Goal: Check status: Check status

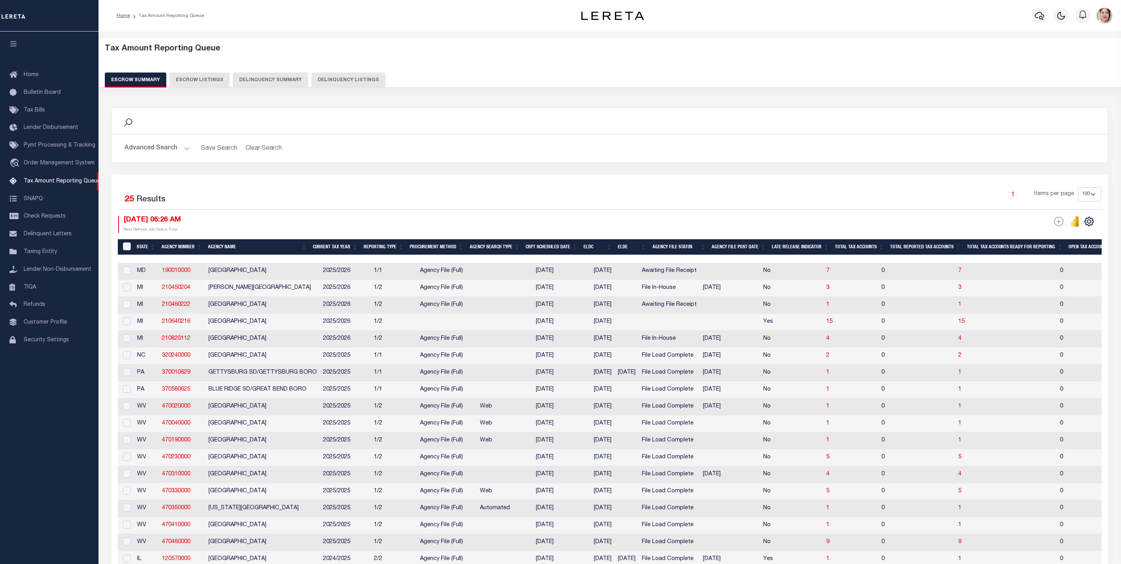
select select
select select "7"
select select "100"
click at [161, 149] on button "Advanced Search" at bounding box center [156, 148] width 65 height 15
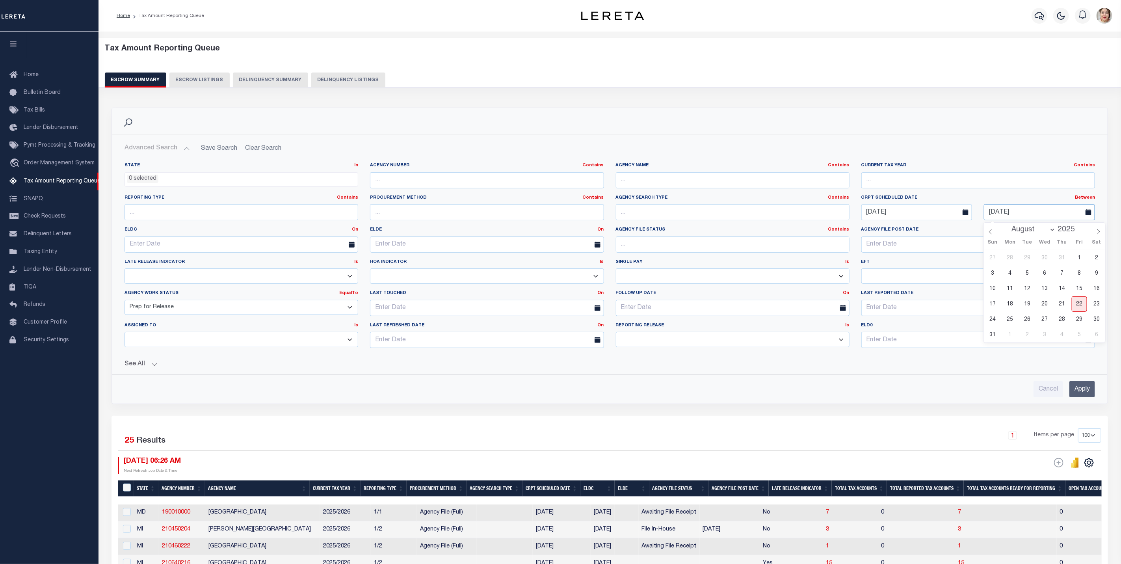
click at [1033, 213] on input "[DATE]" at bounding box center [1039, 212] width 111 height 16
click at [1012, 319] on span "25" at bounding box center [1009, 319] width 15 height 15
type input "[DATE]"
click at [1084, 390] on input "Apply" at bounding box center [1082, 389] width 26 height 16
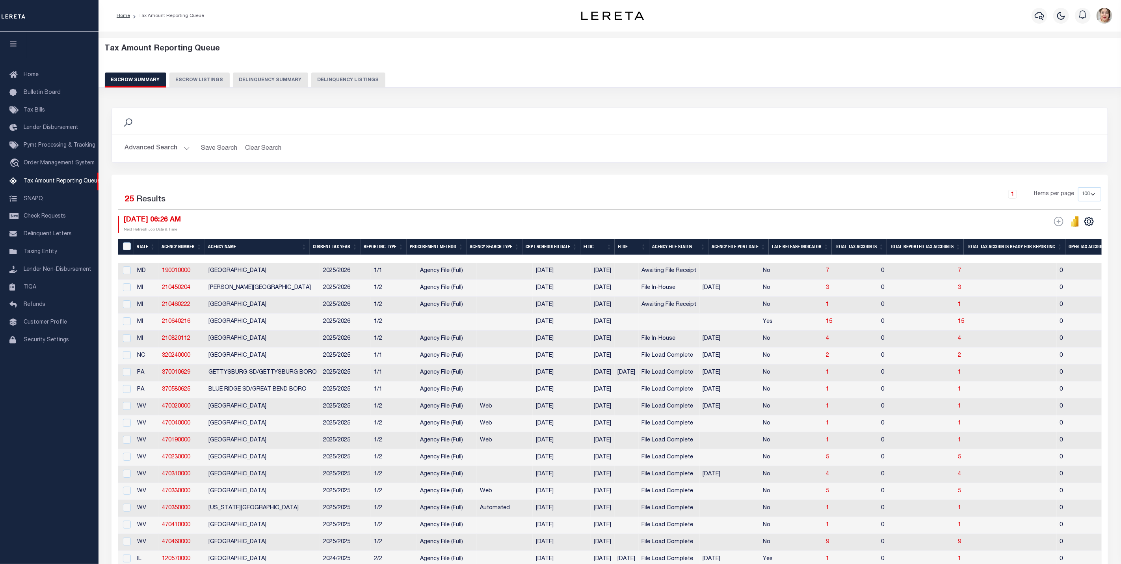
click at [151, 149] on button "Advanced Search" at bounding box center [156, 148] width 65 height 15
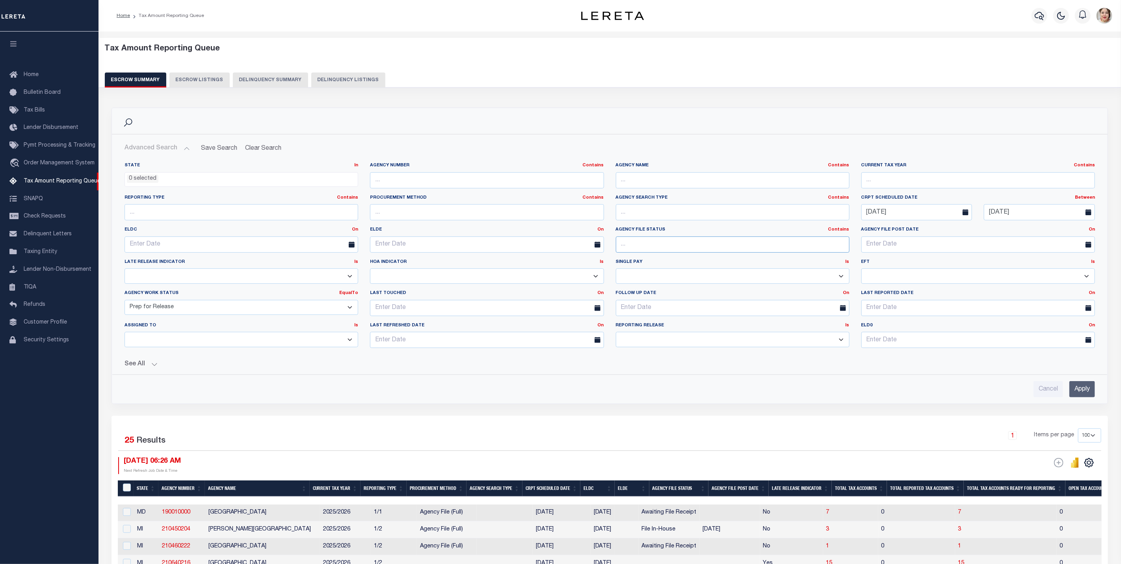
click at [696, 245] on input "text" at bounding box center [733, 244] width 234 height 16
type input "file load complete"
click at [1085, 393] on input "Apply" at bounding box center [1082, 389] width 26 height 16
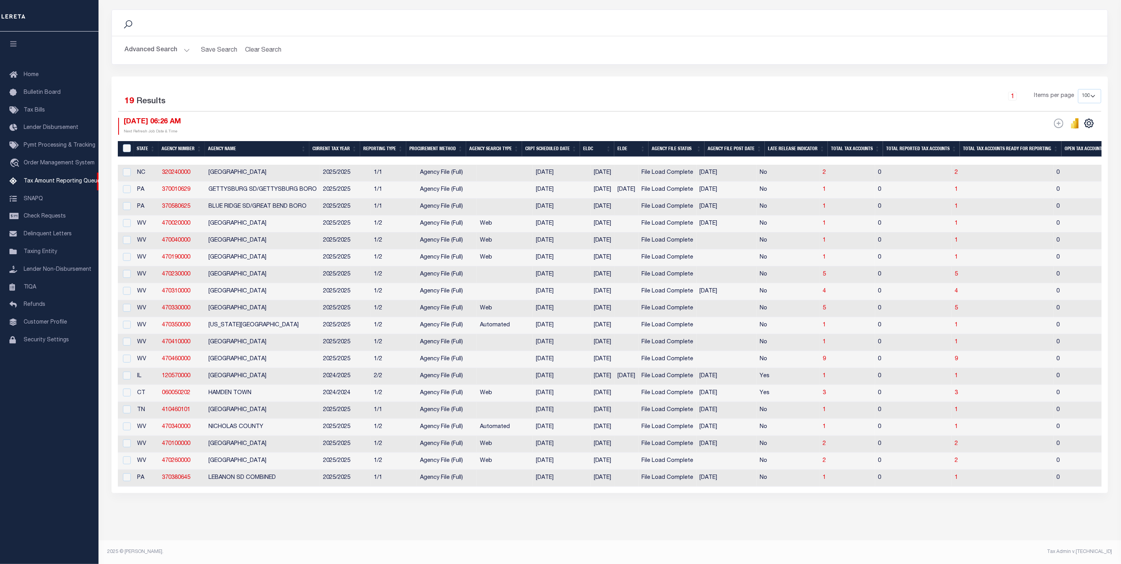
click at [633, 142] on th "ELDE" at bounding box center [631, 149] width 34 height 16
click at [604, 141] on th "ELDC" at bounding box center [597, 149] width 34 height 16
click at [127, 144] on input "&nbsp;" at bounding box center [127, 148] width 8 height 8
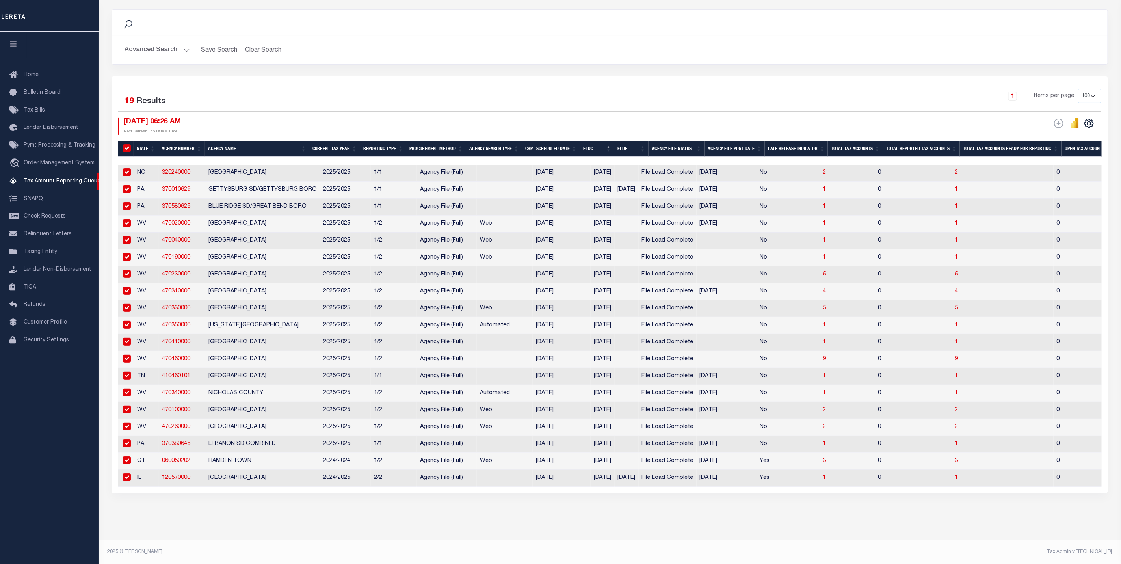
checkbox input "true"
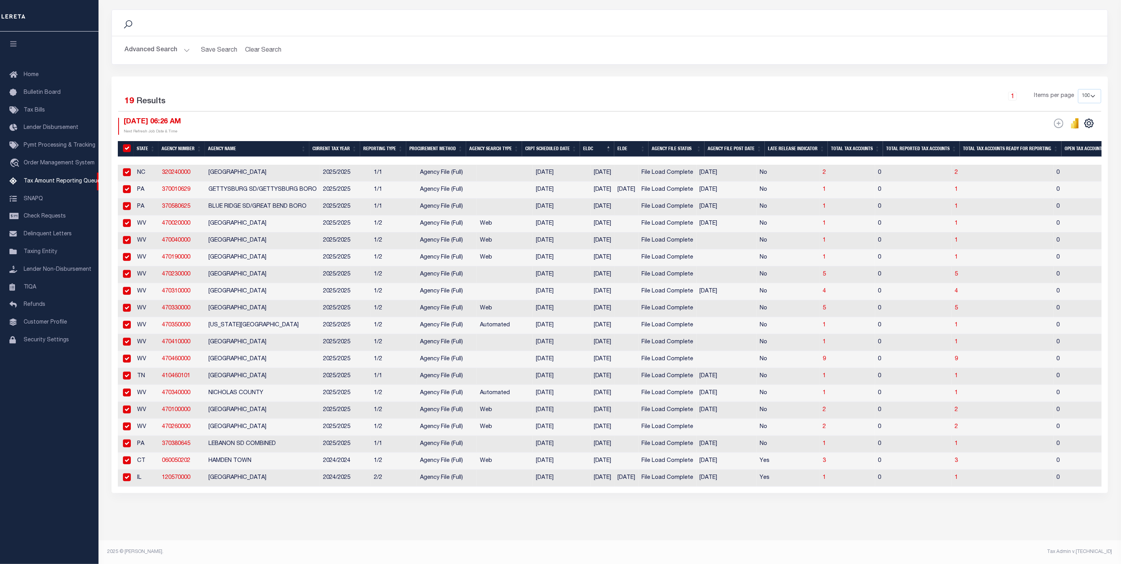
checkbox input "true"
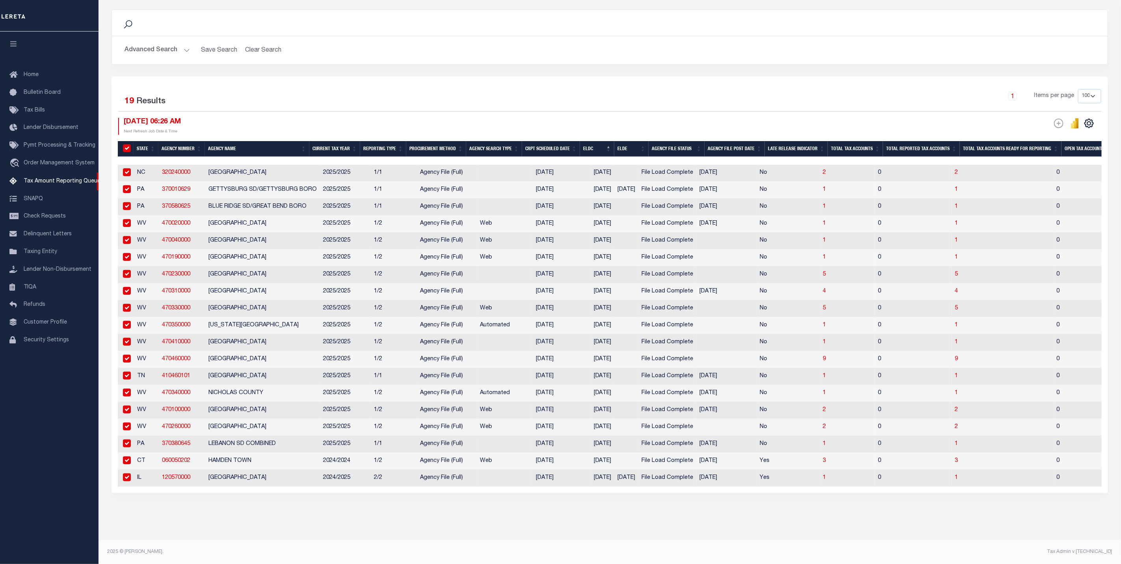
checkbox input "true"
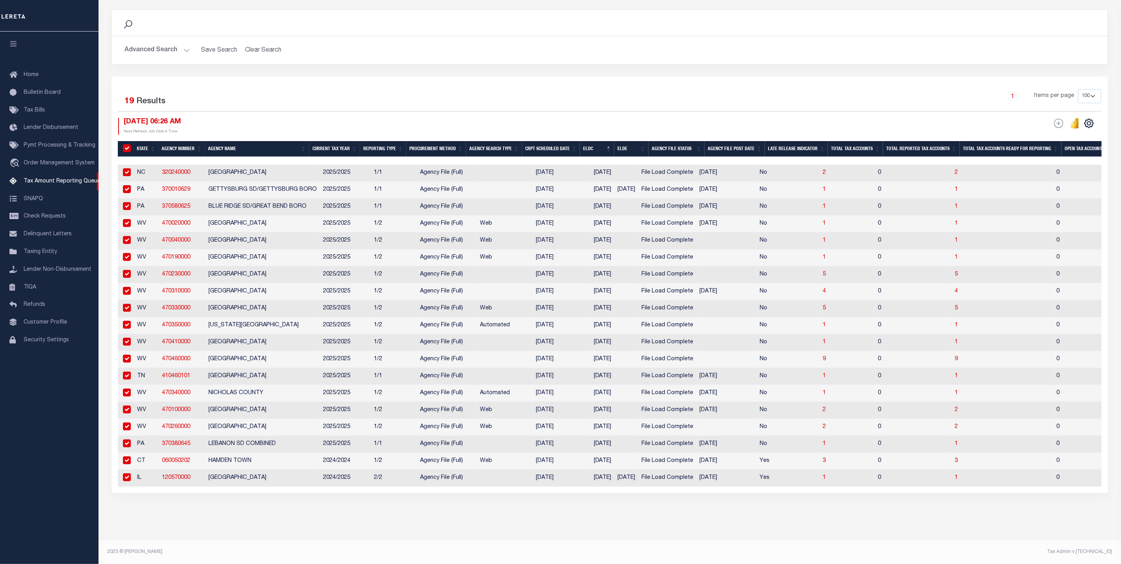
checkbox input "true"
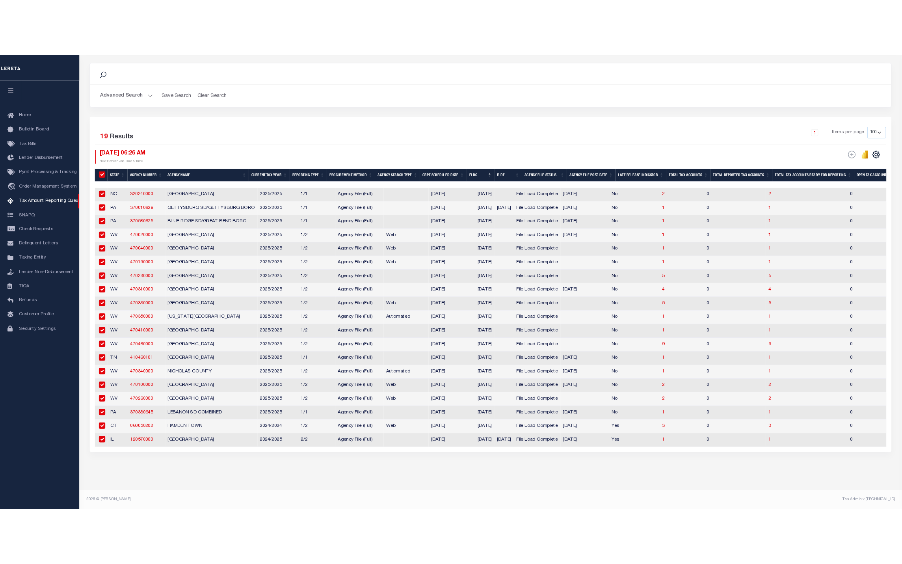
scroll to position [108, 0]
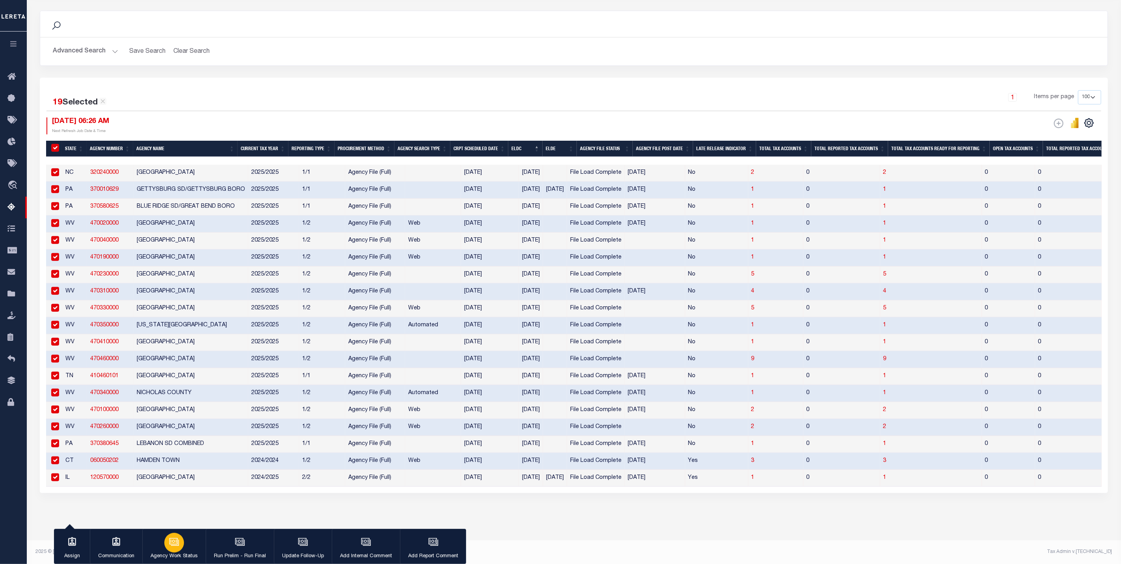
click at [182, 553] on p "Agency Work Status" at bounding box center [173, 556] width 47 height 8
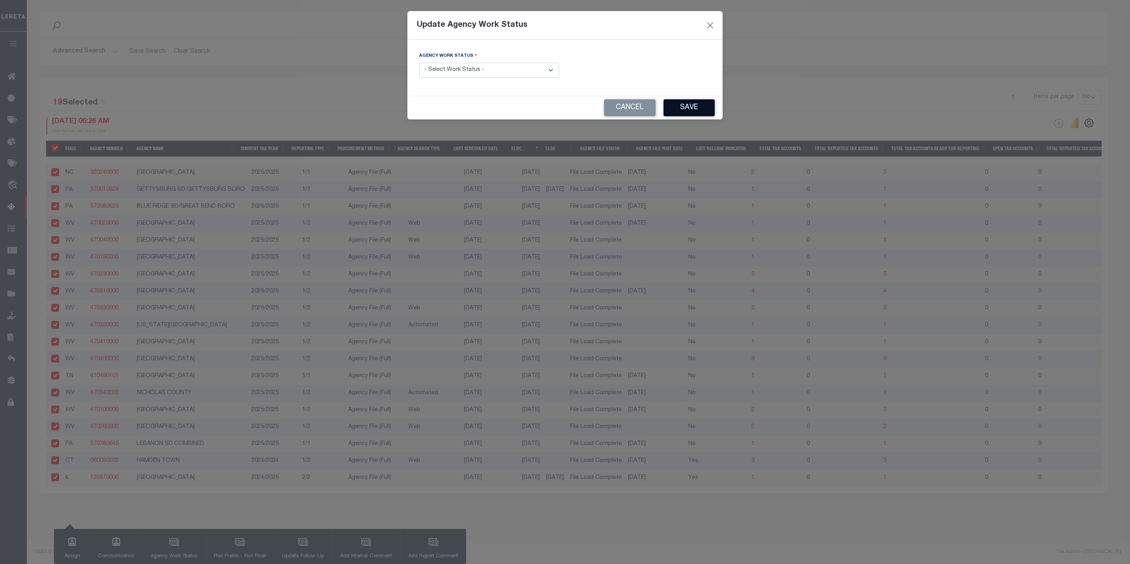
click at [689, 108] on button "Save" at bounding box center [688, 107] width 51 height 17
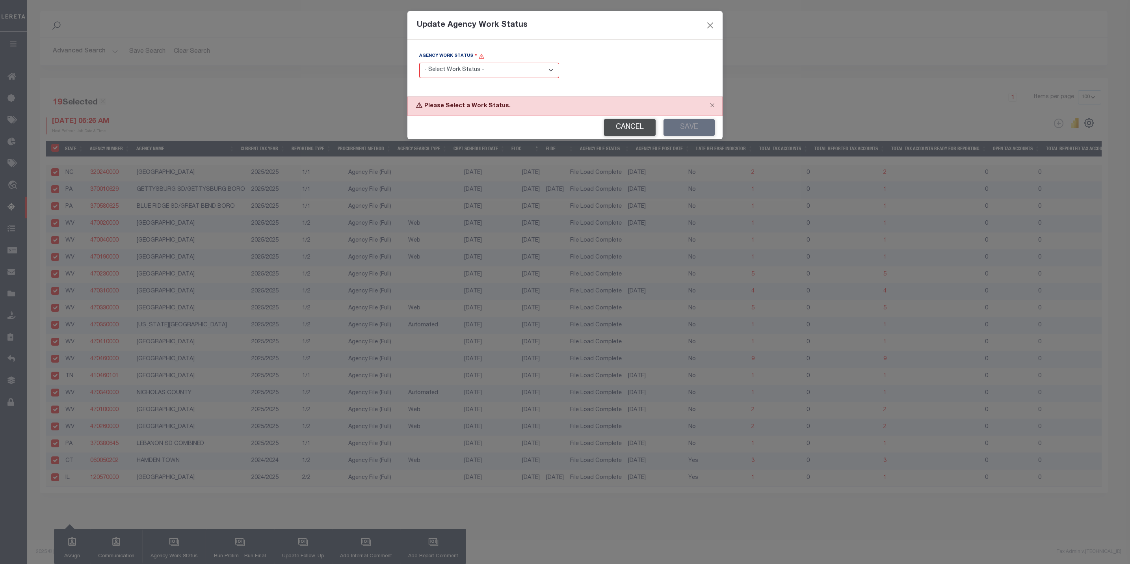
click at [637, 126] on button "Cancel" at bounding box center [630, 127] width 52 height 17
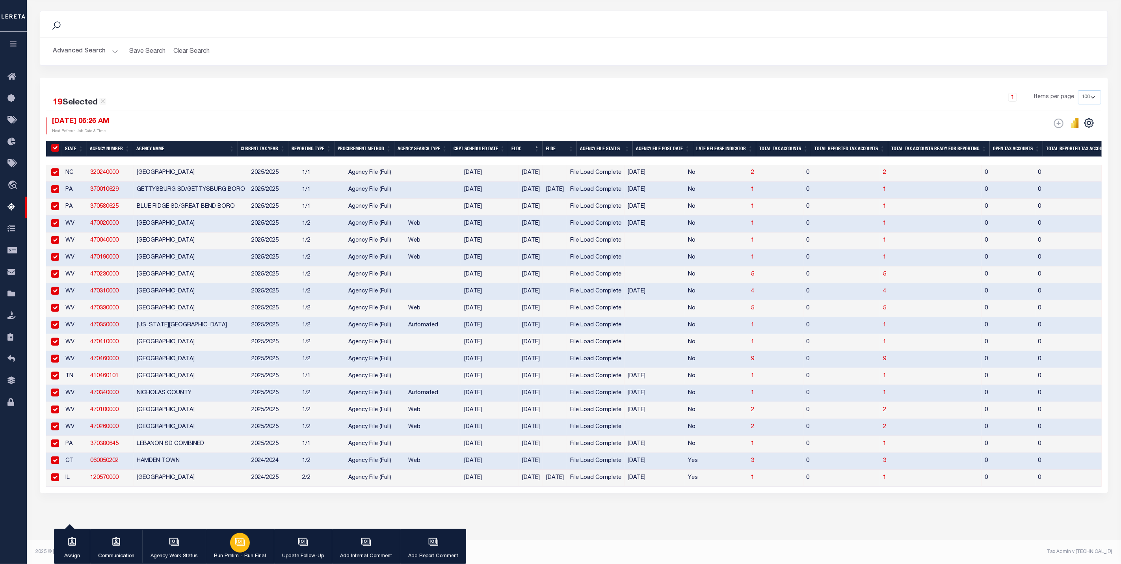
click at [254, 553] on p "Run Prelim - Run Final" at bounding box center [240, 556] width 52 height 8
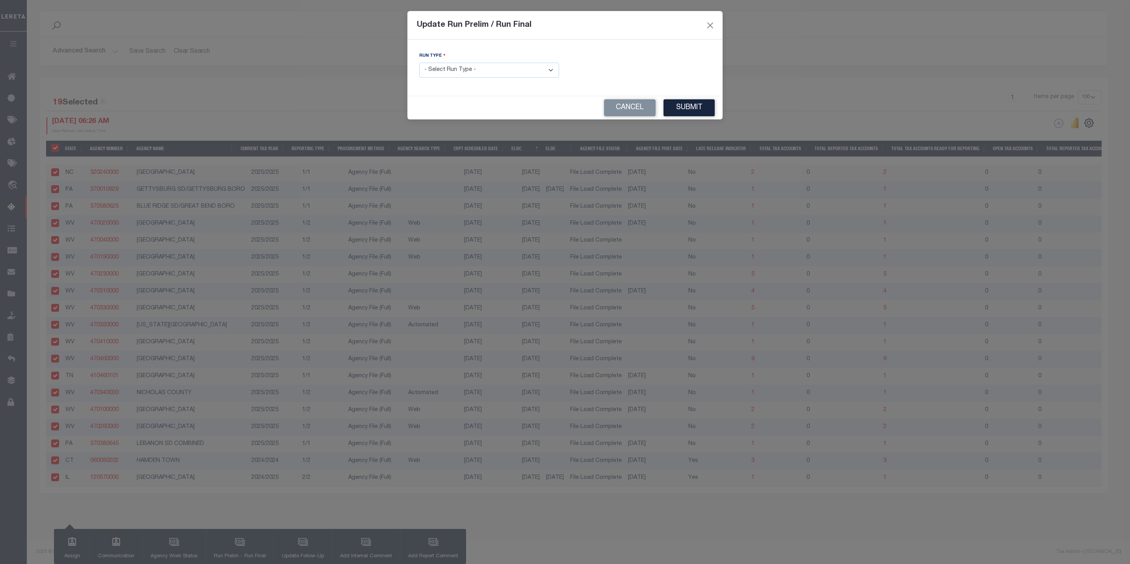
click at [483, 71] on select "- Select Run Type - Prelim Run Final Run" at bounding box center [489, 70] width 140 height 15
select select "P"
click at [419, 63] on select "- Select Run Type - Prelim Run Final Run" at bounding box center [489, 70] width 140 height 15
click at [688, 109] on button "Submit" at bounding box center [688, 107] width 51 height 17
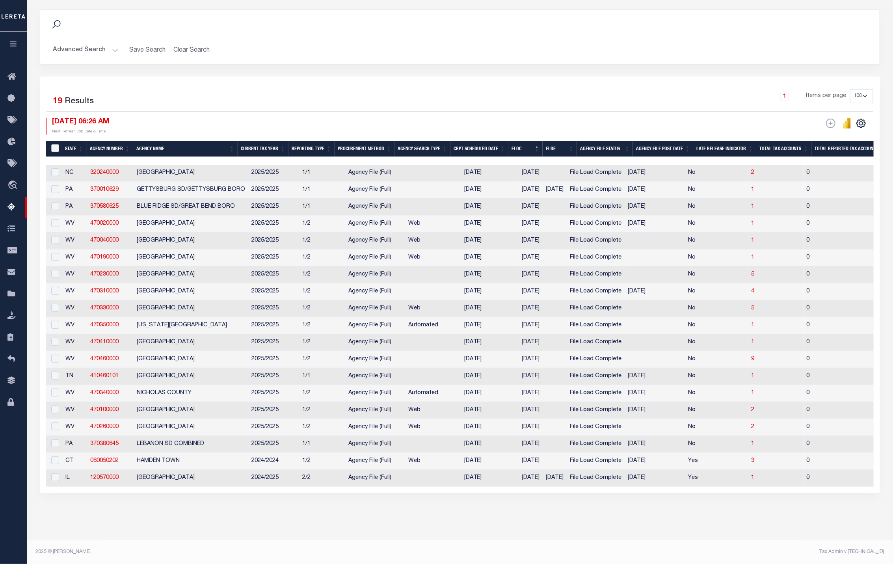
drag, startPoint x: 56, startPoint y: 139, endPoint x: 129, endPoint y: 195, distance: 92.4
click at [56, 144] on input "&nbsp;" at bounding box center [55, 148] width 8 height 8
checkbox input "true"
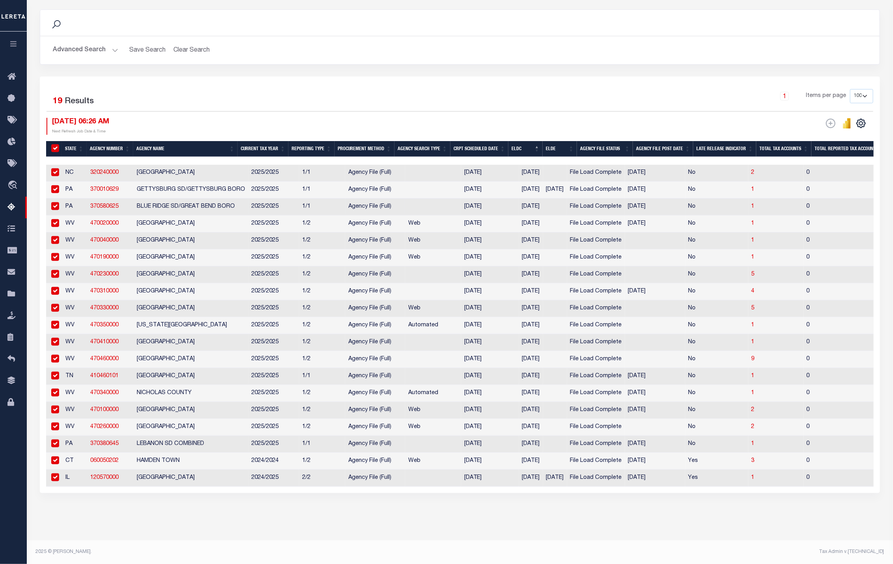
checkbox input "true"
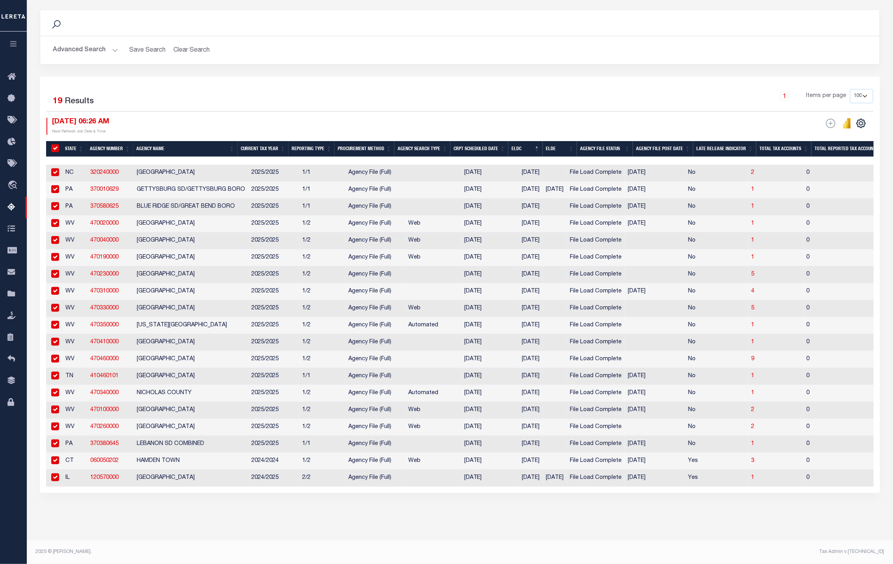
checkbox input "true"
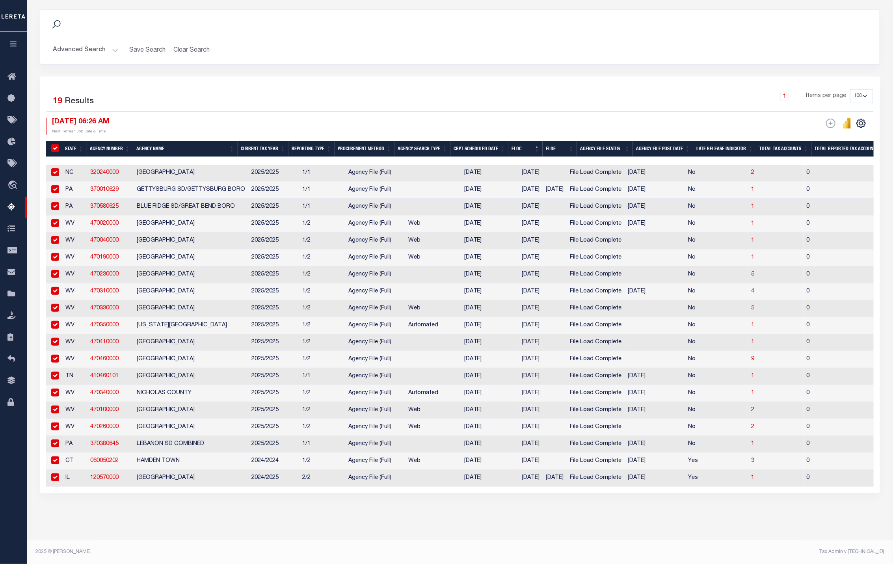
checkbox input "true"
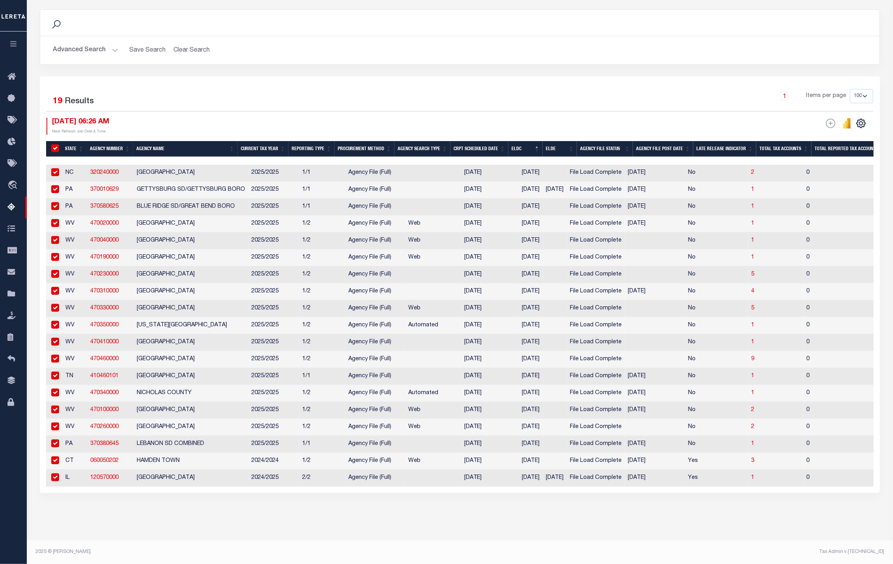
checkbox input "true"
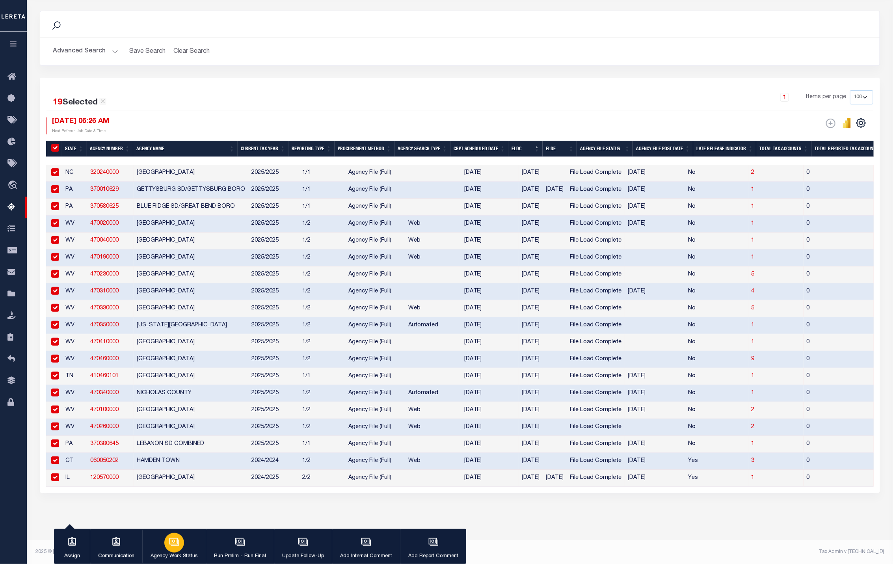
click at [184, 549] on button "Agency Work Status" at bounding box center [173, 546] width 63 height 35
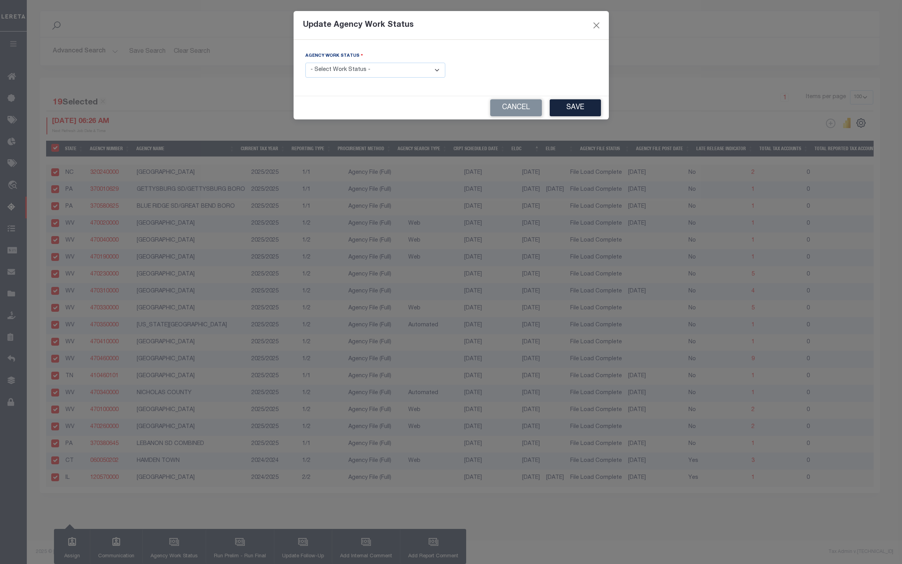
click at [345, 69] on select "- Select Work Status - New In Progress Pending Agency Follow-up Pending QC Read…" at bounding box center [375, 70] width 140 height 15
select select "6"
click at [305, 63] on select "- Select Work Status - New In Progress Pending Agency Follow-up Pending QC Read…" at bounding box center [375, 70] width 140 height 15
click at [585, 113] on button "Save" at bounding box center [574, 107] width 51 height 17
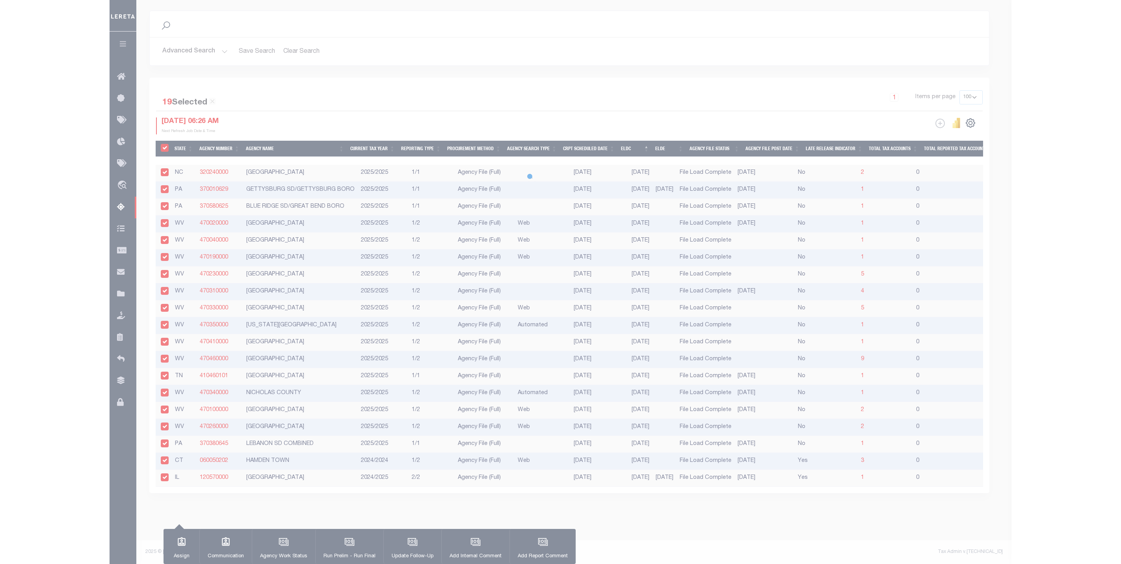
scroll to position [0, 0]
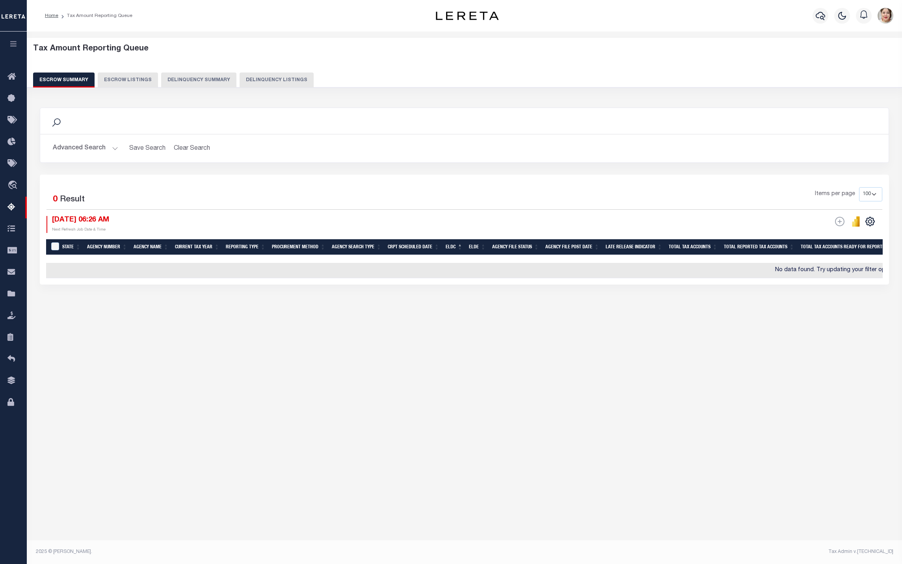
click at [77, 155] on button "Advanced Search" at bounding box center [85, 148] width 65 height 15
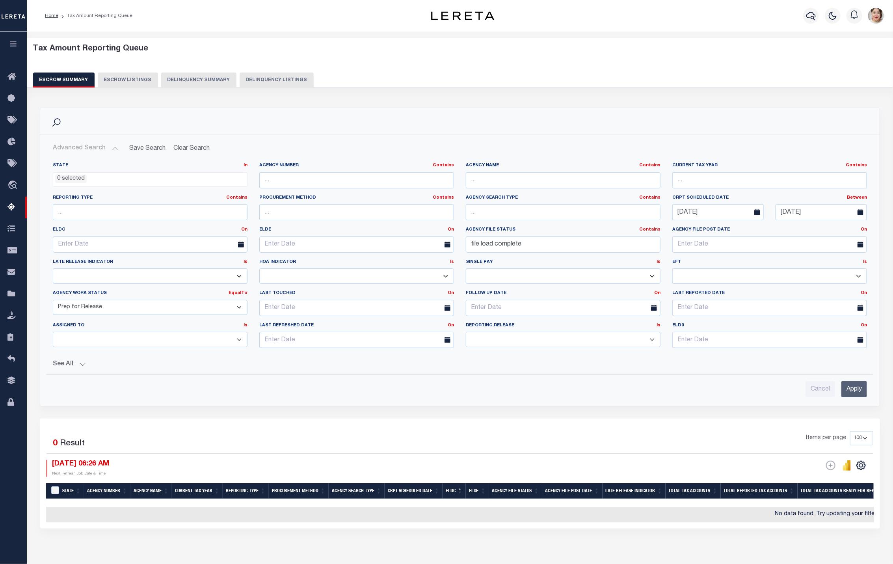
click at [129, 312] on select "New In Progress Pending Agency Follow-up Pending QC Ready for Release Prep for …" at bounding box center [150, 307] width 195 height 15
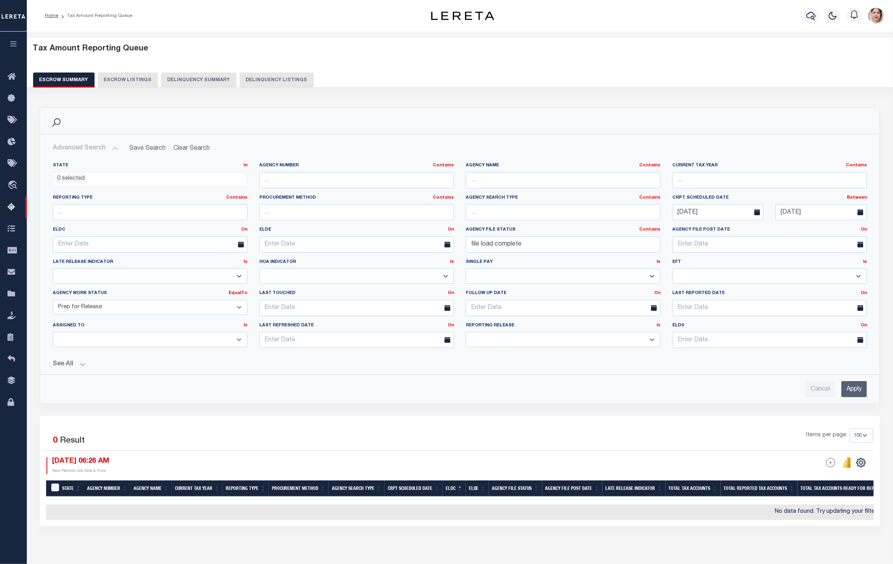
select select "6"
click at [53, 301] on select "New In Progress Pending Agency Follow-up Pending QC Ready for Release Prep for …" at bounding box center [150, 307] width 195 height 15
click at [861, 394] on input "Apply" at bounding box center [854, 389] width 26 height 16
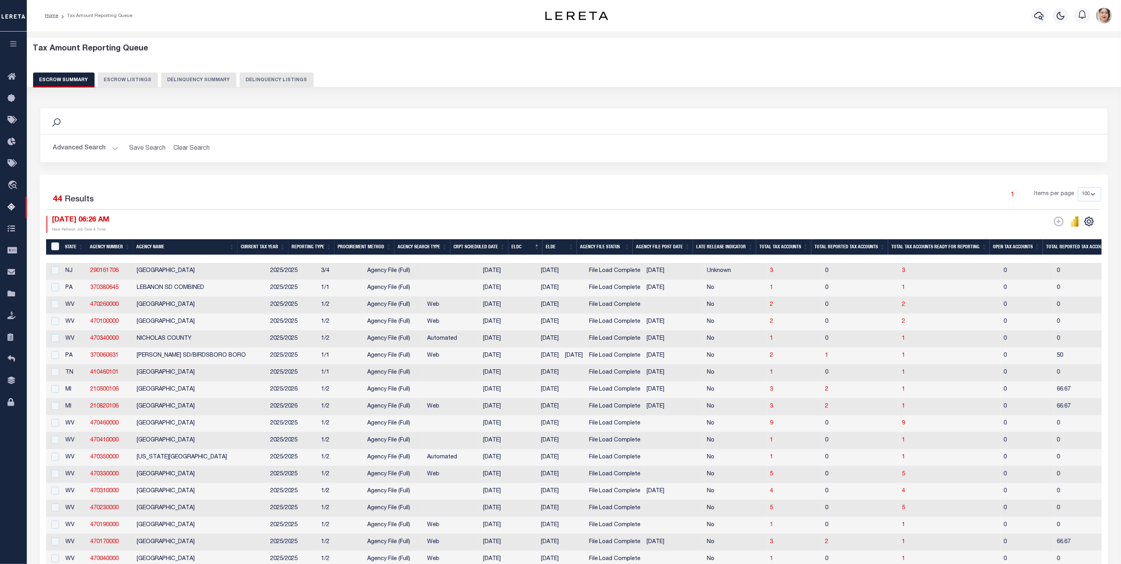
scroll to position [0, 687]
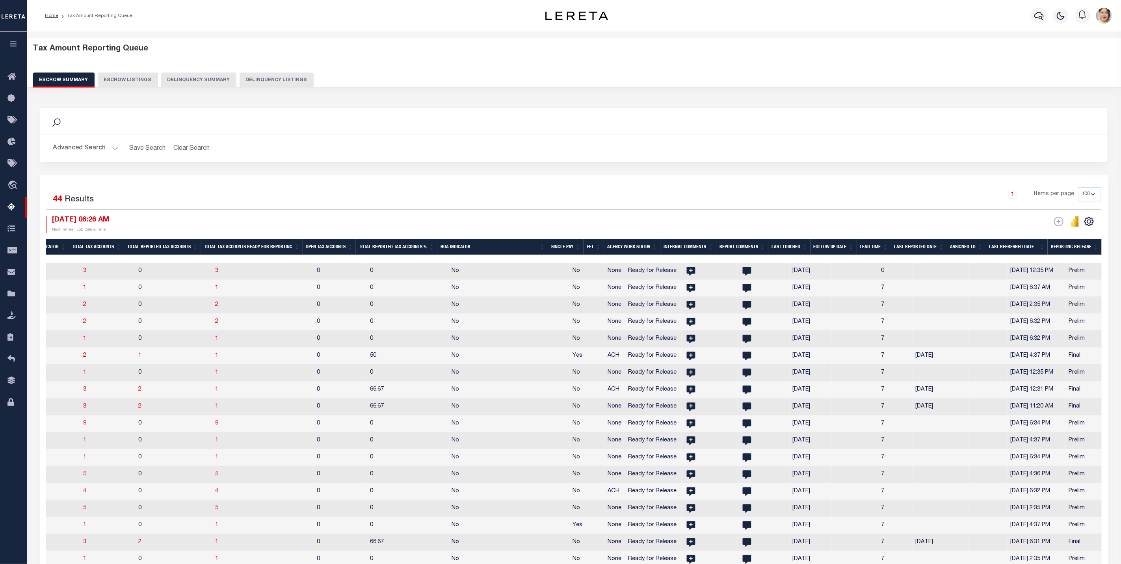
click at [1073, 253] on th "Reporting Release" at bounding box center [1074, 247] width 54 height 16
click at [1071, 249] on th "Reporting Release" at bounding box center [1074, 247] width 54 height 16
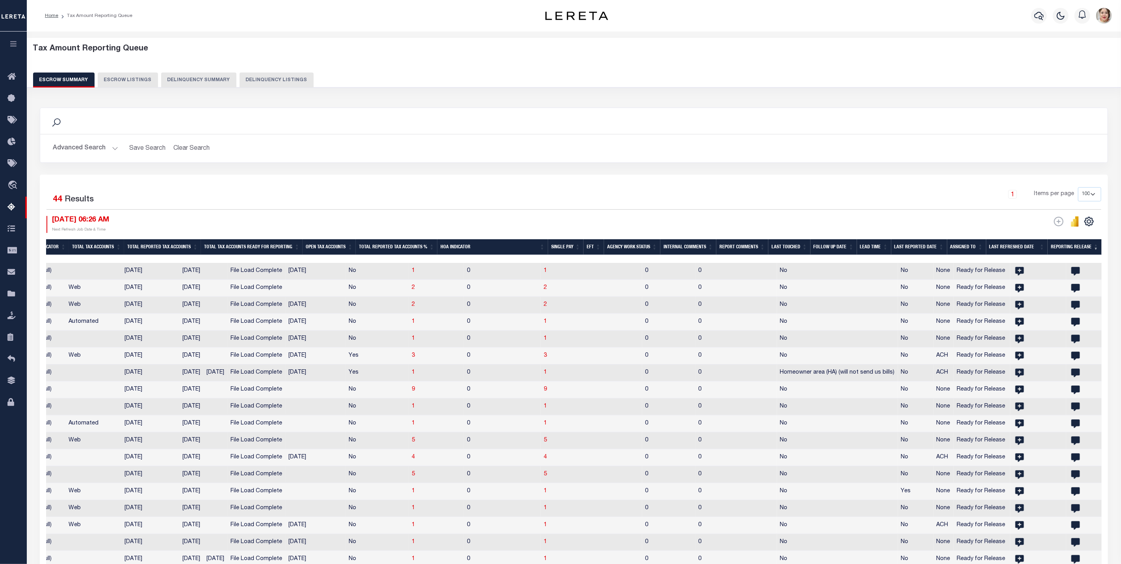
scroll to position [0, 0]
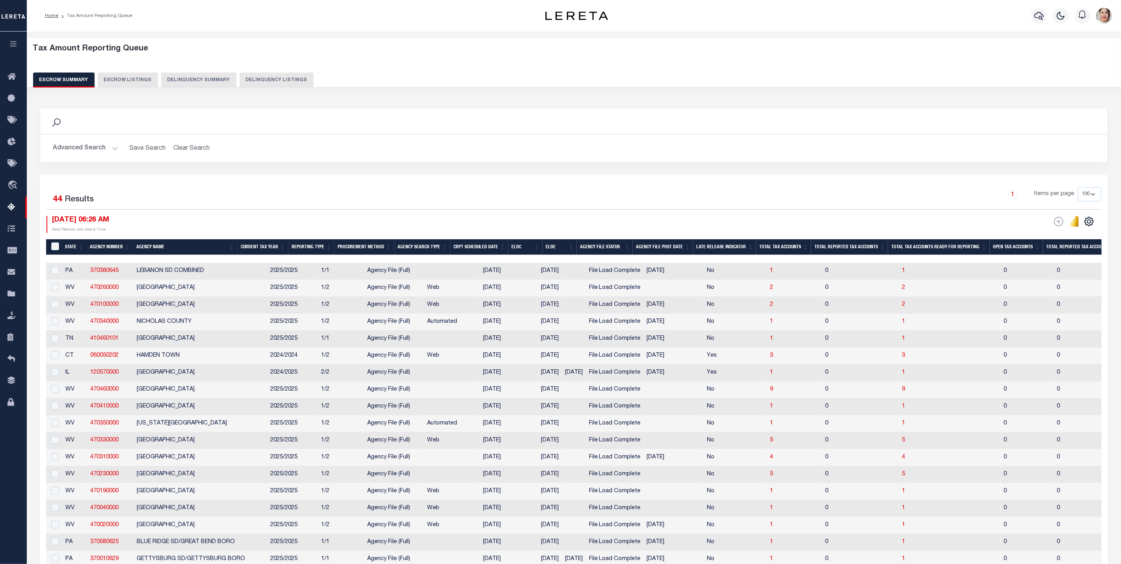
click at [64, 274] on td "PA" at bounding box center [74, 271] width 25 height 17
checkbox input "true"
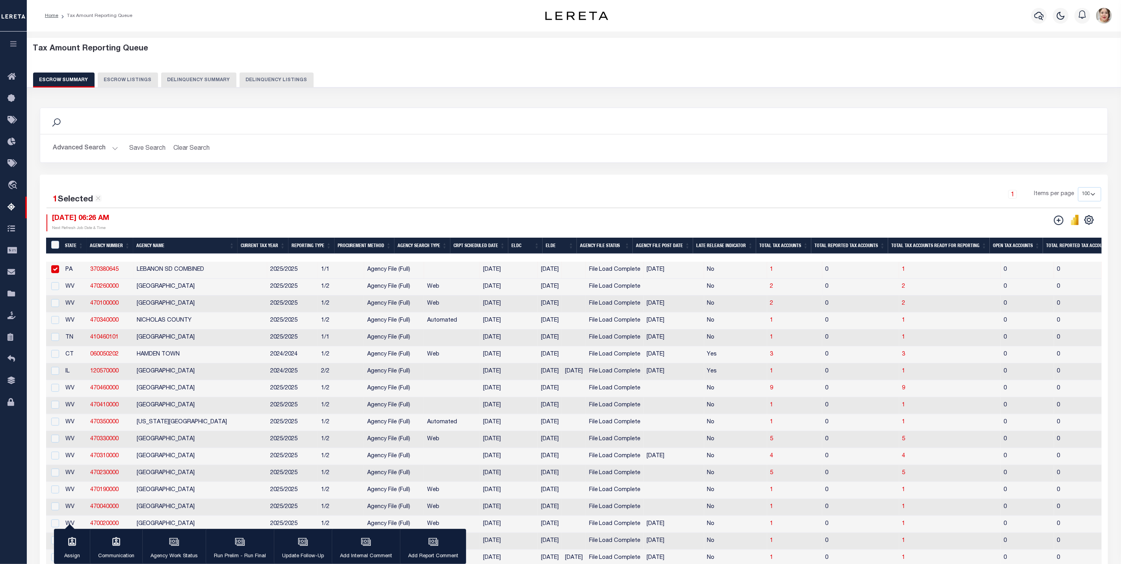
click at [69, 292] on td "WV" at bounding box center [74, 286] width 25 height 17
checkbox input "true"
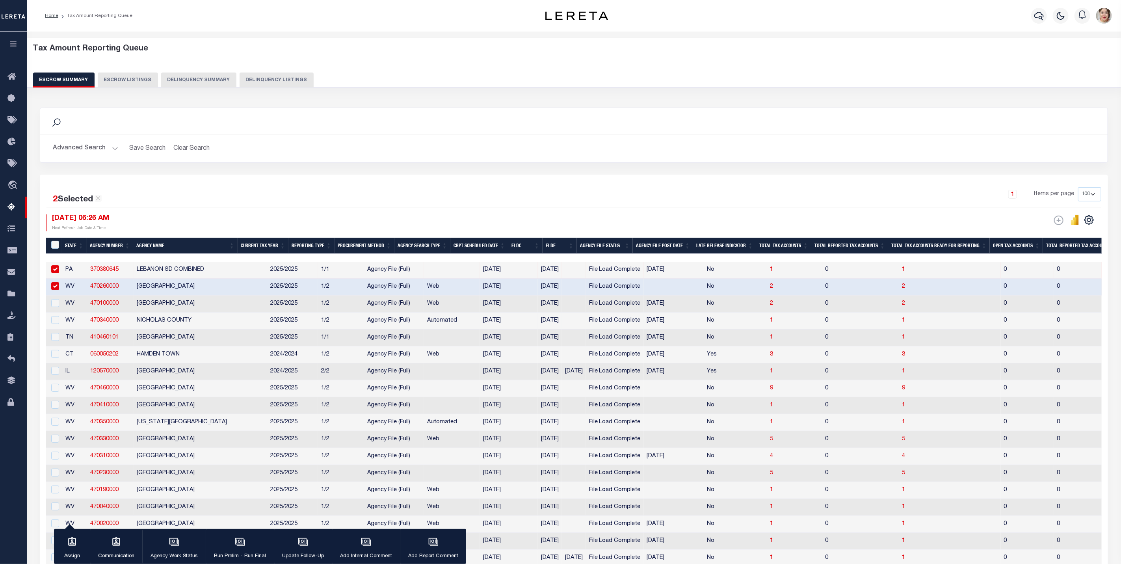
click at [69, 308] on td "WV" at bounding box center [74, 303] width 25 height 17
checkbox input "true"
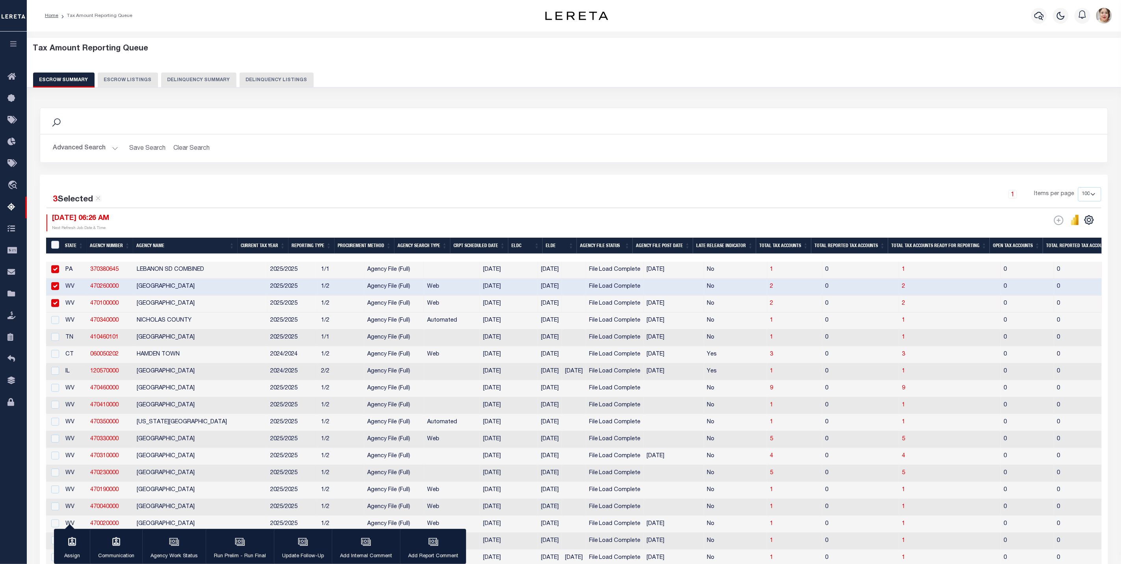
click at [69, 327] on td "WV" at bounding box center [74, 320] width 25 height 17
checkbox input "true"
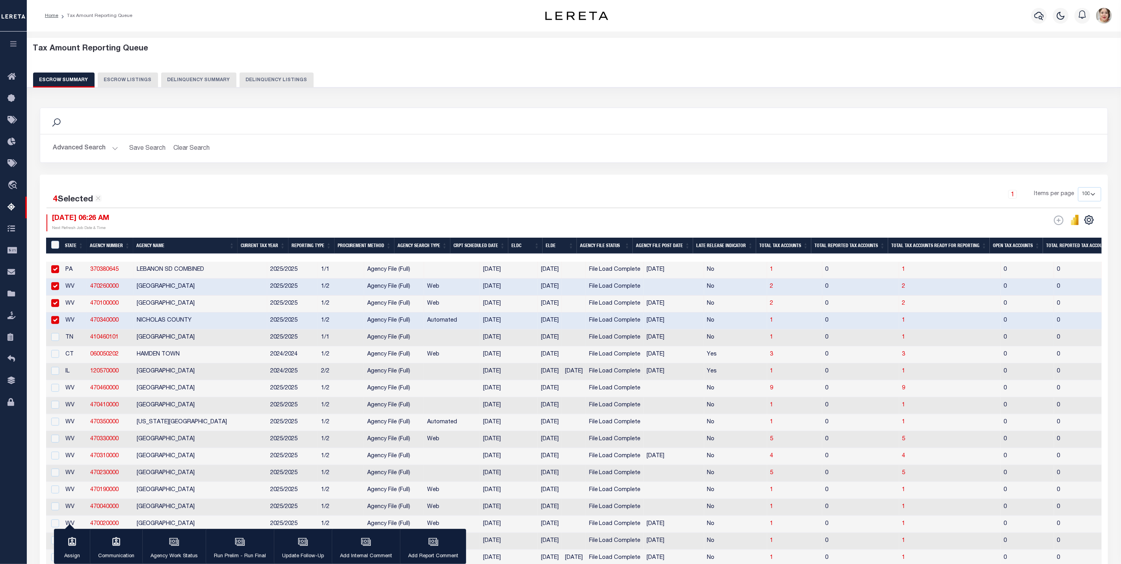
drag, startPoint x: 70, startPoint y: 341, endPoint x: 70, endPoint y: 348, distance: 6.3
click at [70, 343] on td "TN" at bounding box center [74, 337] width 25 height 17
checkbox input "true"
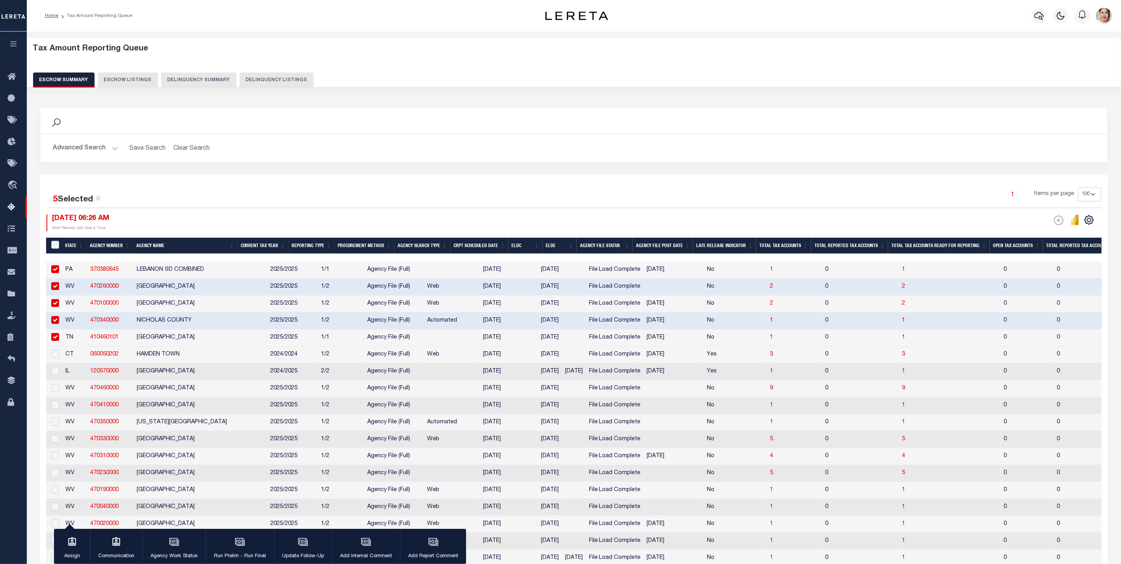
click at [71, 354] on td "CT" at bounding box center [74, 354] width 25 height 17
checkbox input "true"
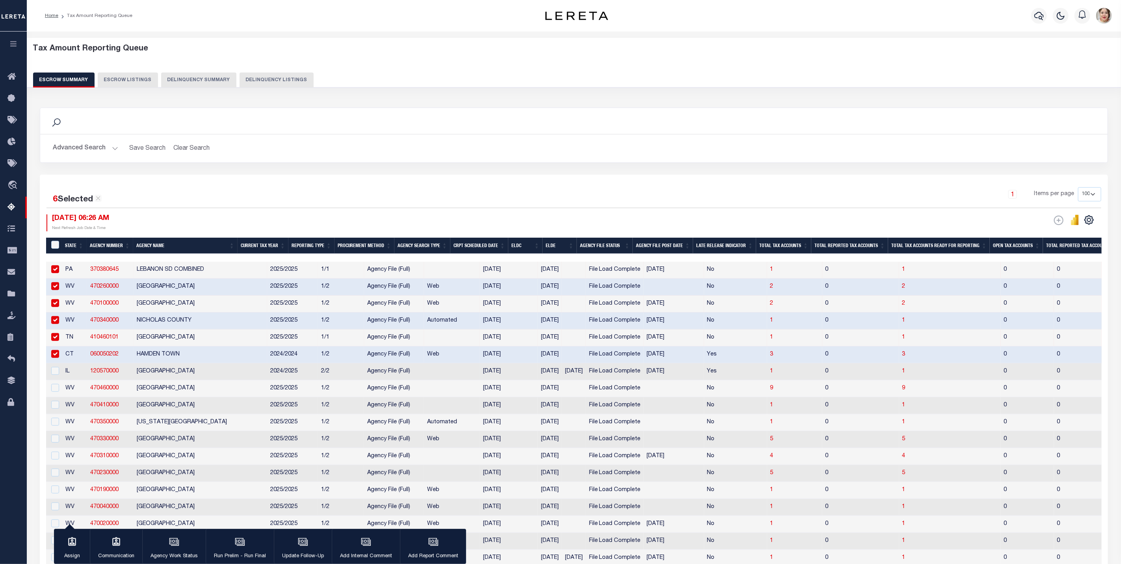
click at [70, 373] on td "IL" at bounding box center [74, 371] width 25 height 17
checkbox input "true"
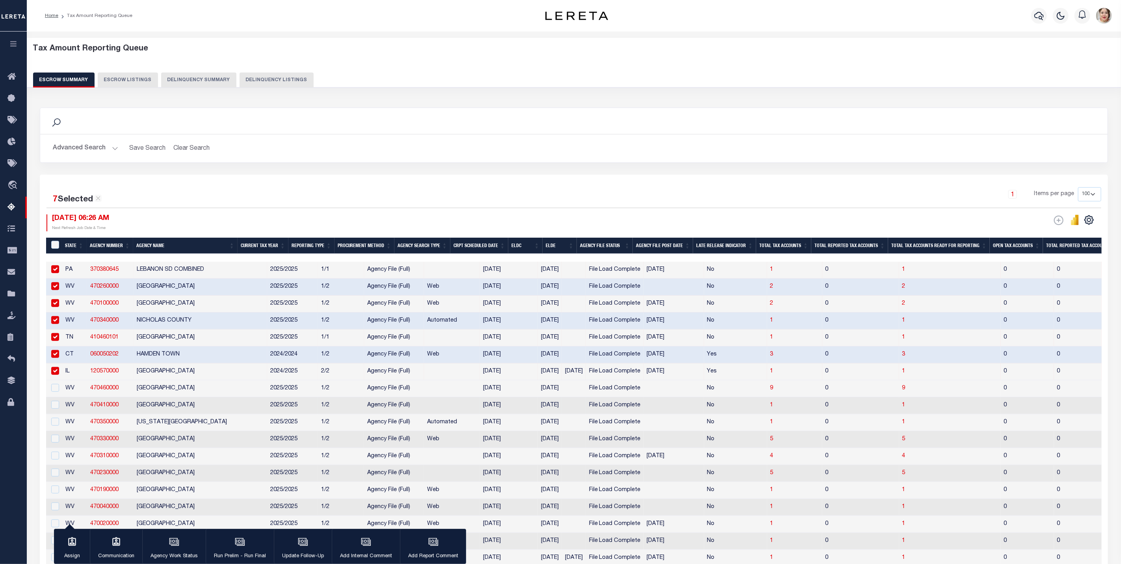
drag, startPoint x: 70, startPoint y: 389, endPoint x: 70, endPoint y: 407, distance: 17.7
click at [70, 390] on td "WV" at bounding box center [74, 388] width 25 height 17
checkbox input "true"
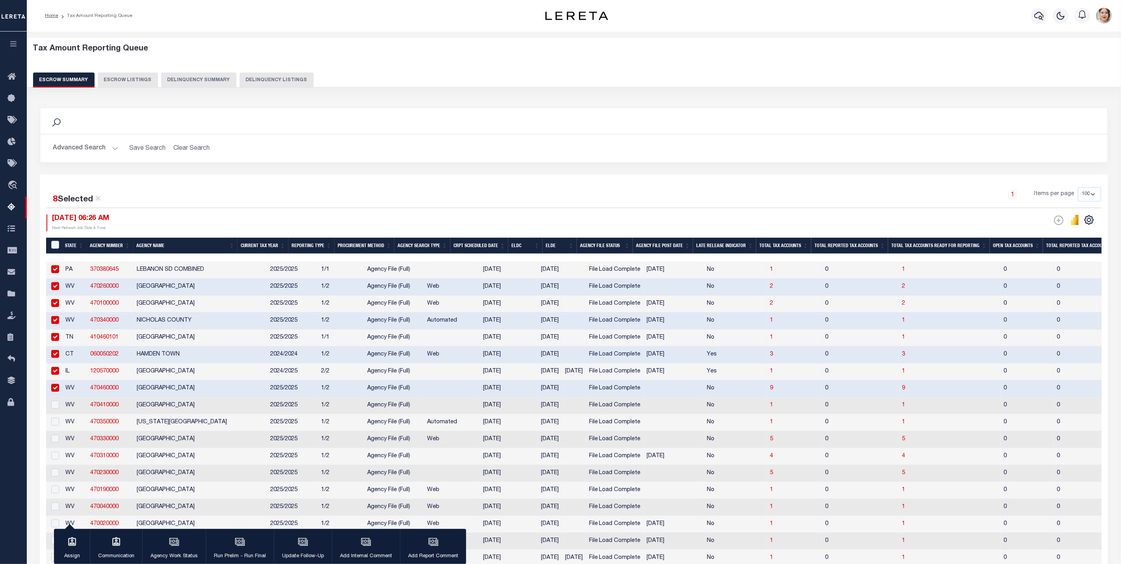
click at [71, 409] on td "WV" at bounding box center [74, 405] width 25 height 17
checkbox input "true"
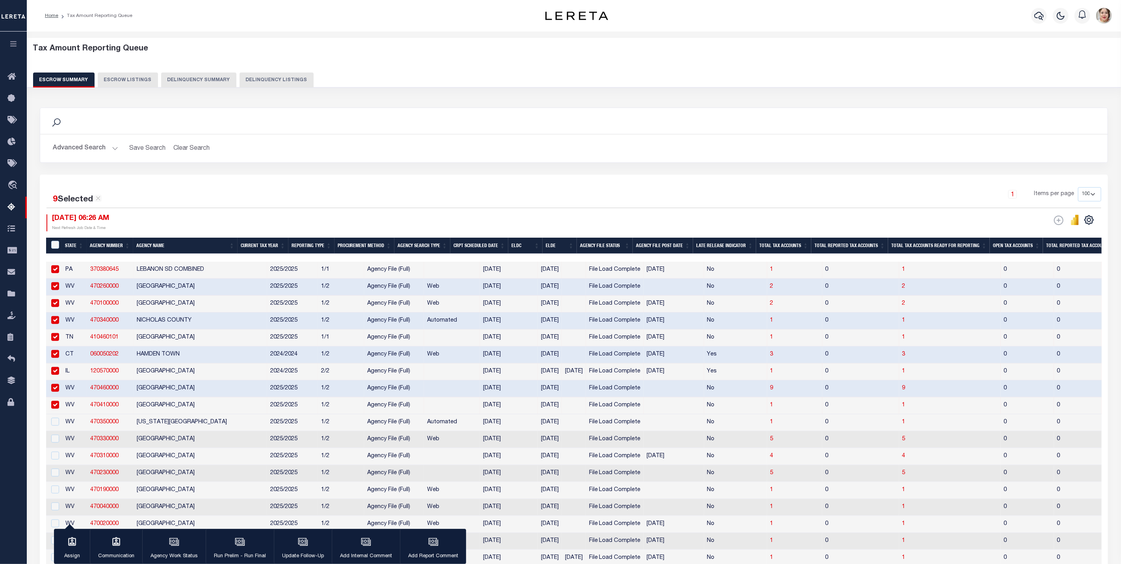
click at [73, 429] on td "WV" at bounding box center [74, 422] width 25 height 17
checkbox input "true"
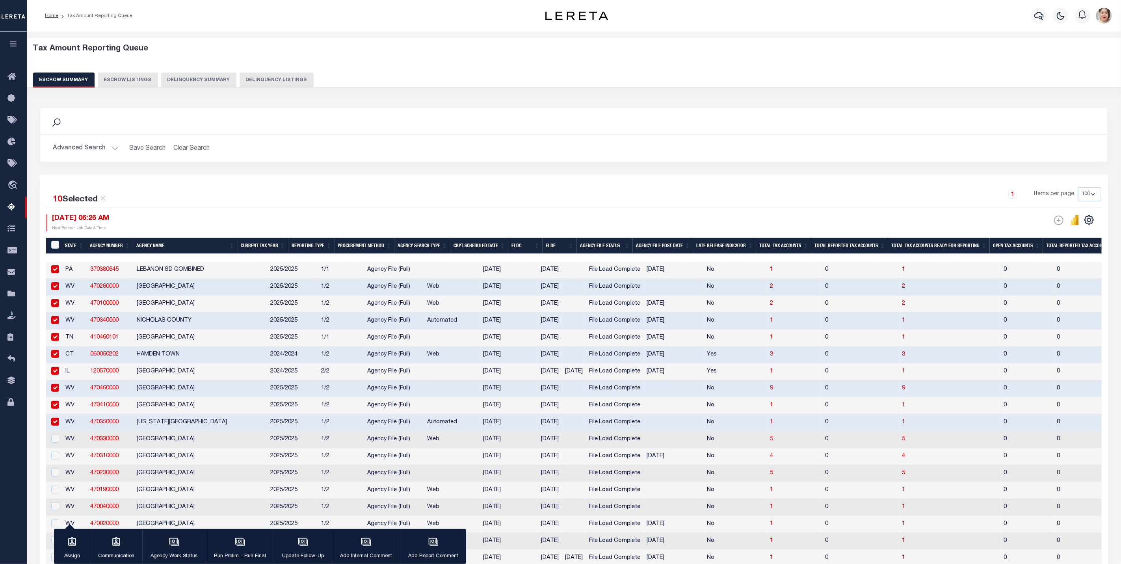
drag, startPoint x: 73, startPoint y: 444, endPoint x: 72, endPoint y: 452, distance: 8.3
click at [73, 445] on td "WV" at bounding box center [74, 439] width 25 height 17
checkbox input "true"
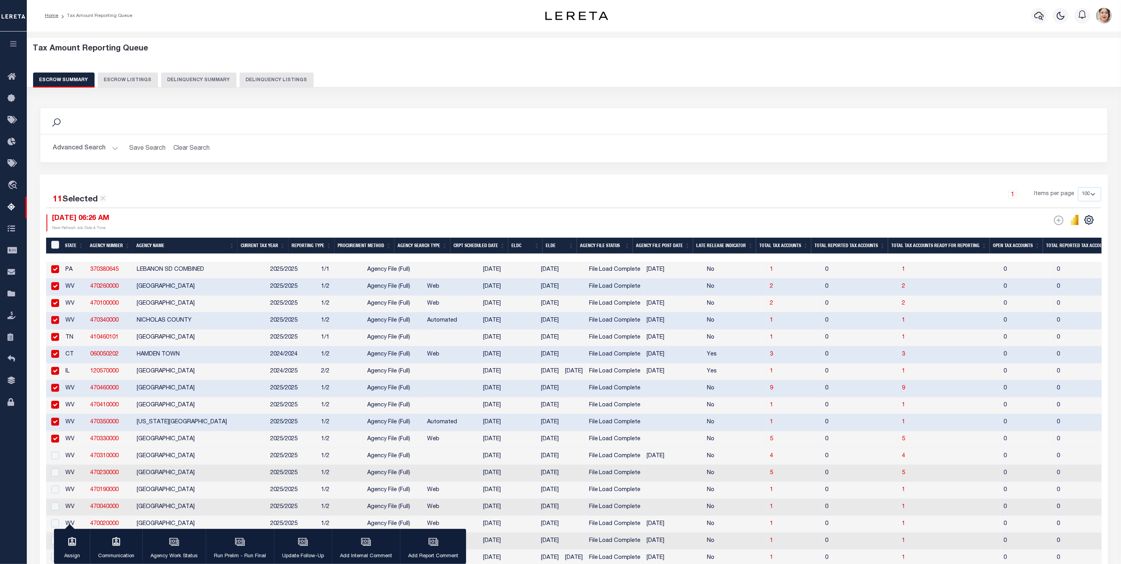
drag, startPoint x: 72, startPoint y: 458, endPoint x: 71, endPoint y: 473, distance: 14.7
click at [72, 459] on td "WV" at bounding box center [74, 456] width 25 height 17
checkbox input "true"
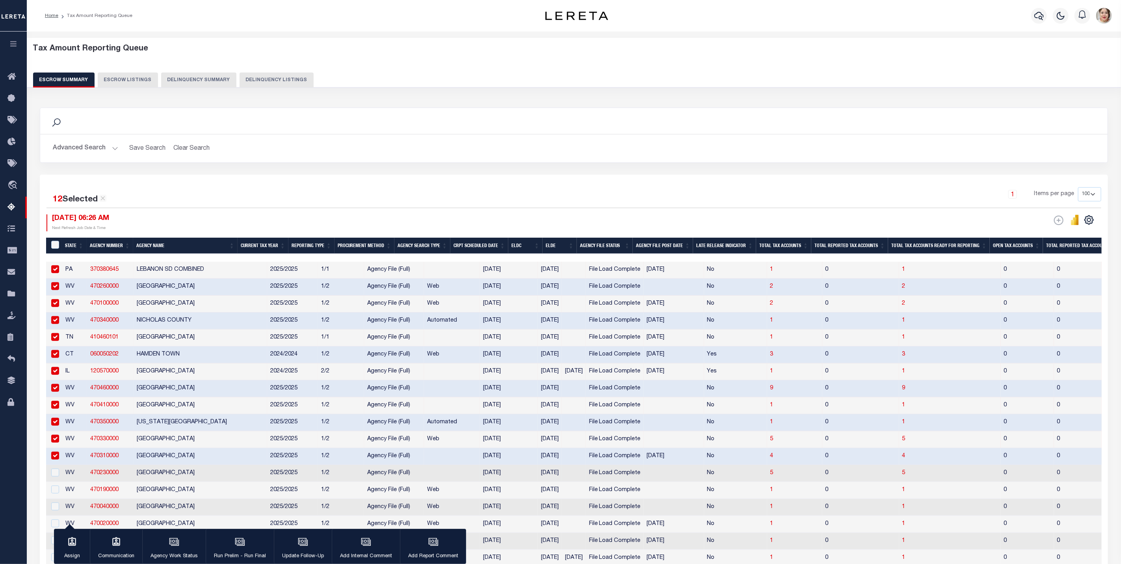
click at [71, 474] on td "WV" at bounding box center [74, 473] width 25 height 17
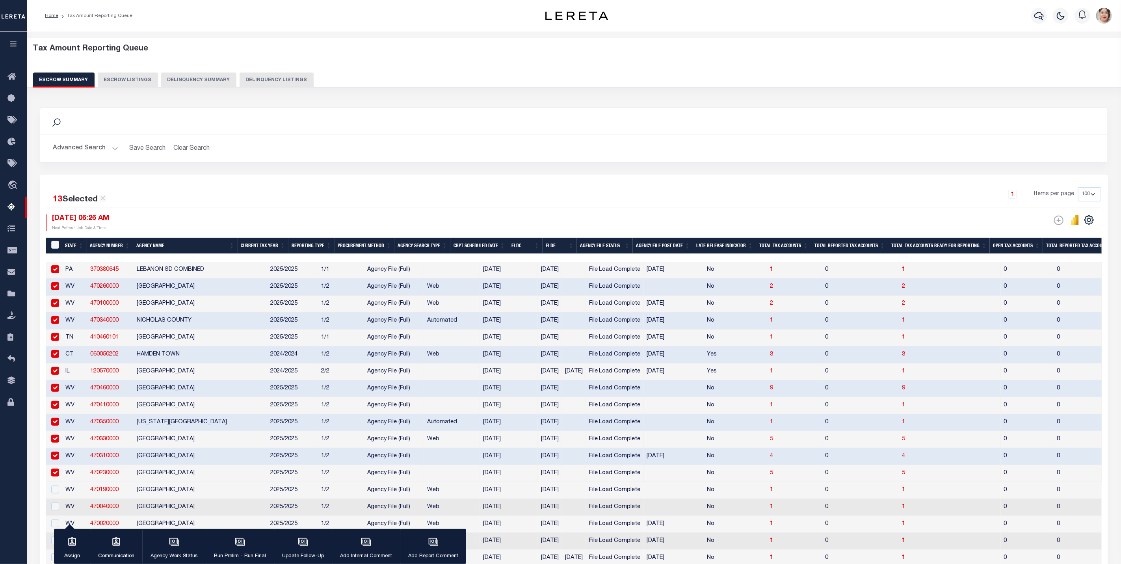
click at [71, 482] on td "WV" at bounding box center [74, 473] width 25 height 17
checkbox input "false"
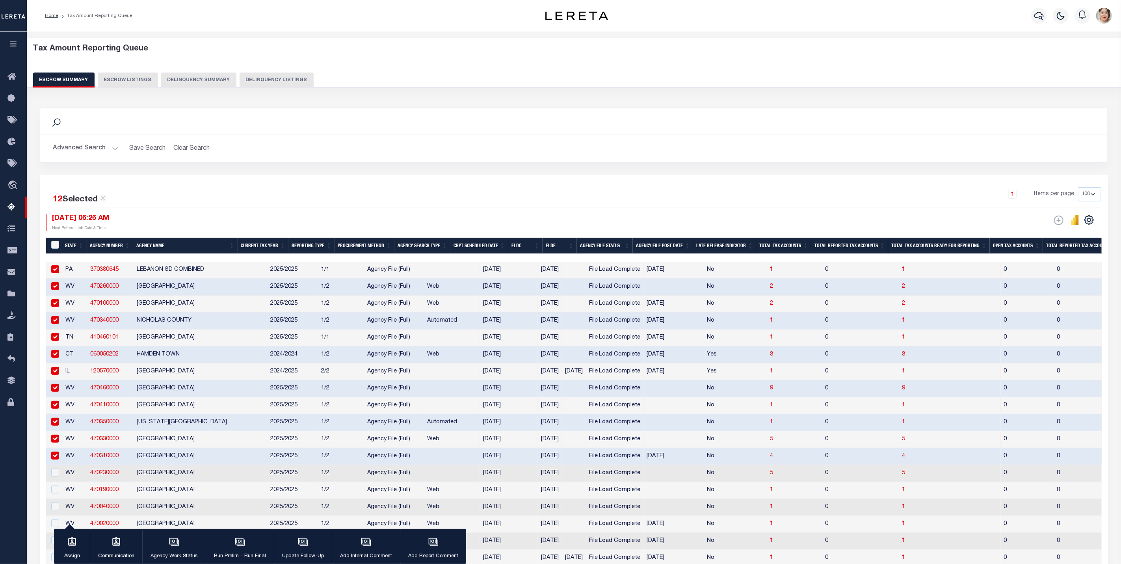
click at [70, 497] on td "WV" at bounding box center [74, 490] width 25 height 17
checkbox input "true"
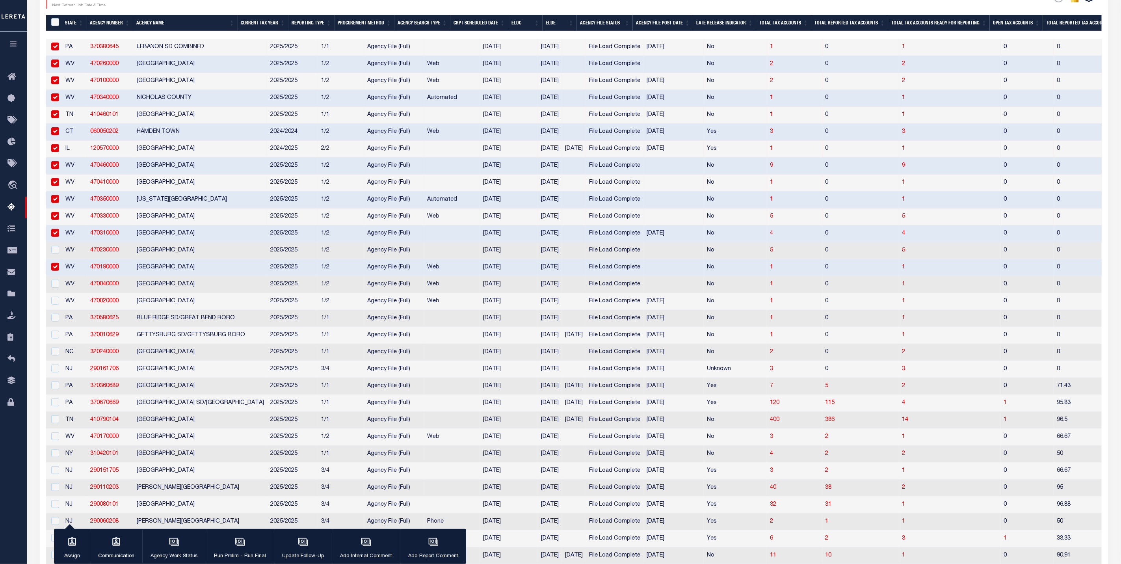
scroll to position [236, 0]
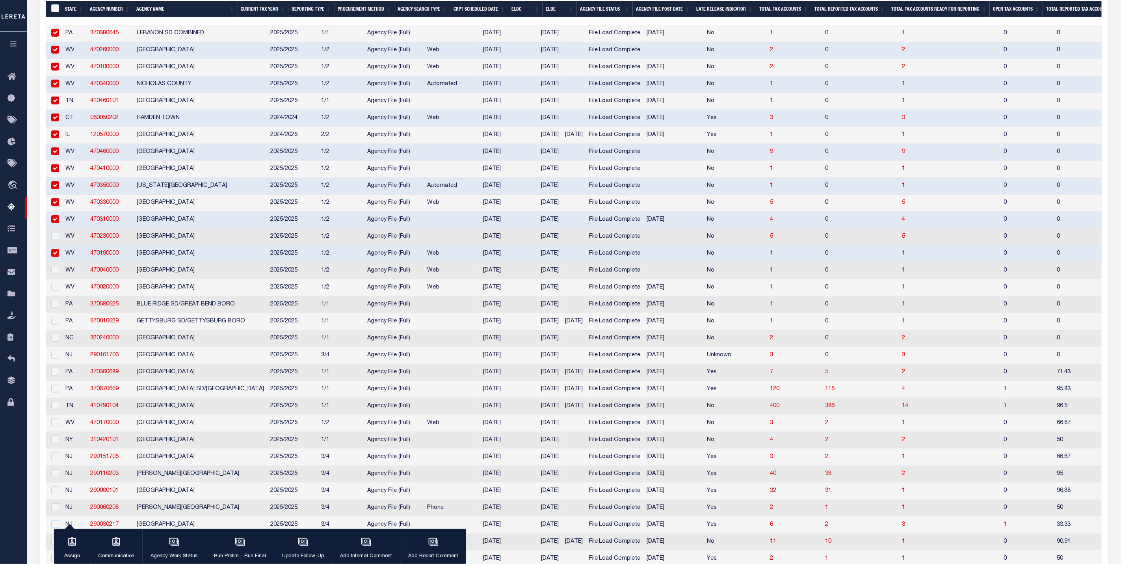
click at [68, 239] on td "WV" at bounding box center [74, 236] width 25 height 17
checkbox input "true"
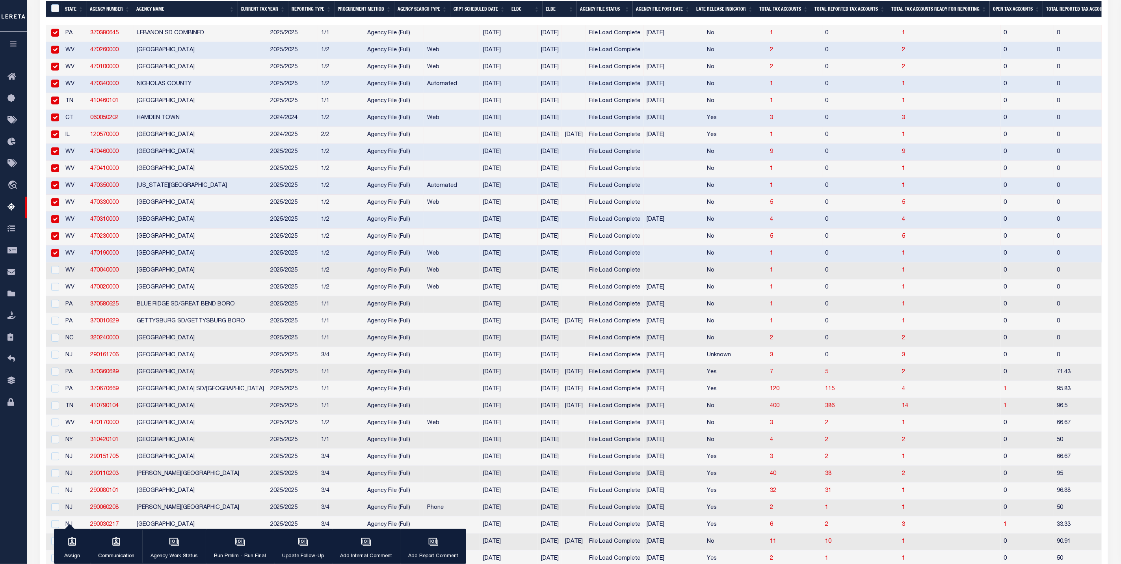
click at [71, 292] on td "WV" at bounding box center [74, 287] width 25 height 17
checkbox input "true"
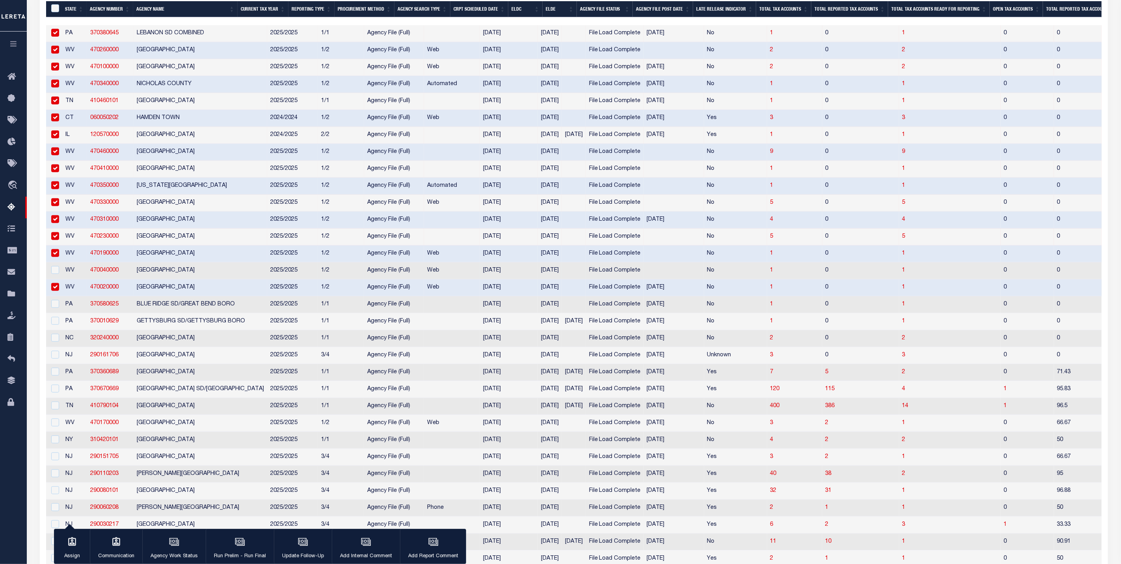
click at [70, 279] on td "WV" at bounding box center [74, 270] width 25 height 17
checkbox input "true"
click at [67, 311] on td "PA" at bounding box center [74, 304] width 25 height 17
checkbox input "true"
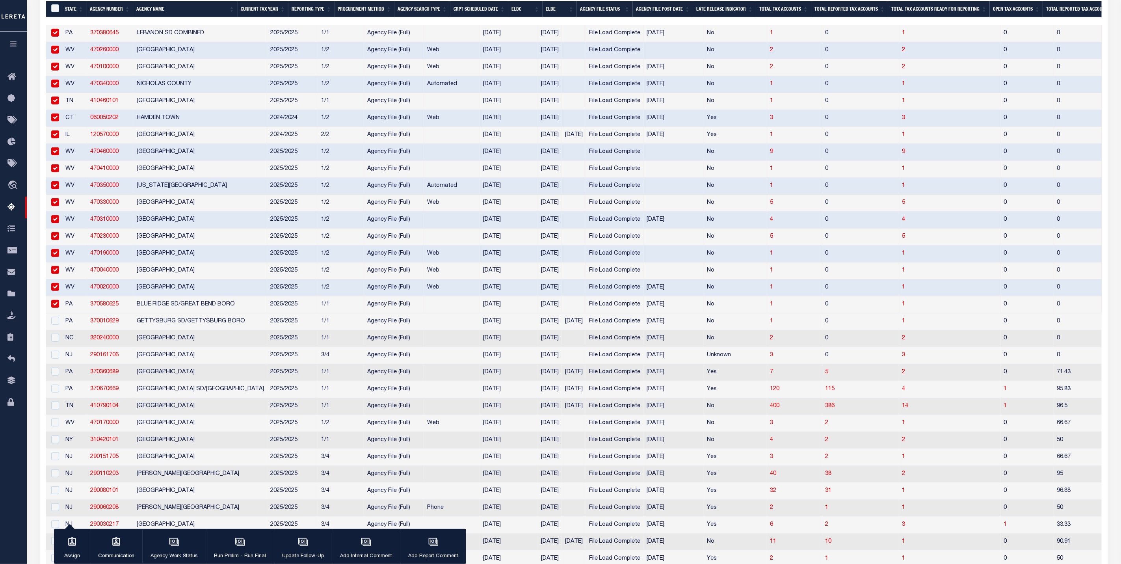
click at [69, 328] on td "PA" at bounding box center [74, 321] width 25 height 17
checkbox input "true"
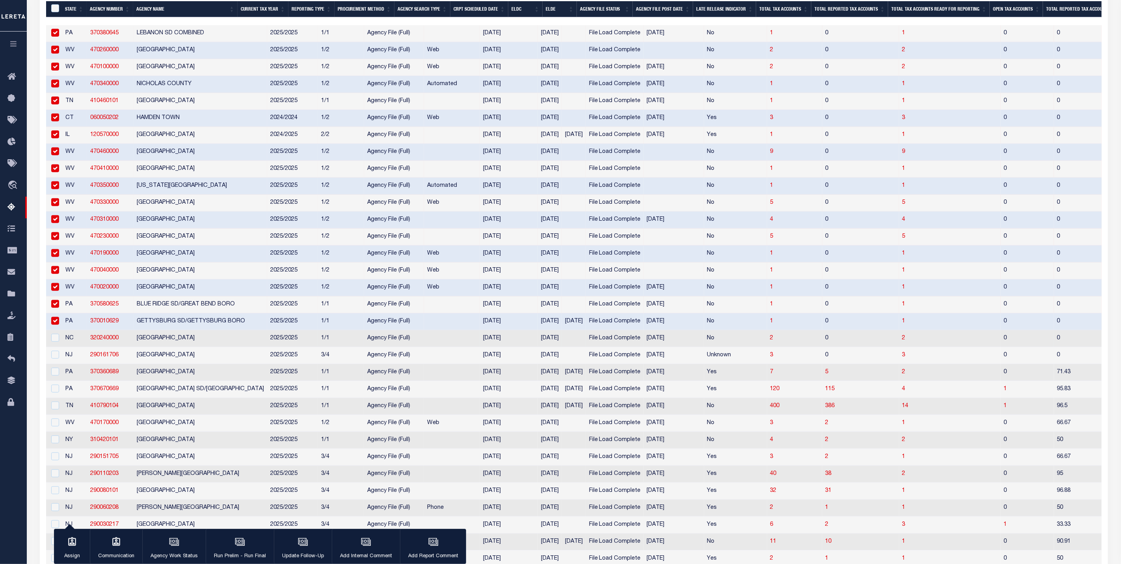
click at [65, 343] on td "NC" at bounding box center [74, 338] width 25 height 17
checkbox input "true"
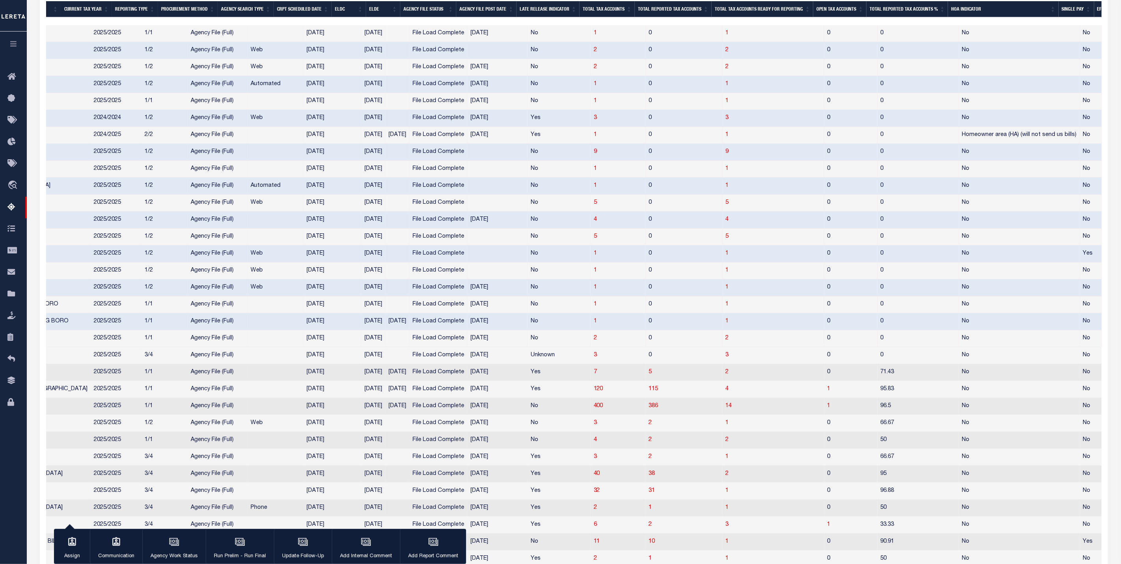
scroll to position [0, 0]
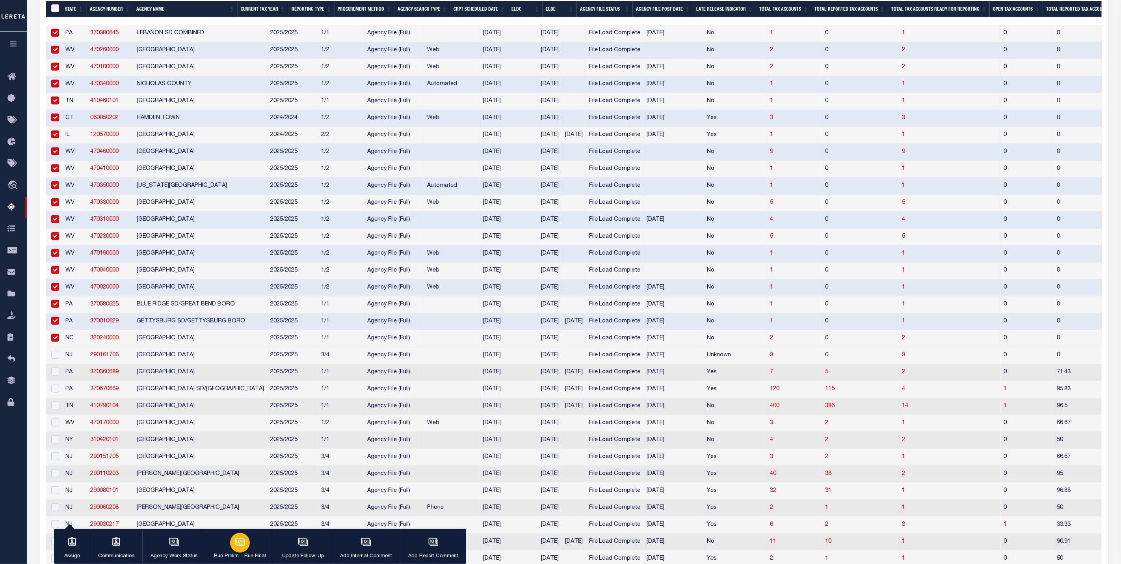
click at [249, 539] on button "Run Prelim - Run Final" at bounding box center [240, 546] width 68 height 35
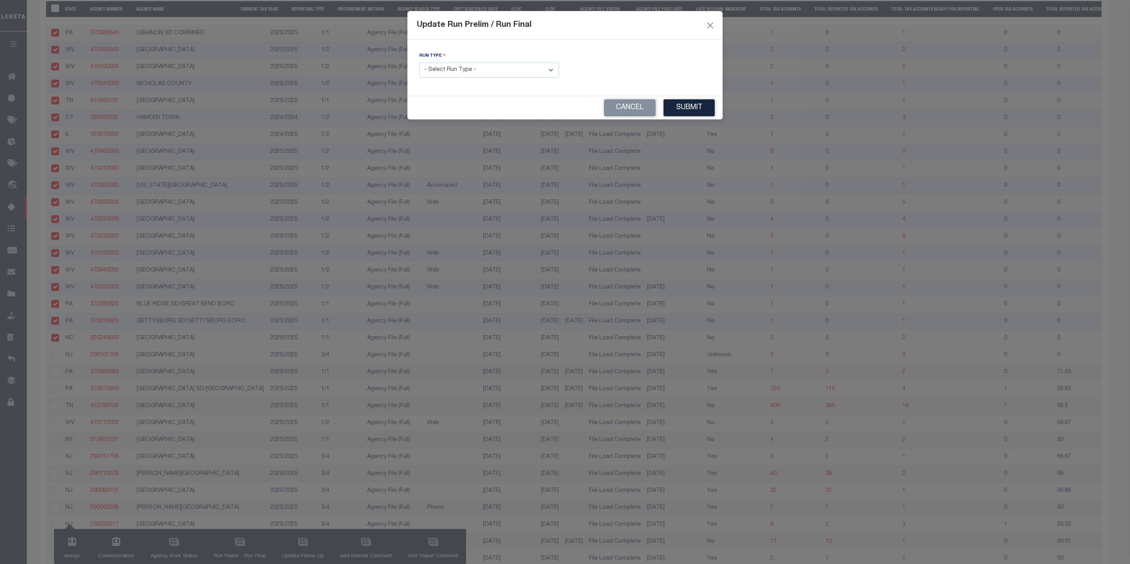
click at [468, 70] on select "- Select Run Type - Prelim Run Final Run" at bounding box center [489, 70] width 140 height 15
select select "F"
click at [419, 63] on select "- Select Run Type - Prelim Run Final Run" at bounding box center [489, 70] width 140 height 15
click at [648, 71] on input "text" at bounding box center [641, 70] width 140 height 15
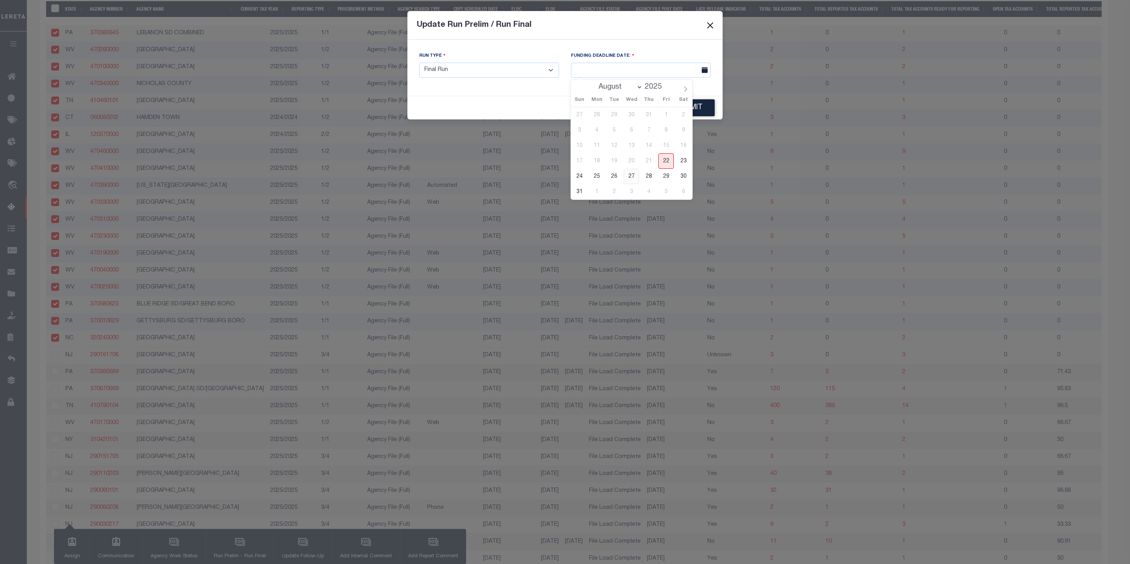
click at [635, 176] on span "27" at bounding box center [631, 176] width 15 height 15
type input "[DATE]"
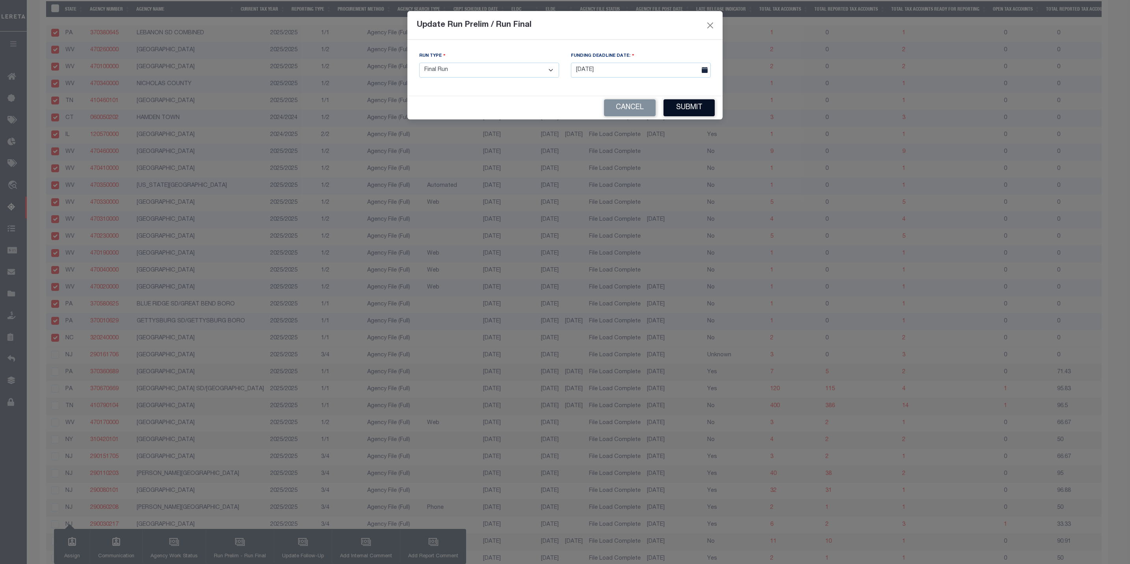
click at [691, 106] on button "Submit" at bounding box center [688, 107] width 51 height 17
click at [689, 104] on div at bounding box center [565, 282] width 1130 height 564
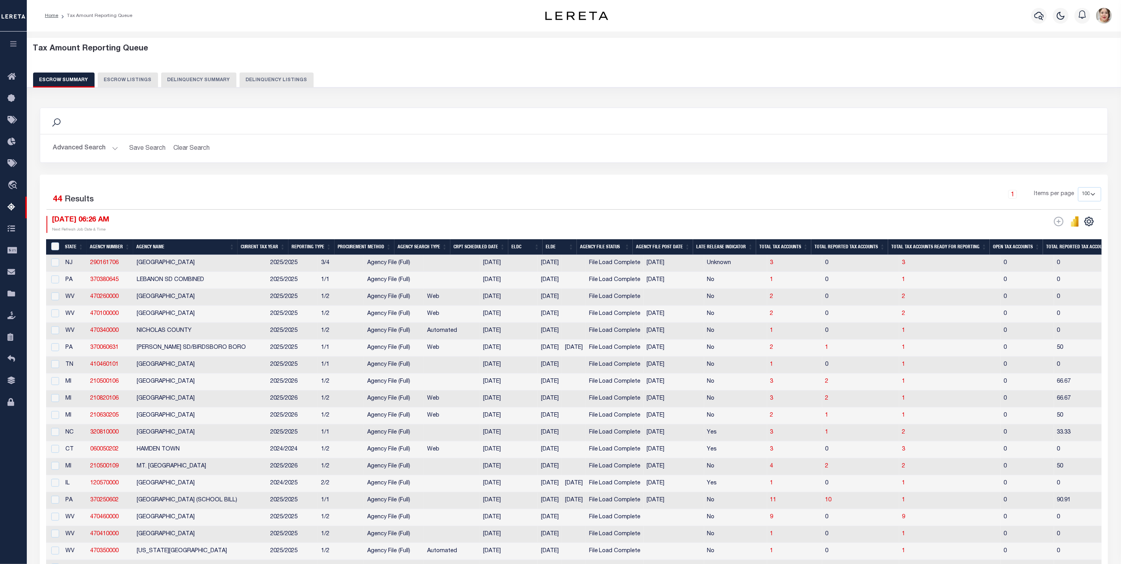
click at [84, 150] on button "Advanced Search" at bounding box center [85, 148] width 65 height 15
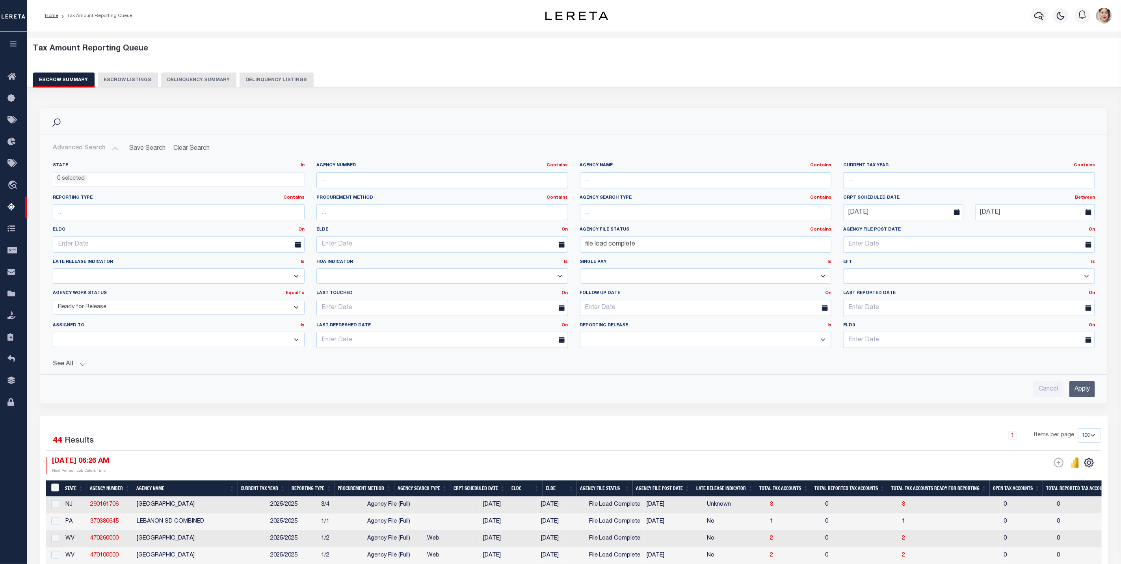
click at [122, 308] on select "New In Progress Pending Agency Follow-up Pending QC Ready for Release Prep for …" at bounding box center [179, 307] width 252 height 15
click at [53, 301] on select "New In Progress Pending Agency Follow-up Pending QC Ready for Release Prep for …" at bounding box center [179, 307] width 252 height 15
click at [1079, 393] on input "Apply" at bounding box center [1082, 389] width 26 height 16
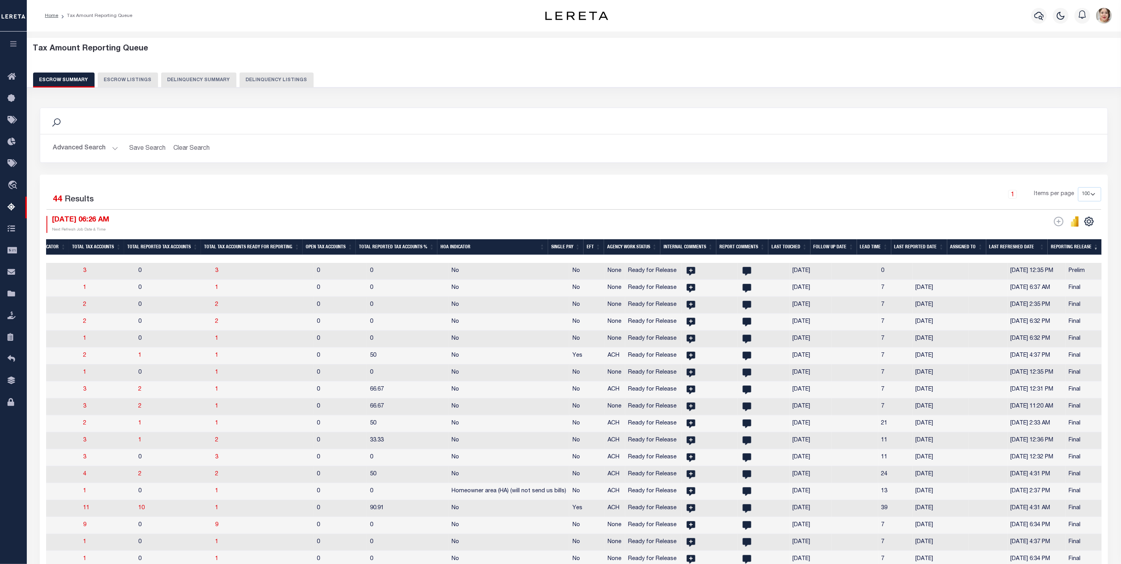
click at [1063, 252] on th "Reporting Release" at bounding box center [1074, 247] width 54 height 16
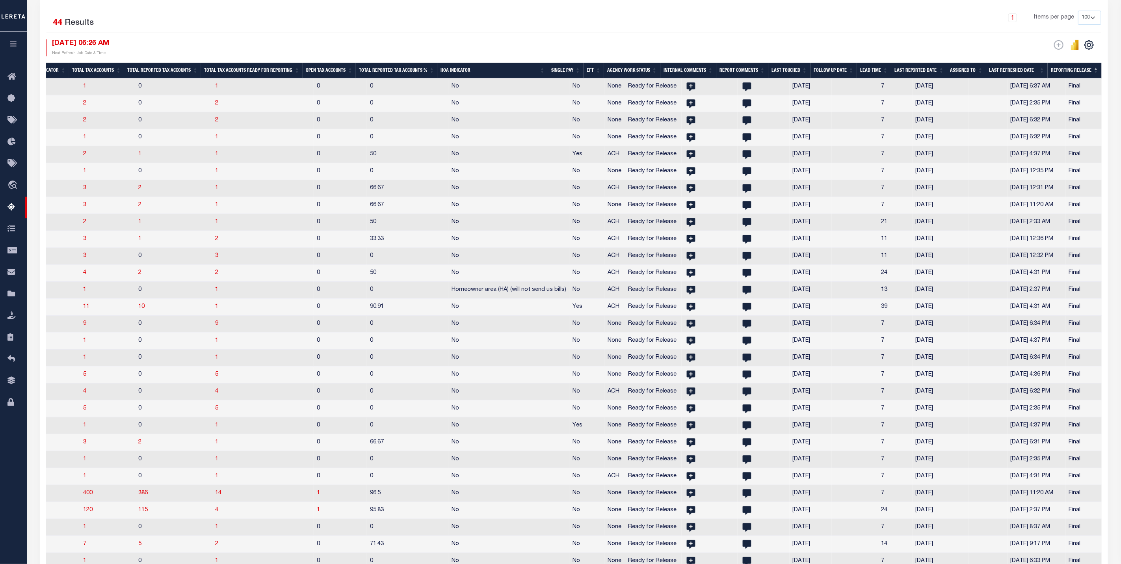
click at [800, 65] on th "Last Touched" at bounding box center [789, 71] width 42 height 16
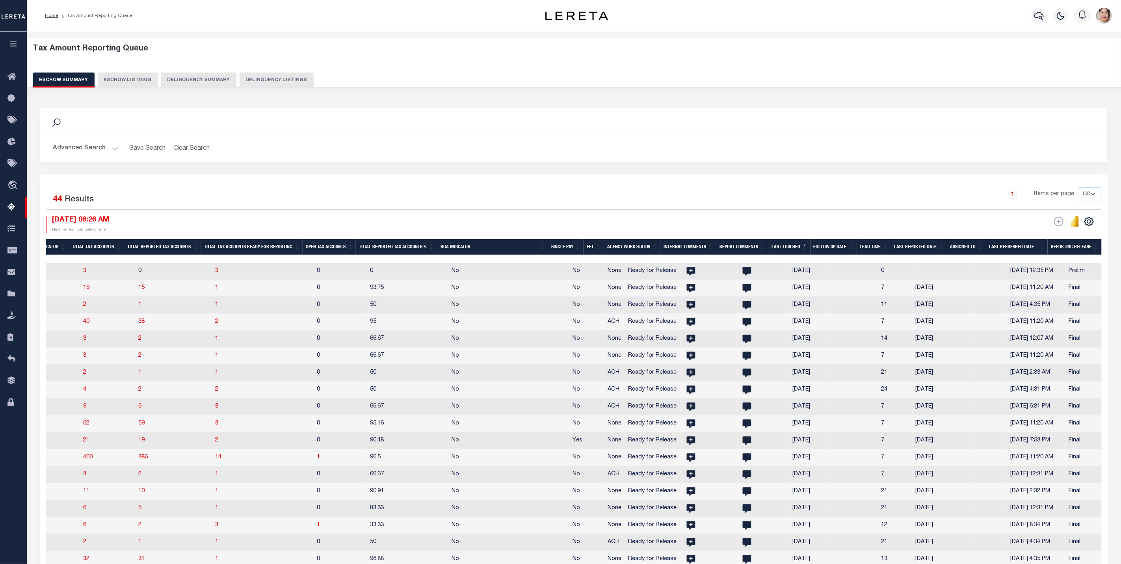
click at [103, 149] on button "Advanced Search" at bounding box center [85, 148] width 65 height 15
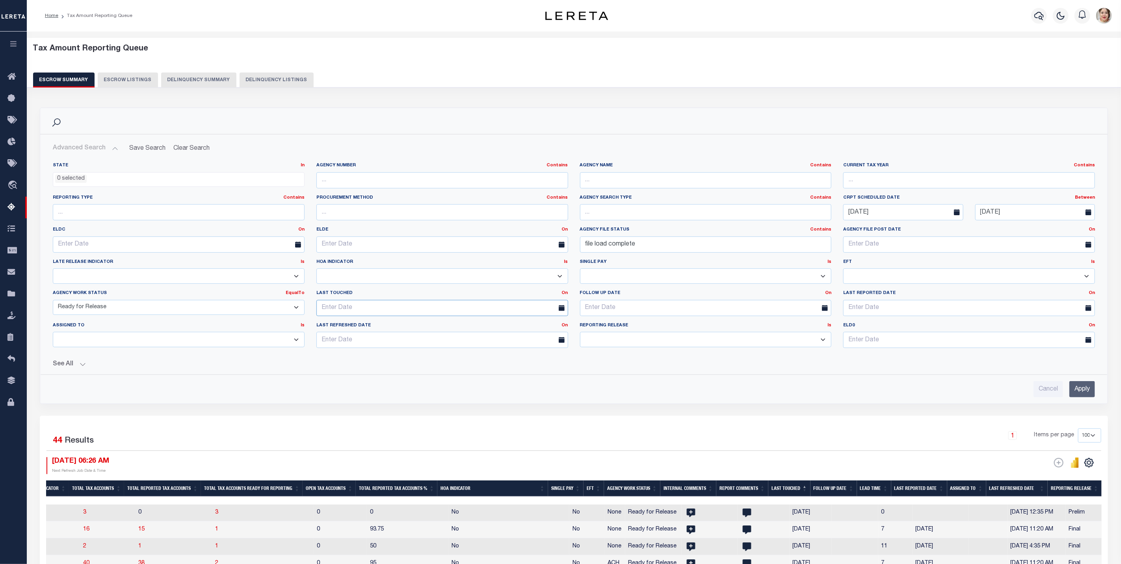
click at [433, 308] on input "text" at bounding box center [442, 308] width 252 height 16
click at [393, 403] on span "21" at bounding box center [393, 400] width 15 height 15
type input "[DATE]"
click at [1088, 393] on input "Apply" at bounding box center [1082, 389] width 26 height 16
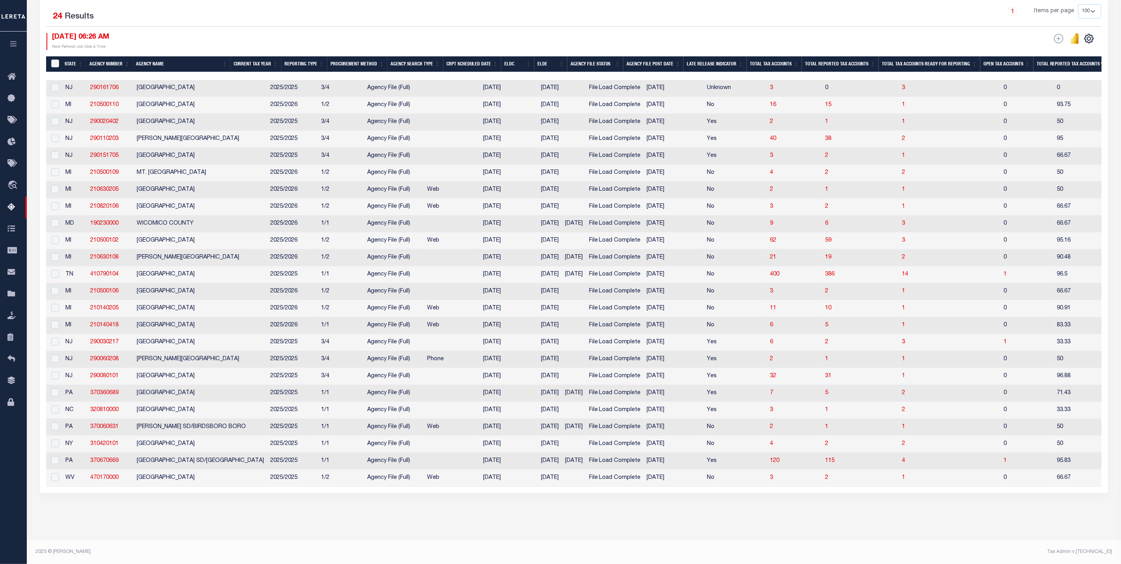
click at [561, 56] on th "ELDE" at bounding box center [550, 64] width 33 height 16
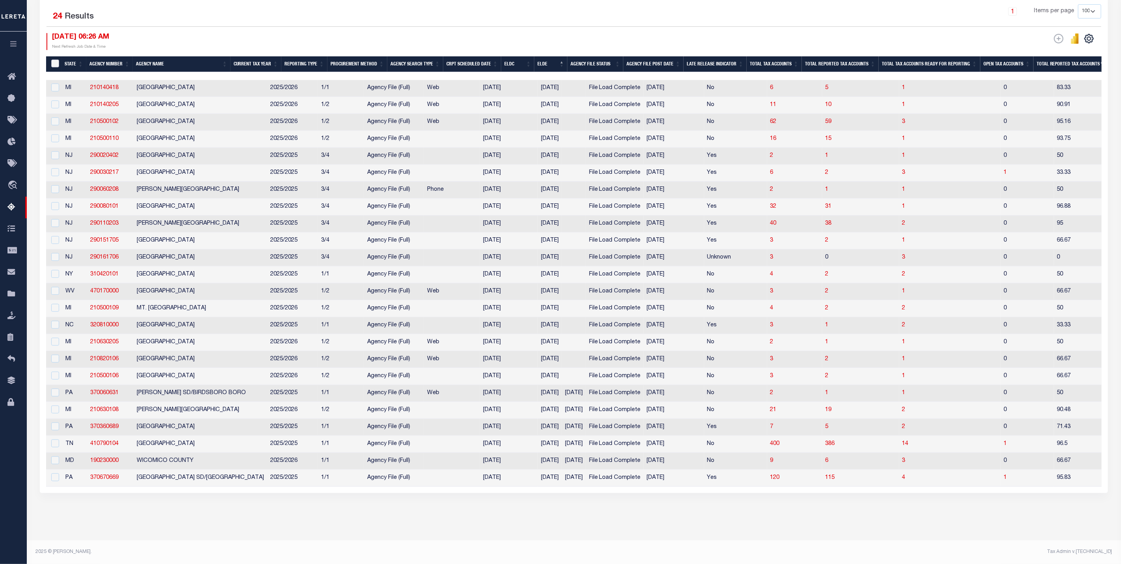
click at [55, 59] on input "&nbsp;" at bounding box center [55, 63] width 8 height 8
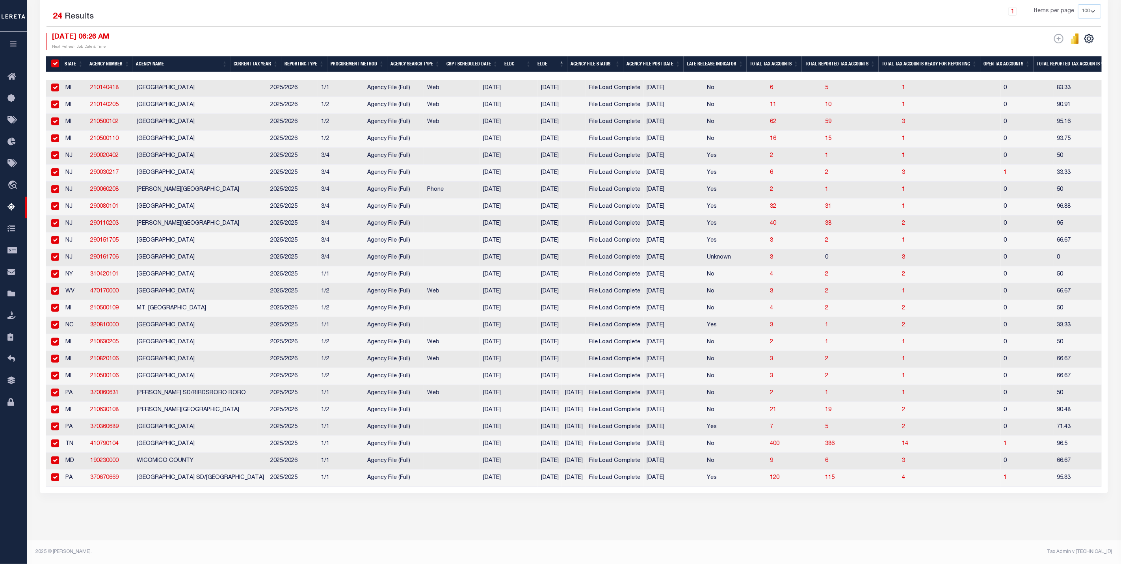
checkbox input "true"
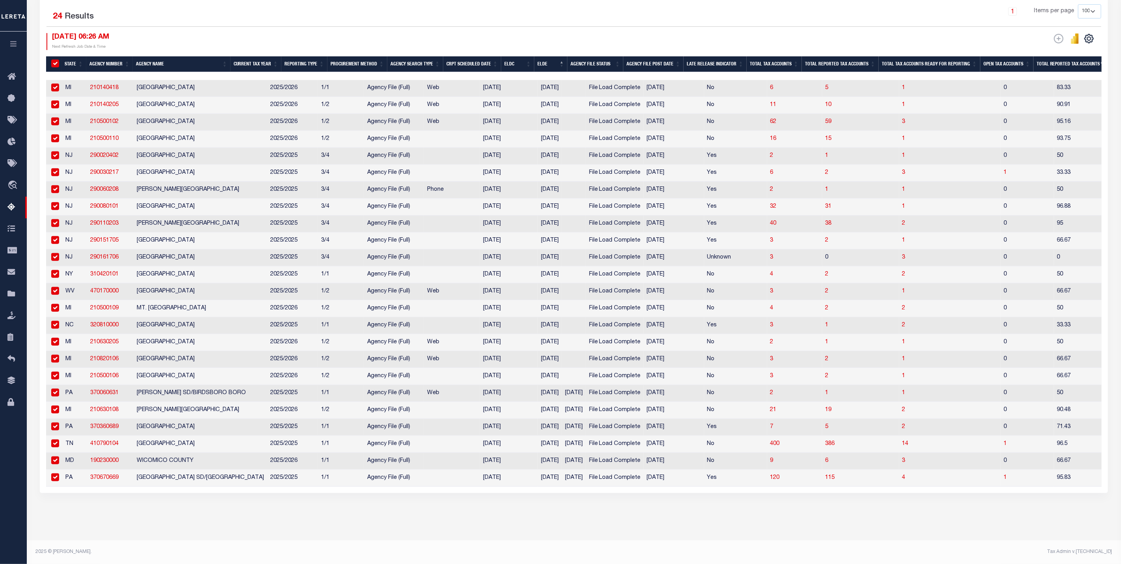
checkbox input "true"
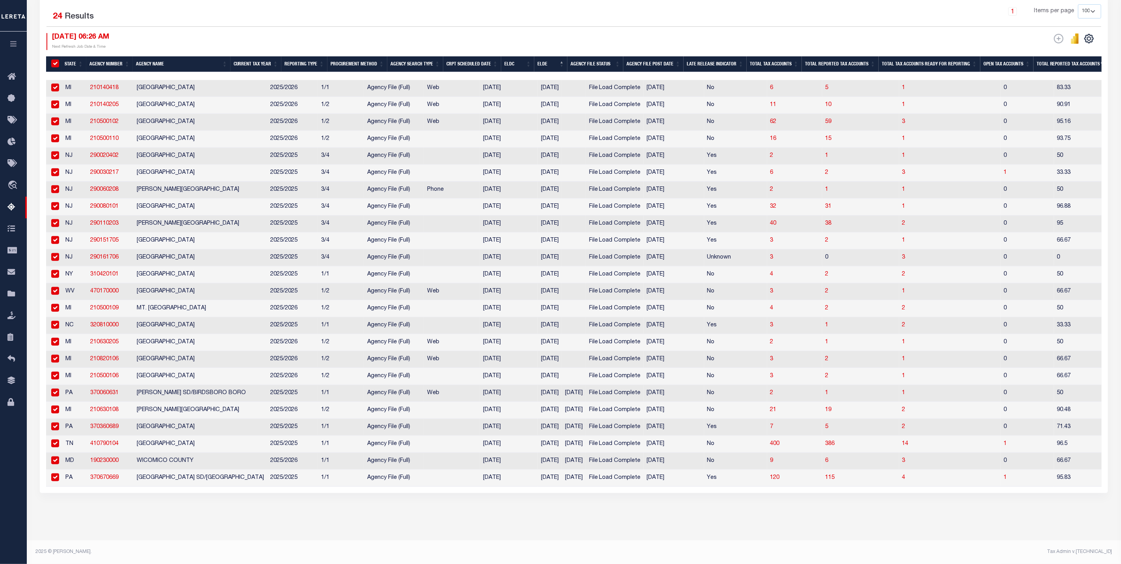
checkbox input "true"
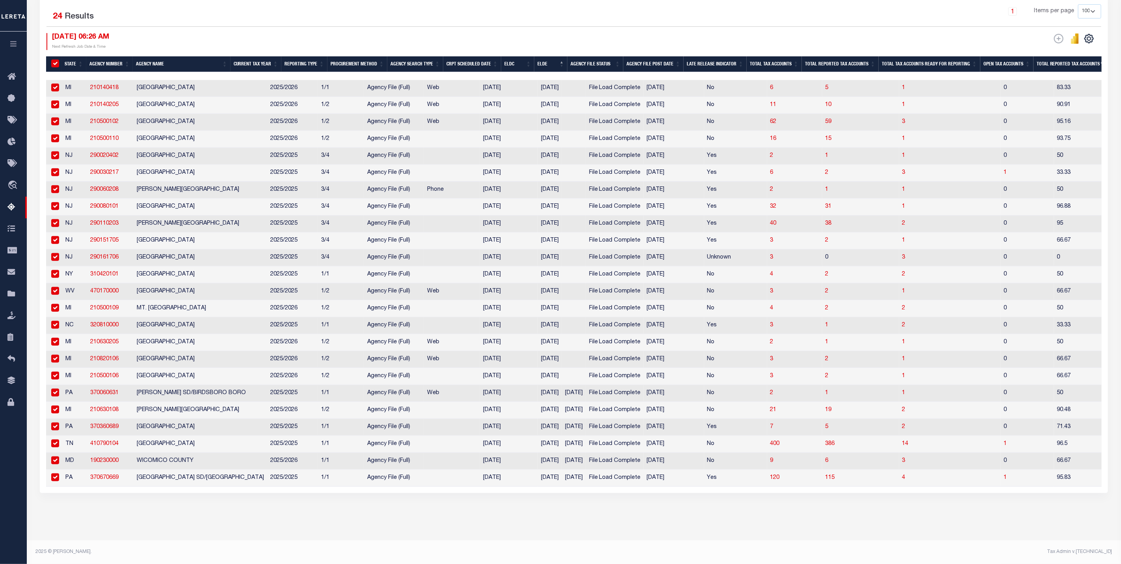
checkbox input "true"
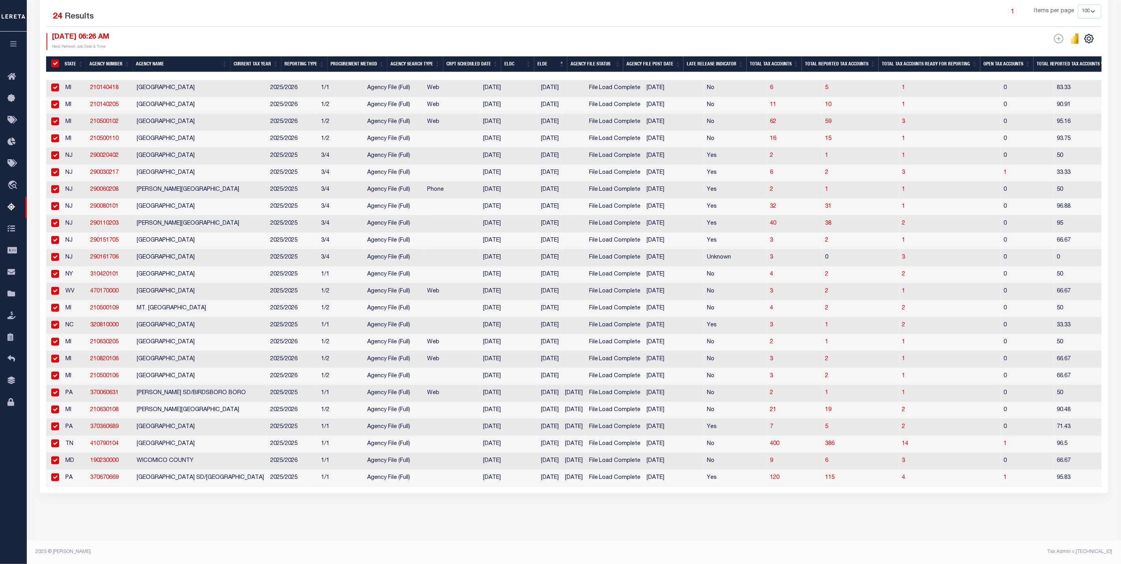
checkbox input "true"
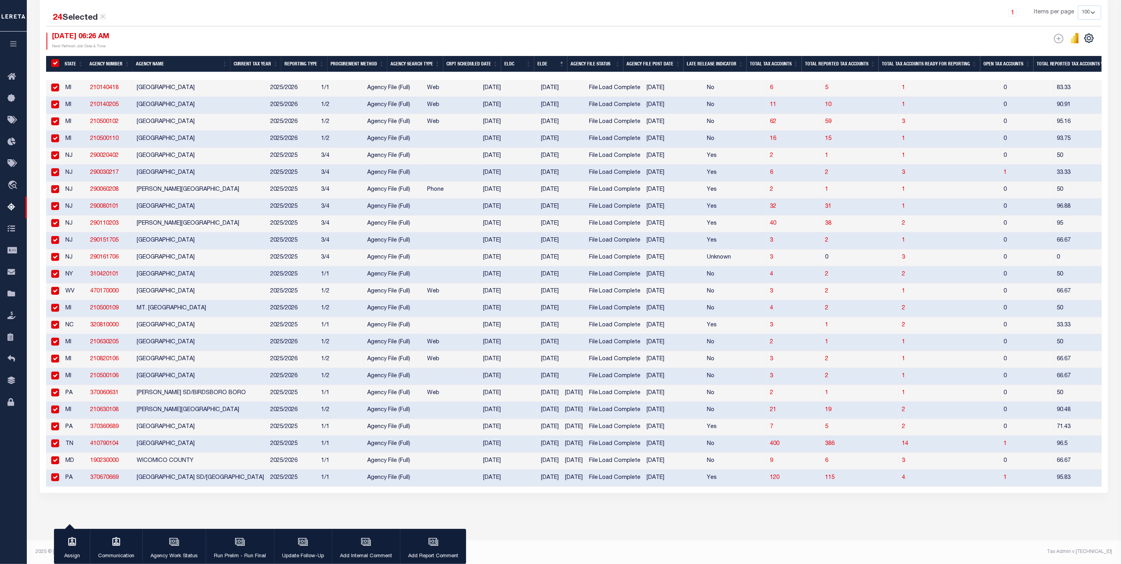
drag, startPoint x: 53, startPoint y: 250, endPoint x: 82, endPoint y: 242, distance: 29.3
click at [53, 253] on input "checkbox" at bounding box center [55, 257] width 8 height 8
checkbox input "false"
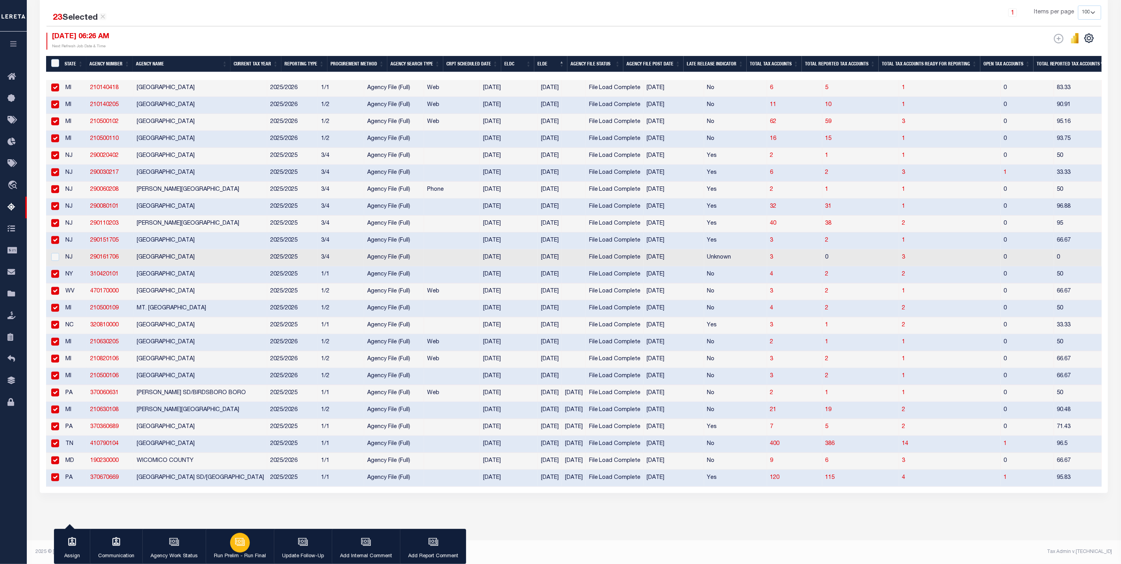
click at [244, 551] on div "button" at bounding box center [240, 543] width 20 height 20
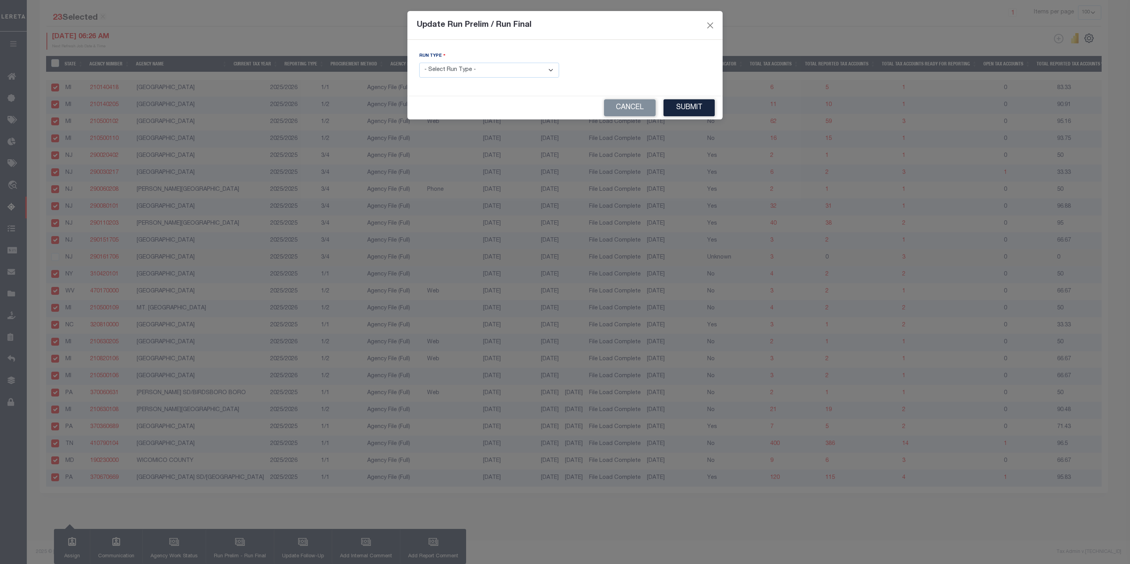
click at [458, 71] on select "- Select Run Type - Prelim Run Final Run" at bounding box center [489, 70] width 140 height 15
select select "F"
click at [419, 63] on select "- Select Run Type - Prelim Run Final Run" at bounding box center [489, 70] width 140 height 15
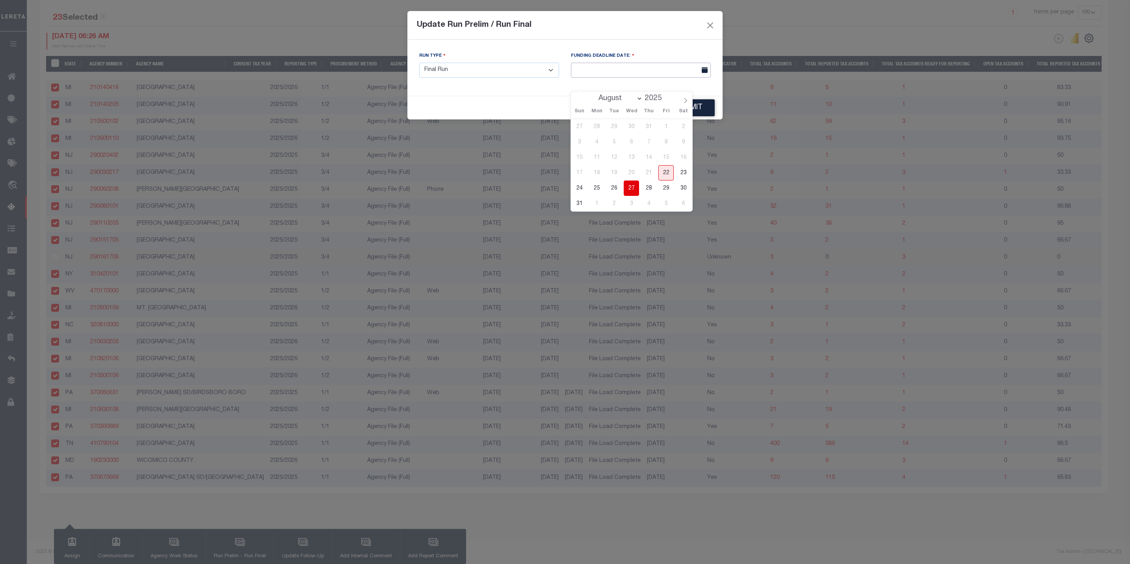
click at [645, 70] on input "text" at bounding box center [641, 70] width 140 height 15
click at [635, 180] on span "27" at bounding box center [631, 187] width 15 height 15
type input "[DATE]"
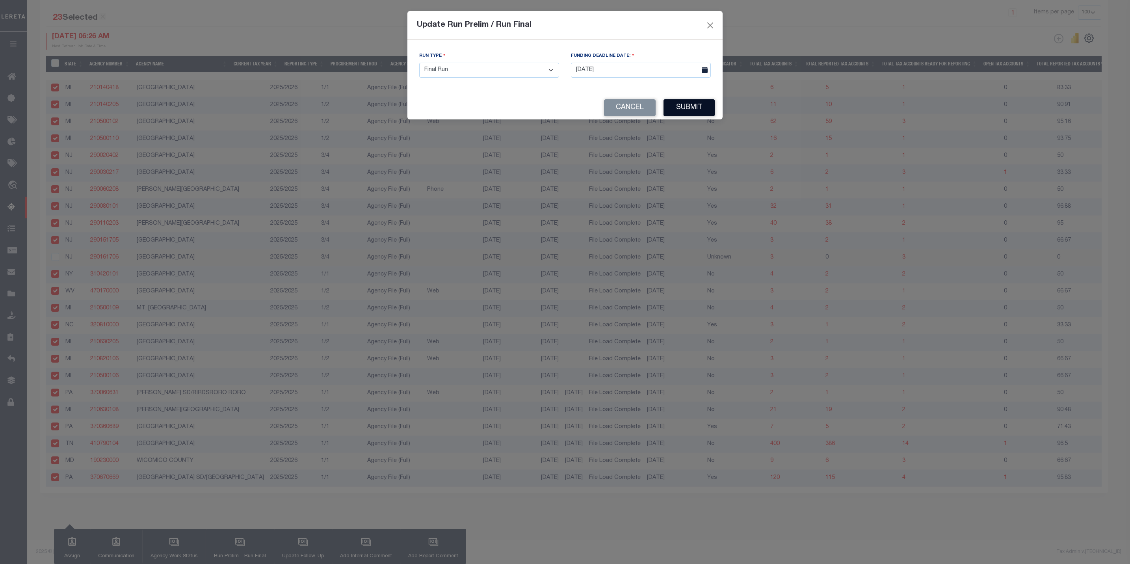
click at [704, 108] on button "Submit" at bounding box center [688, 107] width 51 height 17
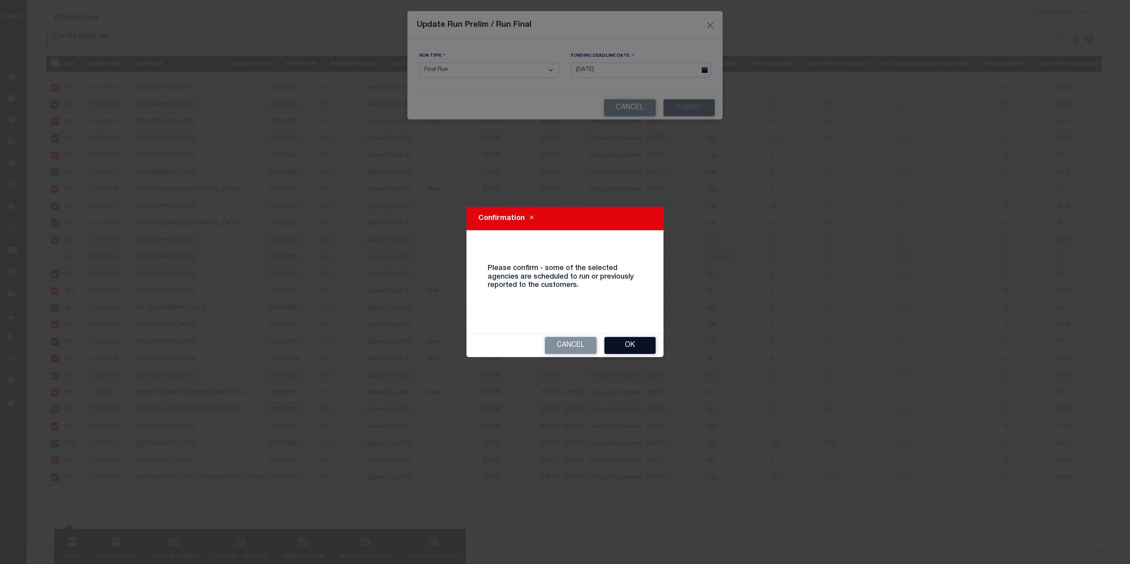
click at [629, 346] on button "Ok" at bounding box center [629, 345] width 51 height 17
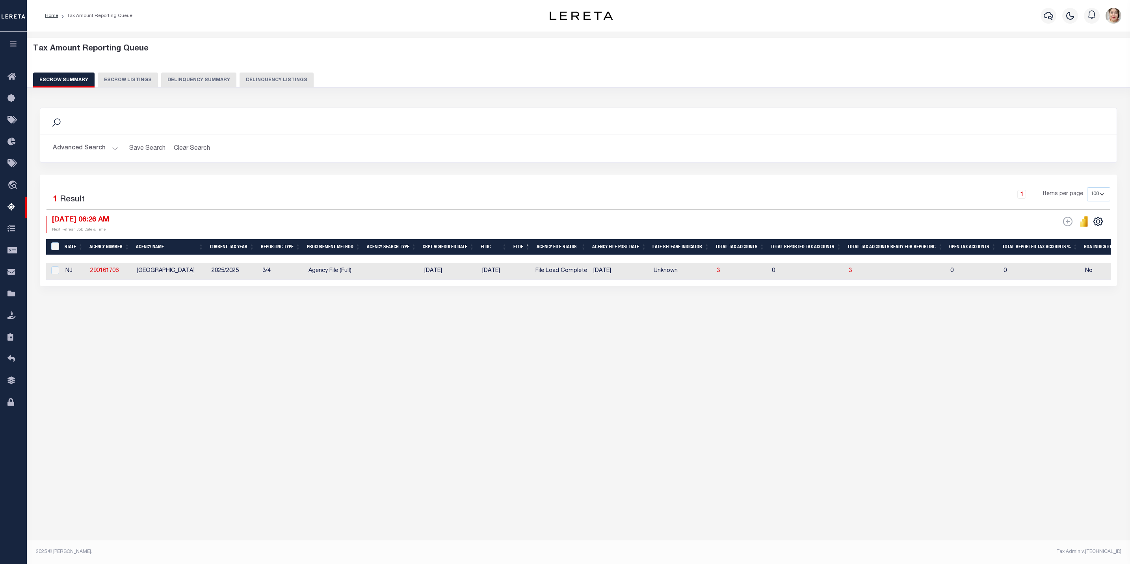
click at [102, 147] on button "Advanced Search" at bounding box center [85, 148] width 65 height 15
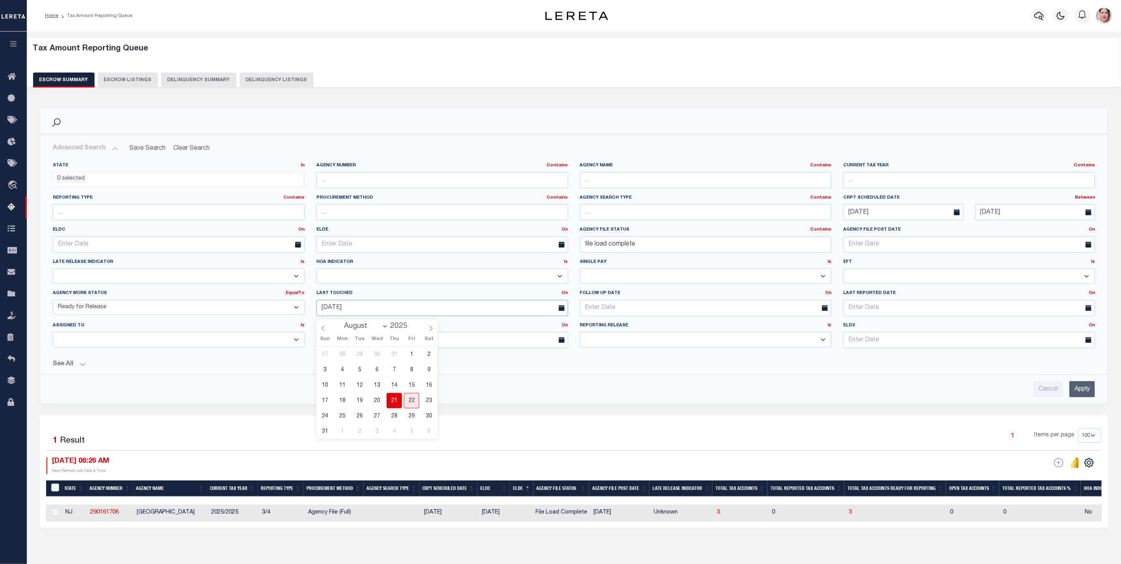
drag, startPoint x: 406, startPoint y: 308, endPoint x: 275, endPoint y: 310, distance: 132.0
click at [275, 310] on div "State In In AK AL AR AZ CA CO CT DC DE FL GA GU HI IA ID IL IN KS [GEOGRAPHIC_D…" at bounding box center [574, 258] width 1054 height 192
click at [1066, 396] on div "Cancel Apply" at bounding box center [574, 389] width 1042 height 16
click at [1076, 395] on input "Apply" at bounding box center [1082, 389] width 26 height 16
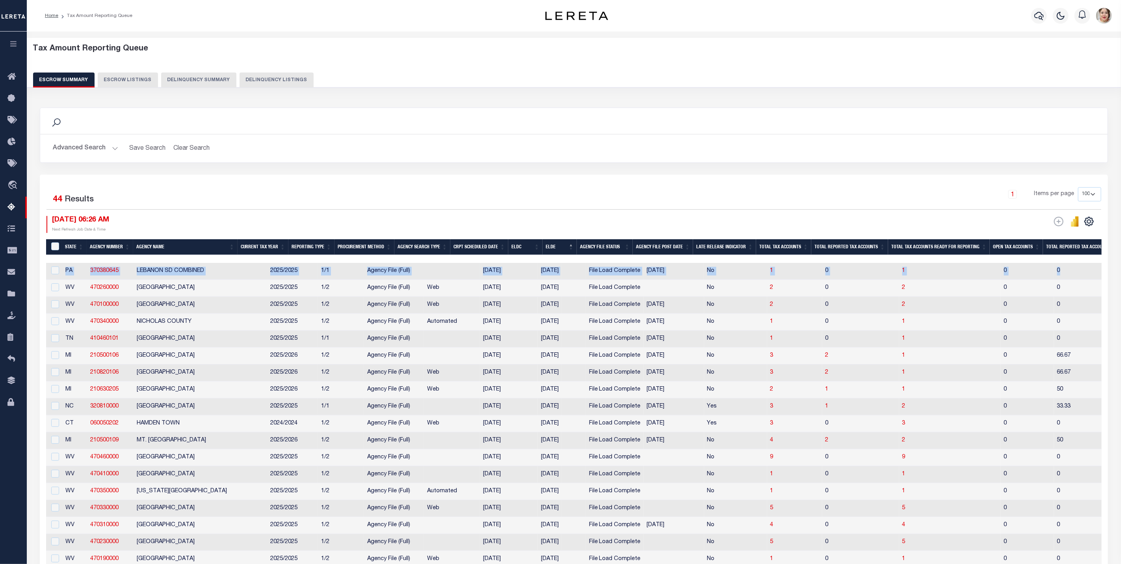
scroll to position [0, 60]
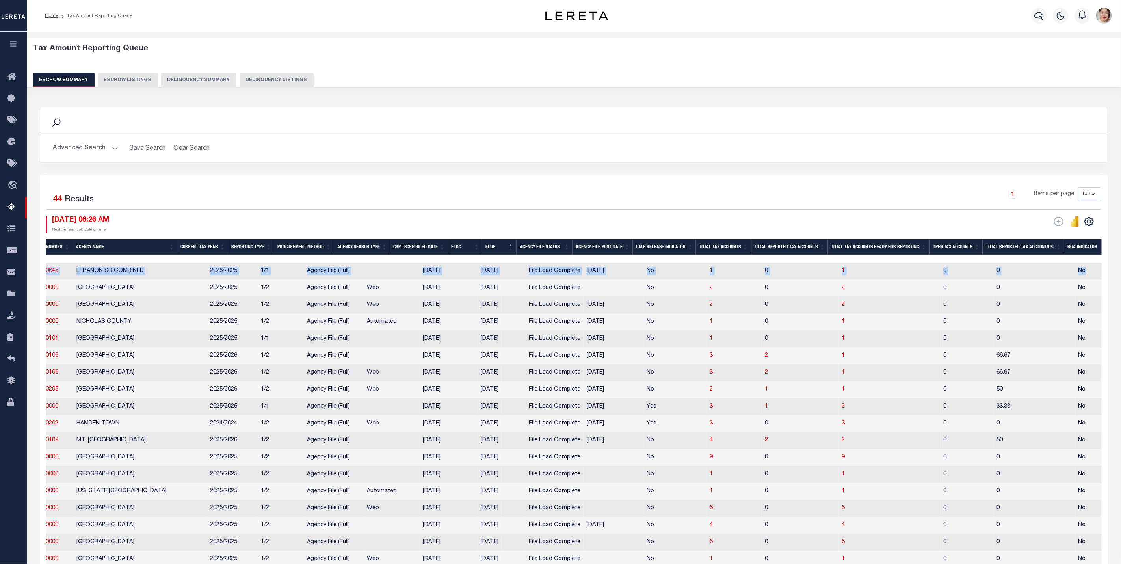
drag, startPoint x: 630, startPoint y: 259, endPoint x: 858, endPoint y: 273, distance: 228.5
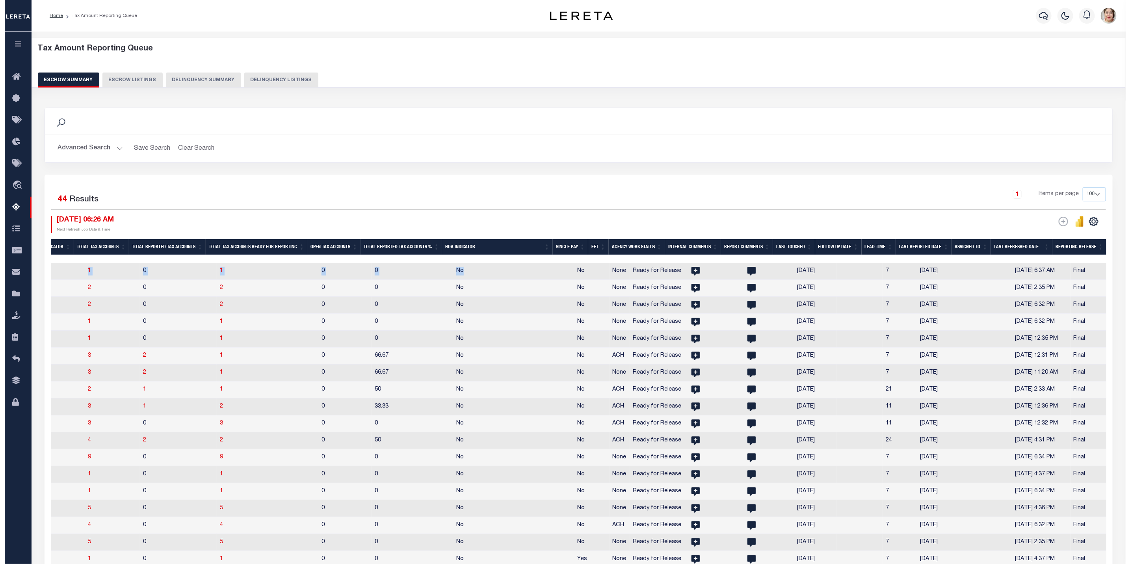
scroll to position [0, 687]
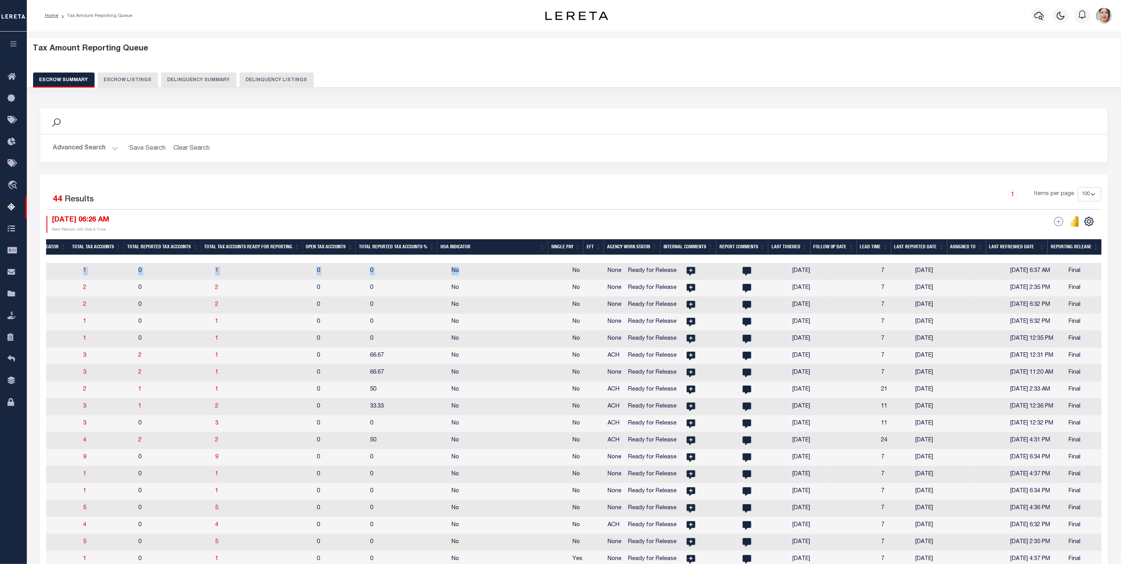
click at [800, 249] on th "Last Touched" at bounding box center [789, 247] width 42 height 16
click at [82, 148] on button "Advanced Search" at bounding box center [85, 148] width 65 height 15
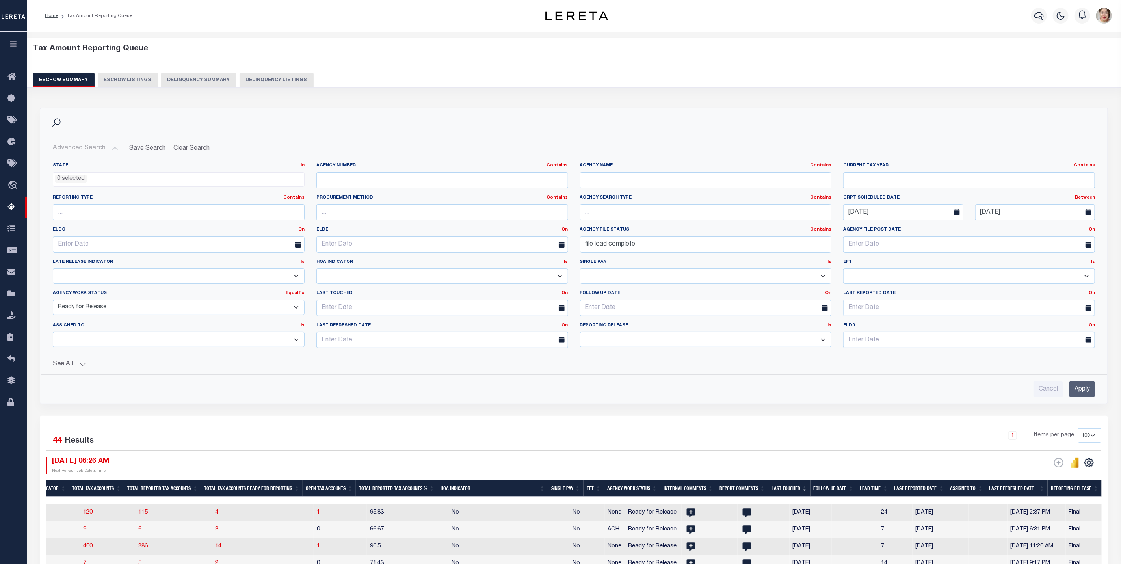
click at [119, 312] on select "New In Progress Pending Agency Follow-up Pending QC Ready for Release Prep for …" at bounding box center [179, 307] width 252 height 15
select select "7"
click at [53, 301] on select "New In Progress Pending Agency Follow-up Pending QC Ready for Release Prep for …" at bounding box center [179, 307] width 252 height 15
click at [1080, 397] on input "Apply" at bounding box center [1082, 389] width 26 height 16
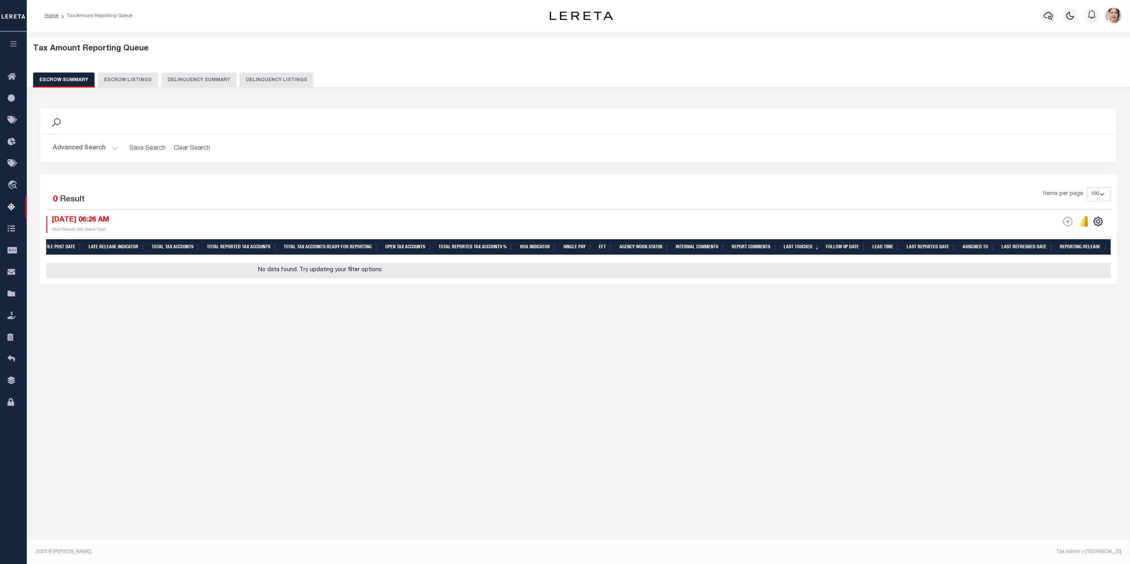
scroll to position [0, 499]
click at [103, 148] on button "Advanced Search" at bounding box center [85, 148] width 65 height 15
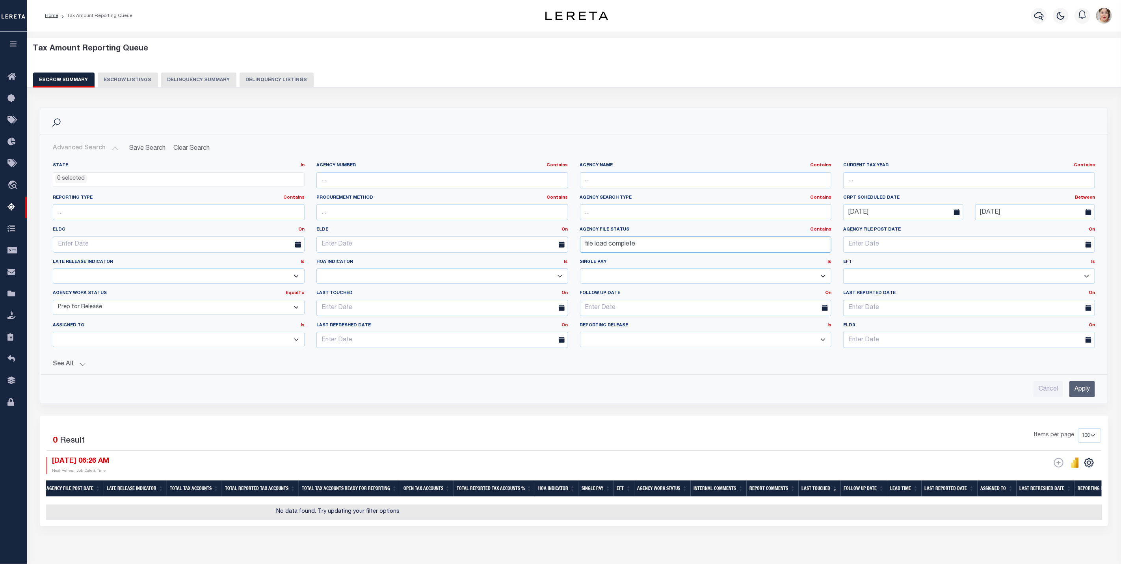
drag, startPoint x: 653, startPoint y: 249, endPoint x: 560, endPoint y: 241, distance: 93.6
click at [560, 241] on div "State In In AK AL AR AZ CA CO CT DC DE FL GA GU HI IA ID IL IN KS [GEOGRAPHIC_D…" at bounding box center [574, 258] width 1054 height 192
click at [1089, 393] on input "Apply" at bounding box center [1082, 389] width 26 height 16
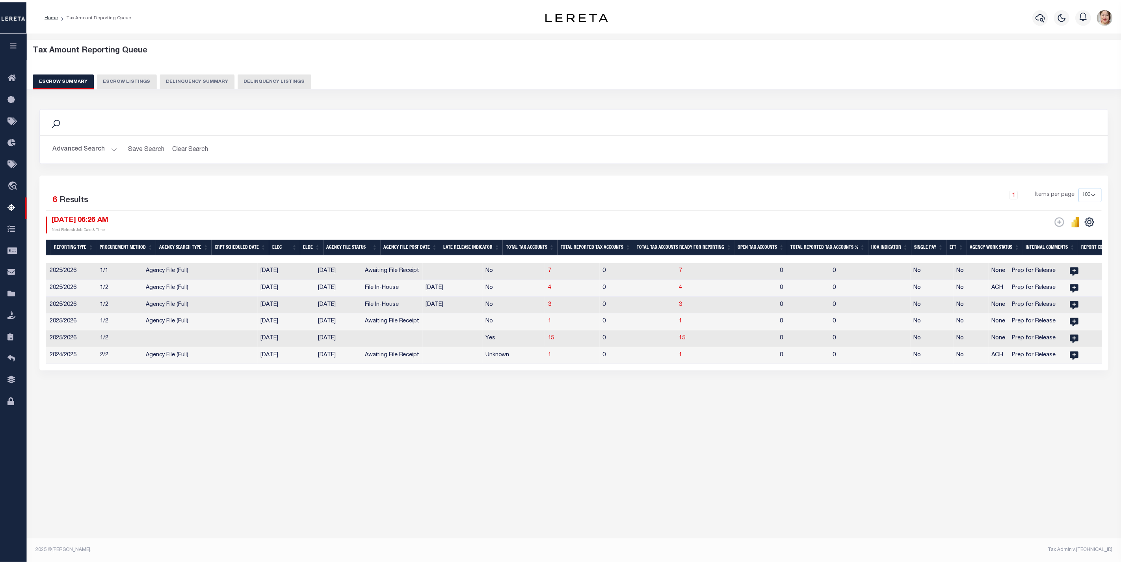
scroll to position [0, 0]
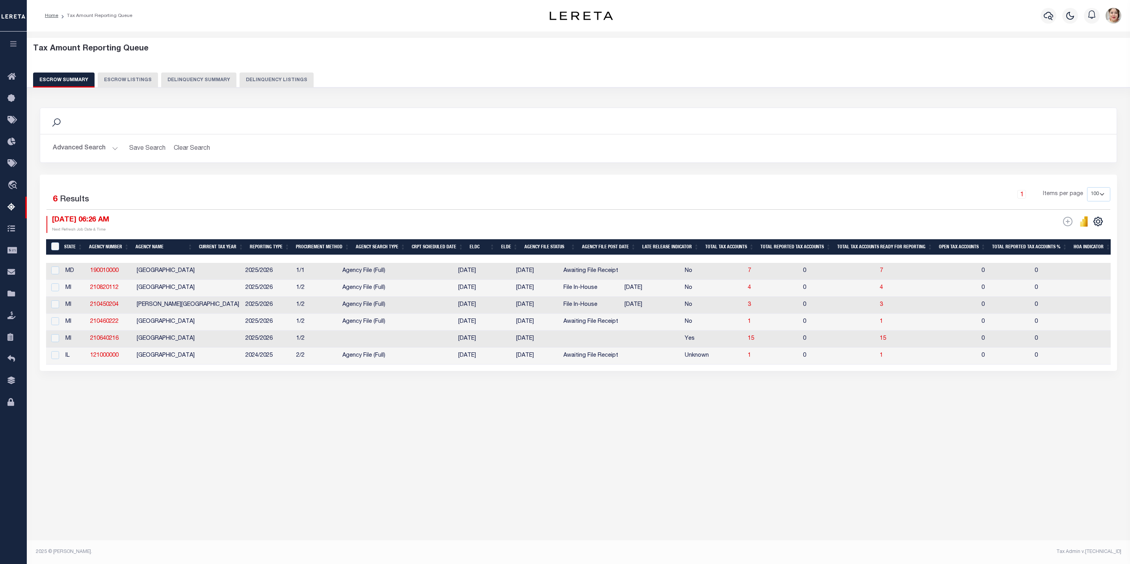
click at [69, 150] on button "Advanced Search" at bounding box center [85, 148] width 65 height 15
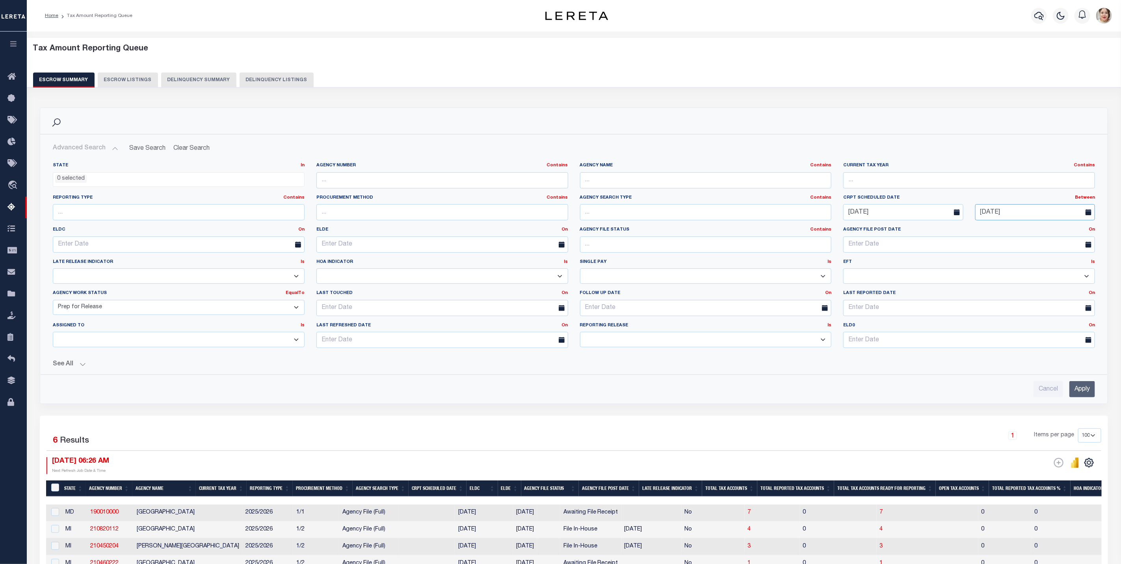
click at [1034, 209] on input "[DATE]" at bounding box center [1035, 212] width 120 height 16
click at [1069, 320] on span "29" at bounding box center [1069, 319] width 15 height 15
type input "[DATE]"
click at [1086, 393] on input "Apply" at bounding box center [1082, 389] width 26 height 16
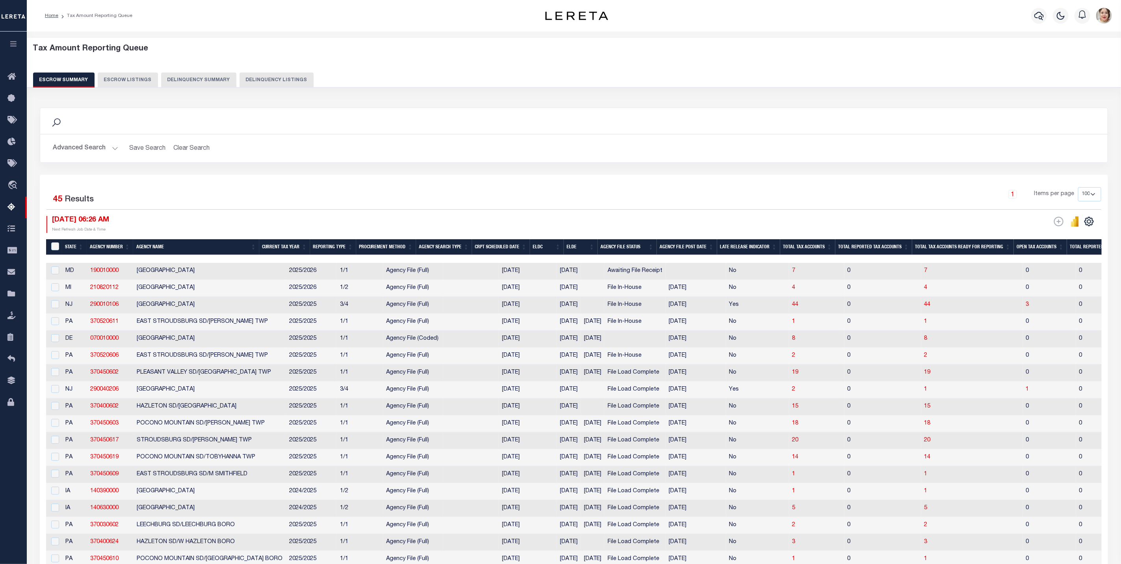
click at [94, 145] on button "Advanced Search" at bounding box center [85, 148] width 65 height 15
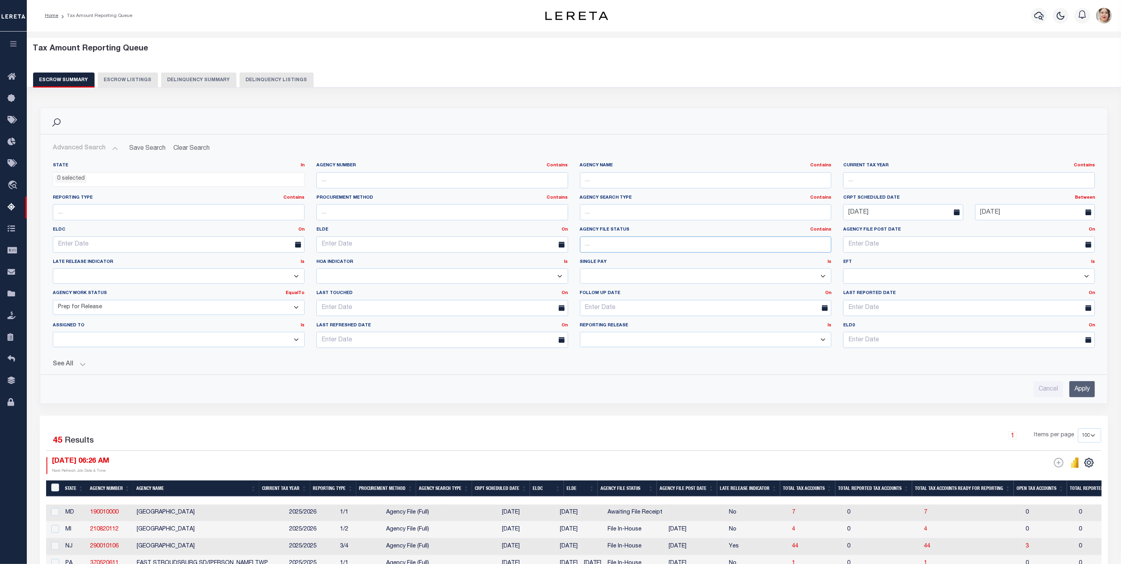
click at [607, 243] on input "text" at bounding box center [706, 244] width 252 height 16
type input "file load complete"
click at [1090, 389] on input "Apply" at bounding box center [1082, 389] width 26 height 16
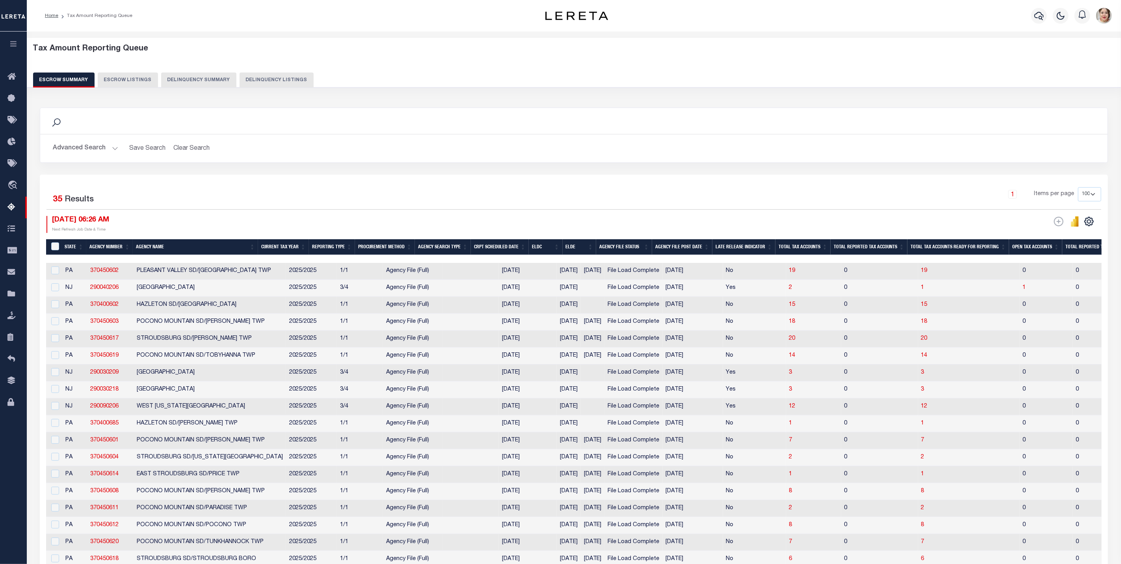
click at [594, 247] on th "ELDE" at bounding box center [579, 247] width 34 height 16
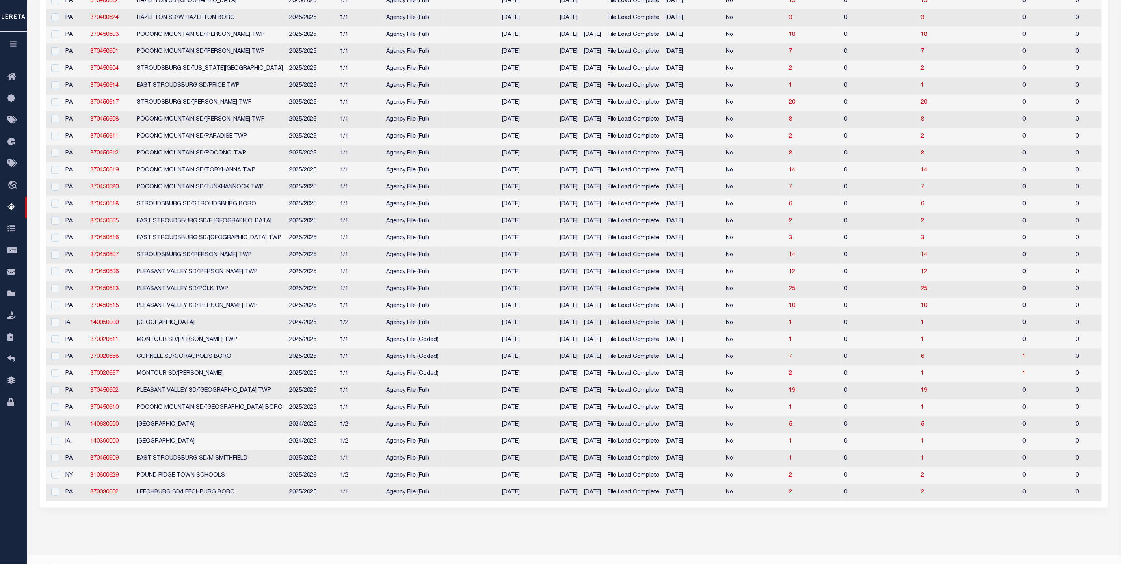
scroll to position [59, 0]
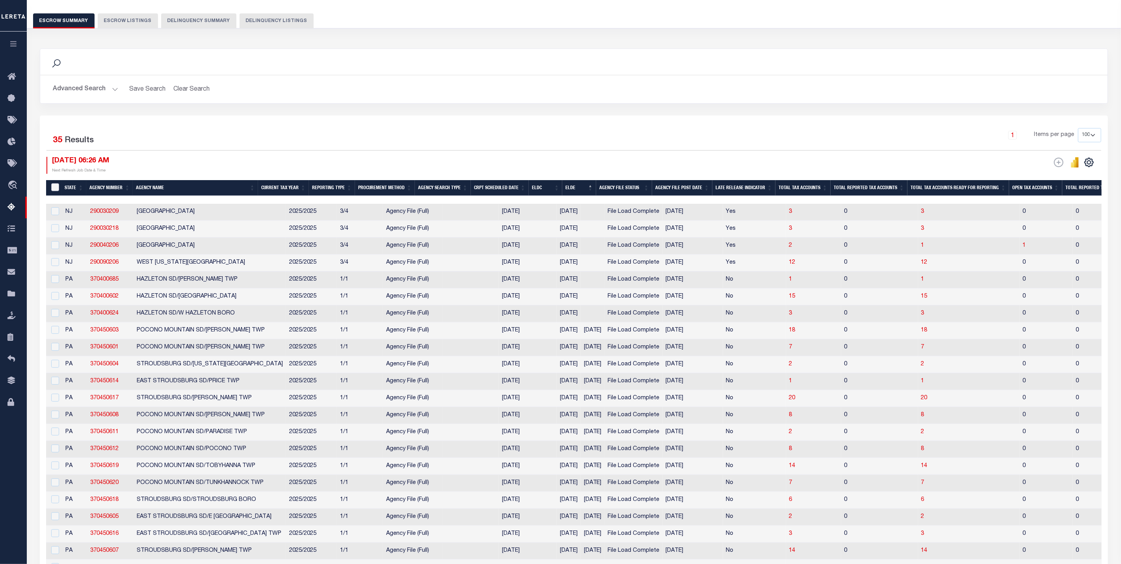
click at [57, 187] on input "&nbsp;" at bounding box center [55, 187] width 8 height 8
checkbox input "true"
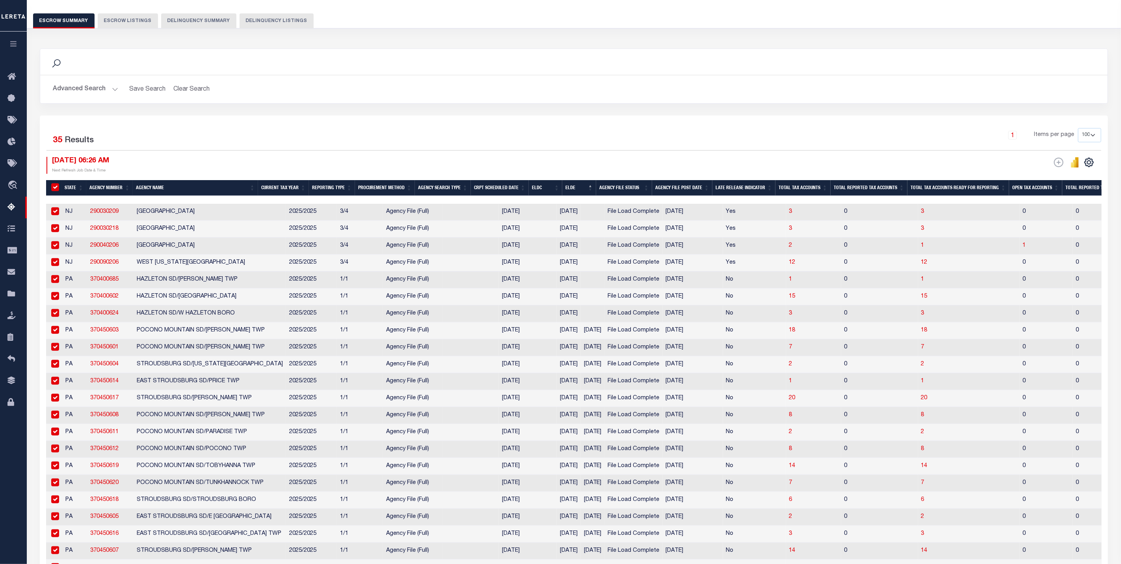
checkbox input "true"
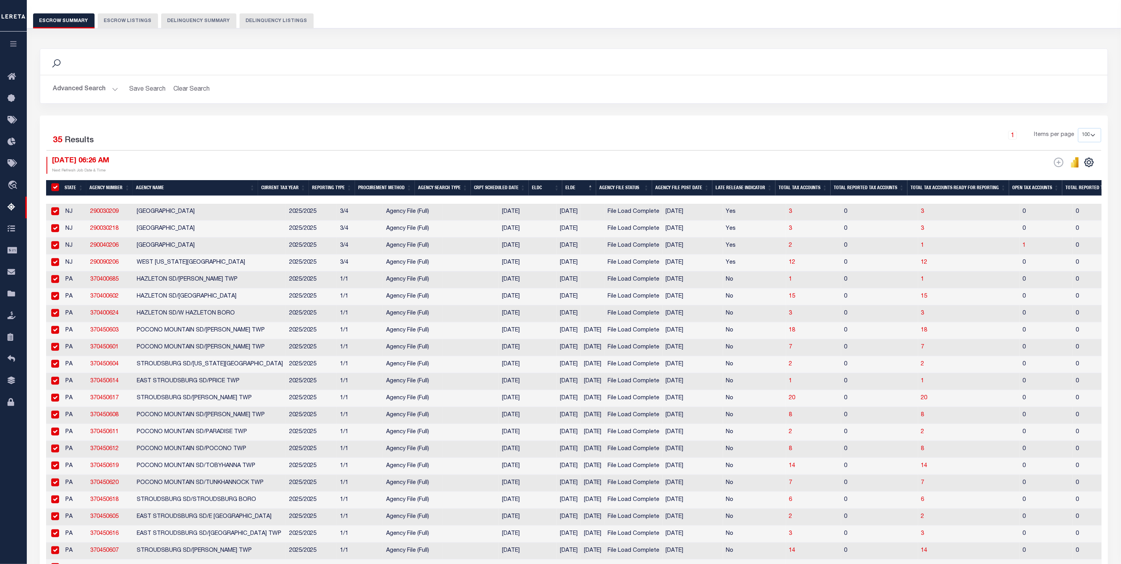
checkbox input "true"
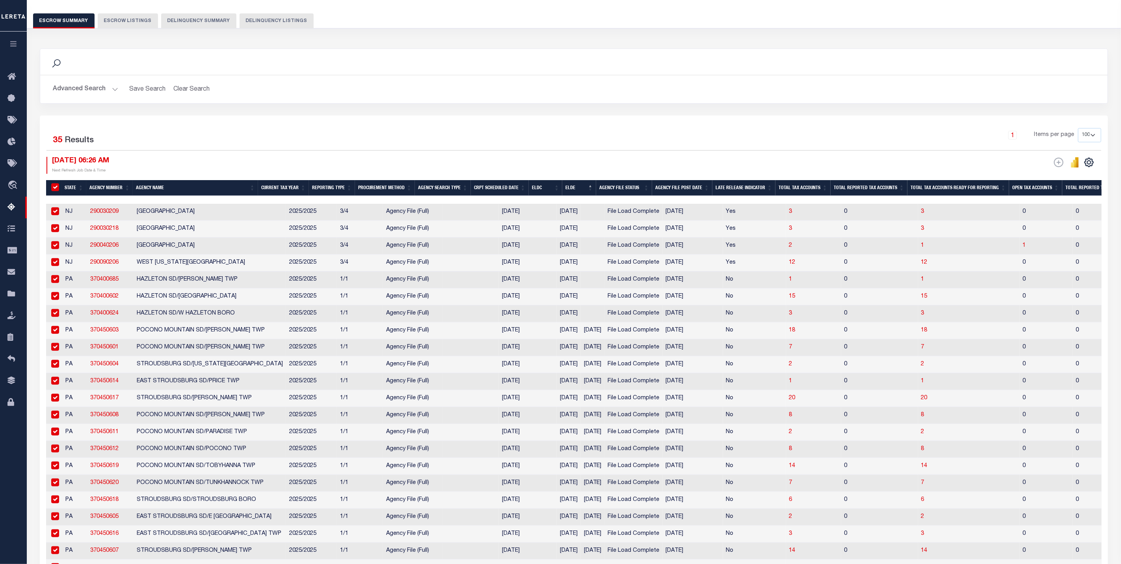
checkbox input "true"
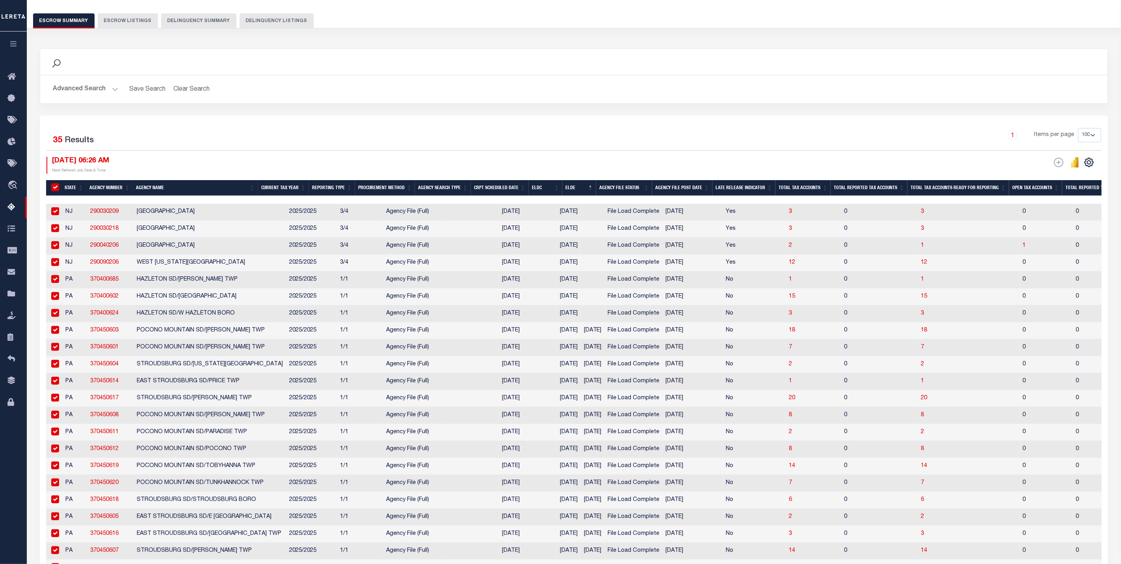
checkbox input "true"
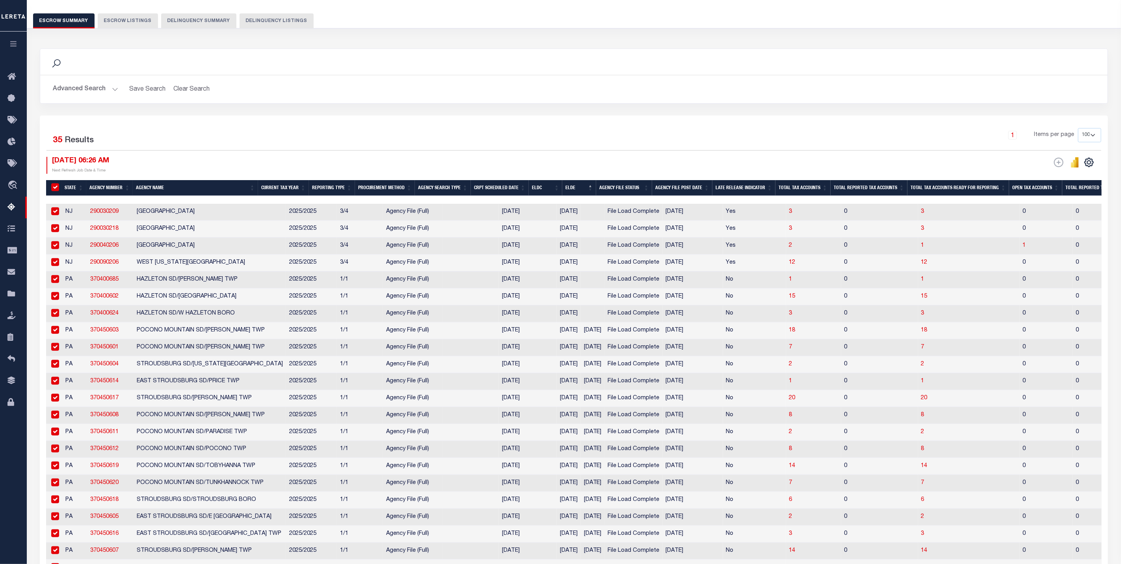
checkbox input "true"
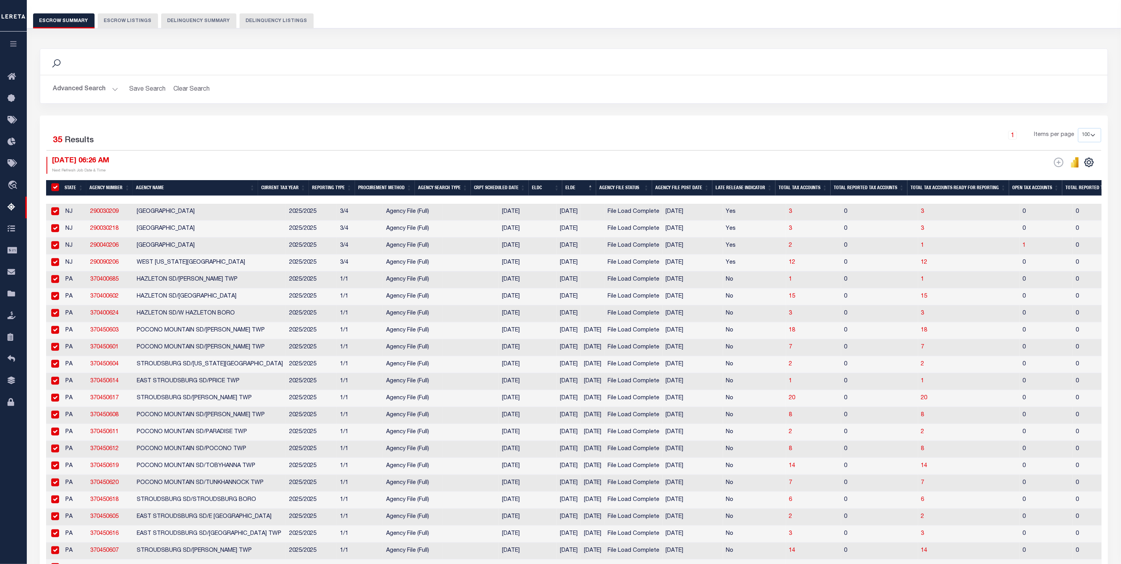
checkbox input "true"
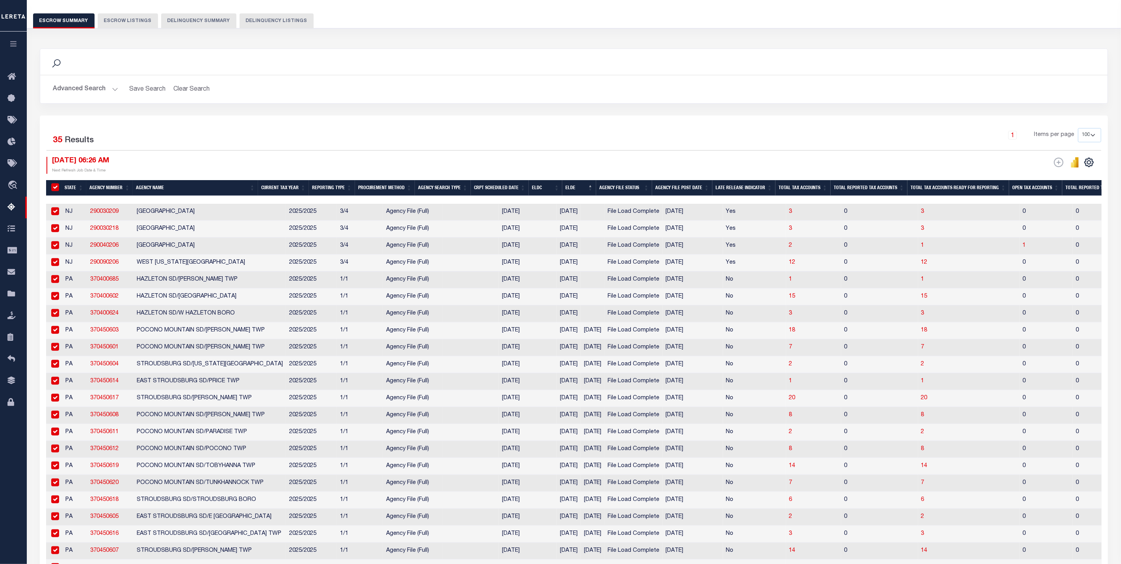
checkbox input "true"
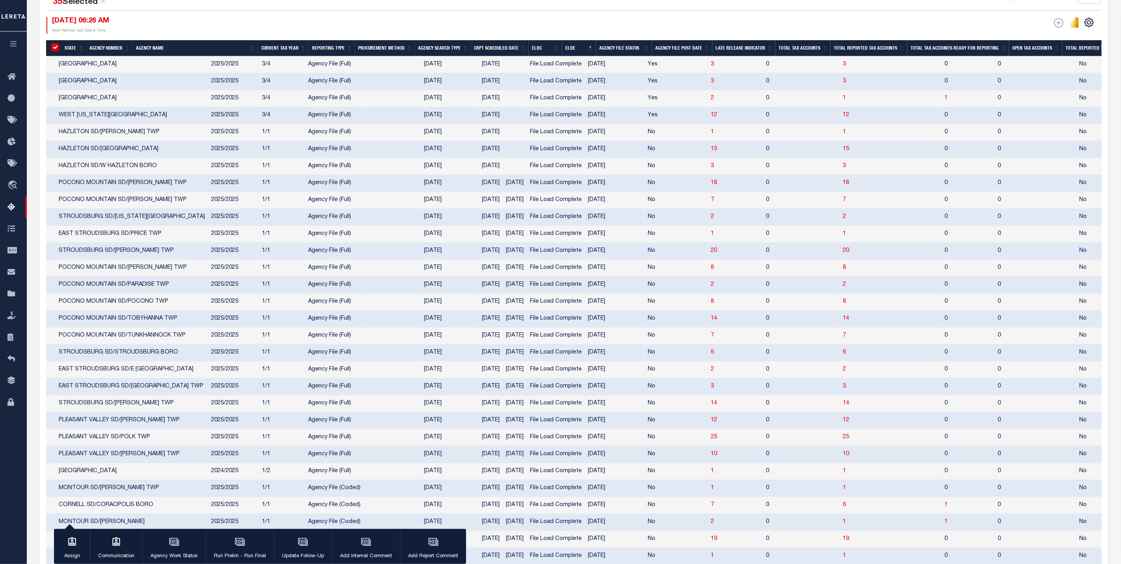
scroll to position [0, 78]
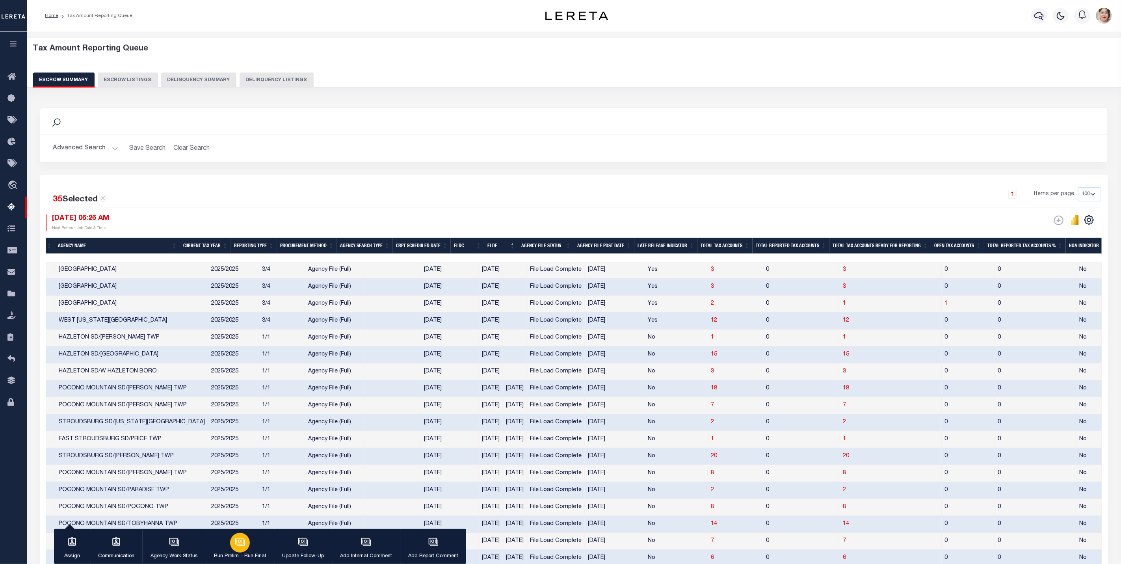
click at [245, 551] on button "Run Prelim - Run Final" at bounding box center [240, 546] width 68 height 35
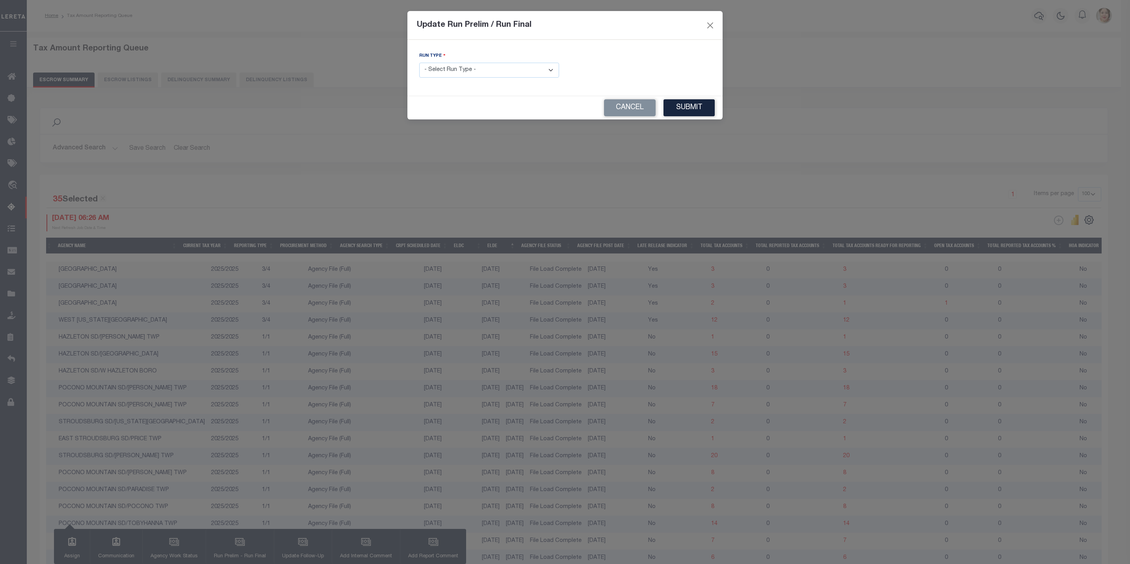
click at [507, 71] on select "- Select Run Type - Prelim Run Final Run" at bounding box center [489, 70] width 140 height 15
click at [481, 77] on select "- Select Run Type - Prelim Run Final Run" at bounding box center [489, 70] width 140 height 15
select select "P"
click at [419, 63] on select "- Select Run Type - Prelim Run Final Run" at bounding box center [489, 70] width 140 height 15
click at [685, 113] on button "Submit" at bounding box center [688, 107] width 51 height 17
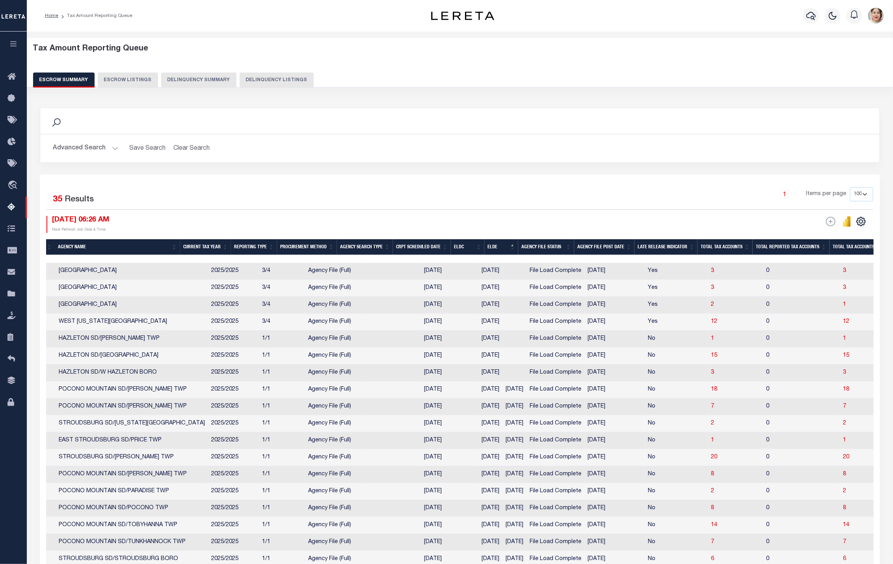
scroll to position [0, 0]
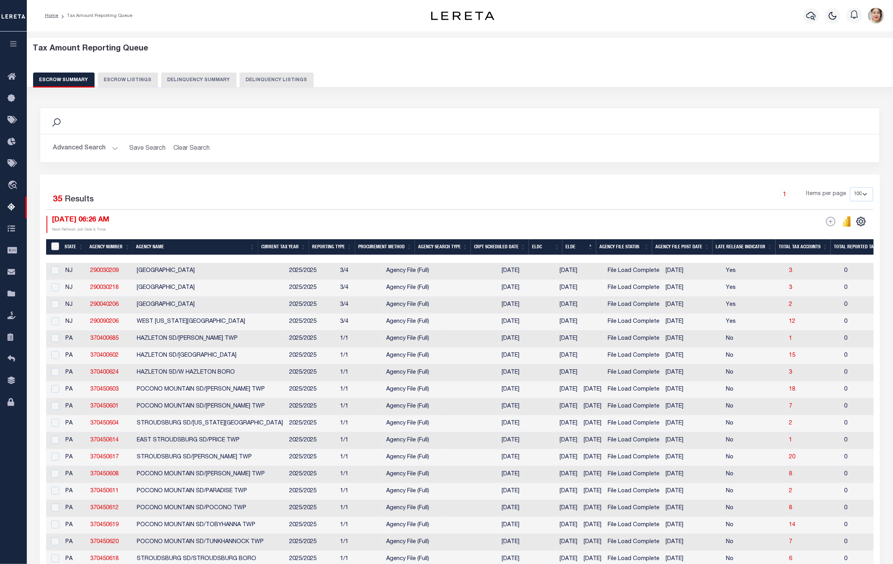
click at [56, 245] on input "&nbsp;" at bounding box center [55, 246] width 8 height 8
checkbox input "true"
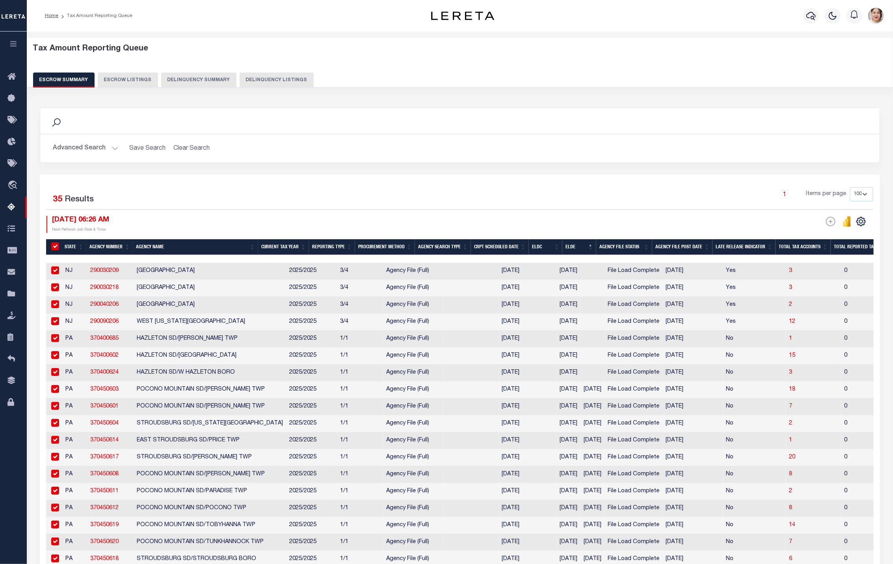
checkbox input "true"
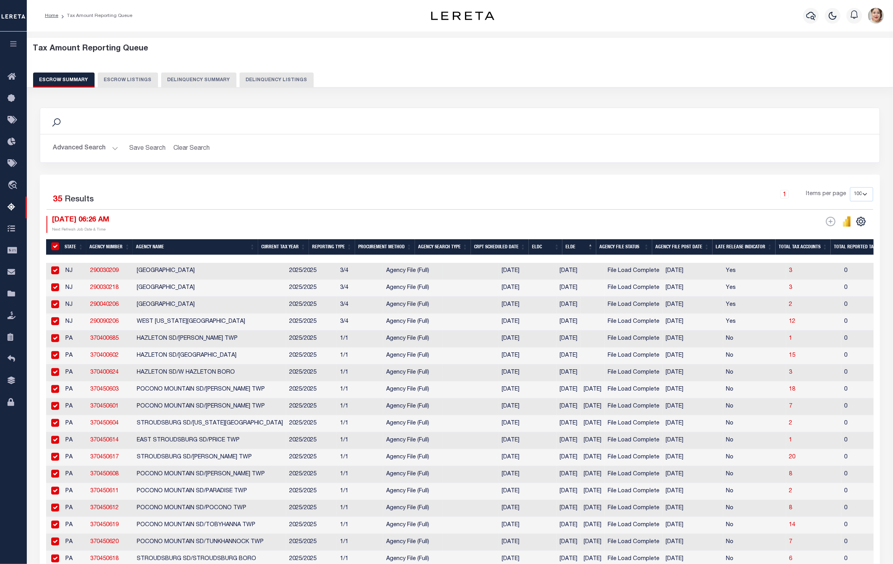
checkbox input "true"
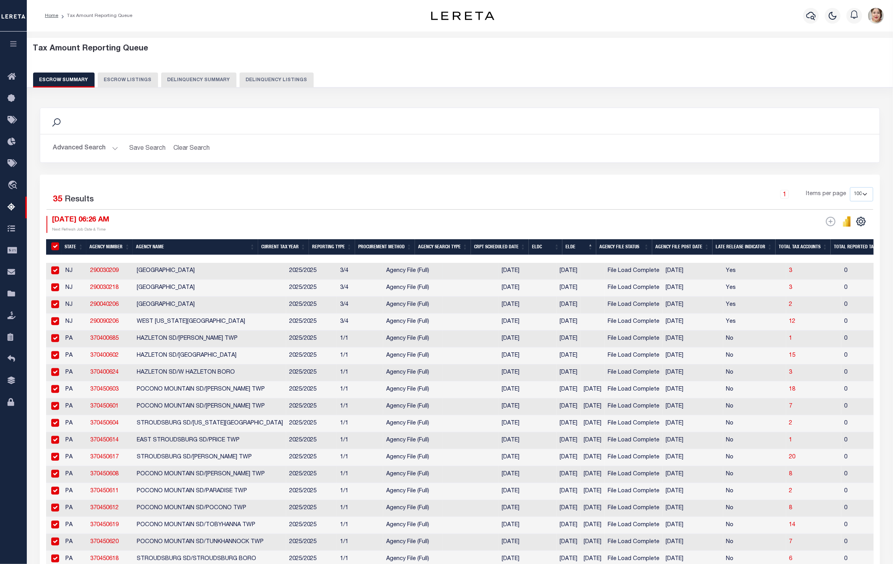
checkbox input "true"
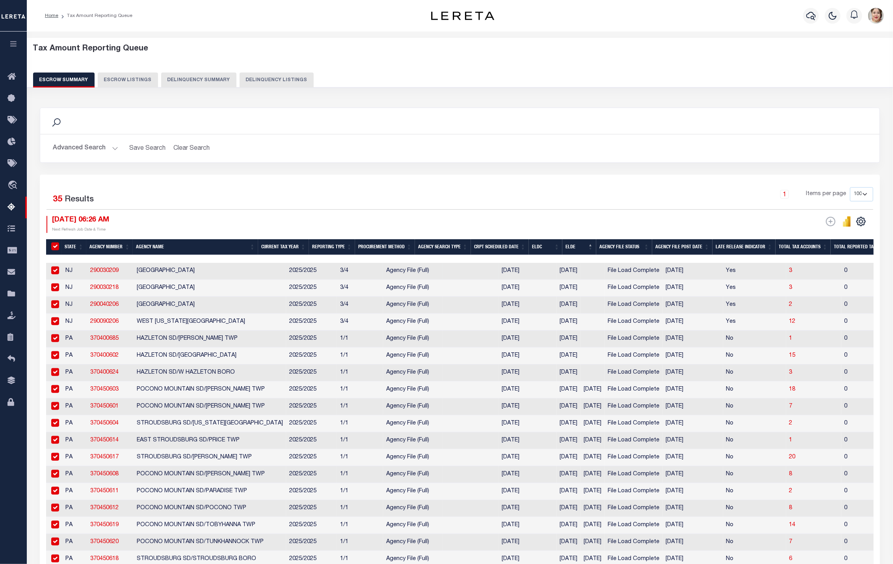
checkbox input "true"
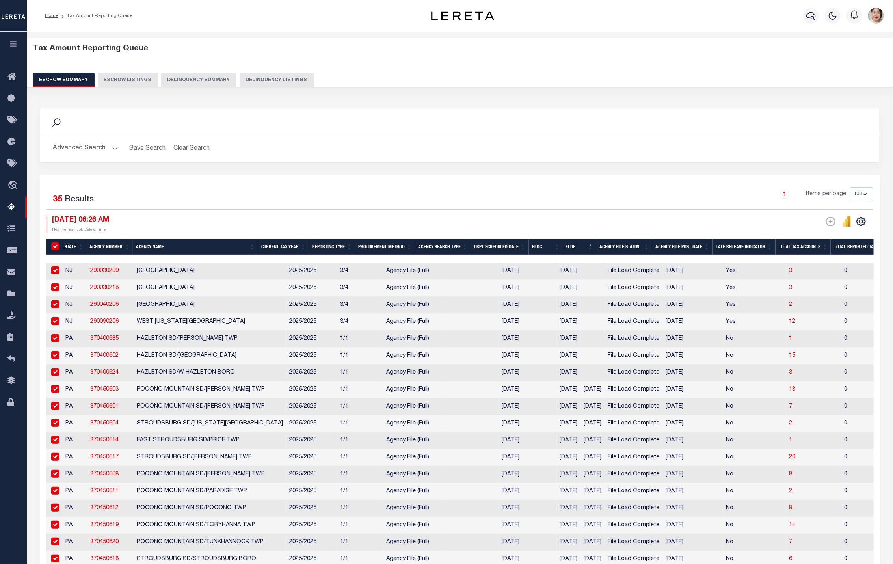
checkbox input "true"
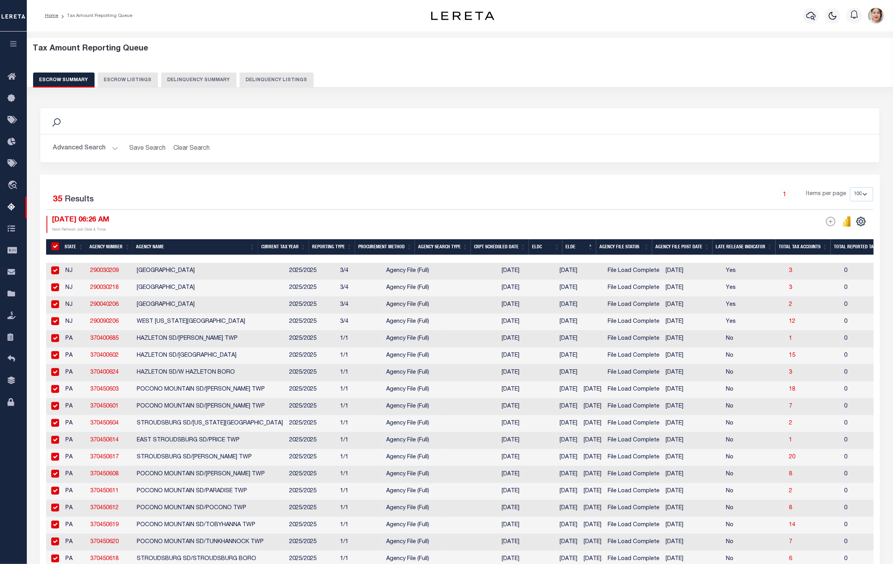
checkbox input "true"
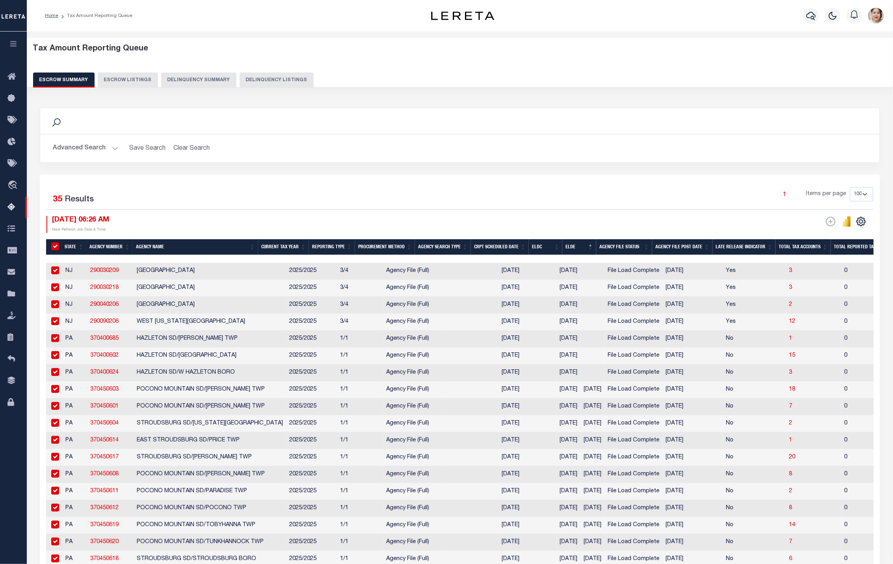
checkbox input "true"
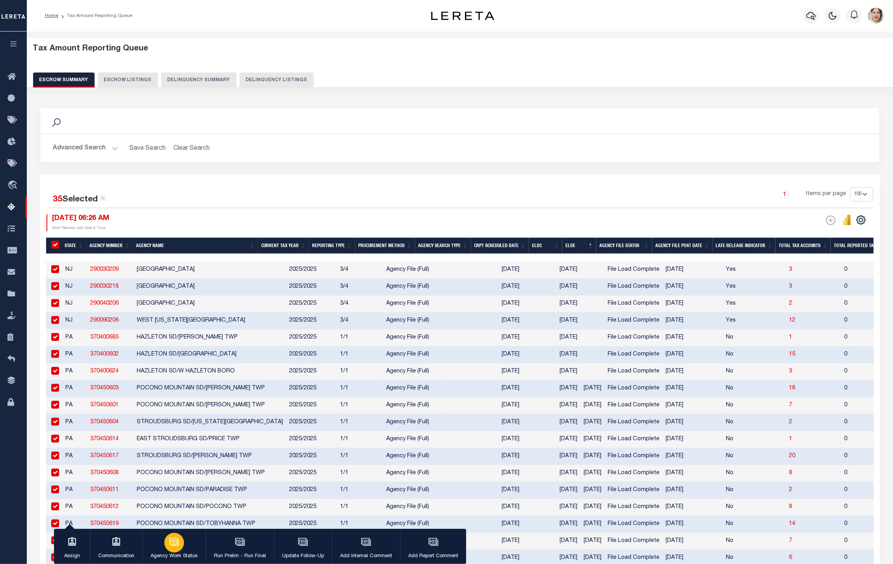
click at [178, 549] on div "button" at bounding box center [174, 543] width 20 height 20
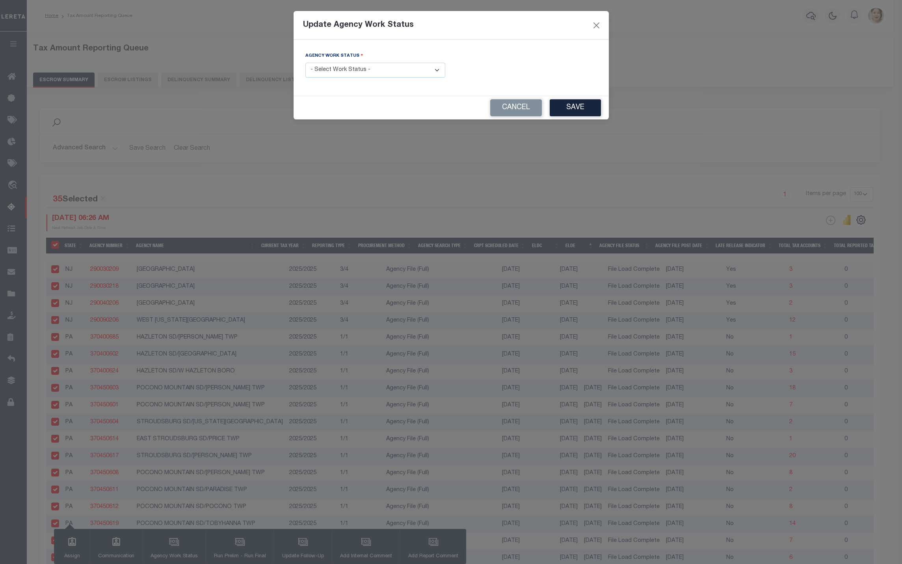
click at [406, 65] on select "- Select Work Status - New In Progress Pending Agency Follow-up Pending QC Read…" at bounding box center [375, 70] width 140 height 15
select select "6"
click at [305, 63] on select "- Select Work Status - New In Progress Pending Agency Follow-up Pending QC Read…" at bounding box center [375, 70] width 140 height 15
click at [577, 114] on button "Save" at bounding box center [574, 107] width 51 height 17
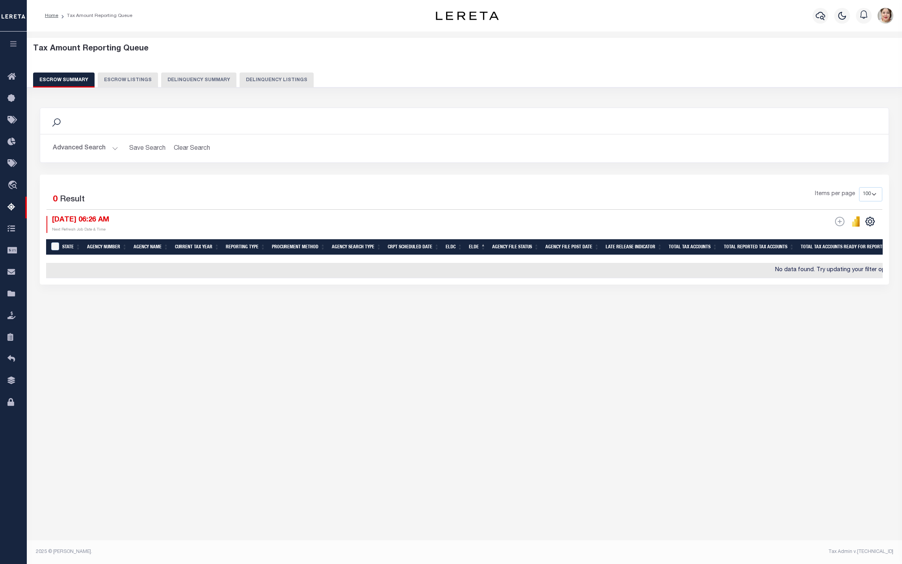
click at [84, 149] on button "Advanced Search" at bounding box center [85, 148] width 65 height 15
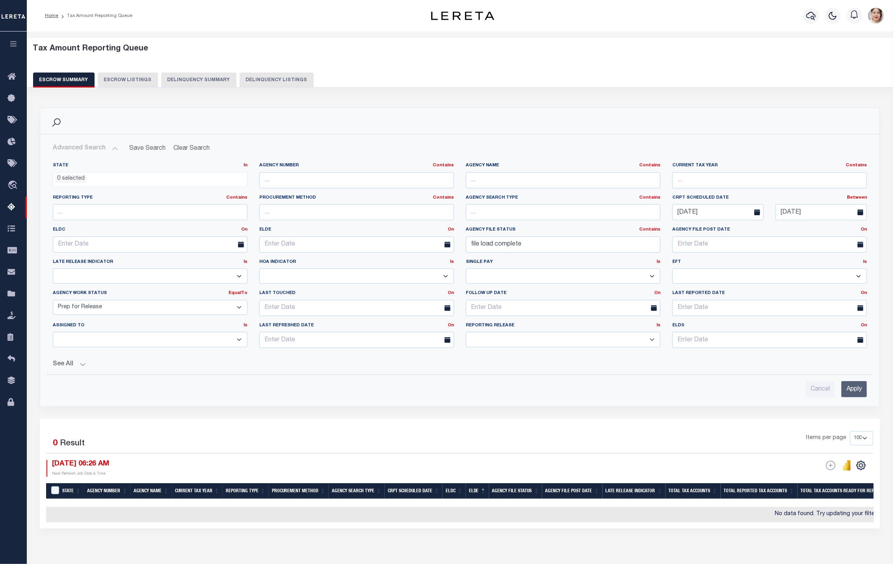
click at [122, 312] on select "New In Progress Pending Agency Follow-up Pending QC Ready for Release Prep for …" at bounding box center [150, 307] width 195 height 15
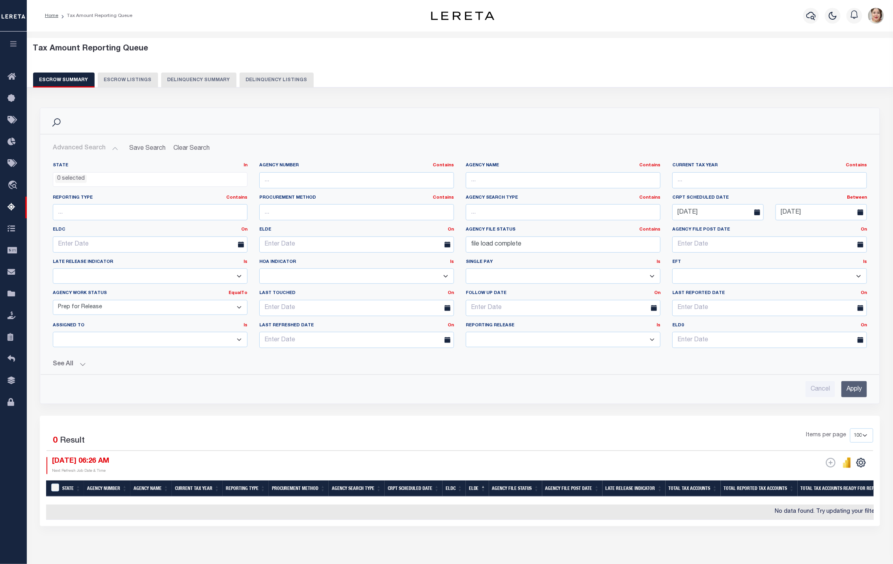
select select "6"
click at [53, 301] on select "New In Progress Pending Agency Follow-up Pending QC Ready for Release Prep for …" at bounding box center [150, 307] width 195 height 15
click at [855, 391] on input "Apply" at bounding box center [854, 389] width 26 height 16
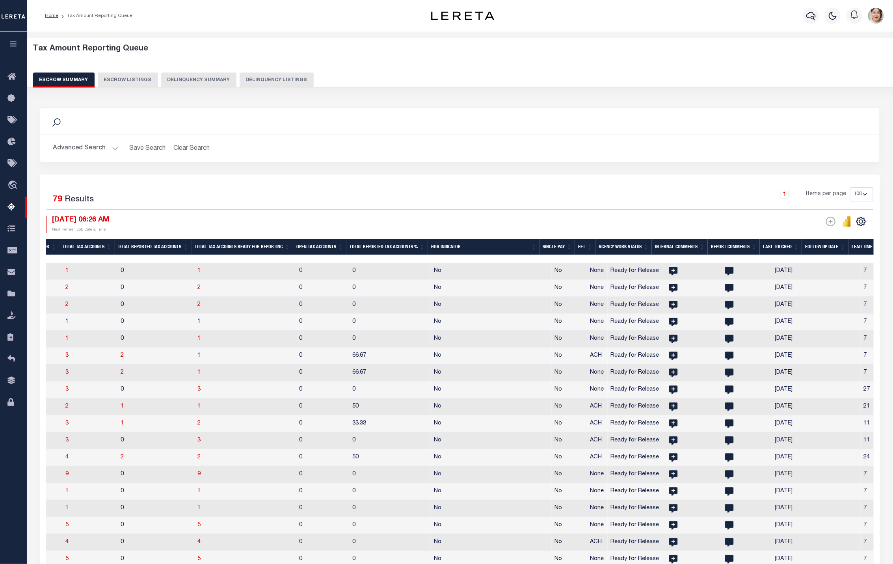
scroll to position [0, 943]
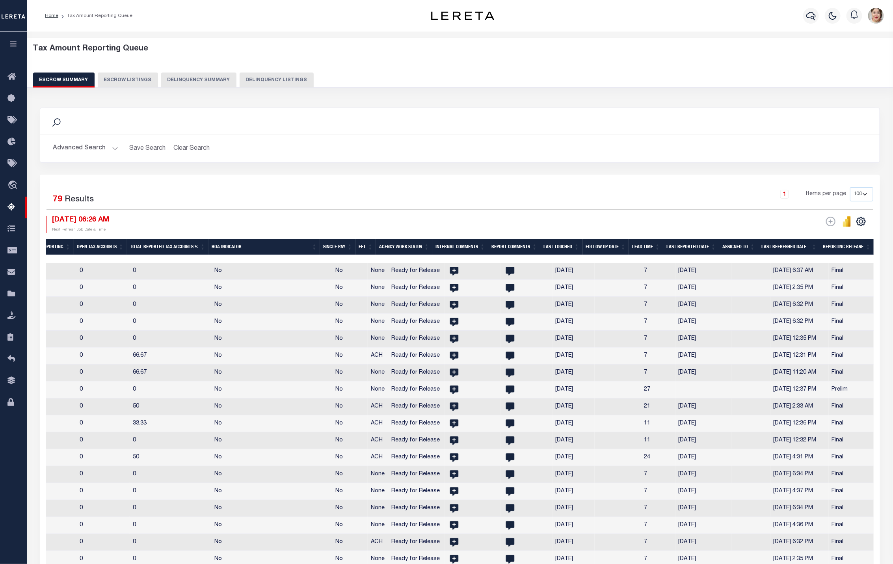
click at [856, 251] on th "Reporting Release" at bounding box center [847, 247] width 54 height 16
click at [85, 142] on button "Advanced Search" at bounding box center [85, 148] width 65 height 15
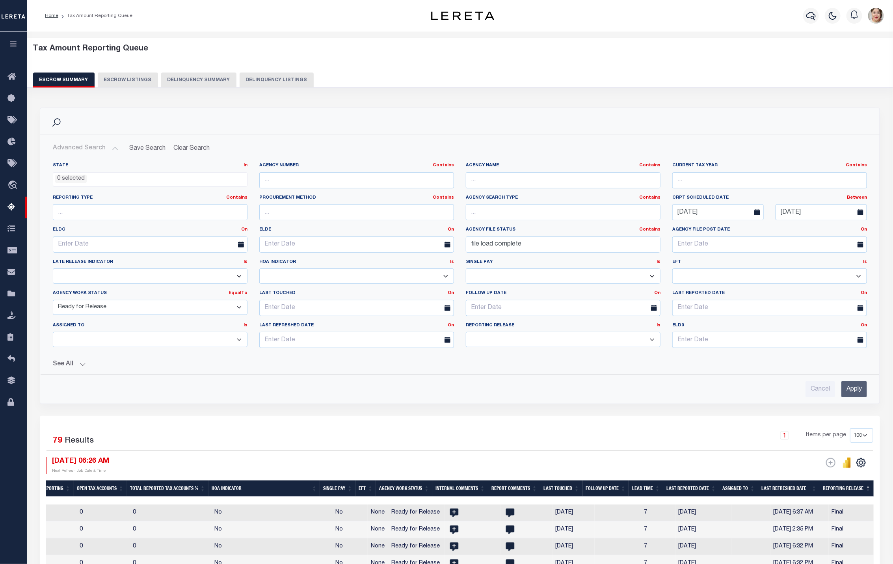
click at [505, 344] on select "Prelim Final" at bounding box center [563, 339] width 195 height 15
select select "P"
click at [466, 334] on select "Prelim Final" at bounding box center [563, 339] width 195 height 15
click at [860, 389] on input "Apply" at bounding box center [854, 389] width 26 height 16
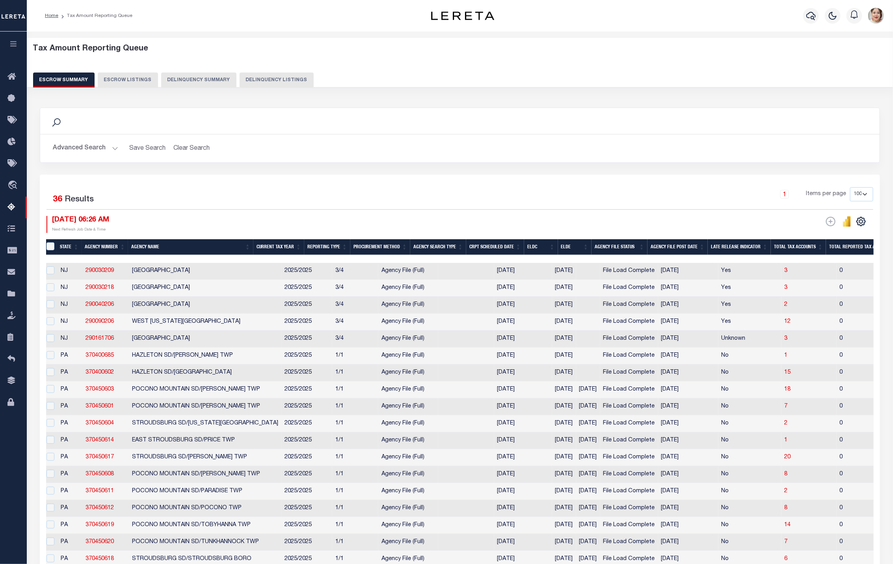
scroll to position [0, 0]
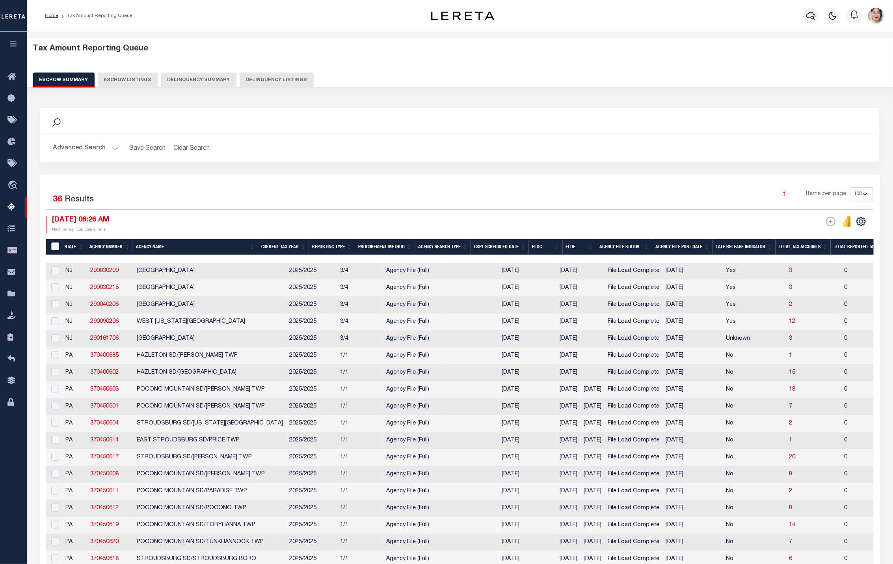
click at [58, 245] on input "&nbsp;" at bounding box center [55, 246] width 8 height 8
checkbox input "true"
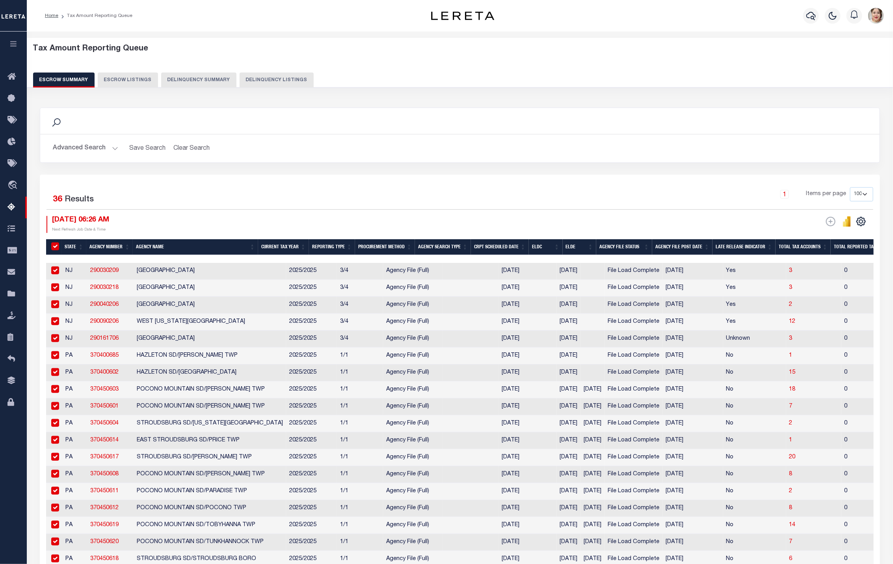
checkbox input "true"
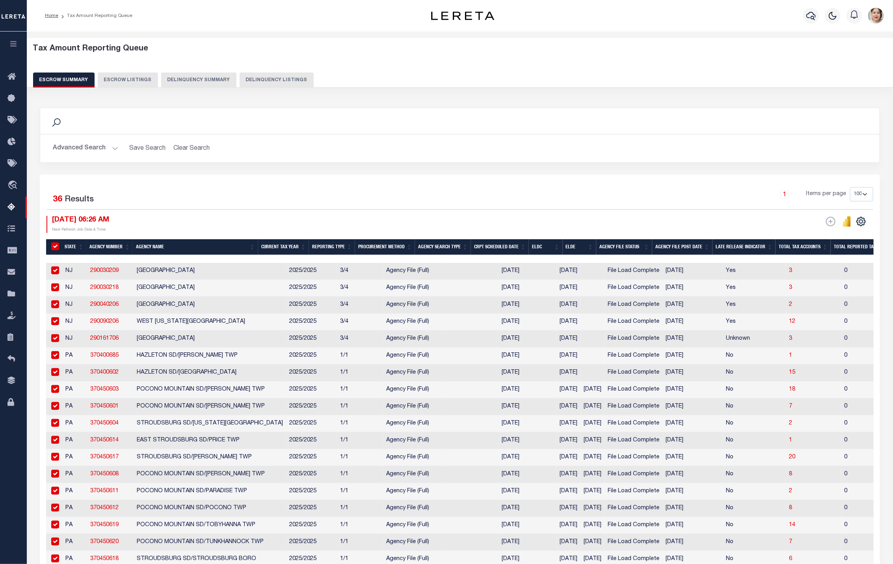
checkbox input "true"
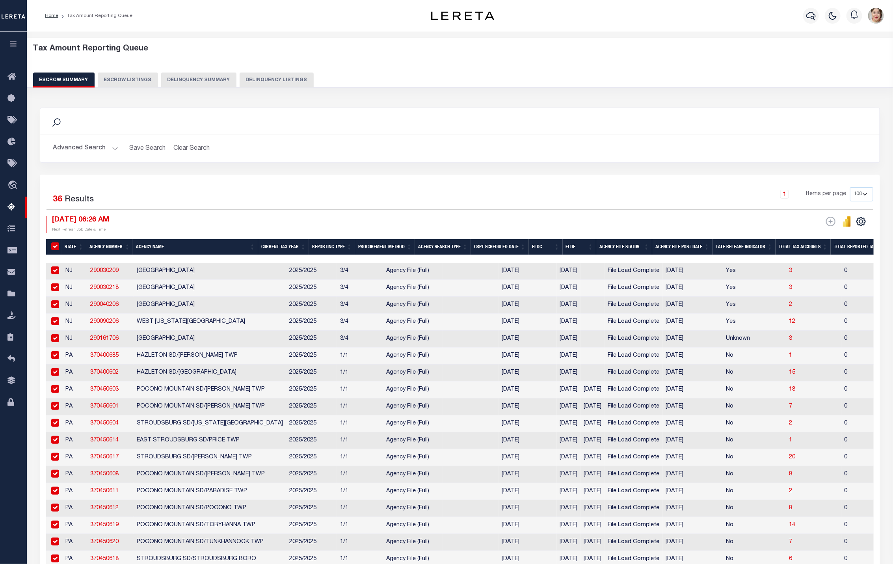
checkbox input "true"
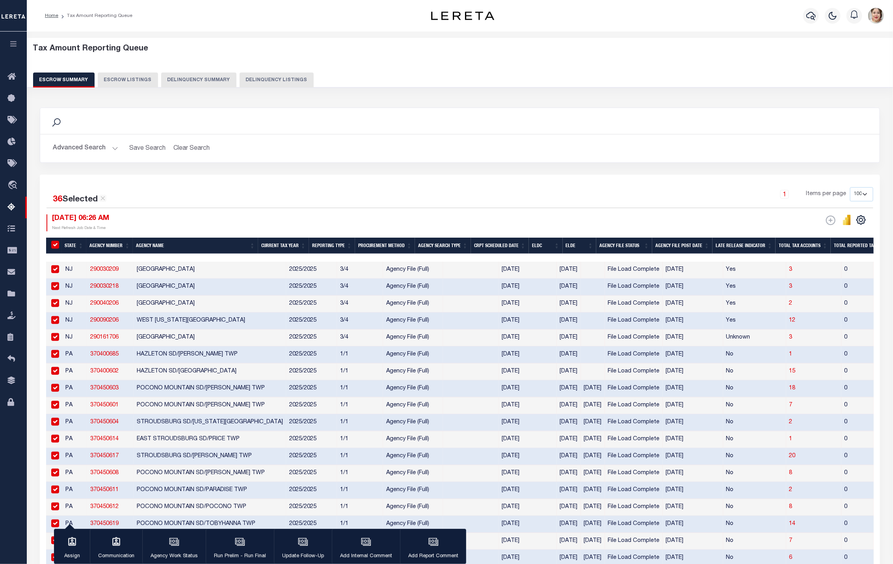
click at [595, 246] on th "ELDE" at bounding box center [579, 246] width 34 height 16
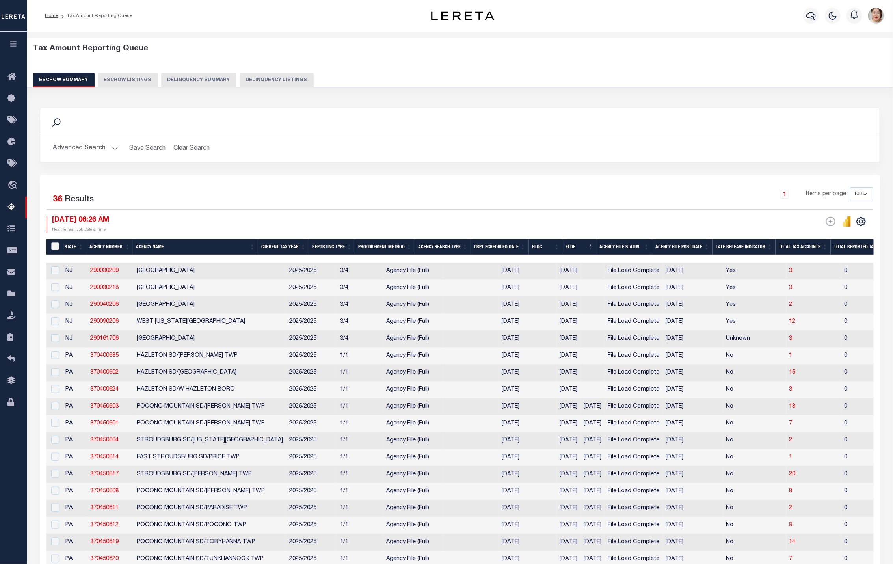
click at [54, 246] on input "&nbsp;" at bounding box center [55, 246] width 8 height 8
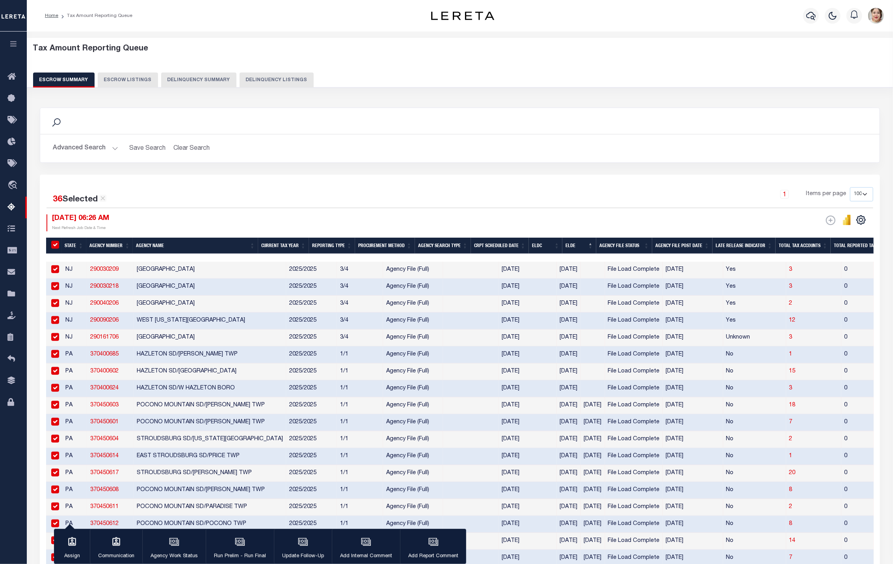
click at [59, 338] on td at bounding box center [54, 337] width 16 height 17
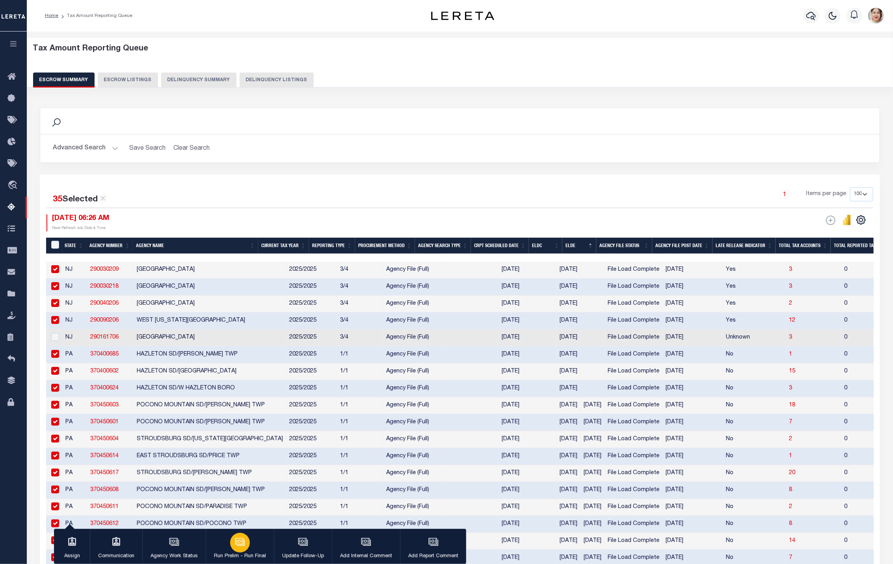
click at [241, 549] on div "button" at bounding box center [240, 543] width 20 height 20
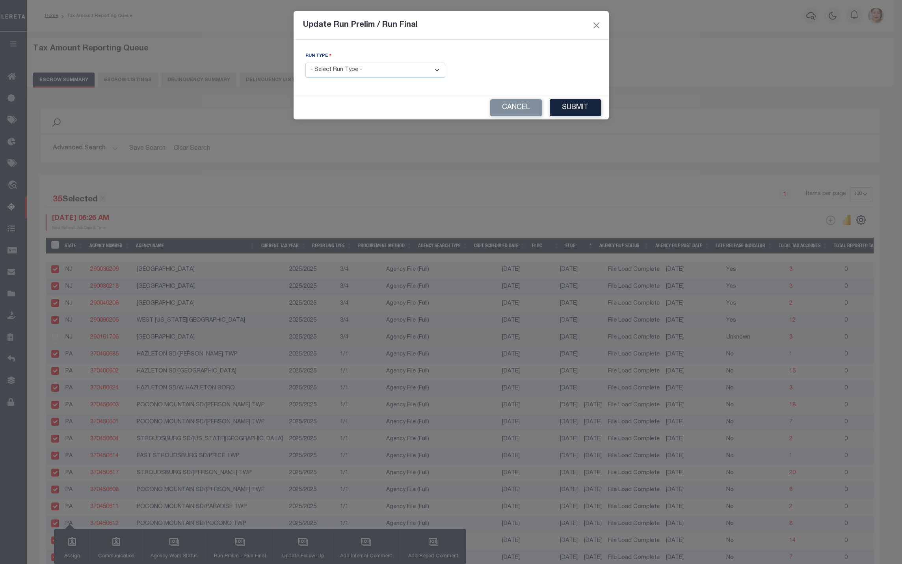
click at [398, 73] on select "- Select Run Type - Prelim Run Final Run" at bounding box center [375, 70] width 140 height 15
click at [305, 63] on select "- Select Run Type - Prelim Run Final Run" at bounding box center [375, 70] width 140 height 15
click at [494, 69] on input "text" at bounding box center [527, 70] width 140 height 15
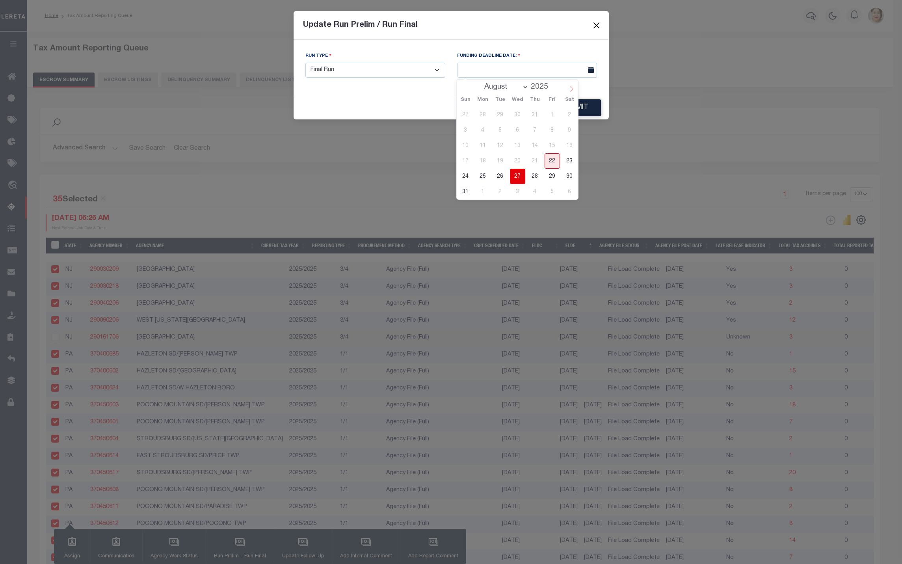
click at [571, 87] on icon at bounding box center [571, 89] width 6 height 6
click at [519, 127] on span "10" at bounding box center [517, 129] width 15 height 15
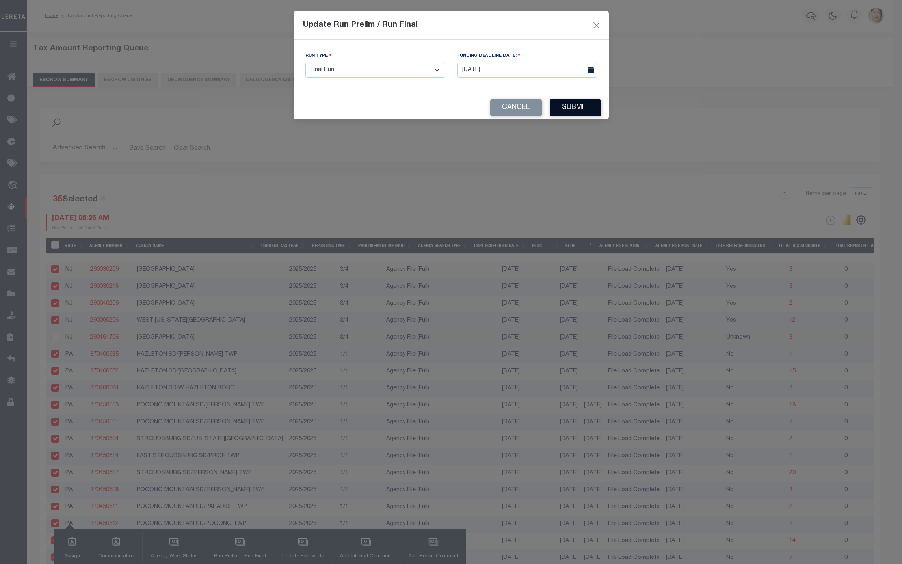
click at [568, 110] on button "Submit" at bounding box center [574, 107] width 51 height 17
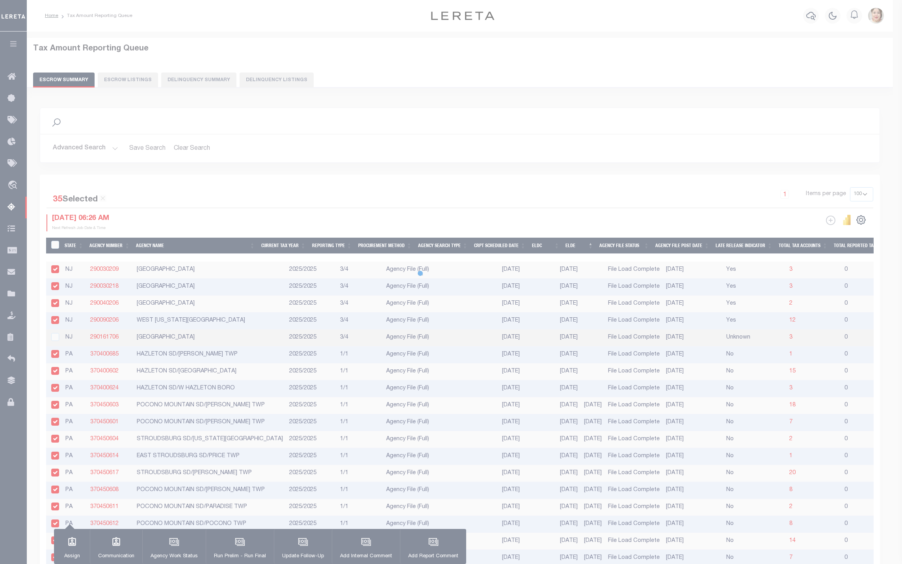
click at [599, 22] on body "Home Tax Amount Reporting Queue Profile" at bounding box center [451, 474] width 902 height 948
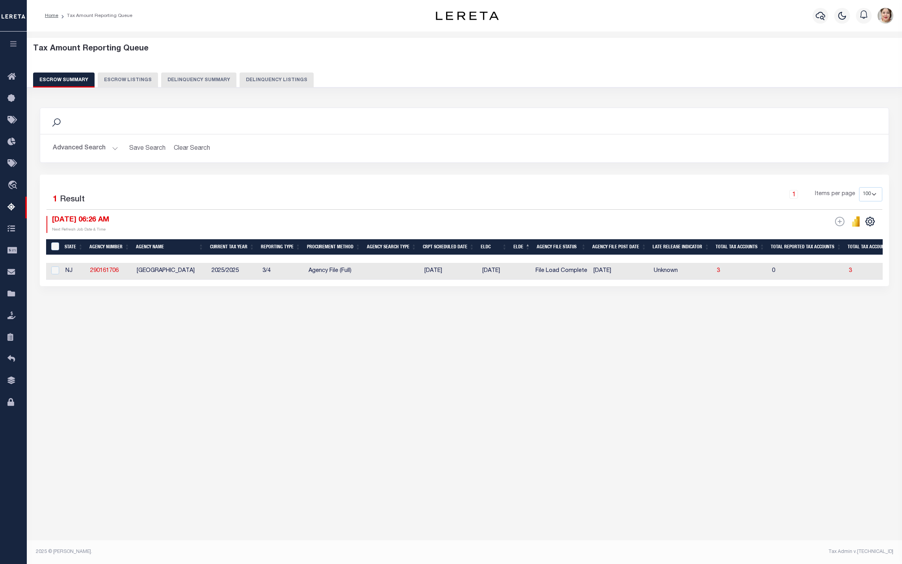
click at [89, 147] on button "Advanced Search" at bounding box center [85, 148] width 65 height 15
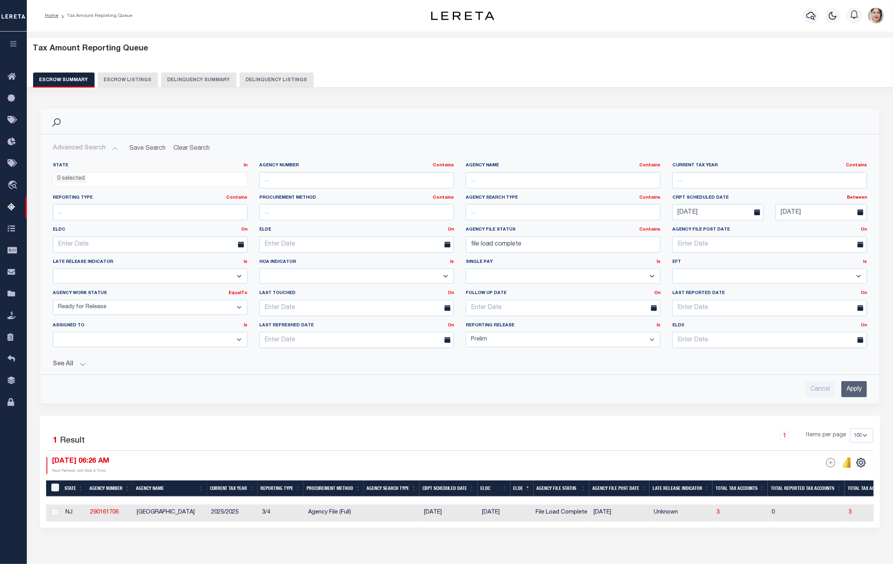
drag, startPoint x: 506, startPoint y: 339, endPoint x: 456, endPoint y: 338, distance: 49.6
click at [456, 338] on div "State In In AK AL AR AZ CA CO CT DC DE FL GA GU HI IA ID IL IN KS [GEOGRAPHIC_D…" at bounding box center [460, 258] width 826 height 192
click at [466, 334] on select "Prelim Final" at bounding box center [563, 339] width 195 height 15
click at [856, 397] on input "Apply" at bounding box center [854, 389] width 26 height 16
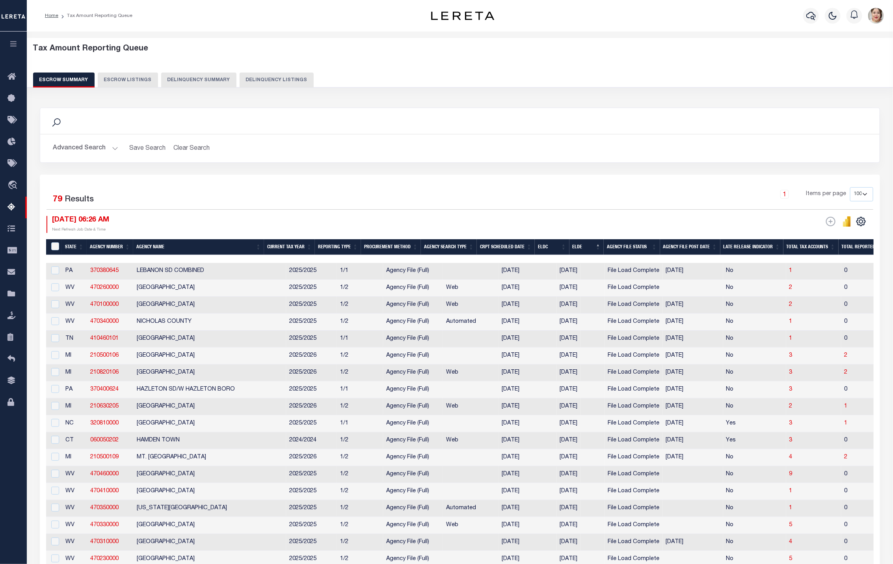
click at [71, 146] on button "Advanced Search" at bounding box center [85, 148] width 65 height 15
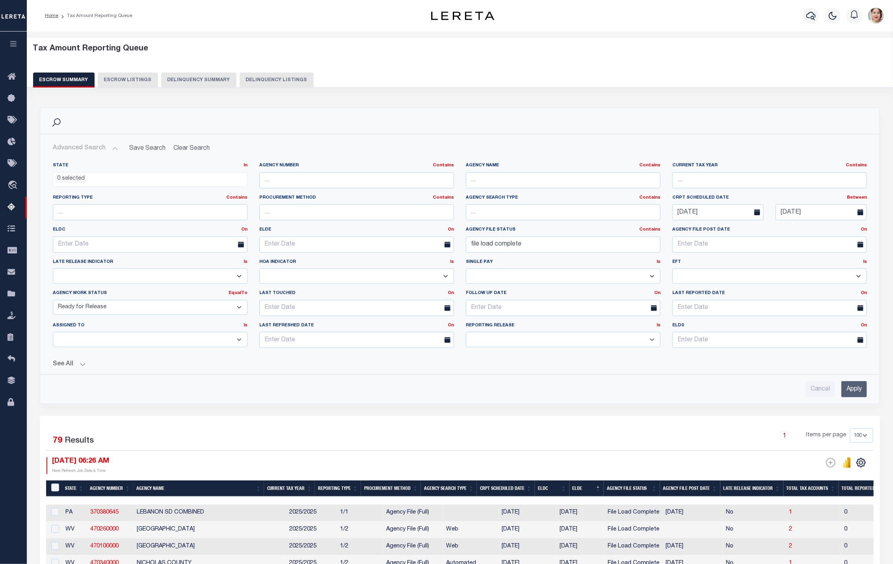
click at [178, 311] on select "New In Progress Pending Agency Follow-up Pending QC Ready for Release Prep for …" at bounding box center [150, 307] width 195 height 15
click at [53, 301] on select "New In Progress Pending Agency Follow-up Pending QC Ready for Release Prep for …" at bounding box center [150, 307] width 195 height 15
click at [858, 394] on input "Apply" at bounding box center [854, 389] width 26 height 16
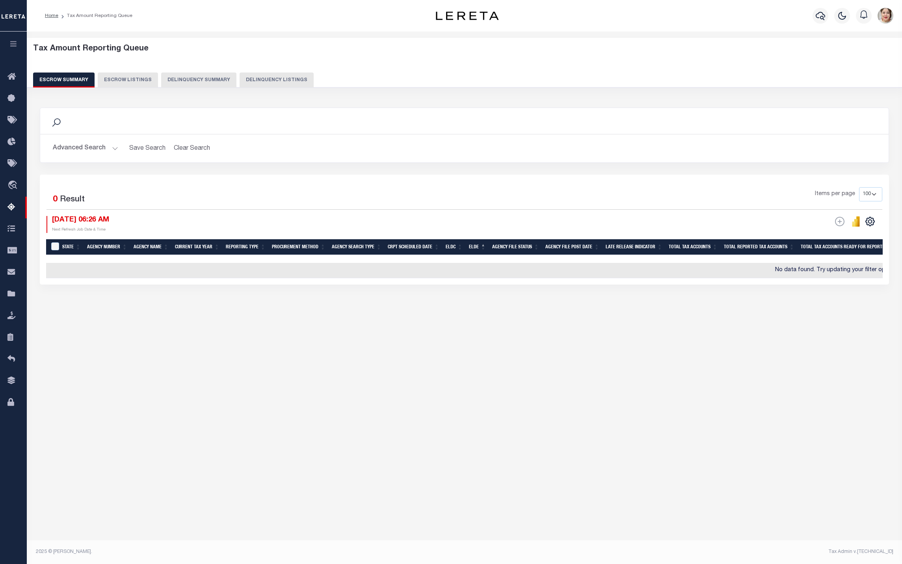
click at [87, 149] on button "Advanced Search" at bounding box center [85, 148] width 65 height 15
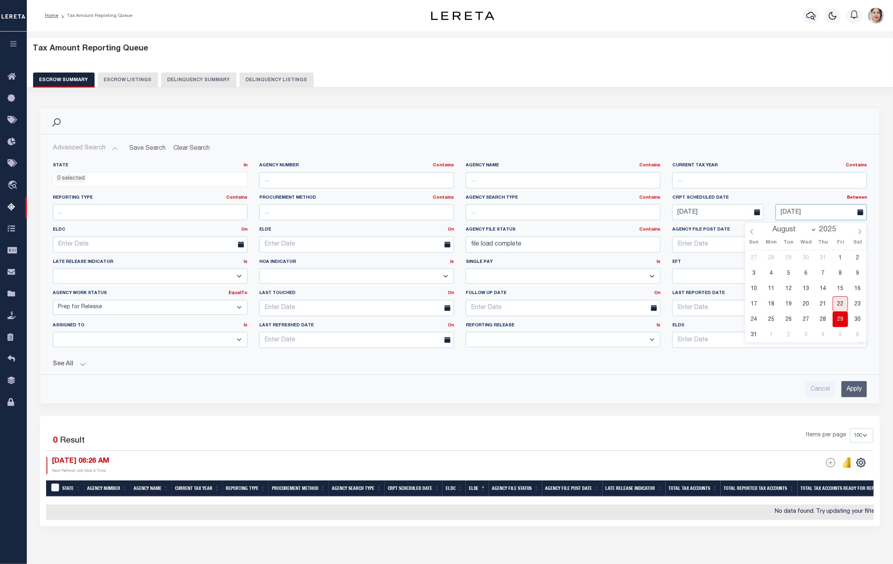
click at [799, 219] on input "[DATE]" at bounding box center [820, 212] width 91 height 16
click at [859, 233] on icon at bounding box center [859, 231] width 3 height 5
click at [836, 259] on span "5" at bounding box center [839, 257] width 15 height 15
click at [854, 390] on input "Apply" at bounding box center [854, 389] width 26 height 16
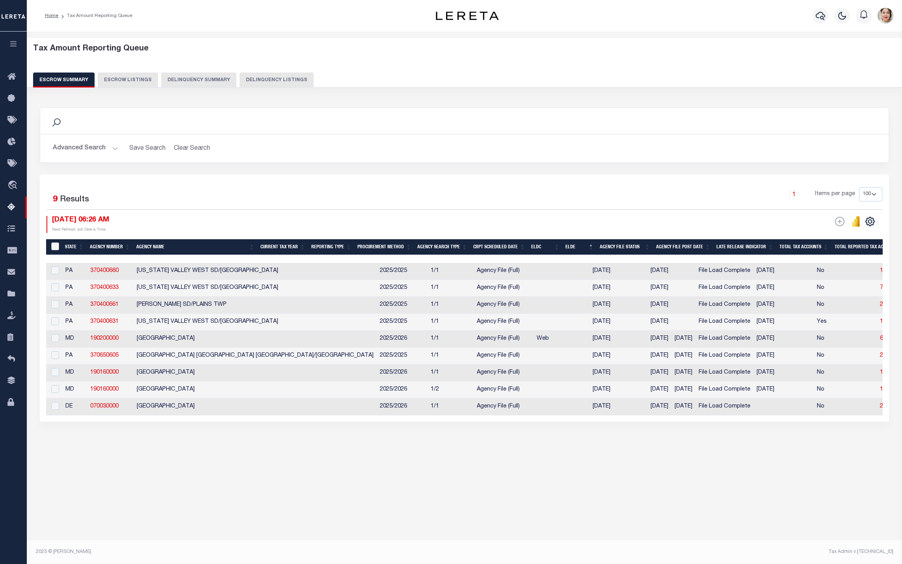
click at [54, 250] on input "&nbsp;" at bounding box center [55, 246] width 8 height 8
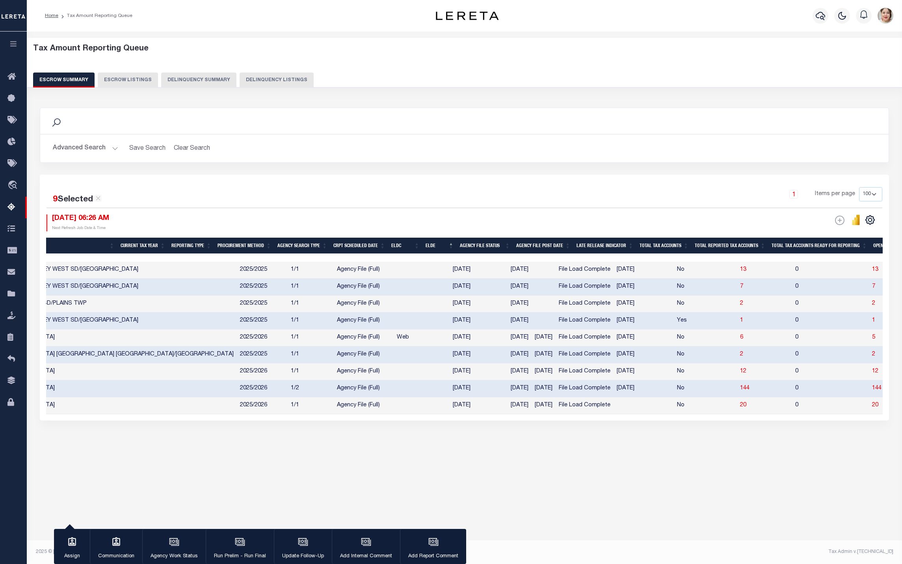
scroll to position [0, 157]
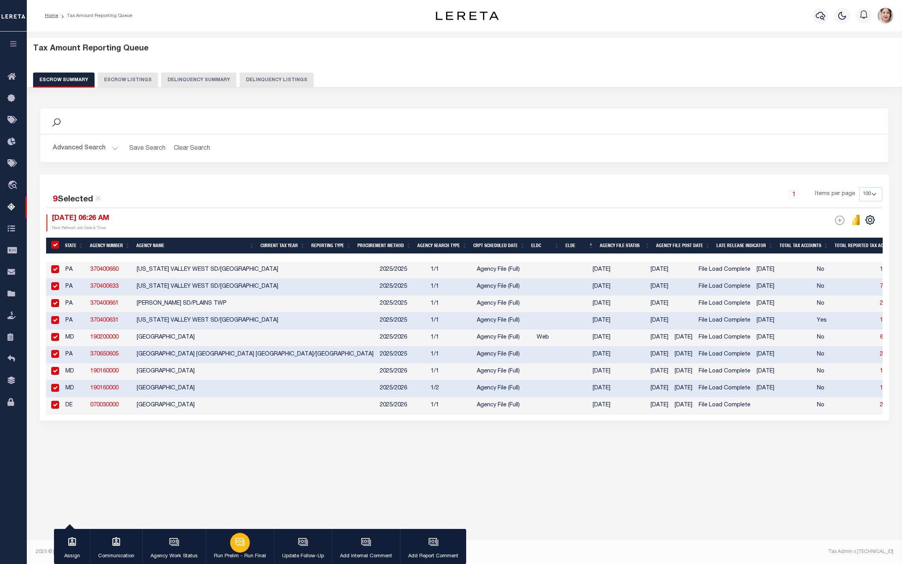
click at [246, 547] on div "button" at bounding box center [240, 543] width 20 height 20
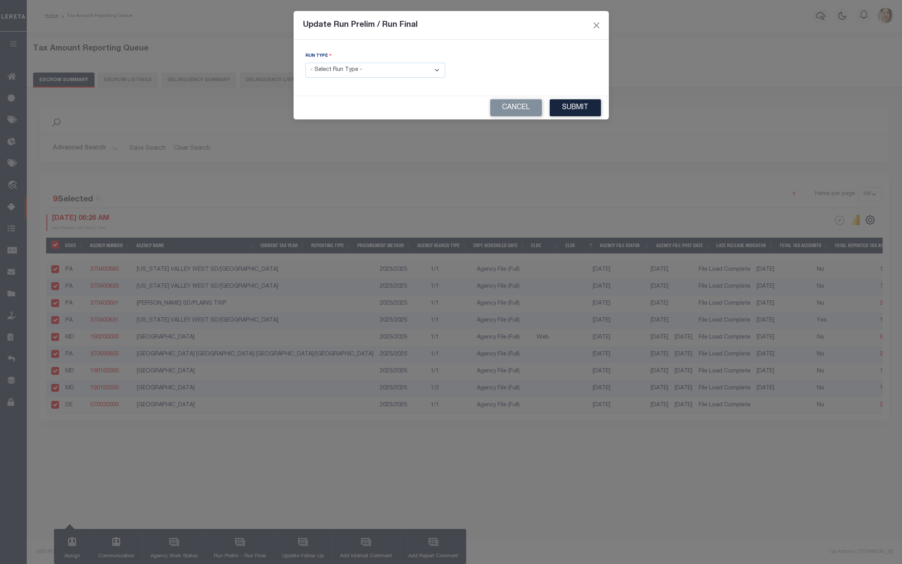
click at [360, 74] on select "- Select Run Type - Prelim Run Final Run" at bounding box center [375, 70] width 140 height 15
click at [305, 63] on select "- Select Run Type - Prelim Run Final Run" at bounding box center [375, 70] width 140 height 15
click at [576, 106] on button "Submit" at bounding box center [574, 107] width 51 height 17
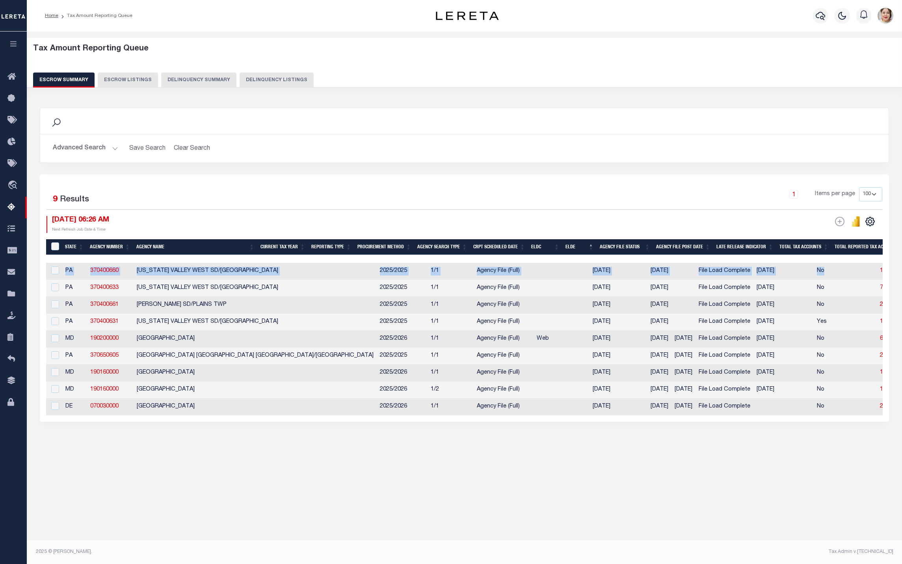
drag, startPoint x: 442, startPoint y: 259, endPoint x: 755, endPoint y: 266, distance: 313.6
click at [755, 266] on div "State Agency Number Agency Name Current Tax Year Reporting Type Procurement Met…" at bounding box center [464, 327] width 836 height 176
click at [582, 166] on div "Search Advanced Search Save Search Clear Search EscrowSummaryGridWrapper_dynami…" at bounding box center [464, 141] width 861 height 67
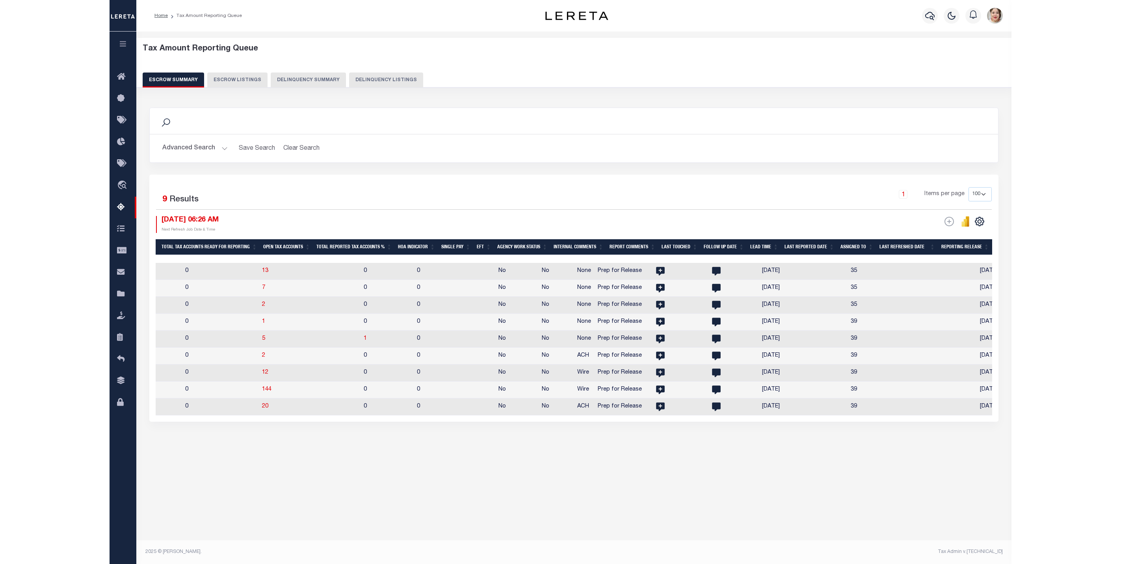
scroll to position [0, 0]
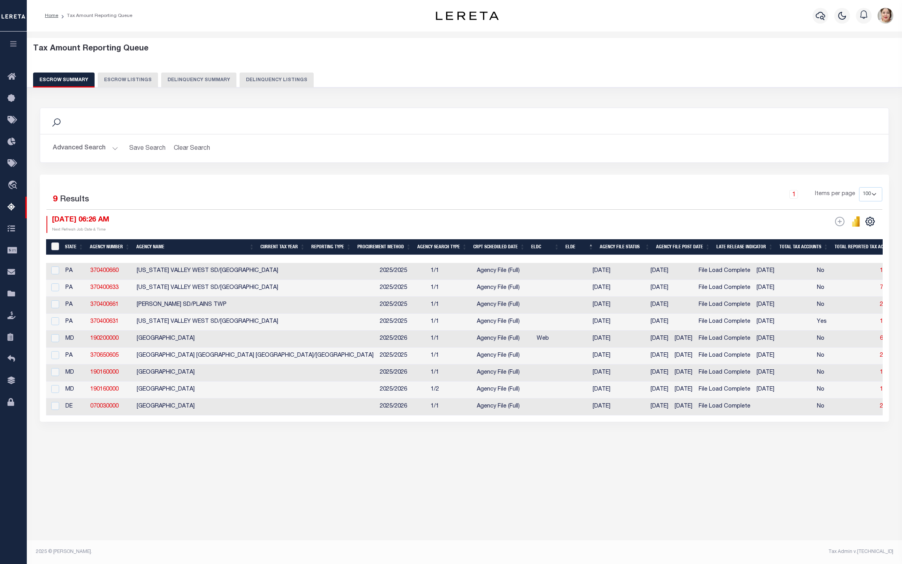
click at [56, 245] on input "&nbsp;" at bounding box center [55, 246] width 8 height 8
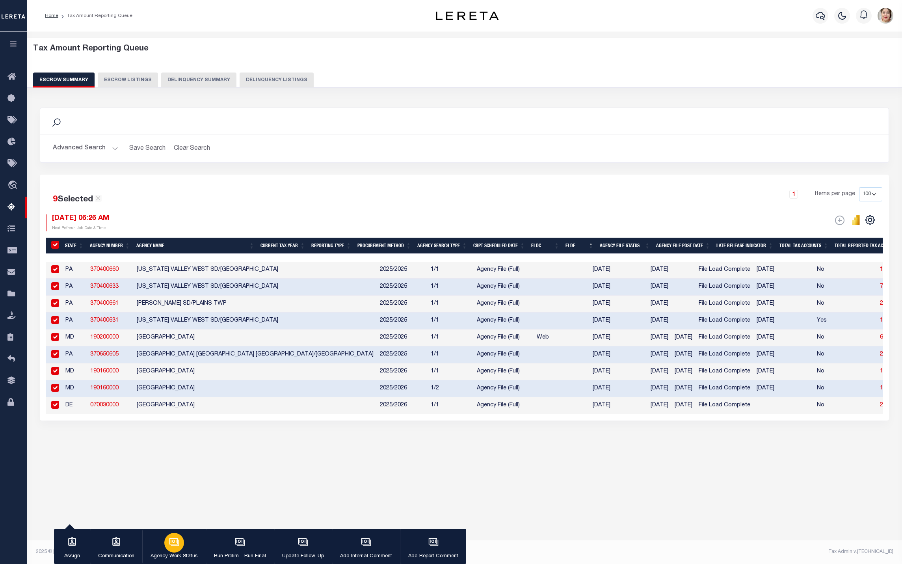
click at [184, 546] on button "Agency Work Status" at bounding box center [173, 546] width 63 height 35
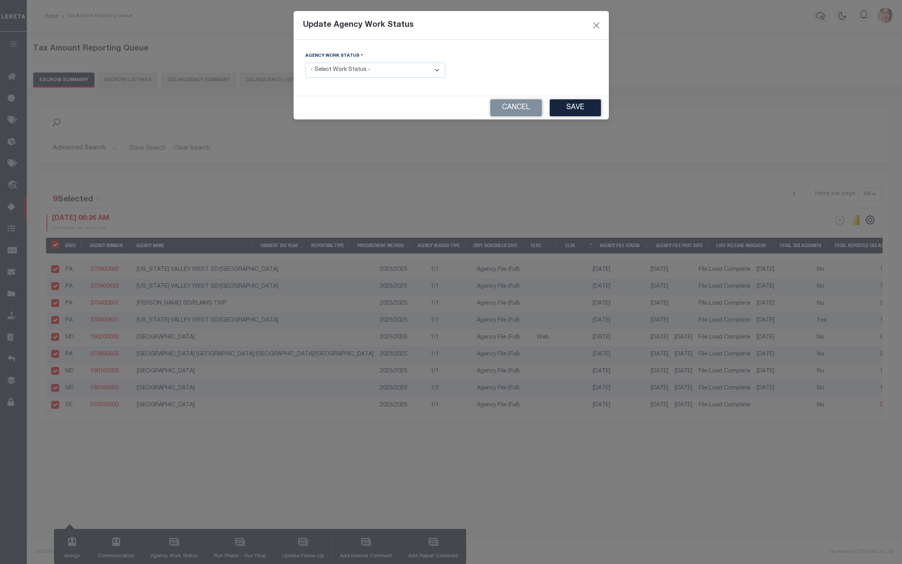
click at [351, 70] on select "- Select Work Status - New In Progress Pending Agency Follow-up Pending QC Read…" at bounding box center [375, 70] width 140 height 15
click at [305, 63] on select "- Select Work Status - New In Progress Pending Agency Follow-up Pending QC Read…" at bounding box center [375, 70] width 140 height 15
click at [578, 110] on button "Save" at bounding box center [574, 107] width 51 height 17
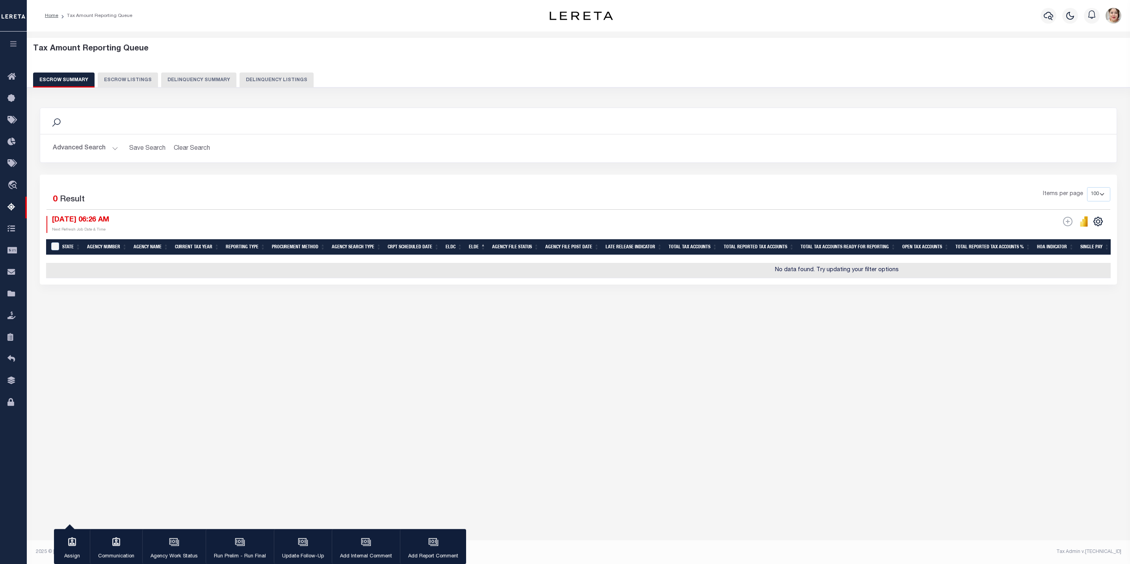
click at [78, 150] on button "Advanced Search" at bounding box center [85, 148] width 65 height 15
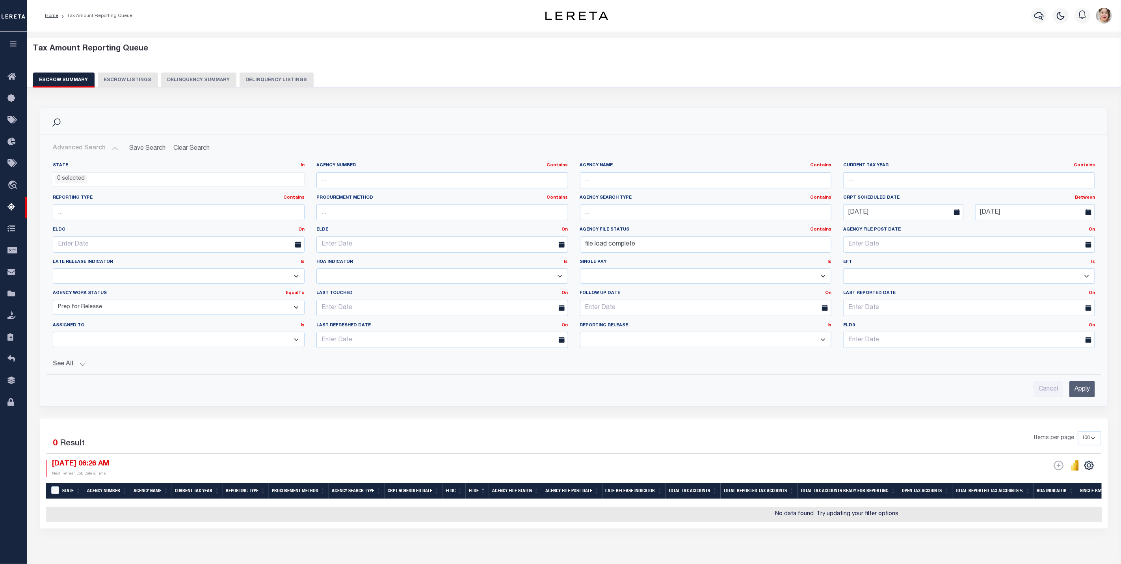
click at [106, 310] on select "New In Progress Pending Agency Follow-up Pending QC Ready for Release Prep for …" at bounding box center [179, 307] width 252 height 15
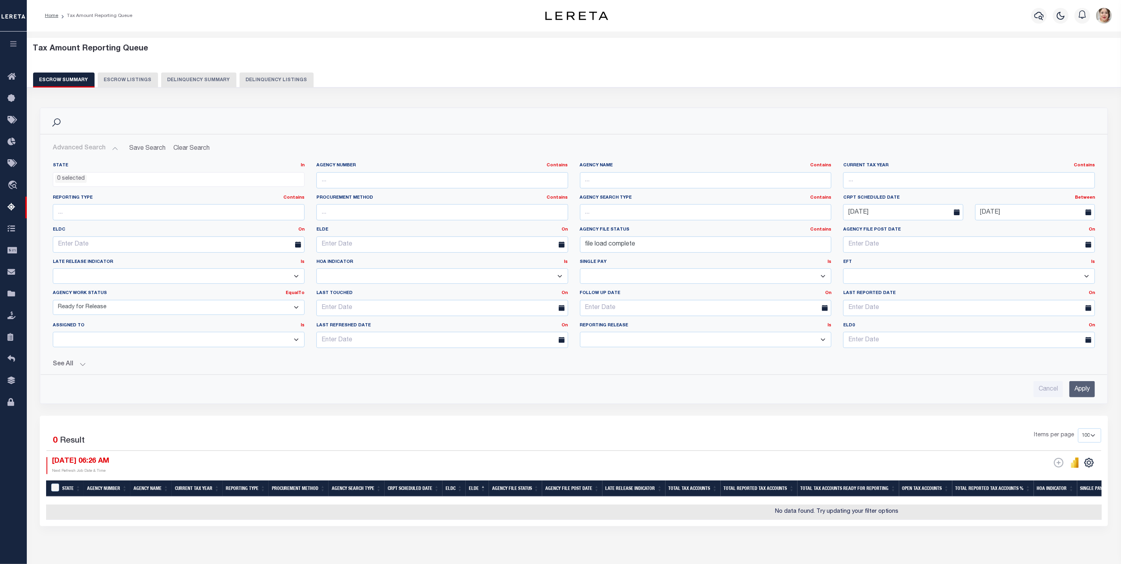
click at [53, 301] on select "New In Progress Pending Agency Follow-up Pending QC Ready for Release Prep for …" at bounding box center [179, 307] width 252 height 15
click at [1077, 395] on input "Apply" at bounding box center [1082, 389] width 26 height 16
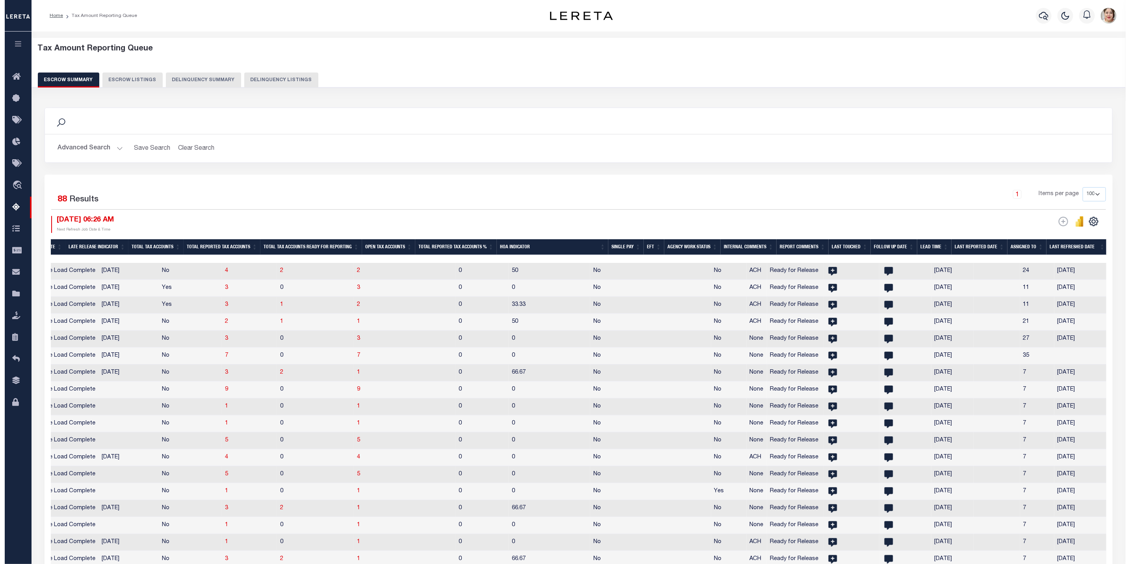
scroll to position [0, 715]
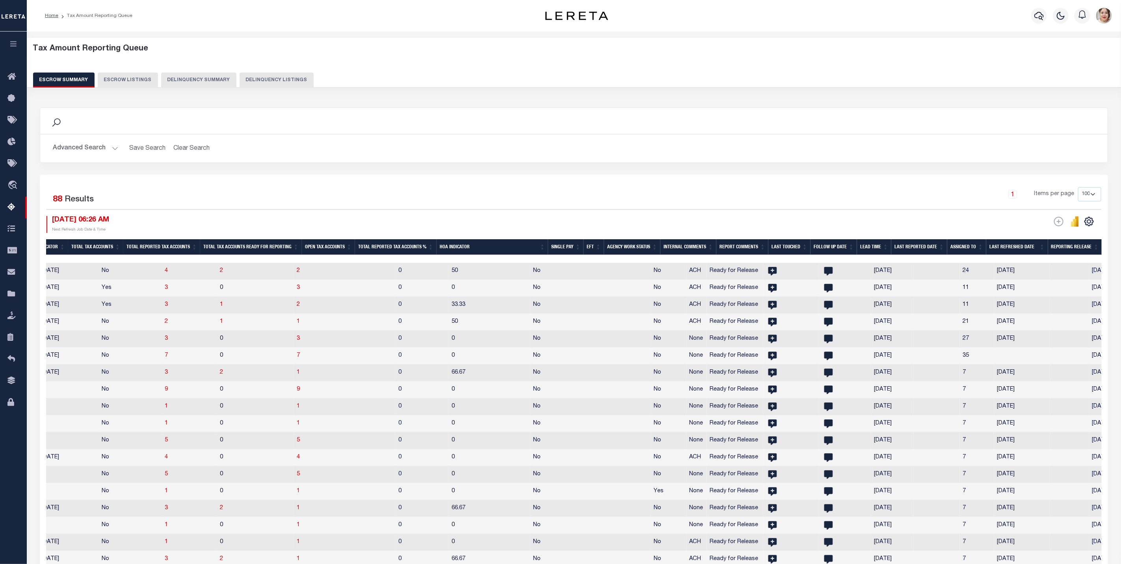
click at [88, 153] on button "Advanced Search" at bounding box center [85, 148] width 65 height 15
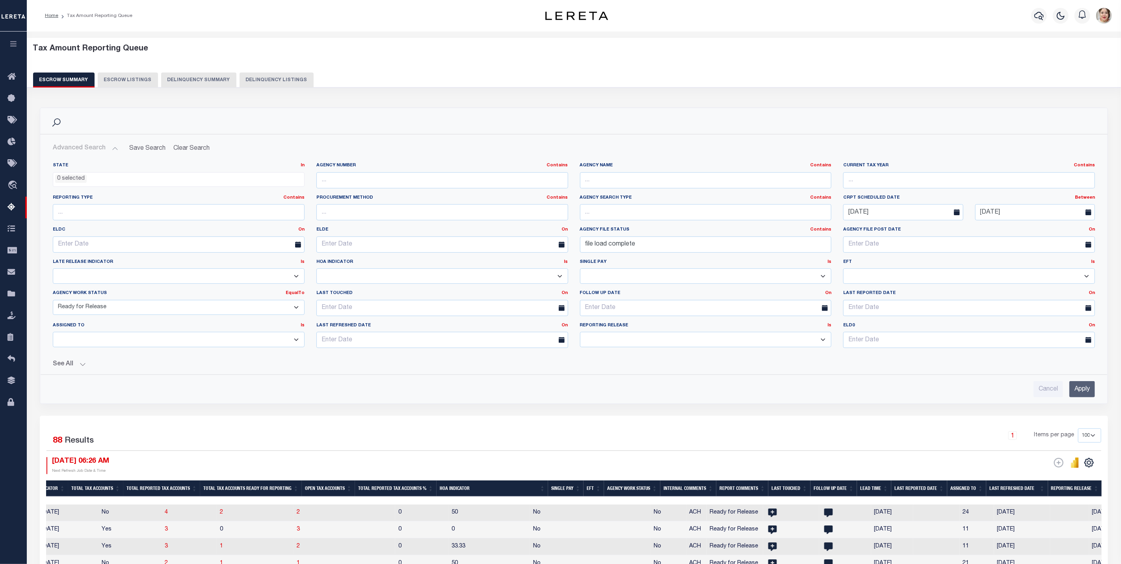
click at [646, 344] on select "Prelim Final" at bounding box center [706, 339] width 252 height 15
click at [580, 334] on select "Prelim Final" at bounding box center [706, 339] width 252 height 15
click at [1093, 395] on input "Apply" at bounding box center [1082, 389] width 26 height 16
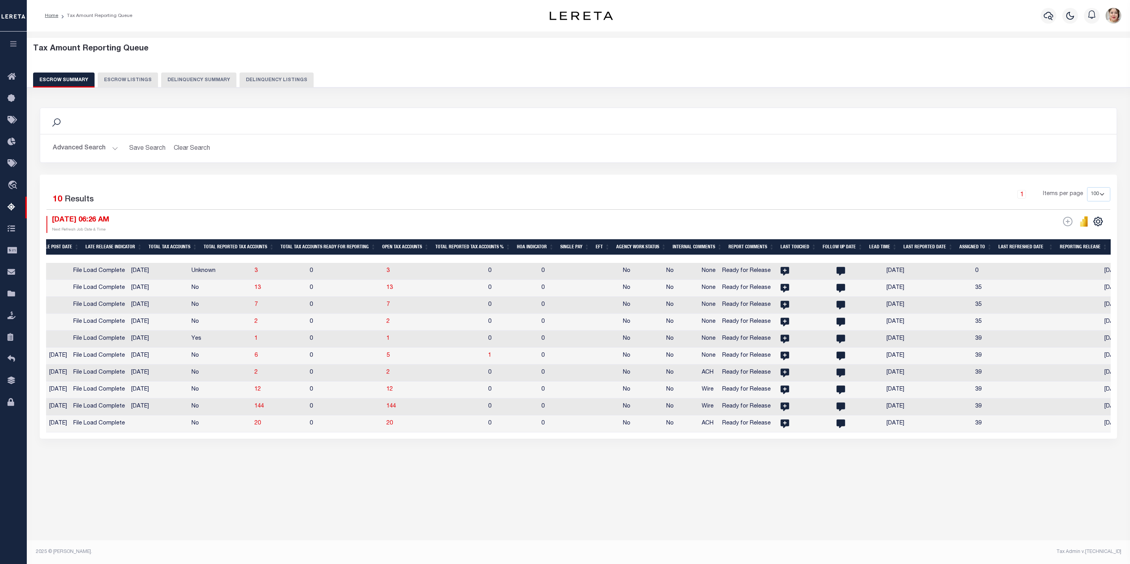
scroll to position [0, 292]
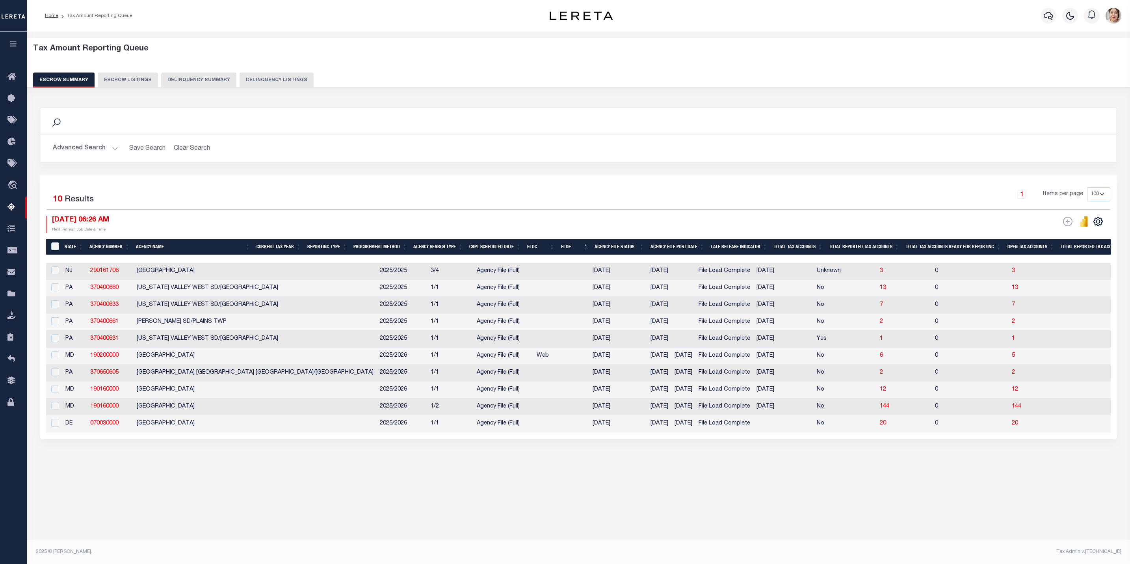
click at [48, 251] on th "&nbsp;" at bounding box center [53, 247] width 15 height 16
click at [56, 249] on input "&nbsp;" at bounding box center [55, 246] width 8 height 8
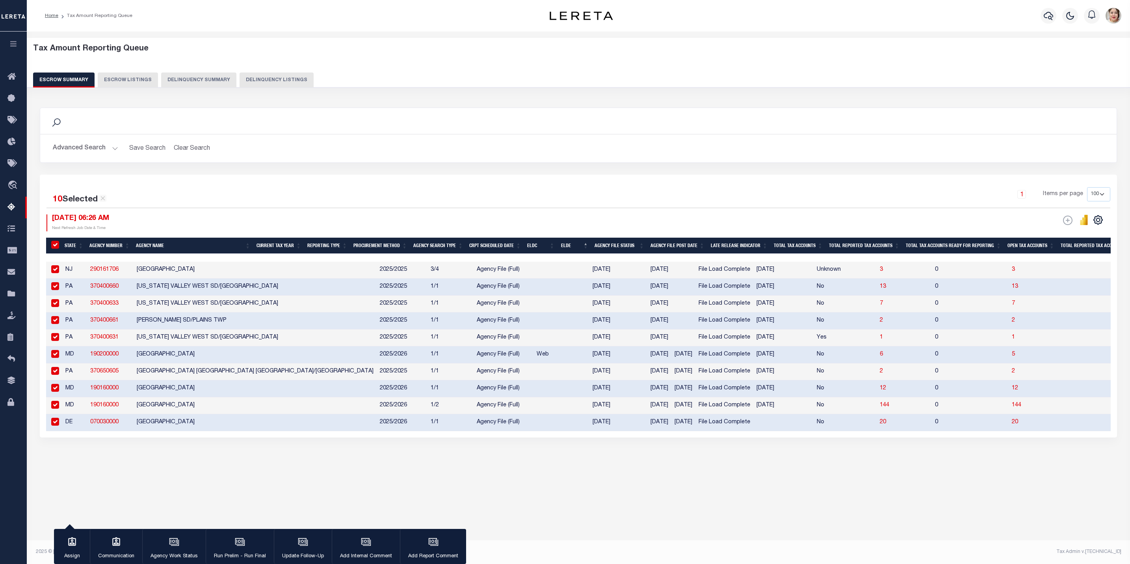
click at [58, 272] on input "checkbox" at bounding box center [55, 269] width 8 height 8
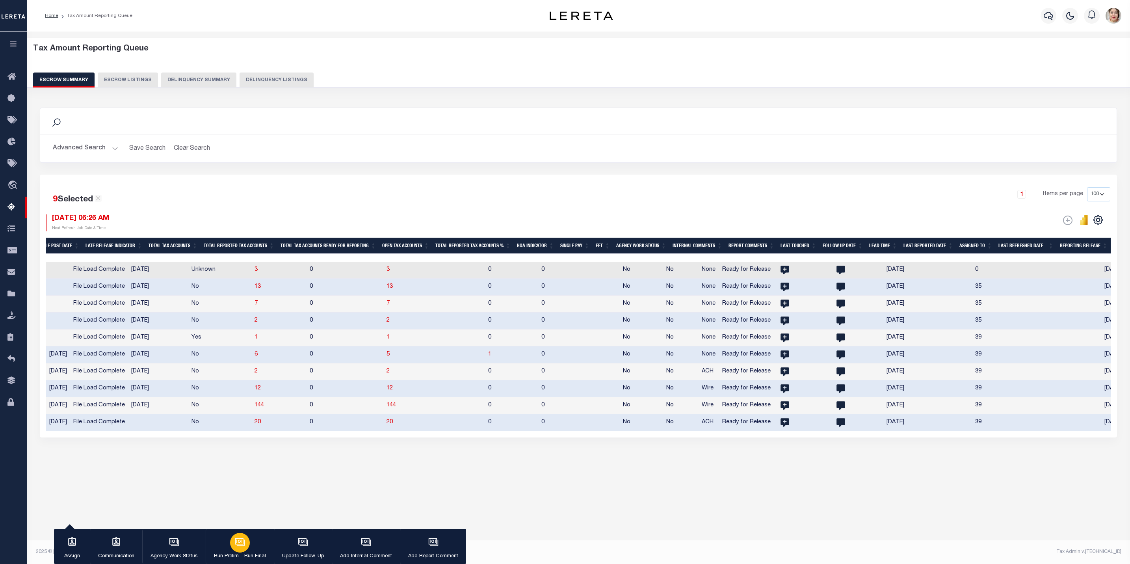
click at [233, 552] on p "Run Prelim - Run Final" at bounding box center [240, 556] width 52 height 8
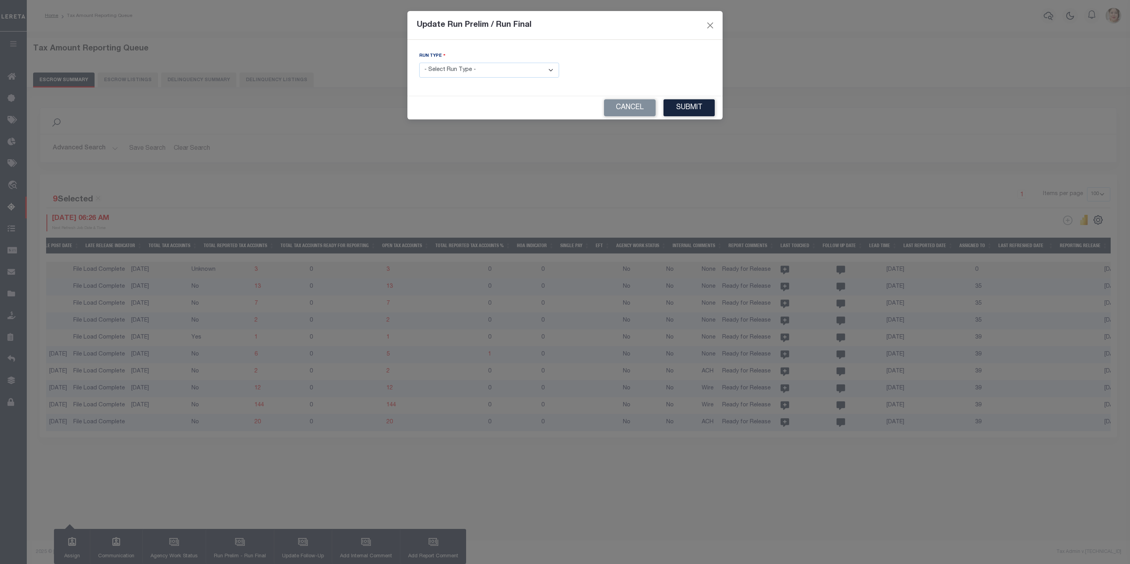
click at [473, 74] on select "- Select Run Type - Prelim Run Final Run" at bounding box center [489, 70] width 140 height 15
click at [419, 63] on select "- Select Run Type - Prelim Run Final Run" at bounding box center [489, 70] width 140 height 15
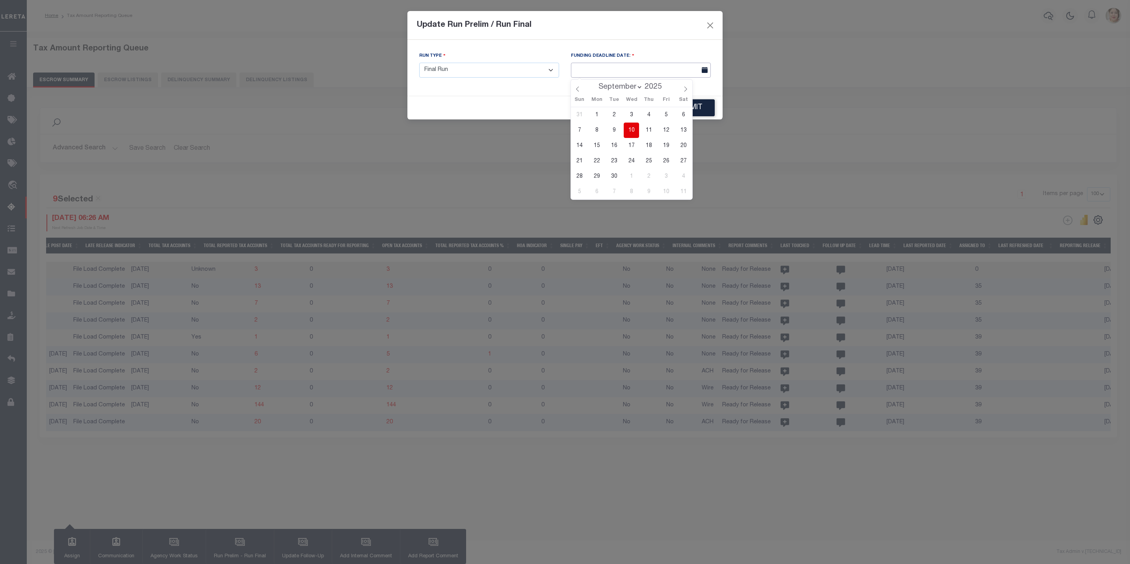
click at [627, 73] on input "text" at bounding box center [641, 70] width 140 height 15
click at [598, 149] on span "15" at bounding box center [596, 145] width 15 height 15
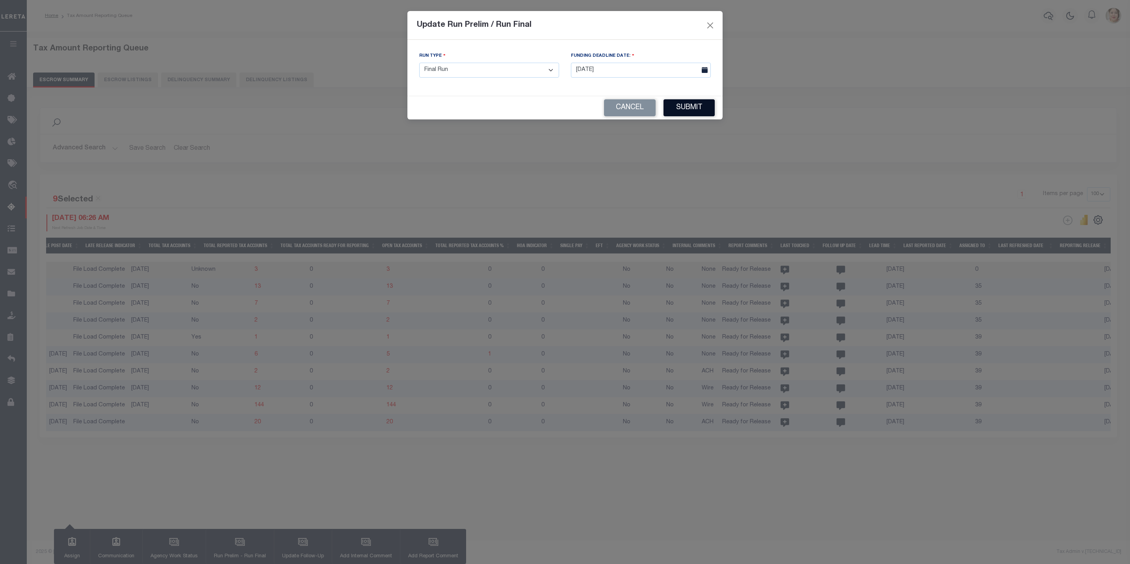
click at [684, 109] on button "Submit" at bounding box center [688, 107] width 51 height 17
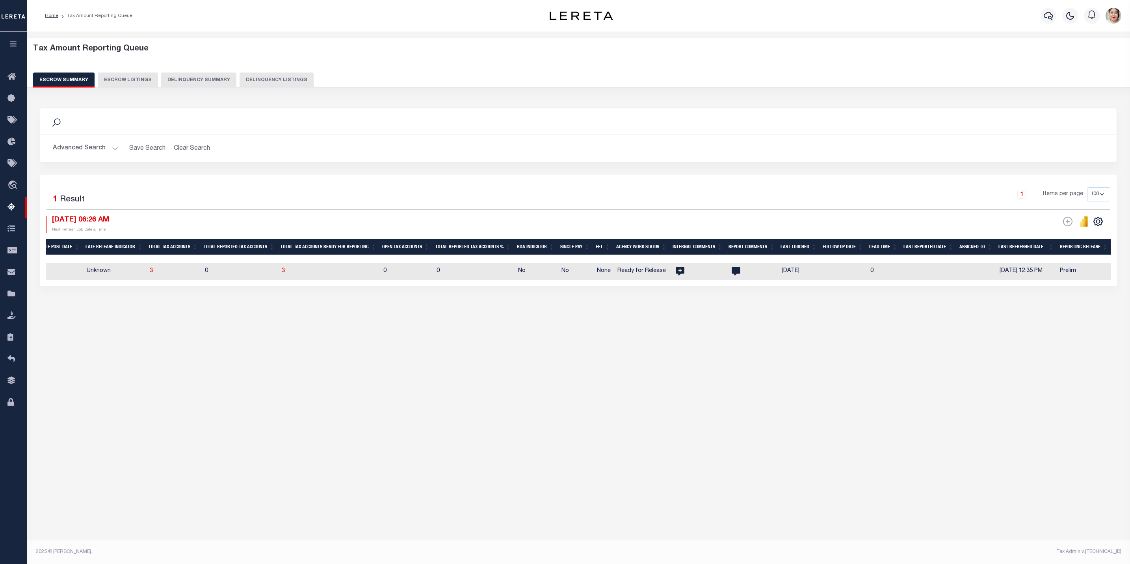
click at [104, 150] on button "Advanced Search" at bounding box center [85, 148] width 65 height 15
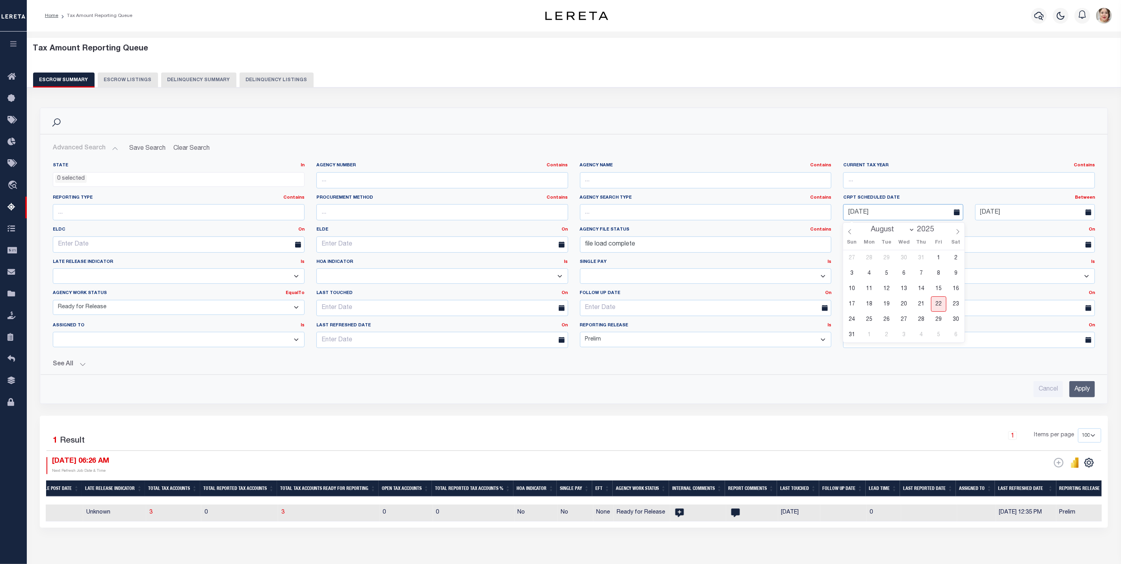
click at [876, 212] on input "[DATE]" at bounding box center [903, 212] width 120 height 16
click at [909, 231] on select "January February March April May June July August September October November De…" at bounding box center [891, 230] width 48 height 8
click at [867, 226] on select "January February March April May June July August September October November De…" at bounding box center [891, 230] width 48 height 8
click at [937, 259] on span "5" at bounding box center [938, 257] width 15 height 15
click at [932, 217] on input "[DATE]" at bounding box center [903, 212] width 120 height 16
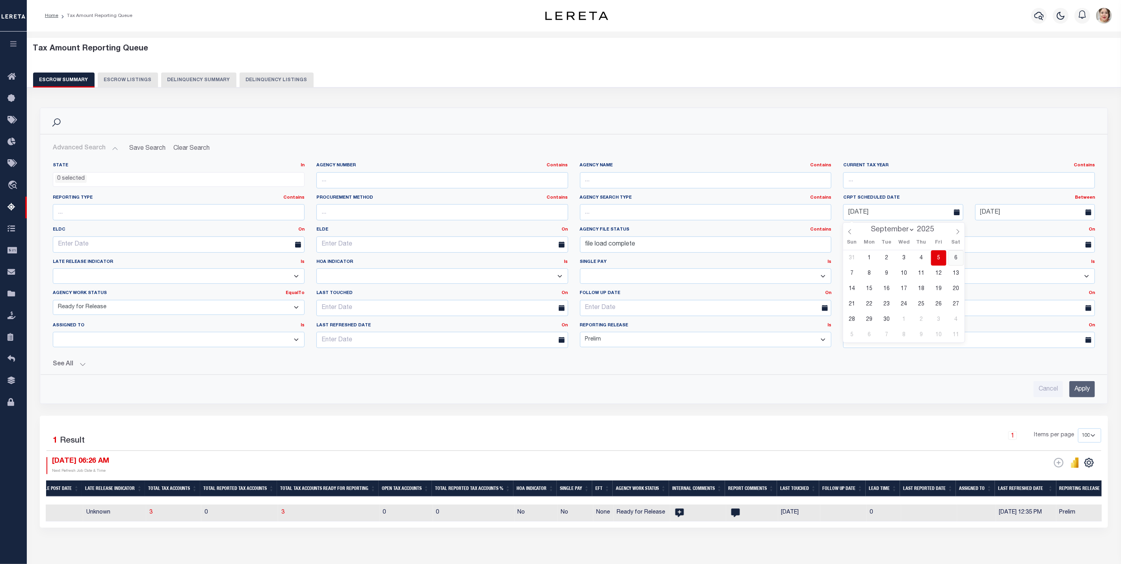
click at [956, 258] on span "6" at bounding box center [955, 257] width 15 height 15
click at [1005, 214] on input "[DATE]" at bounding box center [1035, 212] width 120 height 16
click at [1082, 275] on span "13" at bounding box center [1087, 272] width 15 height 15
click at [1082, 392] on input "Apply" at bounding box center [1082, 389] width 26 height 16
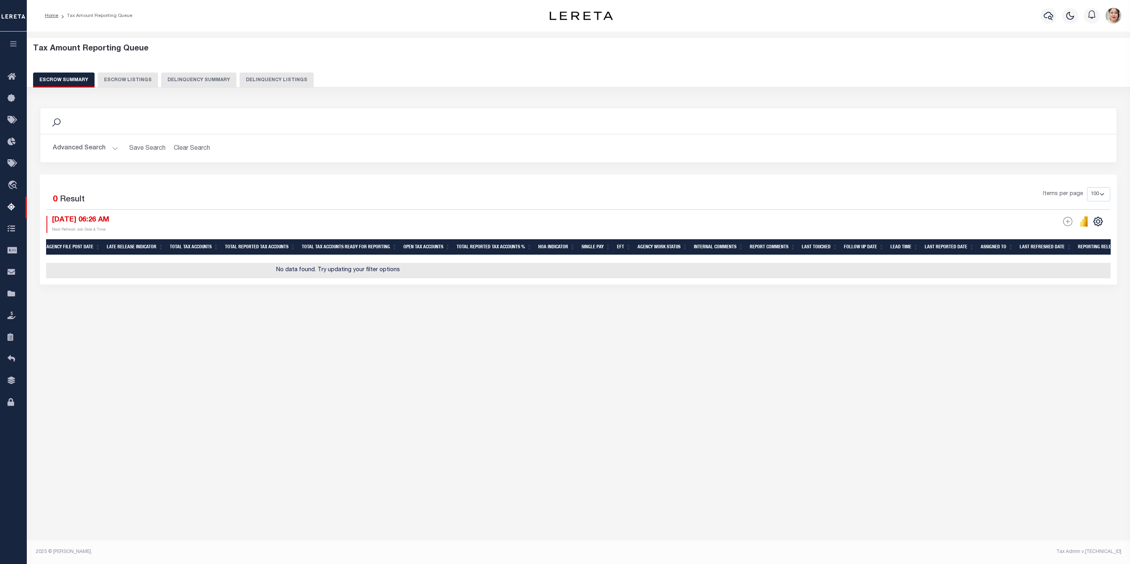
click at [96, 142] on button "Advanced Search" at bounding box center [85, 148] width 65 height 15
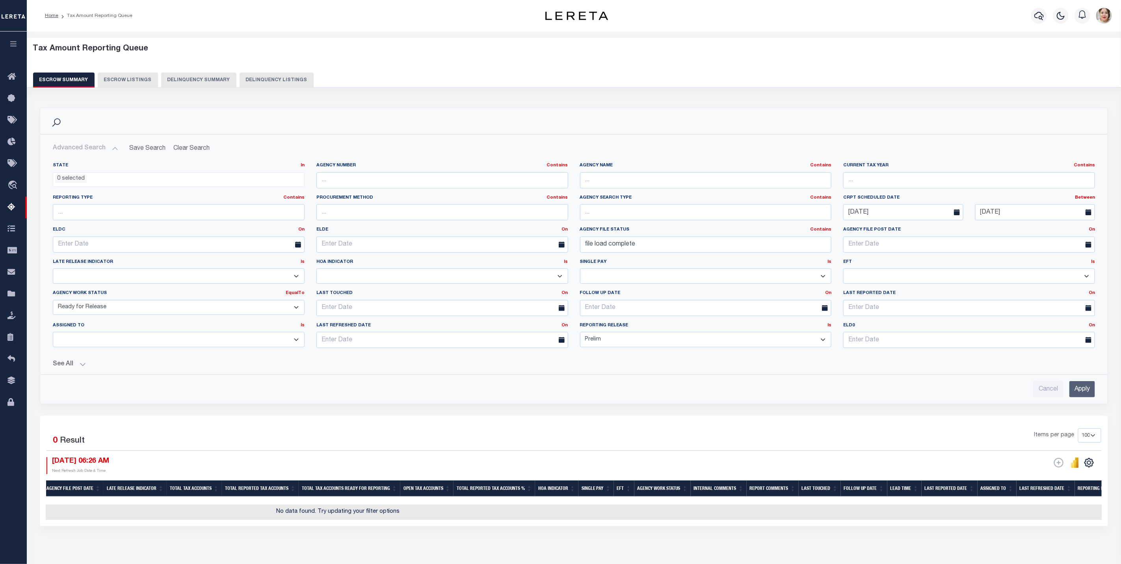
click at [101, 309] on select "New In Progress Pending Agency Follow-up Pending QC Ready for Release Prep for …" at bounding box center [179, 307] width 252 height 15
click at [53, 301] on select "New In Progress Pending Agency Follow-up Pending QC Ready for Release Prep for …" at bounding box center [179, 307] width 252 height 15
click at [1078, 392] on input "Apply" at bounding box center [1082, 389] width 26 height 16
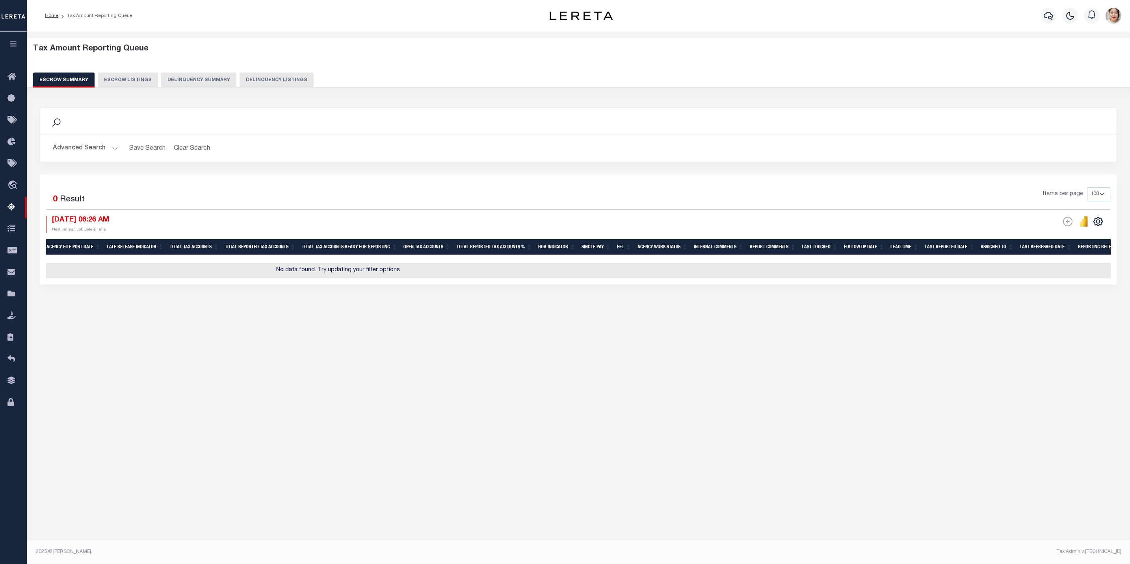
click at [76, 150] on button "Advanced Search" at bounding box center [85, 148] width 65 height 15
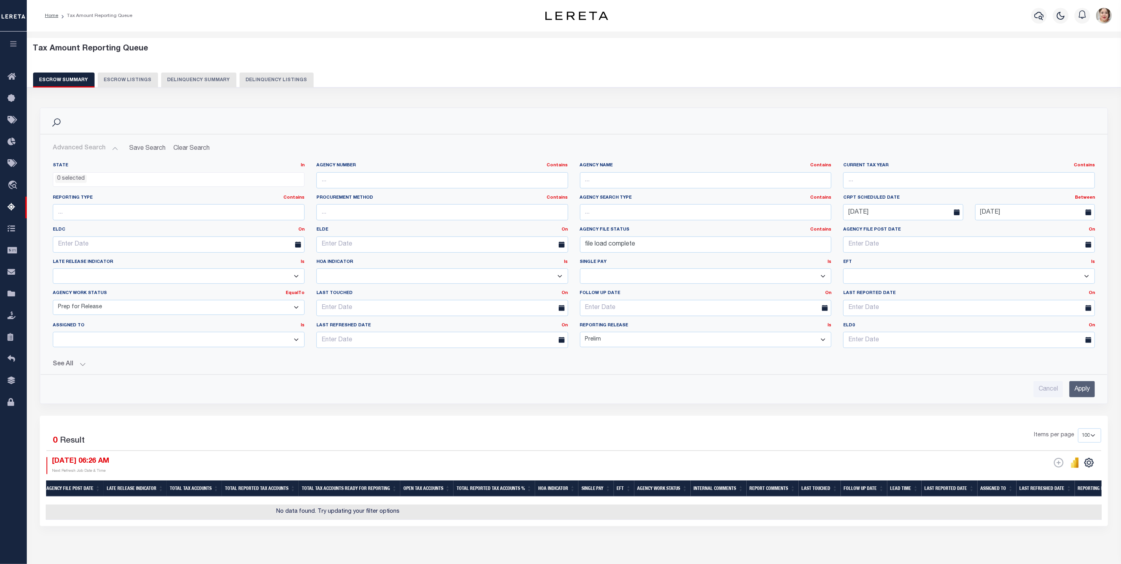
click at [69, 366] on button "See All" at bounding box center [574, 363] width 1042 height 7
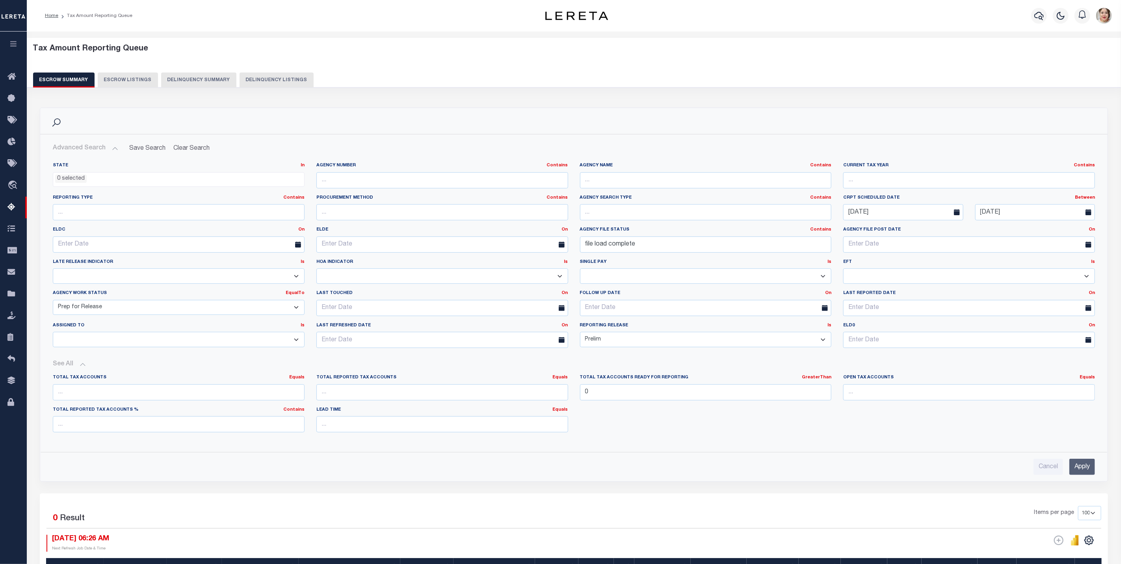
drag, startPoint x: 656, startPoint y: 346, endPoint x: 655, endPoint y: 351, distance: 5.3
click at [656, 346] on select "Prelim Final" at bounding box center [706, 339] width 252 height 15
click at [580, 334] on select "Prelim Final" at bounding box center [706, 339] width 252 height 15
click at [1083, 467] on input "Apply" at bounding box center [1082, 466] width 26 height 16
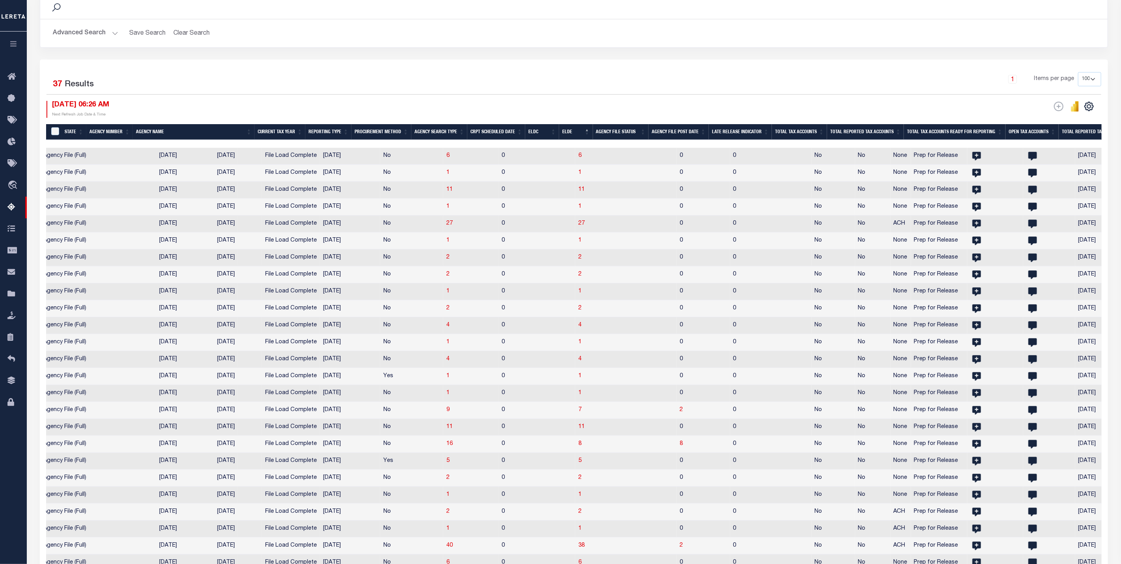
scroll to position [0, 359]
click at [198, 137] on th "ELDC" at bounding box center [183, 132] width 34 height 16
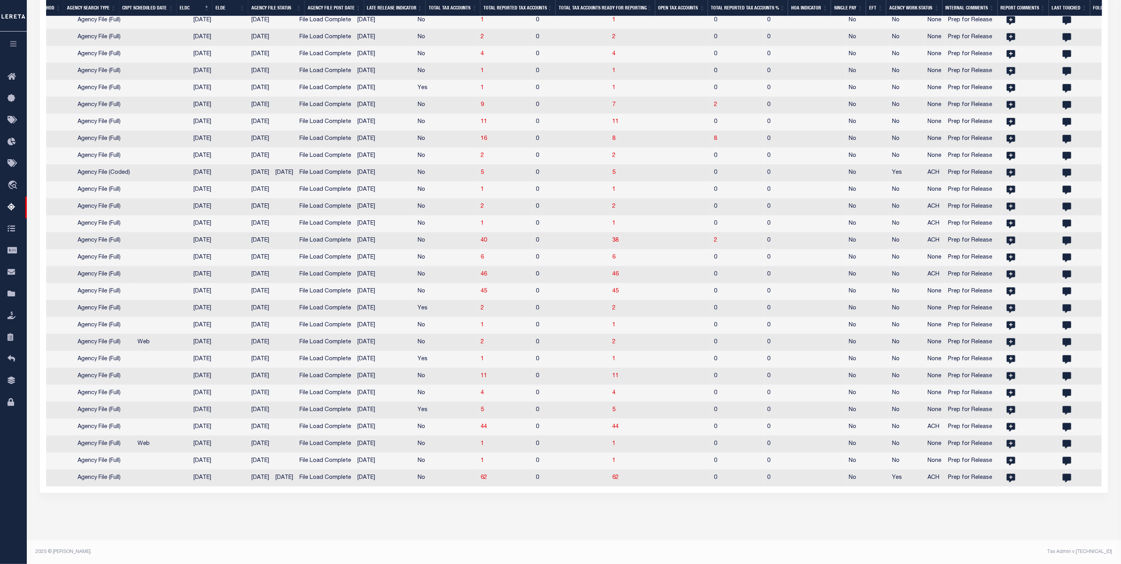
scroll to position [0, 325]
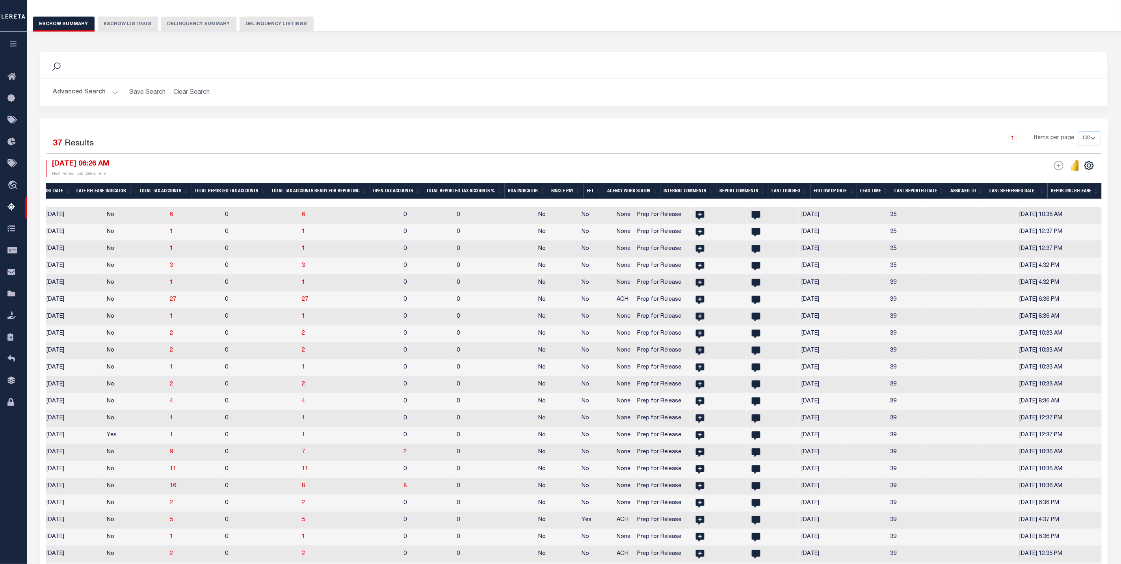
click at [80, 96] on button "Advanced Search" at bounding box center [85, 92] width 65 height 15
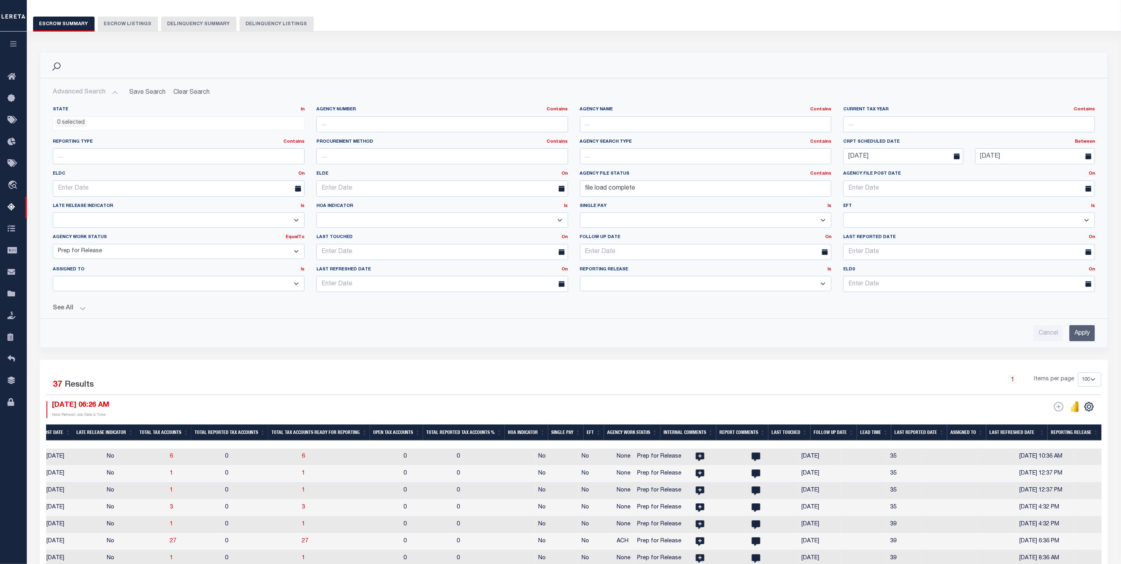
click at [53, 312] on button "See All" at bounding box center [574, 307] width 1042 height 7
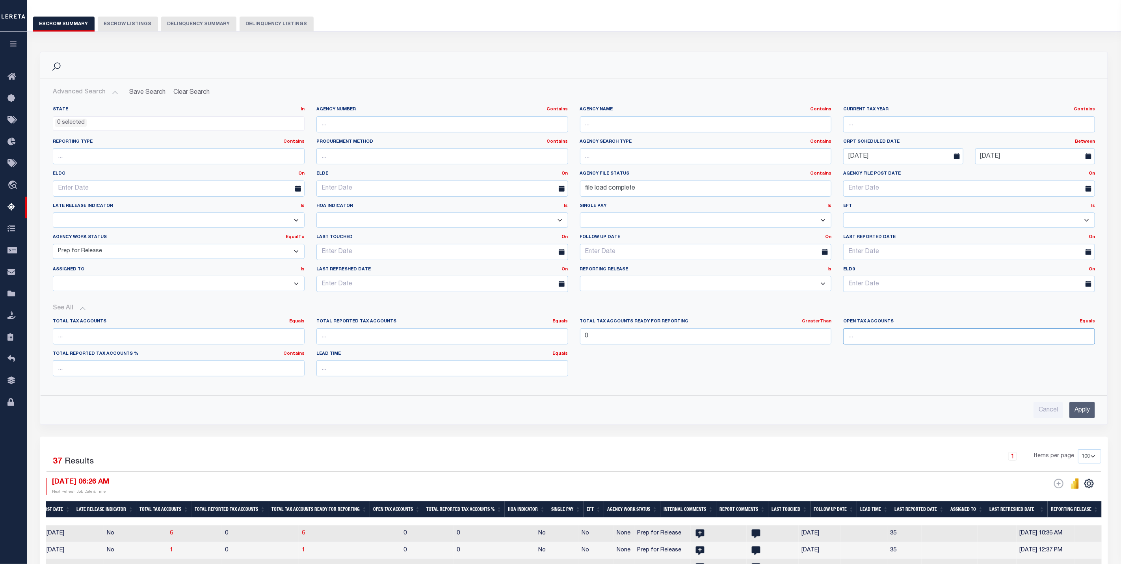
click at [919, 340] on input "number" at bounding box center [969, 336] width 252 height 16
click at [1093, 413] on input "Apply" at bounding box center [1082, 410] width 26 height 16
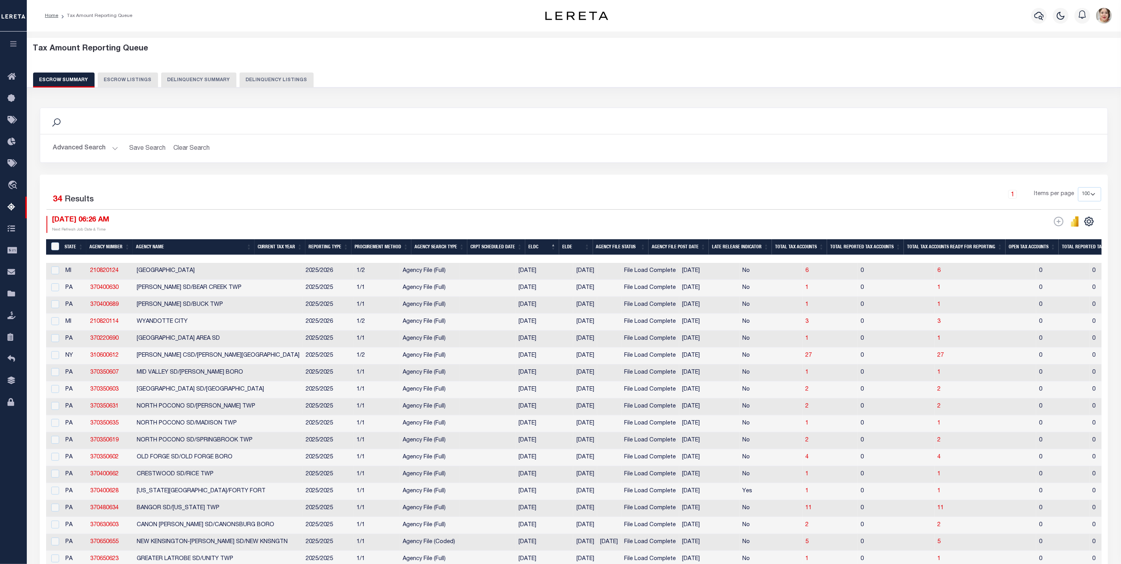
click at [79, 149] on button "Advanced Search" at bounding box center [85, 148] width 65 height 15
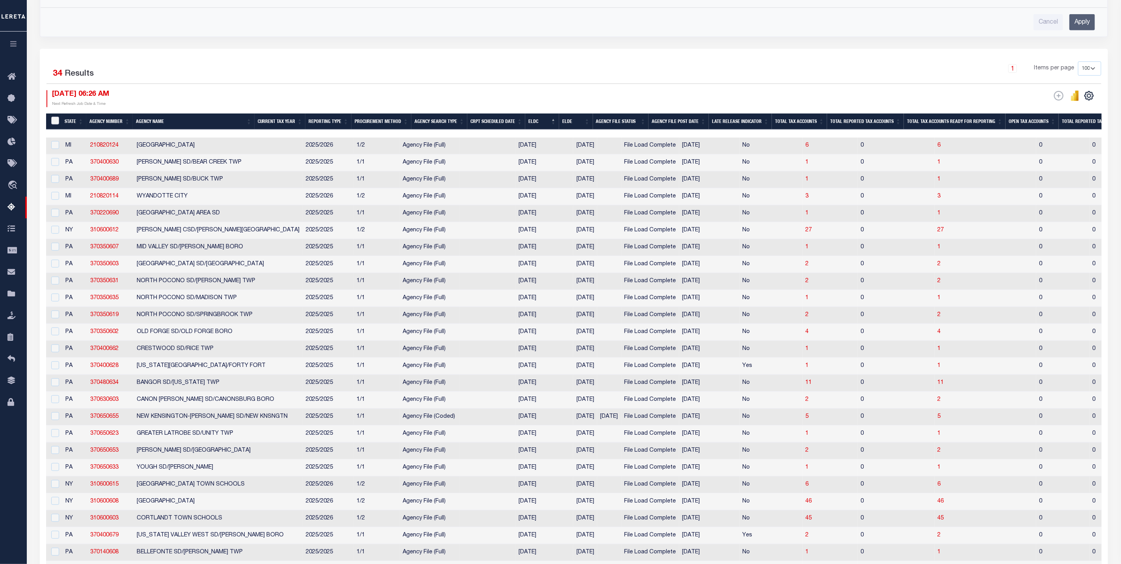
click at [52, 124] on input "&nbsp;" at bounding box center [55, 121] width 8 height 8
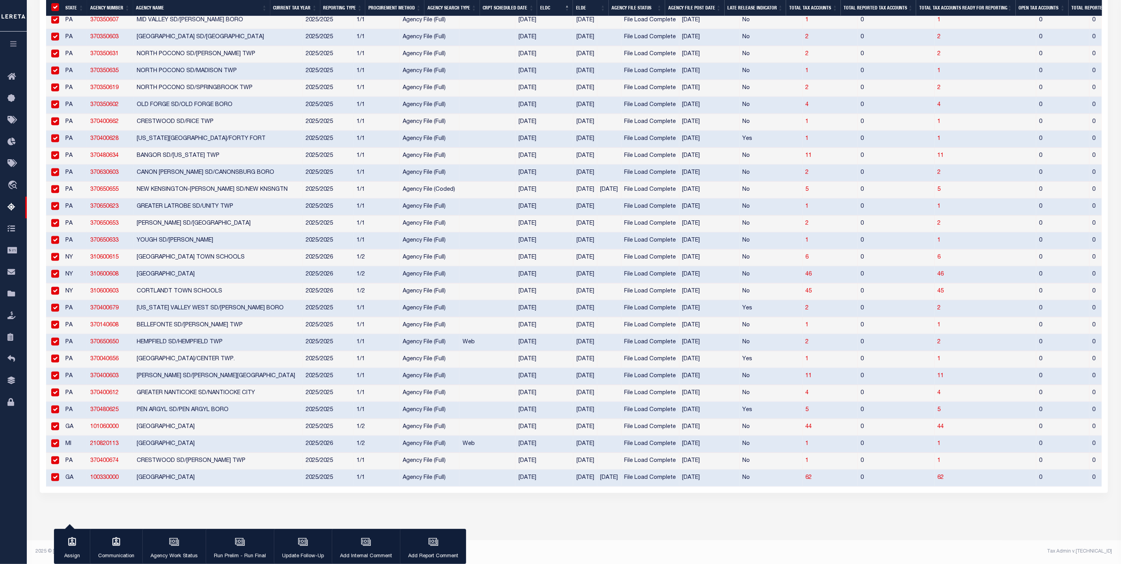
click at [57, 473] on input "checkbox" at bounding box center [55, 477] width 8 height 8
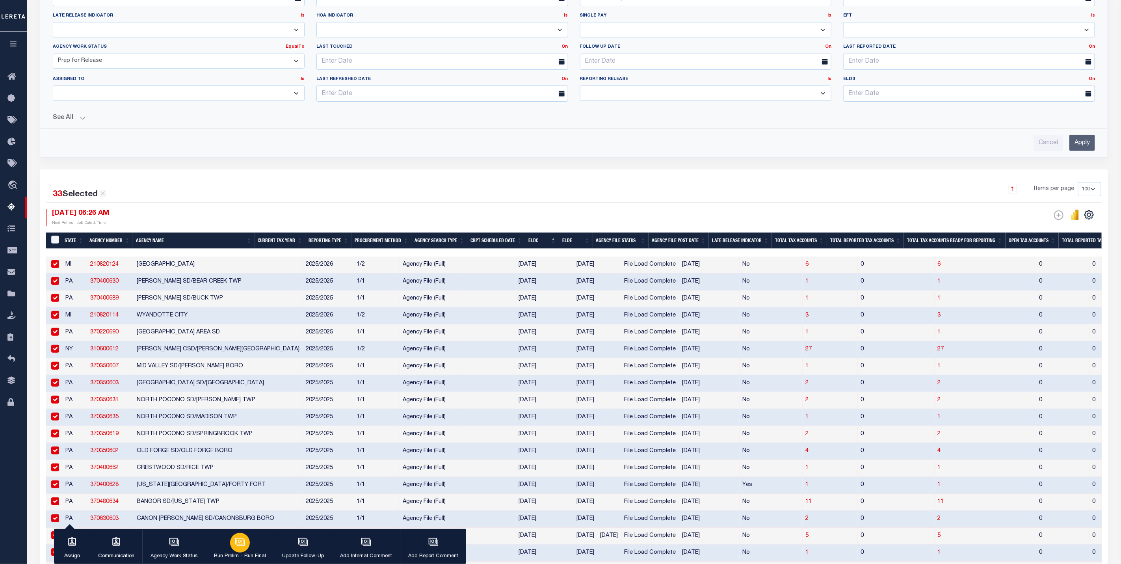
click at [238, 549] on div "button" at bounding box center [240, 543] width 20 height 20
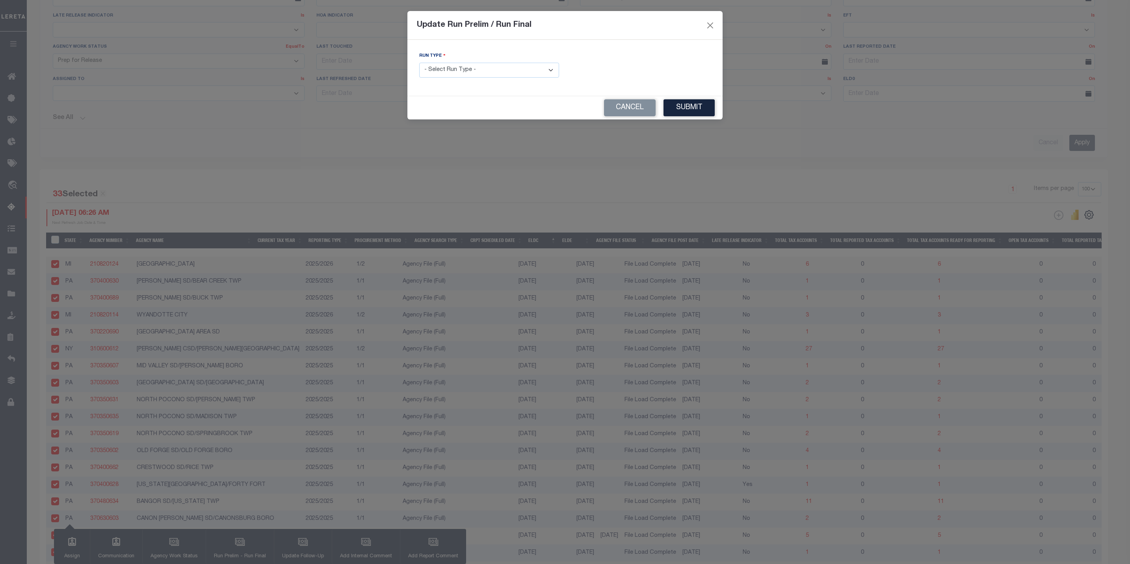
click at [496, 69] on select "- Select Run Type - Prelim Run Final Run" at bounding box center [489, 70] width 140 height 15
click at [419, 63] on select "- Select Run Type - Prelim Run Final Run" at bounding box center [489, 70] width 140 height 15
click at [691, 112] on button "Submit" at bounding box center [688, 107] width 51 height 17
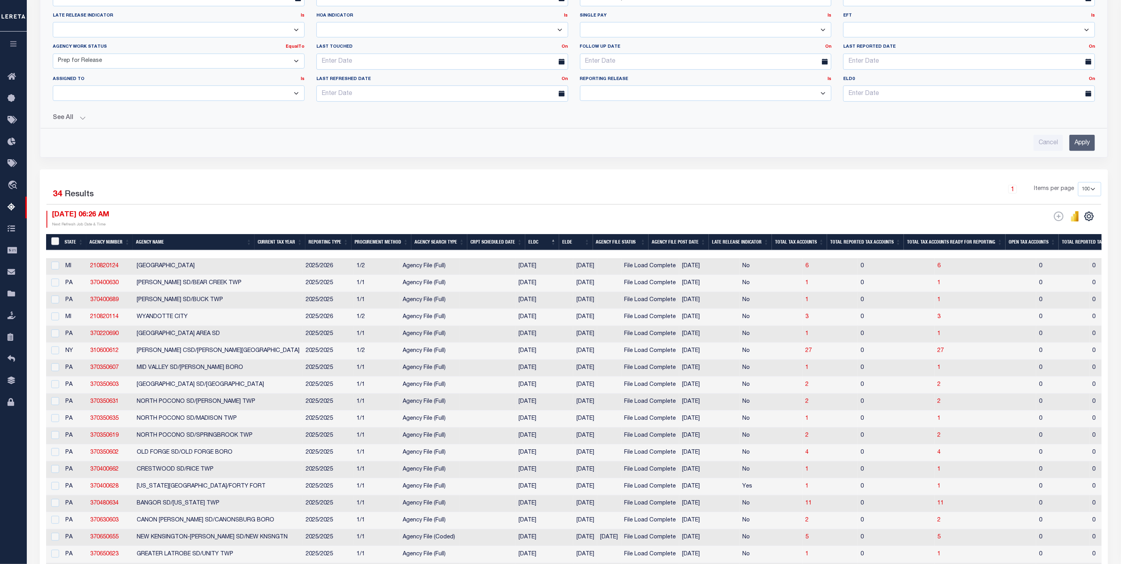
click at [55, 245] on input "&nbsp;" at bounding box center [55, 241] width 8 height 8
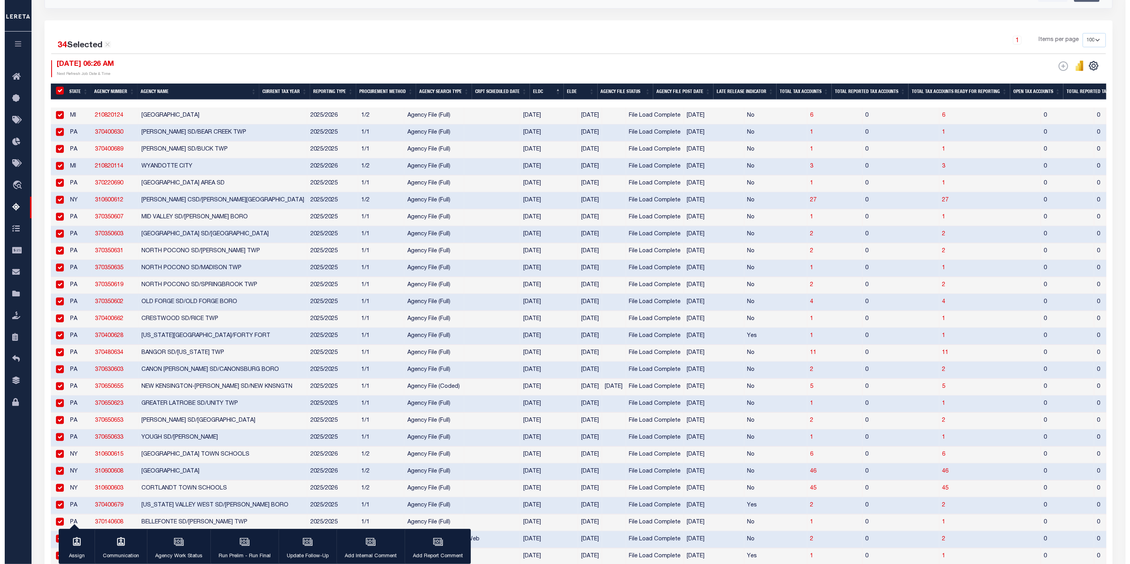
scroll to position [601, 0]
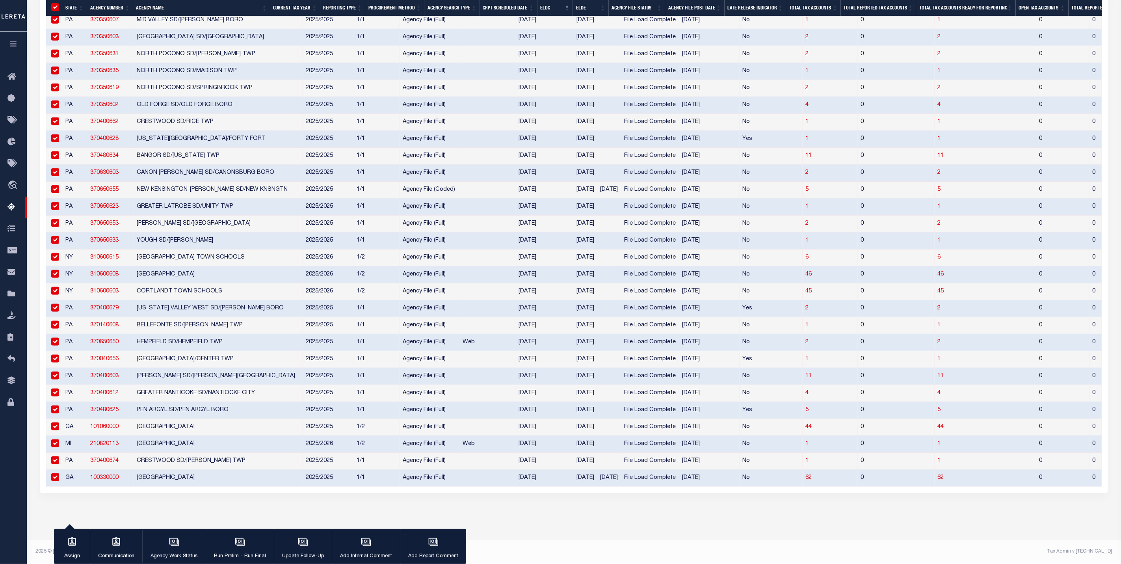
click at [55, 473] on input "checkbox" at bounding box center [55, 477] width 8 height 8
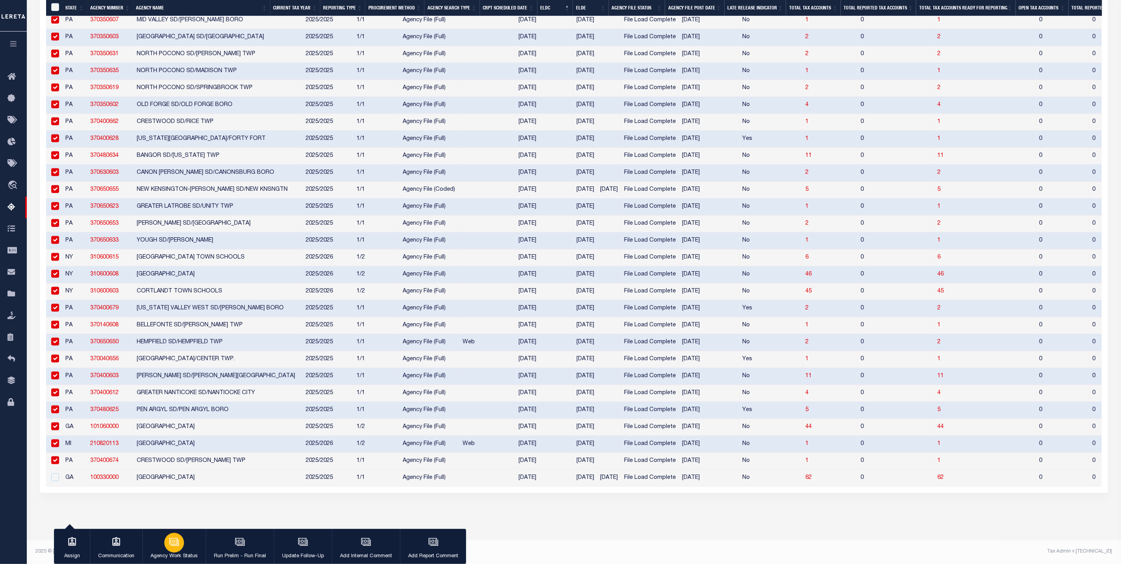
click at [171, 557] on p "Agency Work Status" at bounding box center [173, 556] width 47 height 8
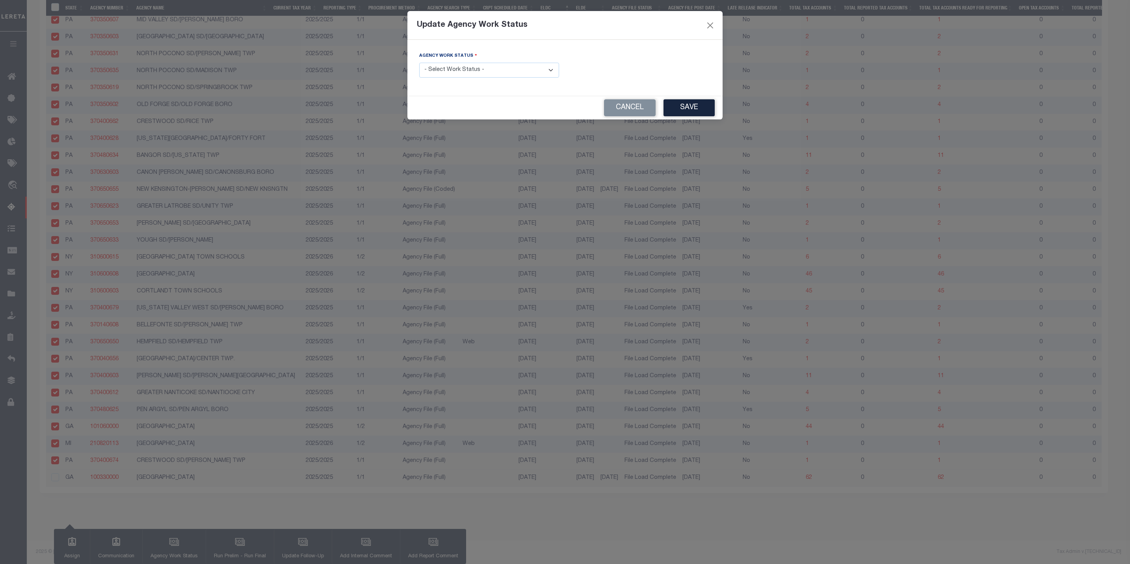
click at [471, 71] on select "- Select Work Status - New In Progress Pending Agency Follow-up Pending QC Read…" at bounding box center [489, 70] width 140 height 15
click at [419, 63] on select "- Select Work Status - New In Progress Pending Agency Follow-up Pending QC Read…" at bounding box center [489, 70] width 140 height 15
click at [707, 107] on button "Save" at bounding box center [688, 107] width 51 height 17
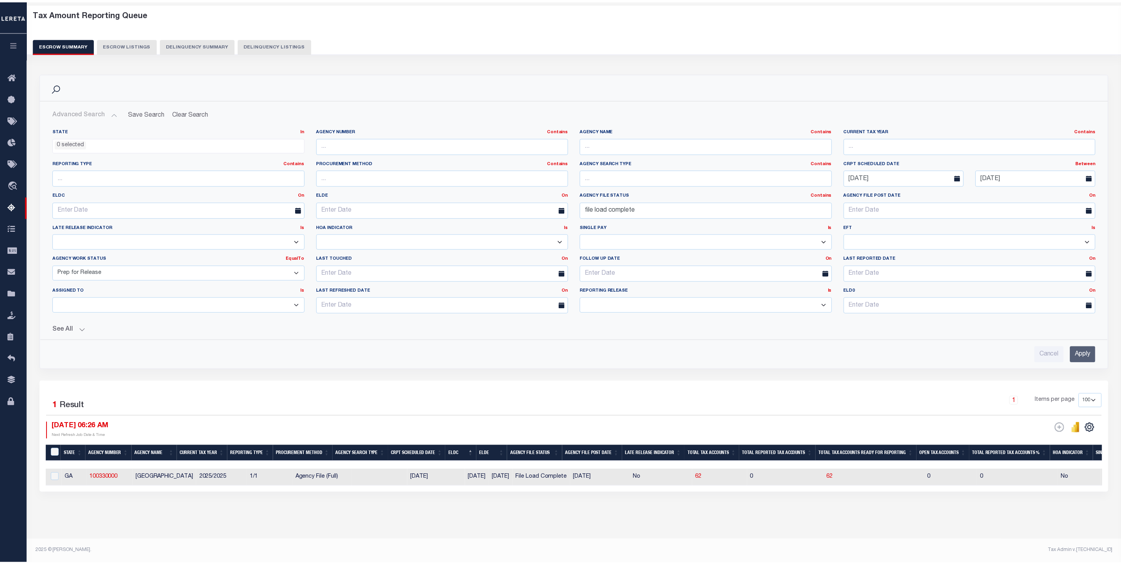
scroll to position [39, 0]
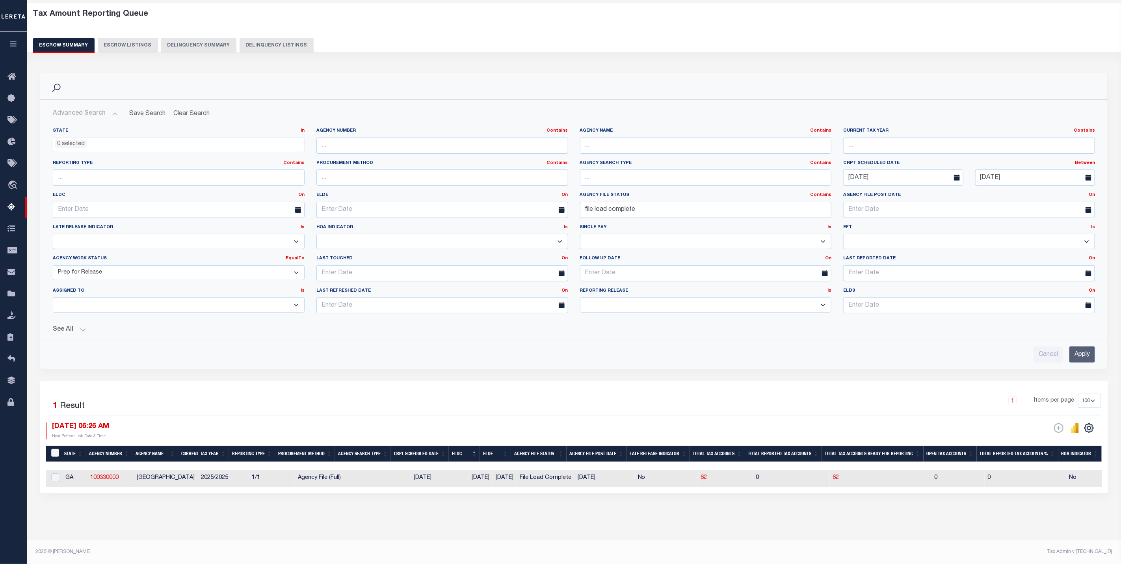
click at [128, 272] on select "New In Progress Pending Agency Follow-up Pending QC Ready for Release Prep for …" at bounding box center [179, 272] width 252 height 15
click at [53, 265] on select "New In Progress Pending Agency Follow-up Pending QC Ready for Release Prep for …" at bounding box center [179, 272] width 252 height 15
click at [1098, 352] on div "Cancel Apply" at bounding box center [573, 351] width 1054 height 22
click at [620, 302] on select "Prelim Final" at bounding box center [706, 304] width 252 height 15
click at [580, 297] on select "Prelim Final" at bounding box center [706, 304] width 252 height 15
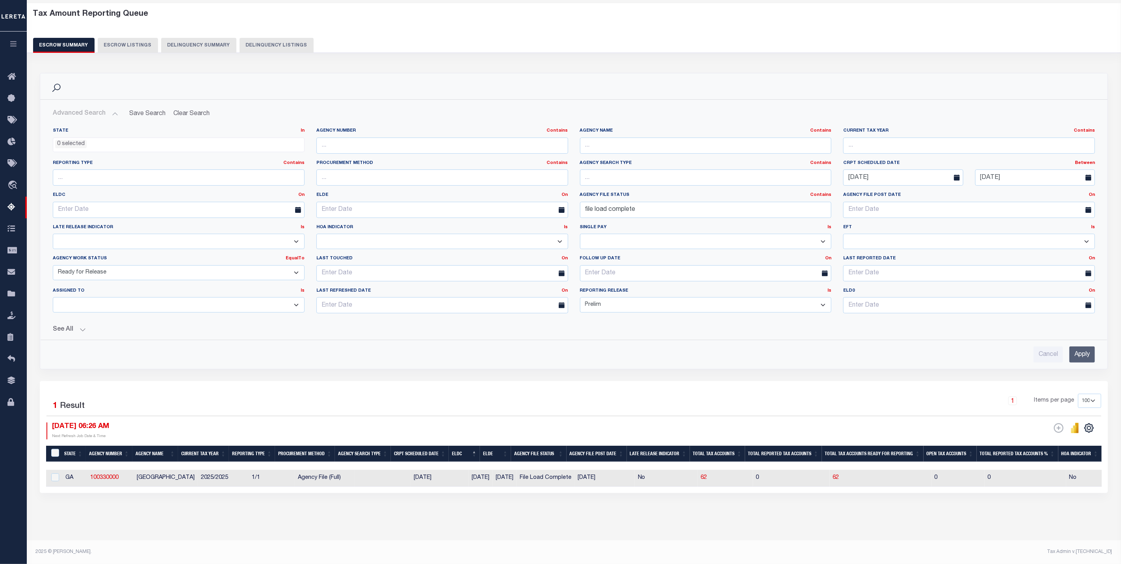
click at [1099, 352] on div "Cancel Apply" at bounding box center [573, 351] width 1054 height 22
click at [1088, 353] on input "Apply" at bounding box center [1082, 354] width 26 height 16
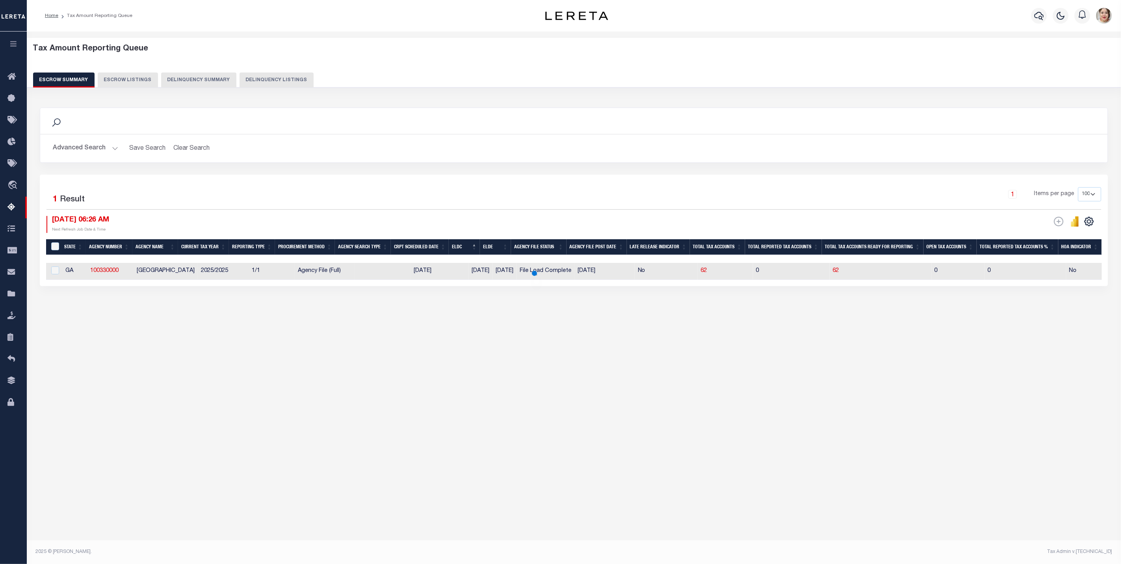
scroll to position [0, 0]
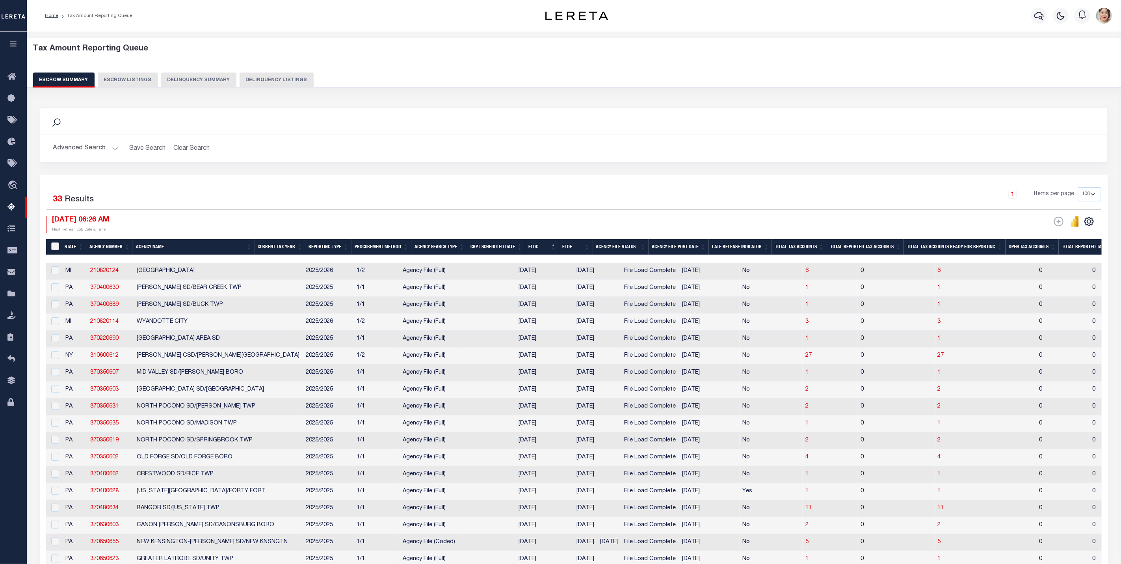
click at [57, 246] on input "&nbsp;" at bounding box center [55, 246] width 8 height 8
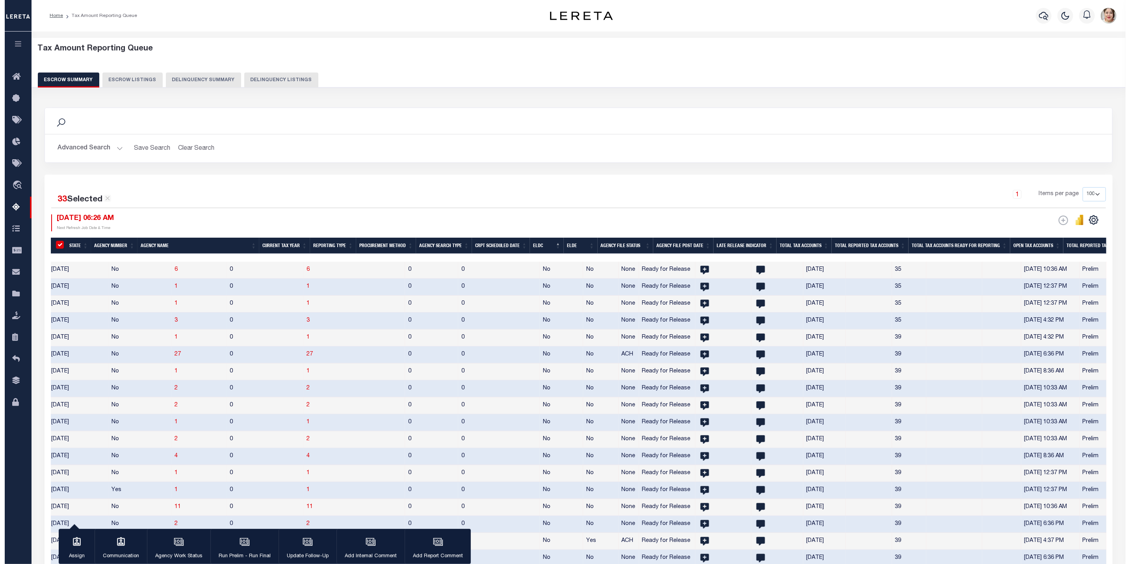
scroll to position [0, 636]
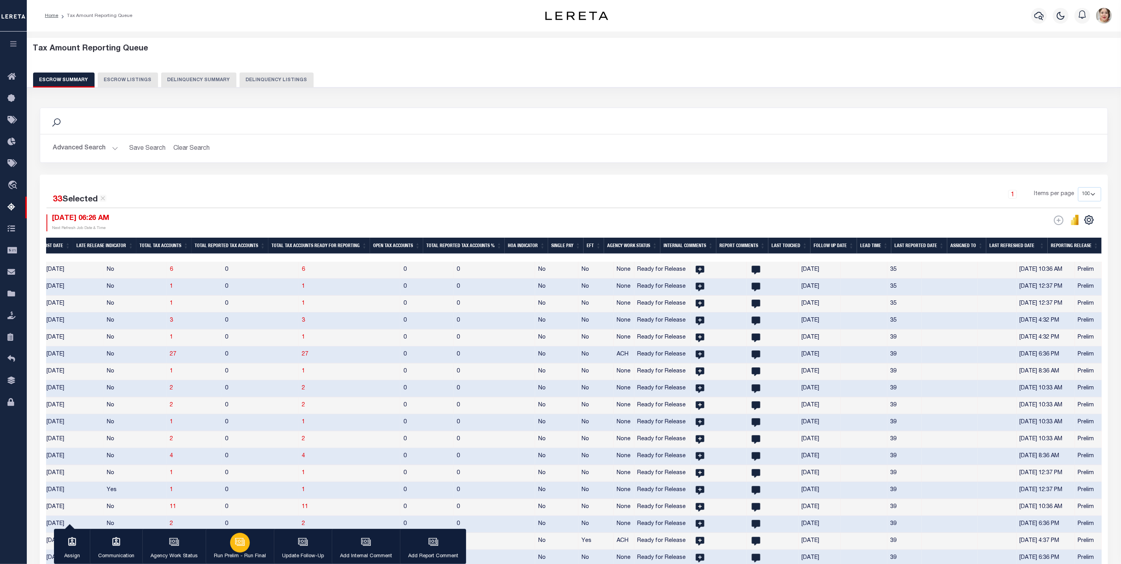
click at [246, 548] on div "button" at bounding box center [240, 543] width 20 height 20
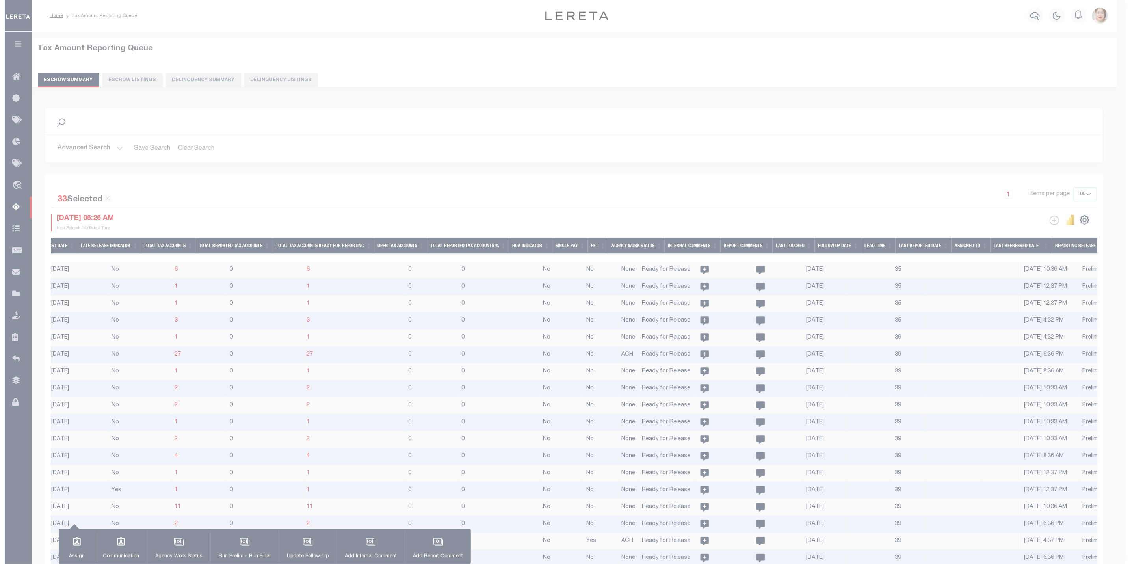
scroll to position [0, 627]
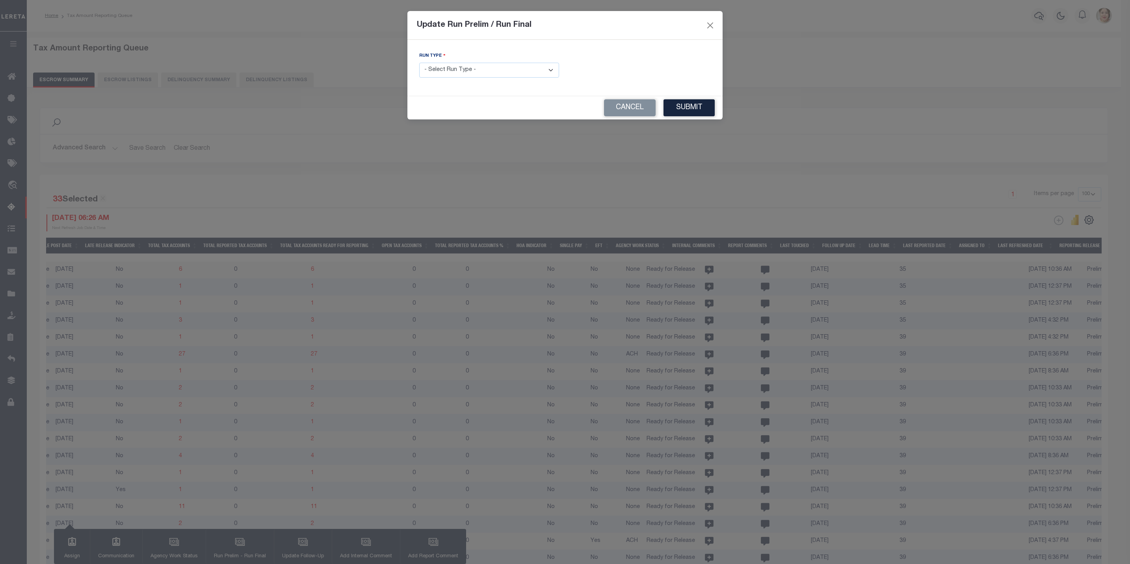
click at [496, 70] on select "- Select Run Type - Prelim Run Final Run" at bounding box center [489, 70] width 140 height 15
click at [419, 63] on select "- Select Run Type - Prelim Run Final Run" at bounding box center [489, 70] width 140 height 15
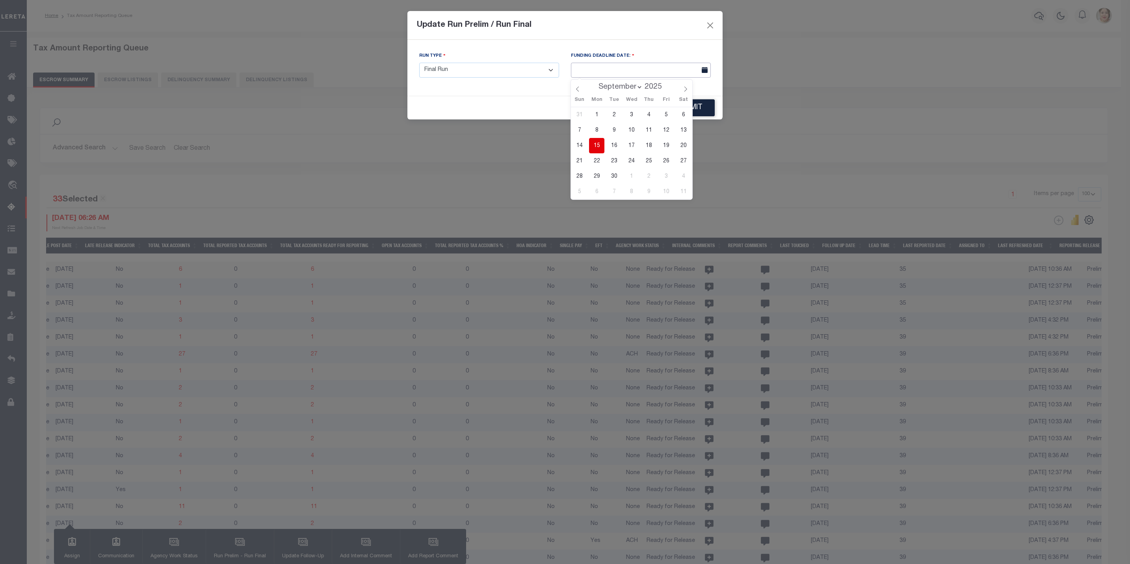
click at [622, 71] on input "text" at bounding box center [641, 70] width 140 height 15
click at [667, 144] on span "19" at bounding box center [665, 145] width 15 height 15
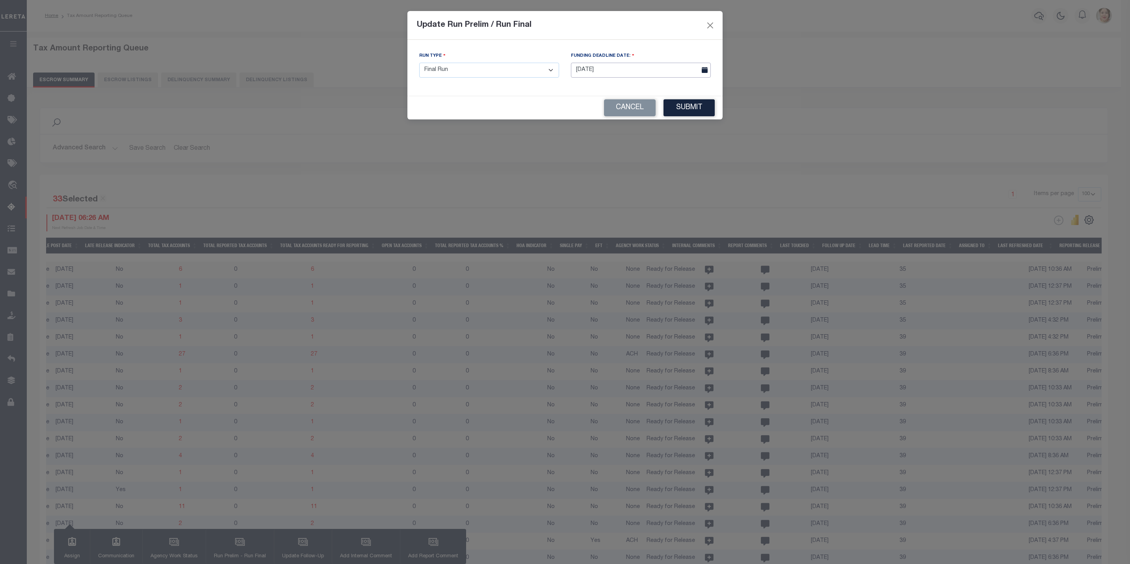
click at [620, 68] on input "[DATE]" at bounding box center [641, 70] width 140 height 15
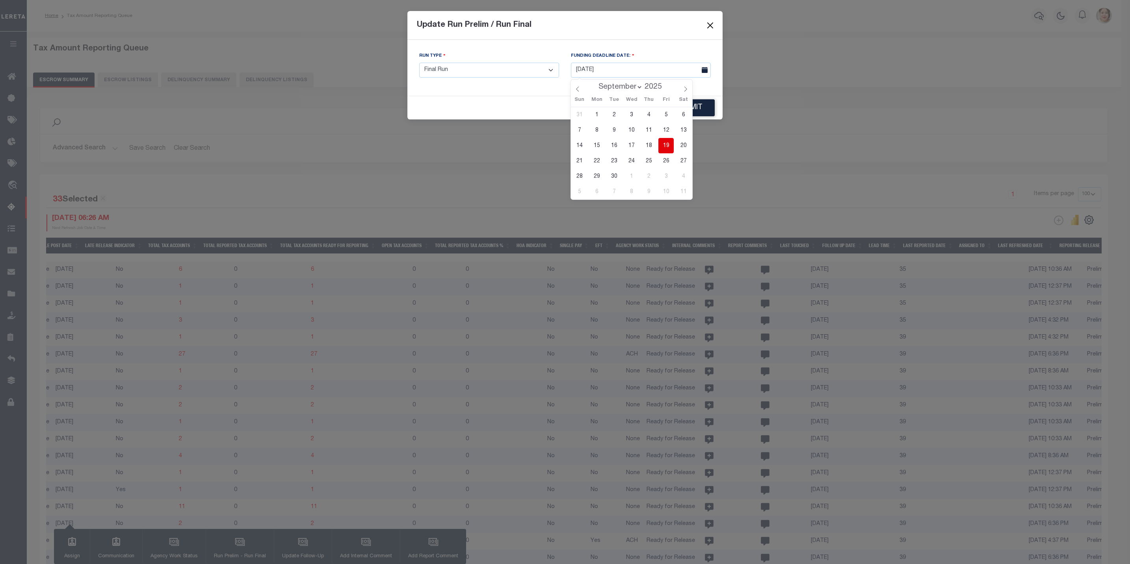
click at [664, 147] on span "19" at bounding box center [665, 145] width 15 height 15
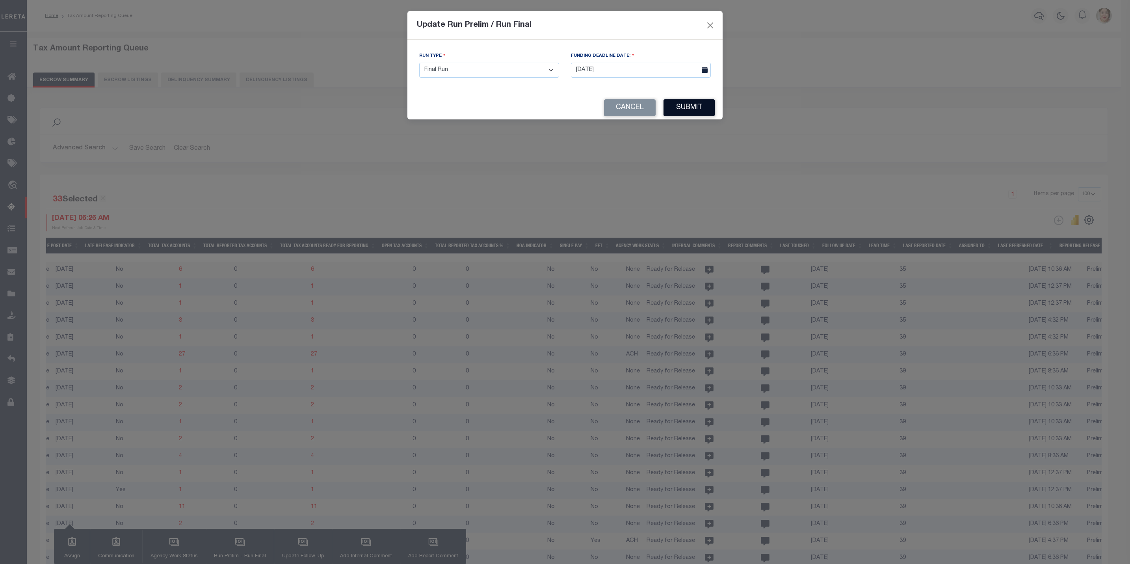
click at [695, 114] on button "Submit" at bounding box center [688, 107] width 51 height 17
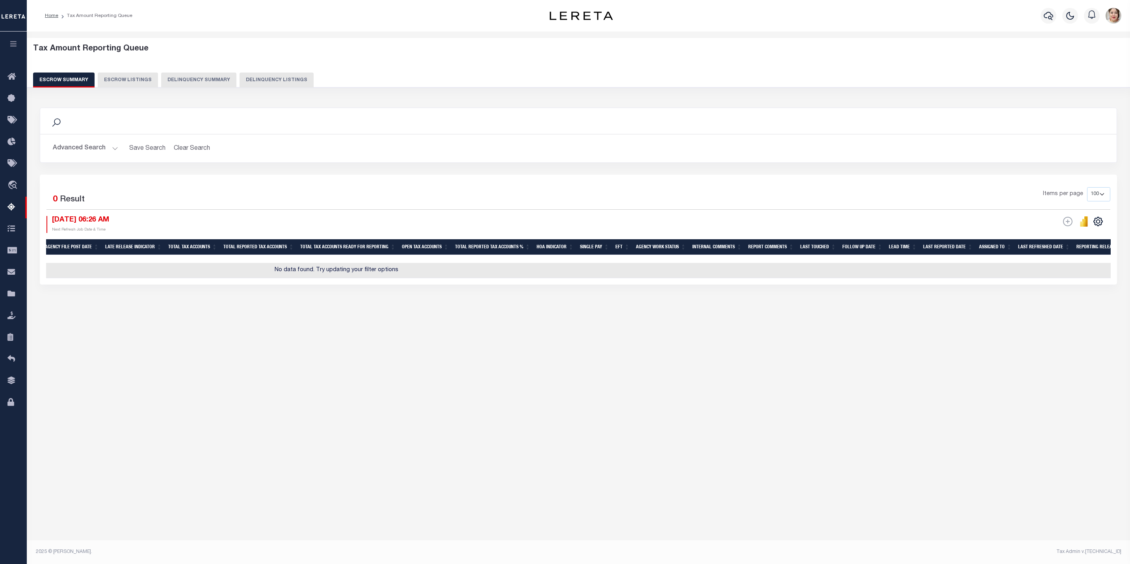
scroll to position [0, 499]
drag, startPoint x: 17, startPoint y: 43, endPoint x: 13, endPoint y: 85, distance: 42.7
click at [17, 43] on icon "button" at bounding box center [13, 43] width 9 height 7
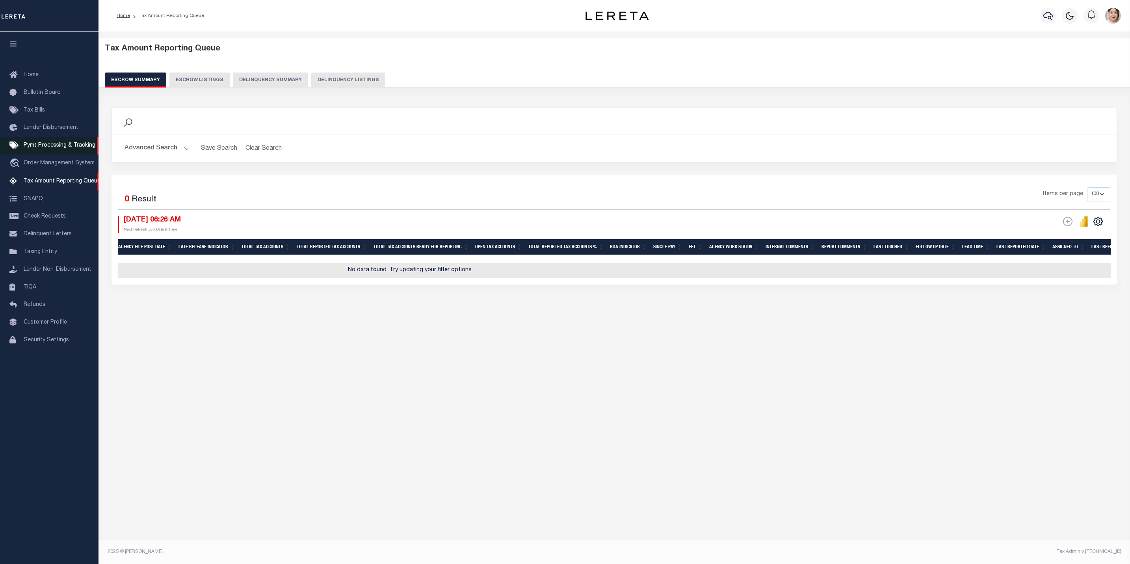
click at [51, 147] on span "Pymt Processing & Tracking" at bounding box center [60, 146] width 72 height 6
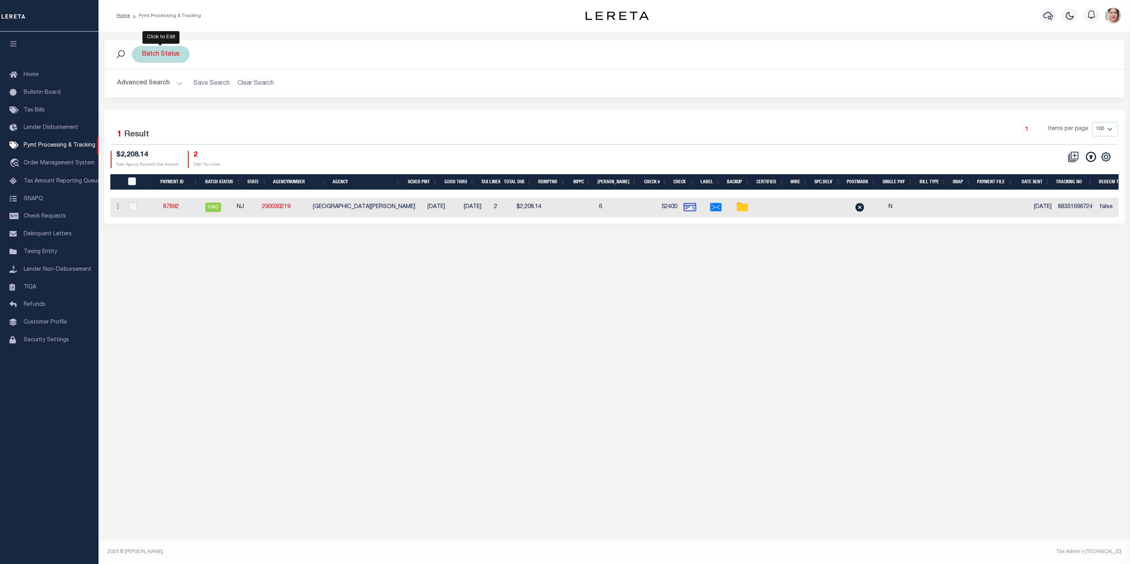
click at [168, 56] on div "Batch Status" at bounding box center [161, 54] width 58 height 17
click at [197, 98] on select "Awaiting Funds (AWF) Cleared and Complete (CAC) New Check Needed (NCN) Payment …" at bounding box center [200, 92] width 116 height 15
drag, startPoint x: 454, startPoint y: 93, endPoint x: 259, endPoint y: 87, distance: 195.1
click at [454, 93] on div "Advanced Search Save Search Clear Search PayeeSearchTable_dynamictable_____Defa…" at bounding box center [614, 83] width 1020 height 28
click at [162, 51] on div "Batch Status Is Contains Awaiting Funds (AWF) Cleared and Complete (CAC) New Ch…" at bounding box center [161, 54] width 58 height 17
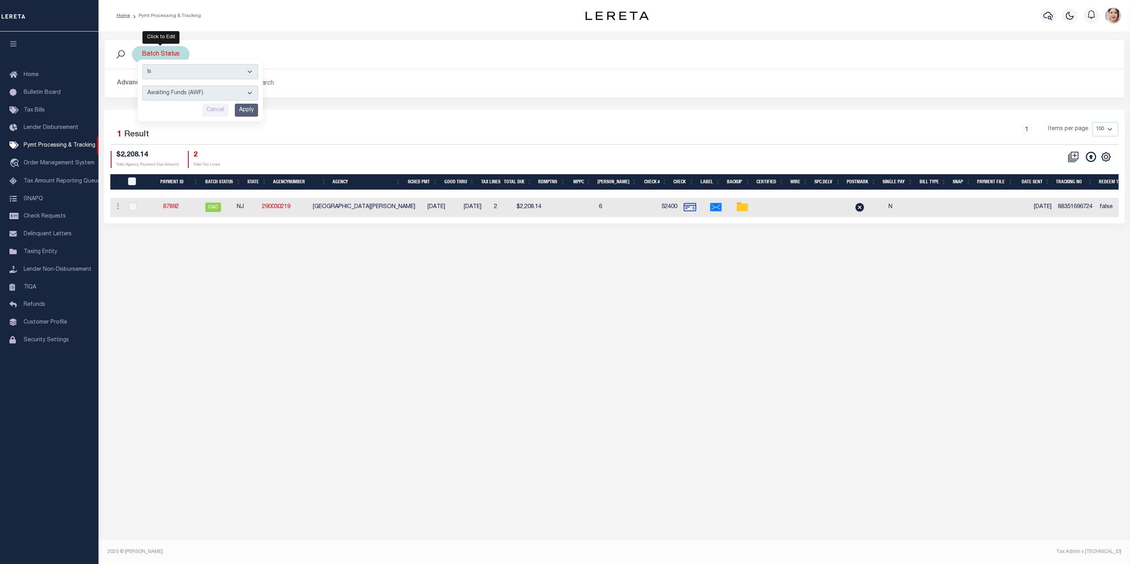
click at [188, 93] on select "Awaiting Funds (AWF) Cleared and Complete (CAC) New Check Needed (NCN) Payment …" at bounding box center [200, 92] width 116 height 15
select select "SFP"
click at [142, 86] on select "Awaiting Funds (AWF) Cleared and Complete (CAC) New Check Needed (NCN) Payment …" at bounding box center [200, 92] width 116 height 15
click at [252, 111] on input "Apply" at bounding box center [246, 110] width 23 height 13
click at [159, 85] on button "Advanced Search" at bounding box center [149, 83] width 65 height 15
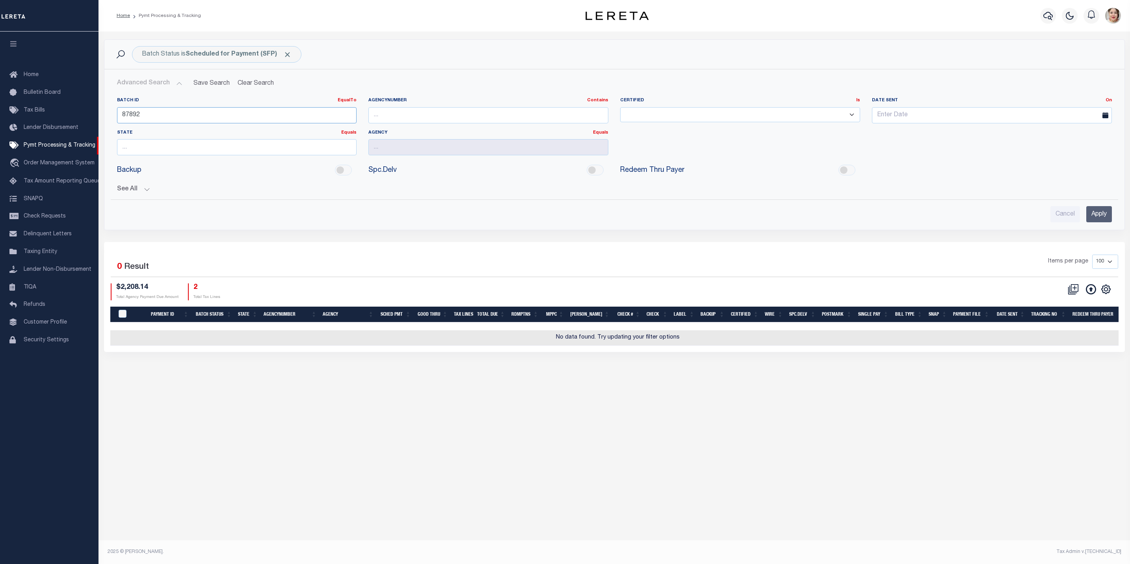
drag, startPoint x: 216, startPoint y: 121, endPoint x: 109, endPoint y: 115, distance: 107.7
click at [110, 115] on div "Batch ID EqualTo Equals Is Not Equal To Is Greater Than Is Less Than 87892 Agen…" at bounding box center [614, 142] width 1019 height 102
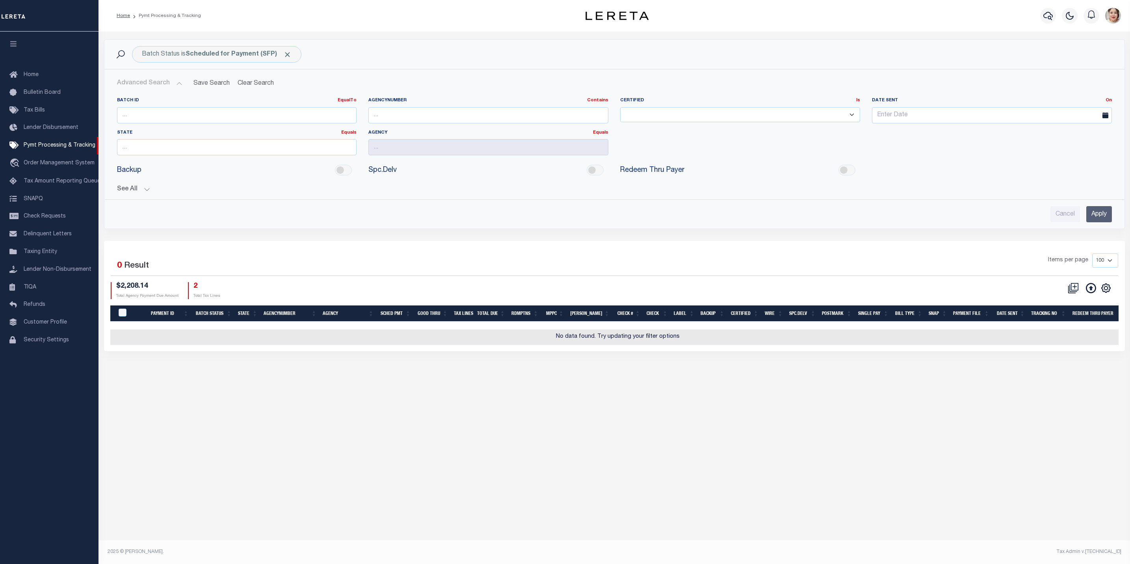
click at [1097, 212] on input "Apply" at bounding box center [1099, 214] width 26 height 16
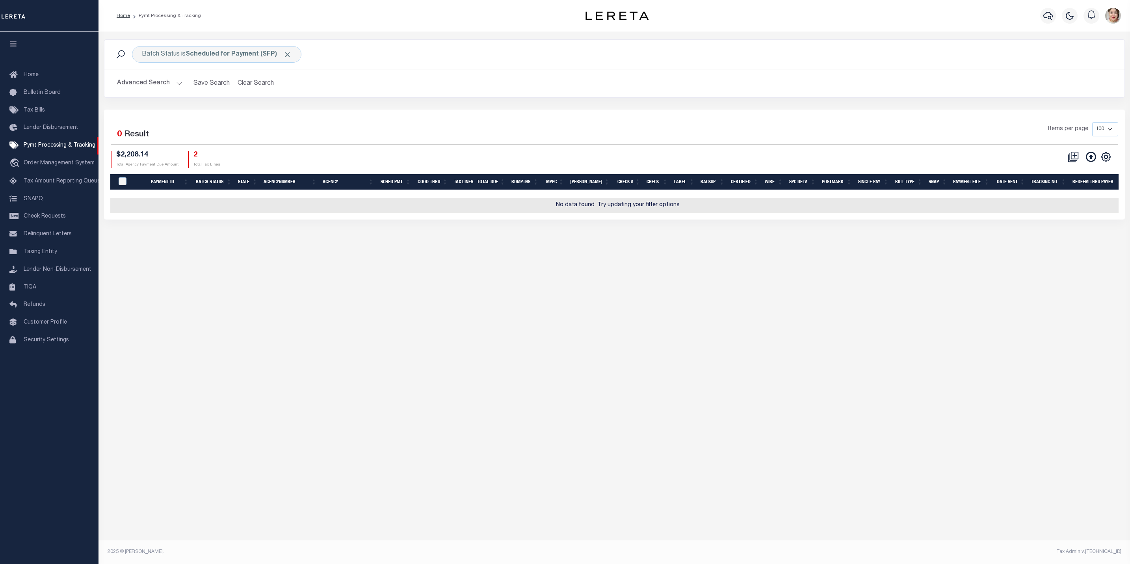
click at [146, 83] on button "Advanced Search" at bounding box center [149, 83] width 65 height 15
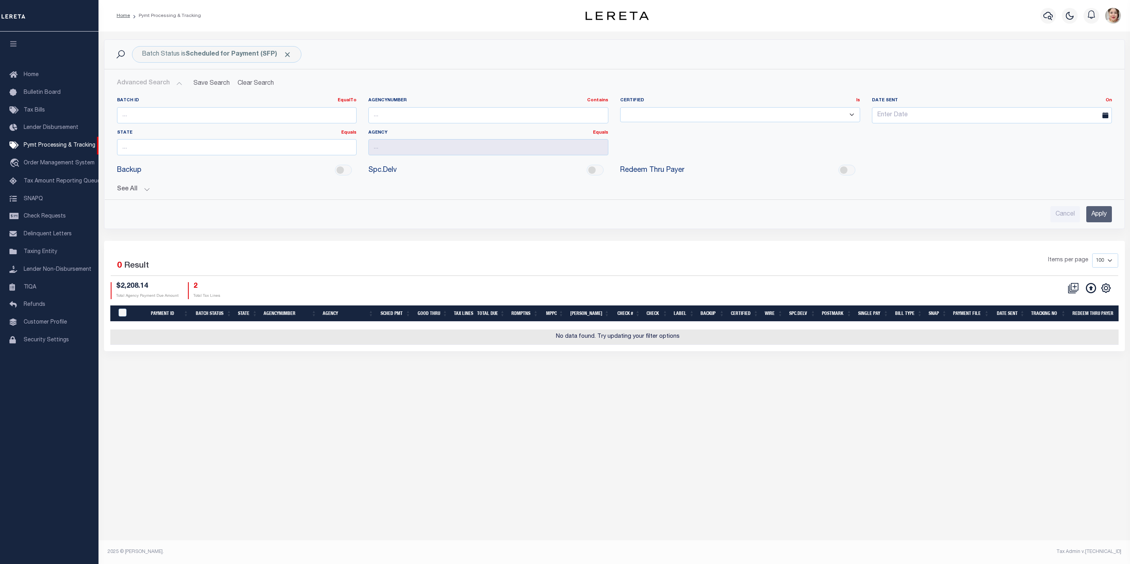
click at [135, 189] on button "See All" at bounding box center [614, 189] width 995 height 7
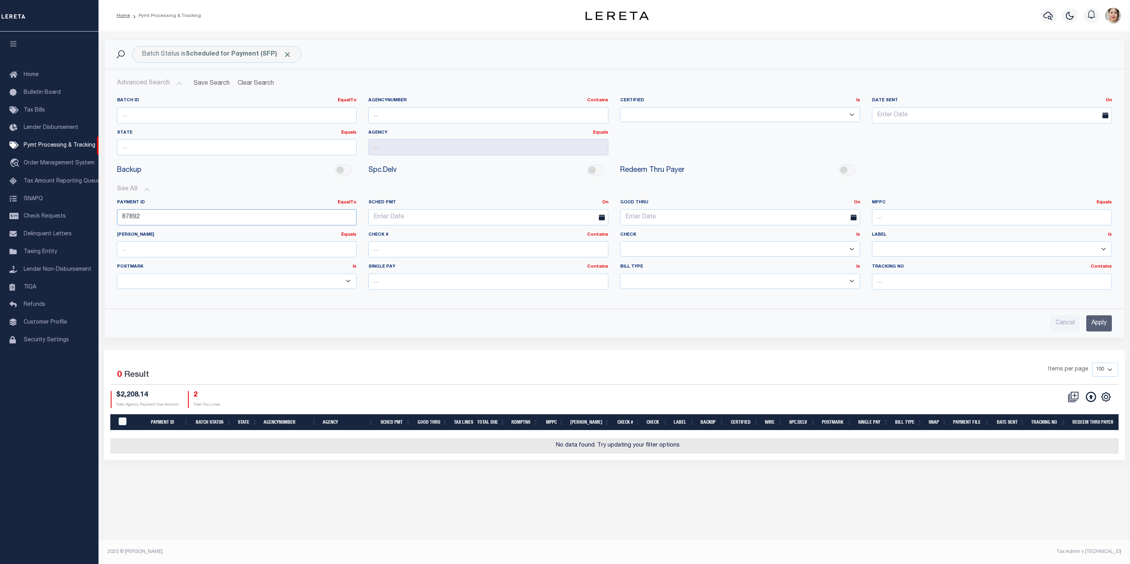
drag, startPoint x: 146, startPoint y: 222, endPoint x: 106, endPoint y: 221, distance: 39.4
click at [106, 221] on div "Batch ID EqualTo Equals Is Not Equal To Is Greater Than Is Less Than AgencyNumb…" at bounding box center [614, 196] width 1019 height 211
click at [1097, 327] on input "Apply" at bounding box center [1099, 323] width 26 height 16
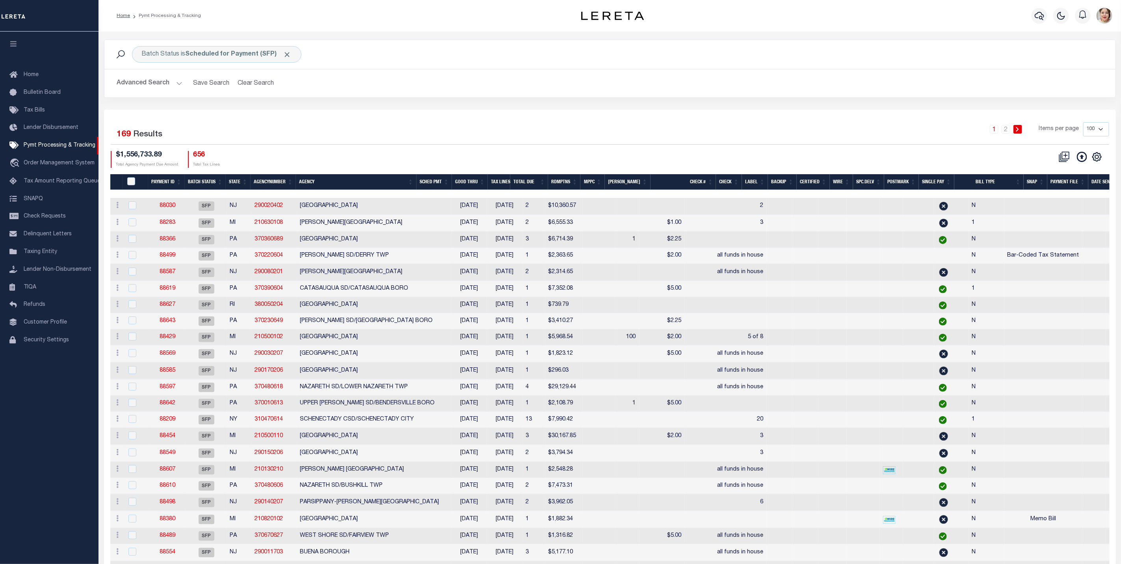
click at [476, 178] on th "Good Thru" at bounding box center [470, 182] width 36 height 16
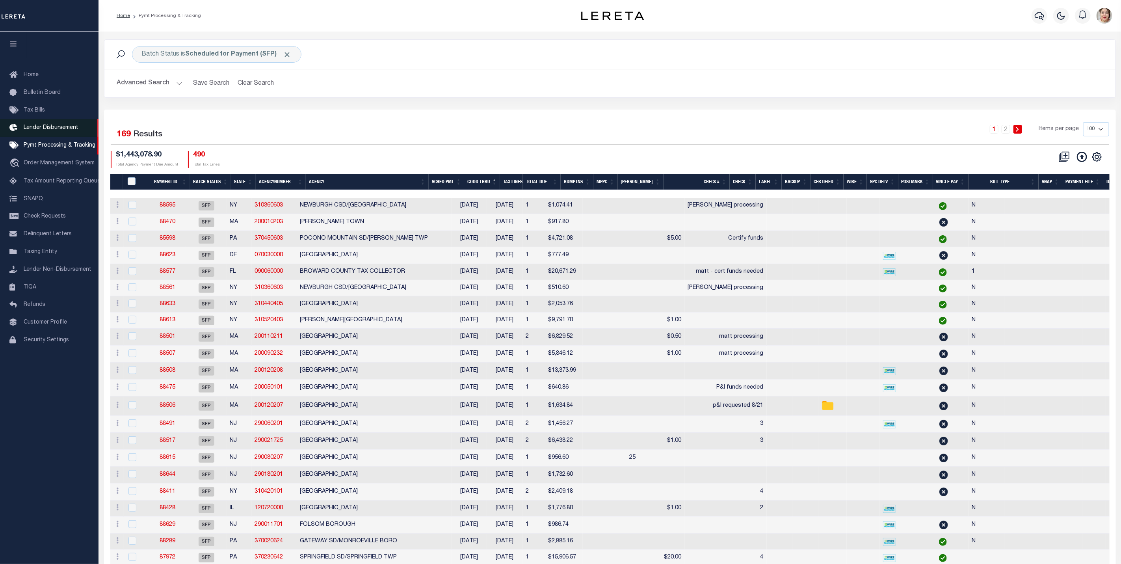
click at [44, 126] on span "Lender Disbursement" at bounding box center [51, 128] width 55 height 6
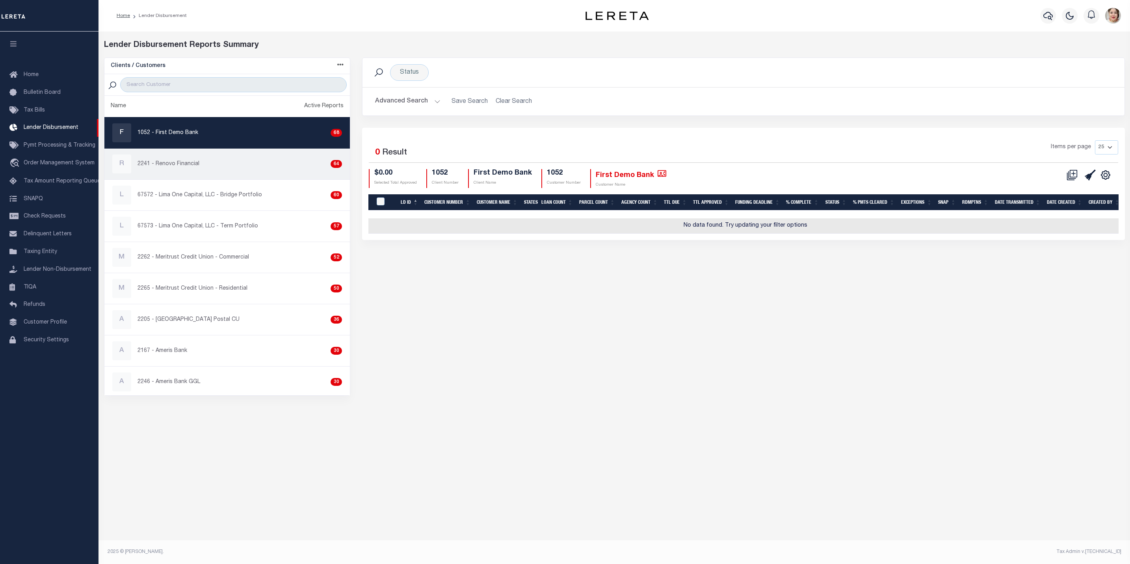
click at [186, 165] on p "2241 - Renovo Financial" at bounding box center [168, 164] width 62 height 8
checkbox input "true"
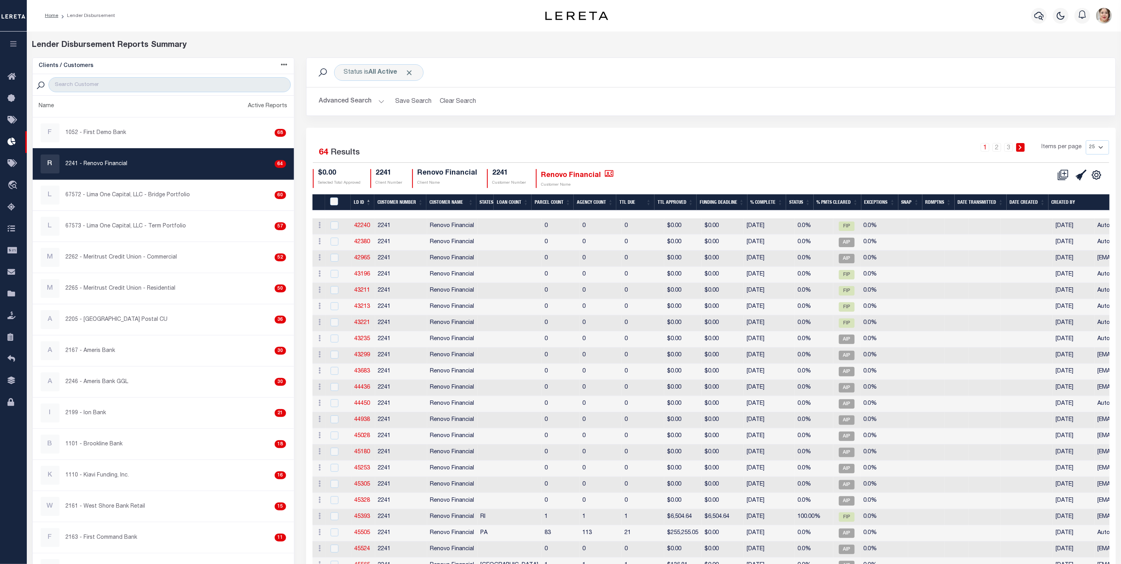
click at [1098, 148] on select "25 50 100 200" at bounding box center [1097, 147] width 23 height 14
select select "50"
click at [1086, 141] on select "25 50 100 200" at bounding box center [1097, 147] width 23 height 14
click at [353, 104] on button "Advanced Search" at bounding box center [351, 101] width 65 height 15
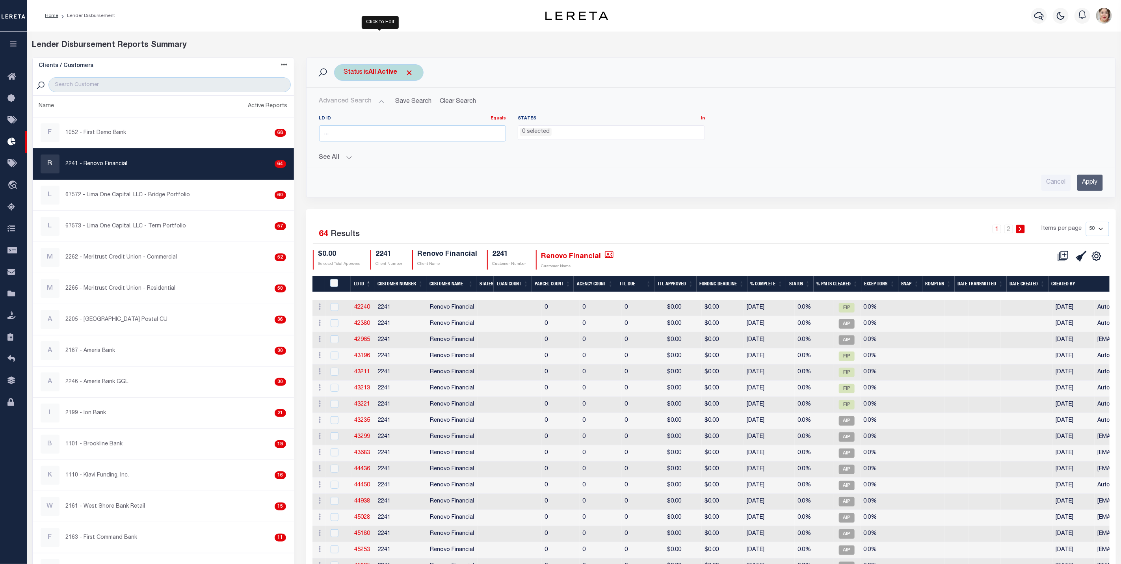
click at [393, 74] on b "All Active" at bounding box center [383, 72] width 29 height 6
click at [567, 72] on div "Status is All Active Is Contains All Active Approval In Progress Batching In Pr…" at bounding box center [711, 72] width 796 height 17
click at [390, 75] on b "All Active" at bounding box center [383, 72] width 29 height 6
click at [388, 116] on select "All Active Approval In Progress Batching In Progress Complete Do Not Pay Escrow…" at bounding box center [402, 111] width 116 height 15
click at [607, 71] on div "Status is All Active Is Contains All Active Approval In Progress Batching In Pr…" at bounding box center [711, 72] width 796 height 17
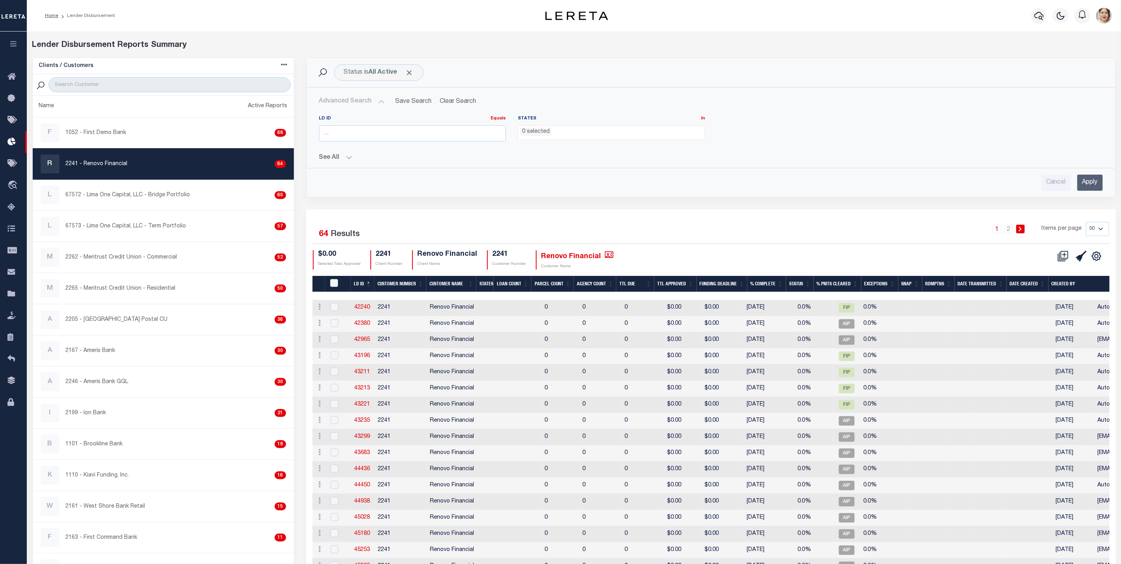
click at [340, 157] on button "See All" at bounding box center [710, 157] width 783 height 7
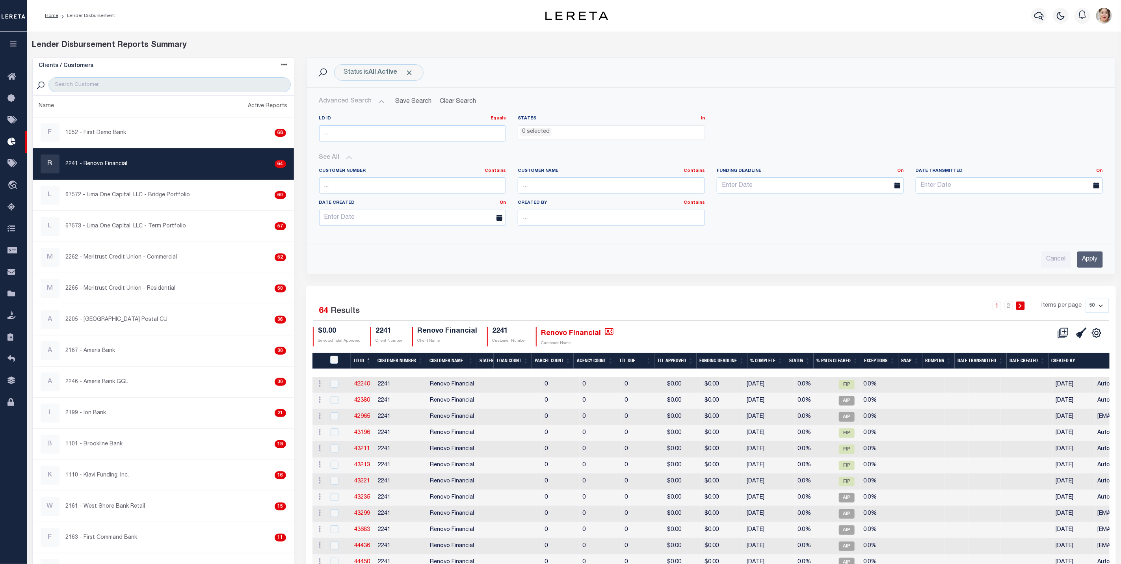
click at [800, 364] on th "Status" at bounding box center [800, 361] width 28 height 16
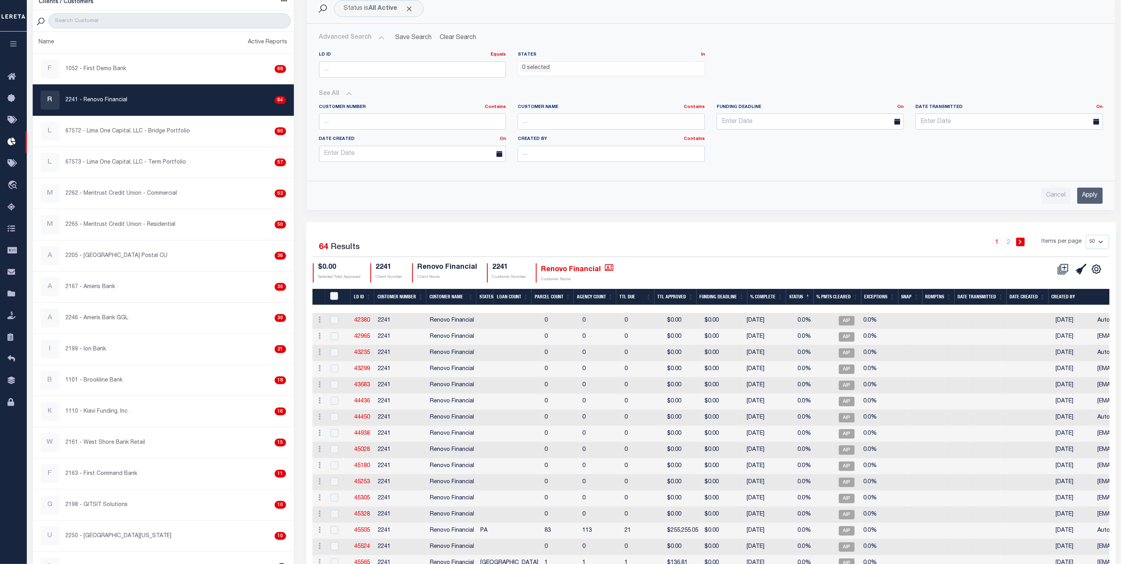
scroll to position [37, 0]
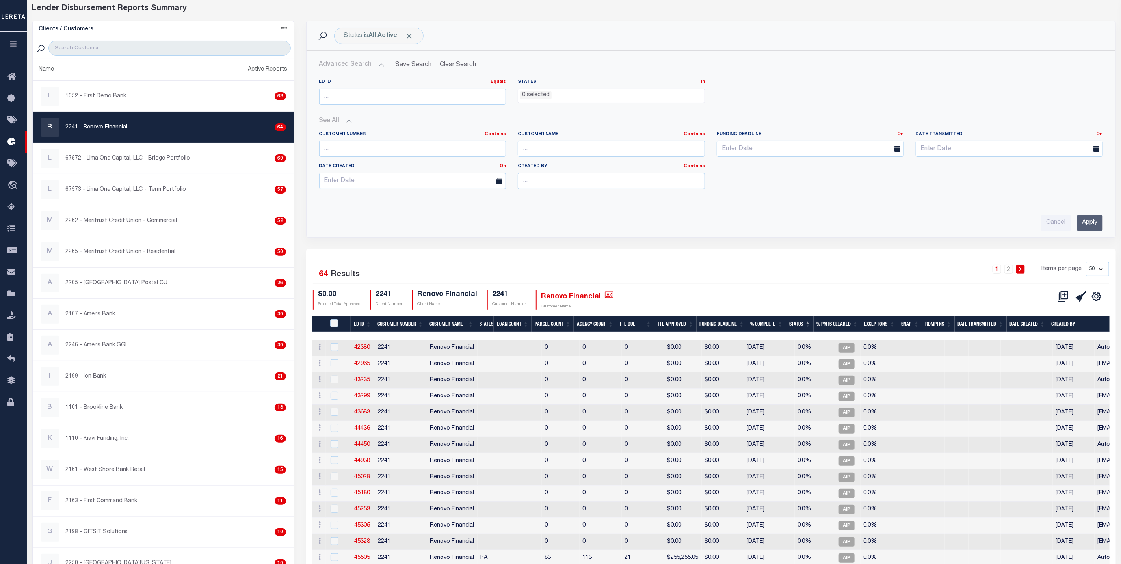
click at [798, 325] on th "Status" at bounding box center [800, 324] width 28 height 16
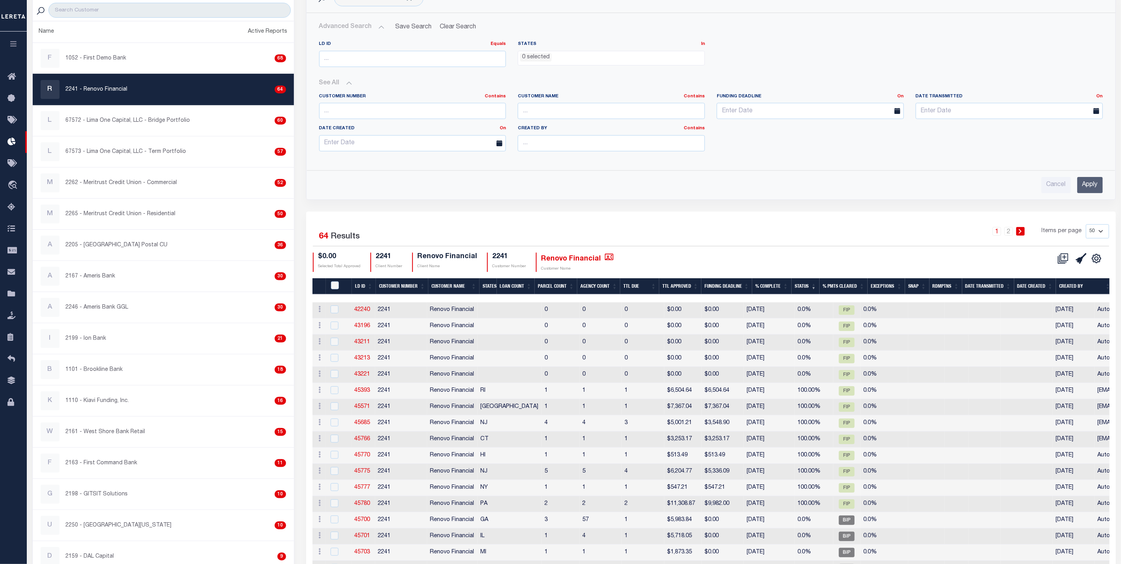
scroll to position [96, 0]
